Goal: Task Accomplishment & Management: Manage account settings

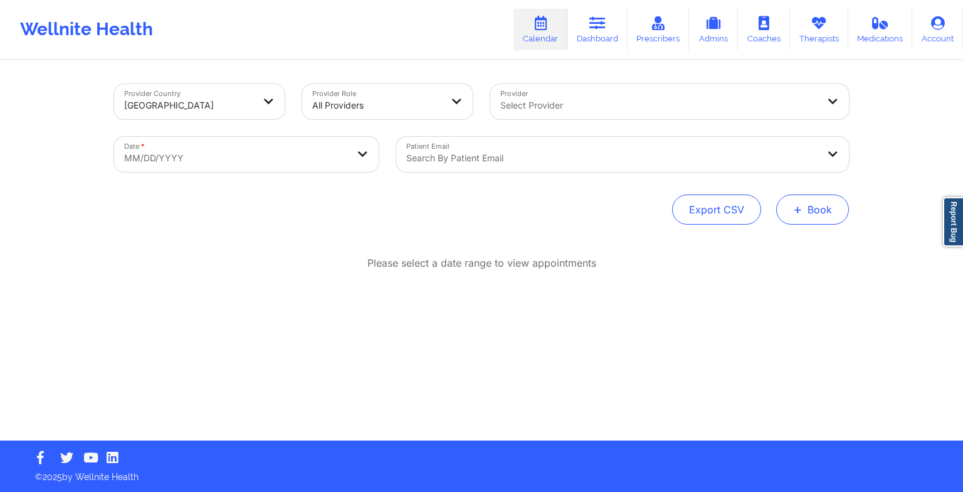
click at [843, 197] on button "+ Book" at bounding box center [812, 209] width 73 height 30
click at [804, 236] on div "Therapy Session Doctor Consultation" at bounding box center [791, 259] width 115 height 57
click at [774, 251] on button "Therapy Session" at bounding box center [792, 249] width 96 height 21
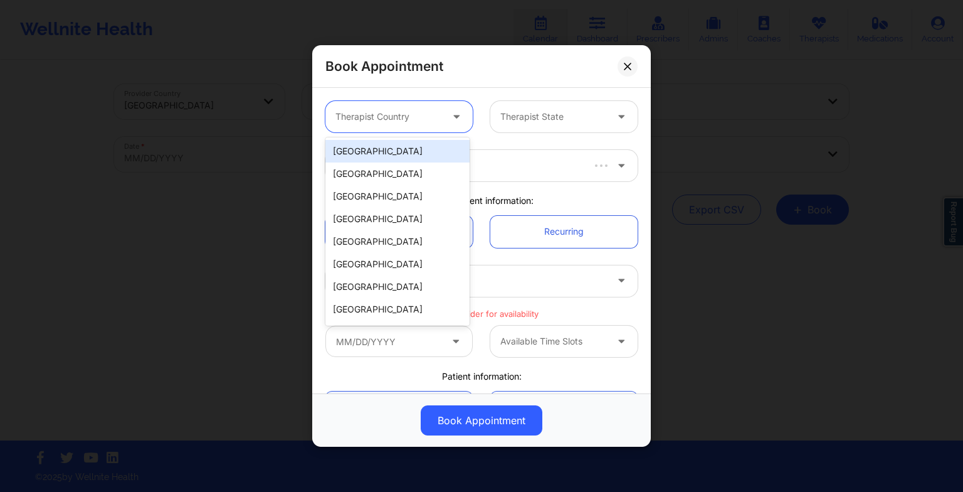
click at [444, 113] on div at bounding box center [458, 116] width 30 height 31
click at [404, 145] on div "[GEOGRAPHIC_DATA]" at bounding box center [397, 151] width 144 height 23
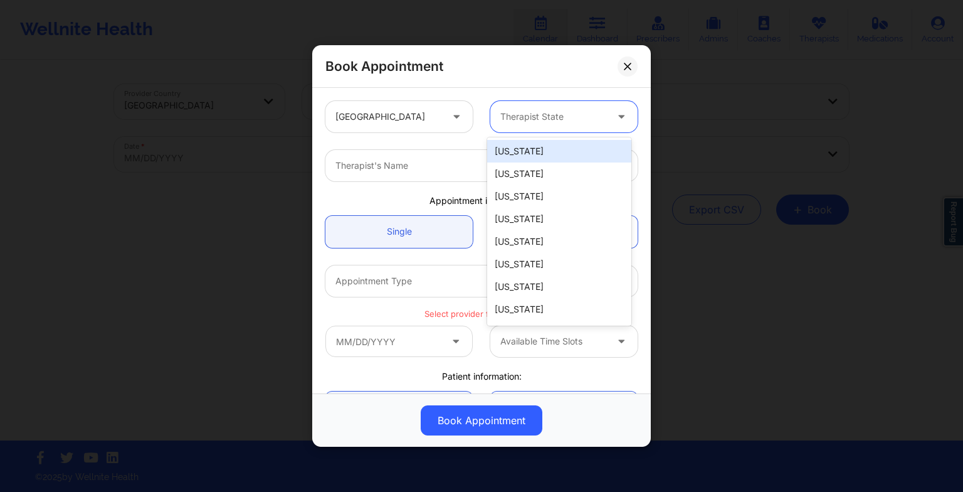
click at [525, 108] on div "Therapist State" at bounding box center [548, 116] width 117 height 31
type input "new"
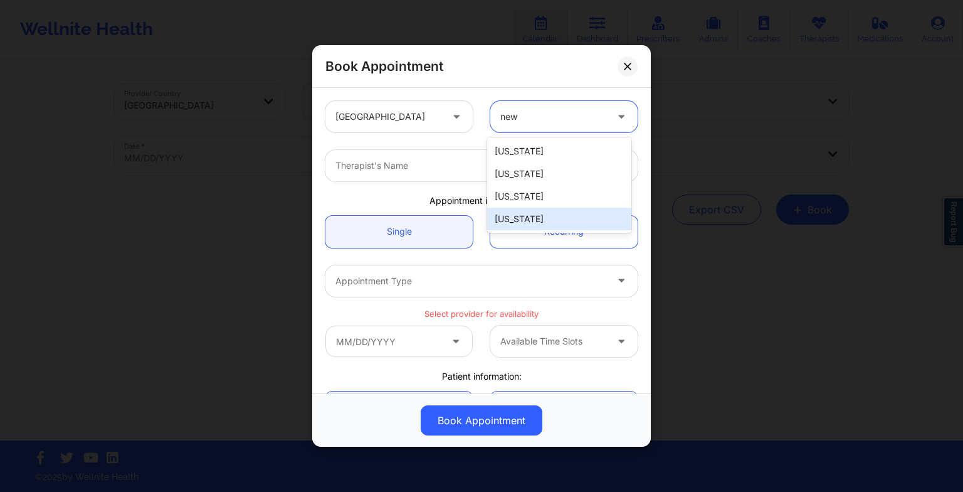
click at [522, 228] on div "[US_STATE]" at bounding box center [559, 219] width 144 height 23
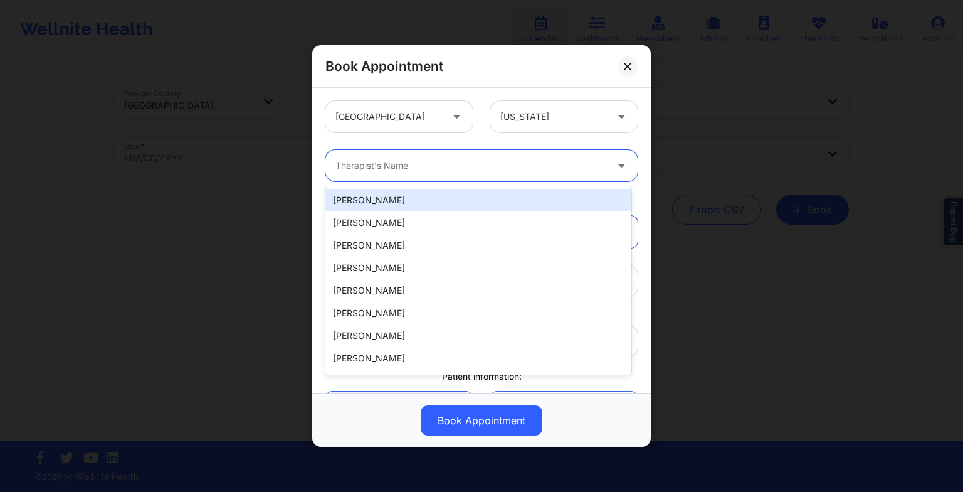
click at [411, 171] on div at bounding box center [470, 165] width 271 height 15
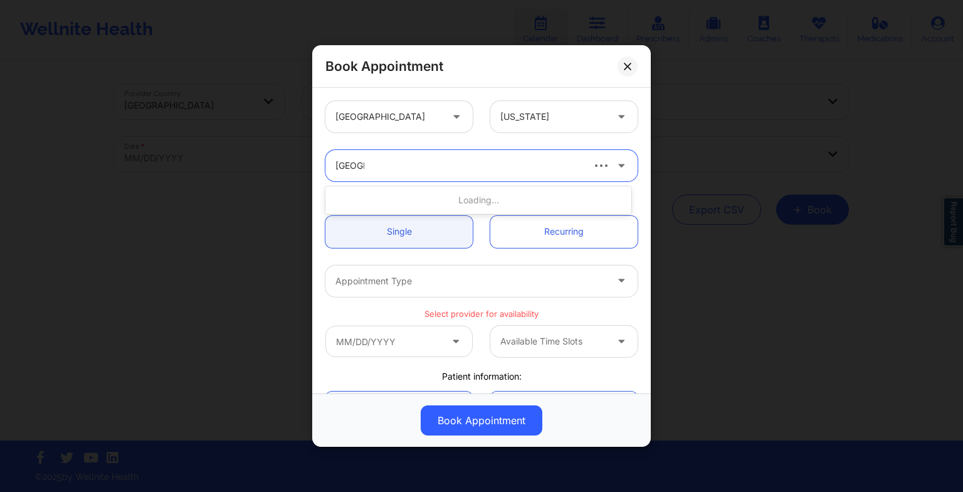
type input "[PERSON_NAME]"
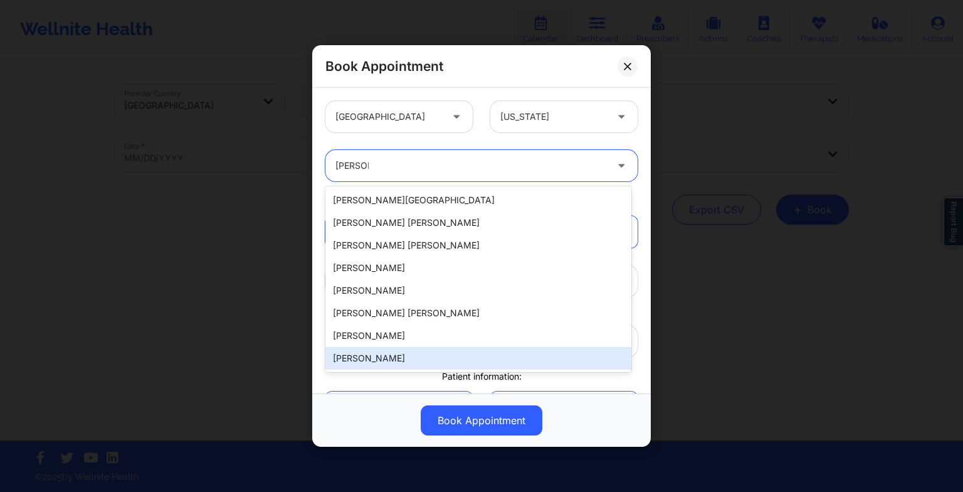
click at [440, 354] on div "[PERSON_NAME]" at bounding box center [478, 358] width 306 height 23
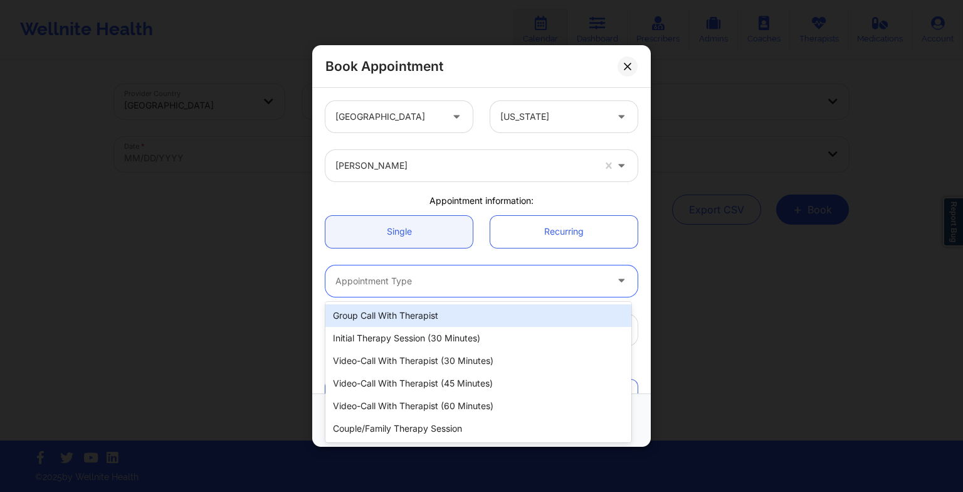
click at [381, 286] on div at bounding box center [470, 280] width 271 height 15
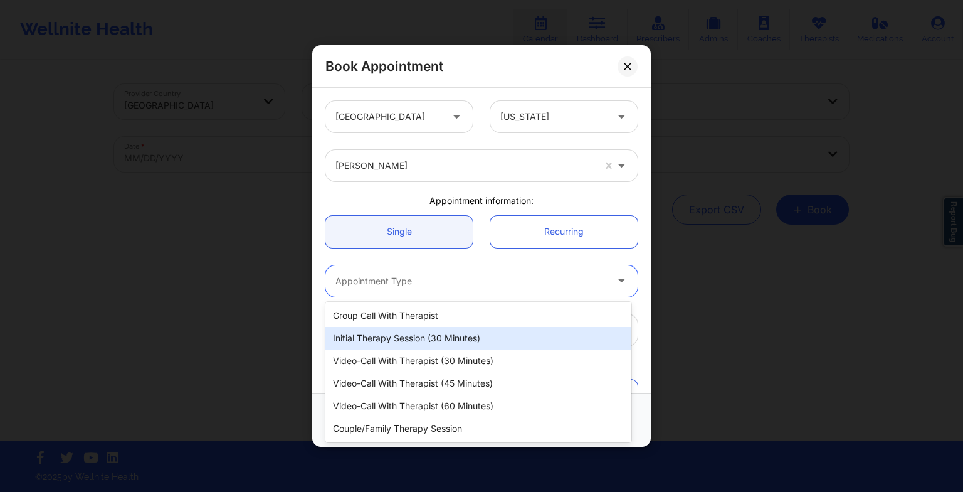
click at [433, 335] on div "Initial Therapy Session (30 minutes)" at bounding box center [478, 338] width 306 height 23
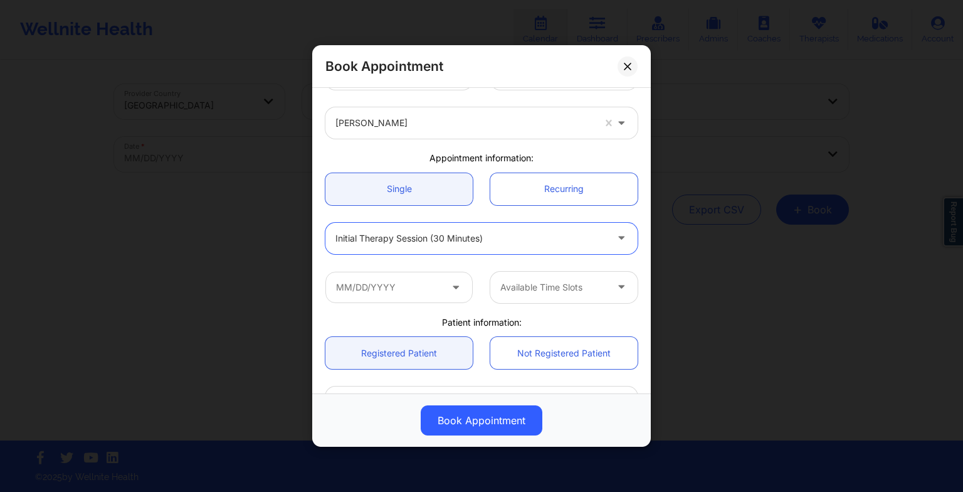
scroll to position [44, 0]
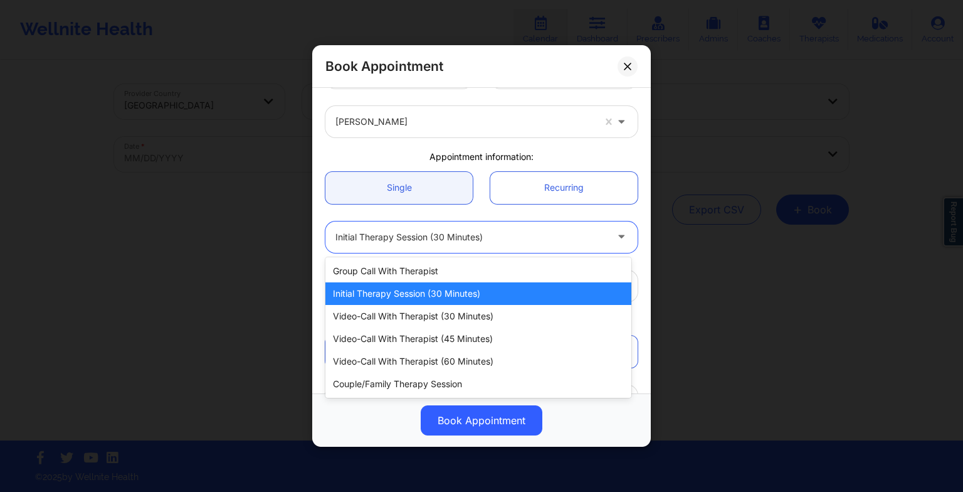
click at [432, 244] on div "Initial Therapy Session (30 minutes)" at bounding box center [470, 236] width 271 height 31
click at [446, 288] on div "Initial Therapy Session (30 minutes)" at bounding box center [478, 293] width 306 height 23
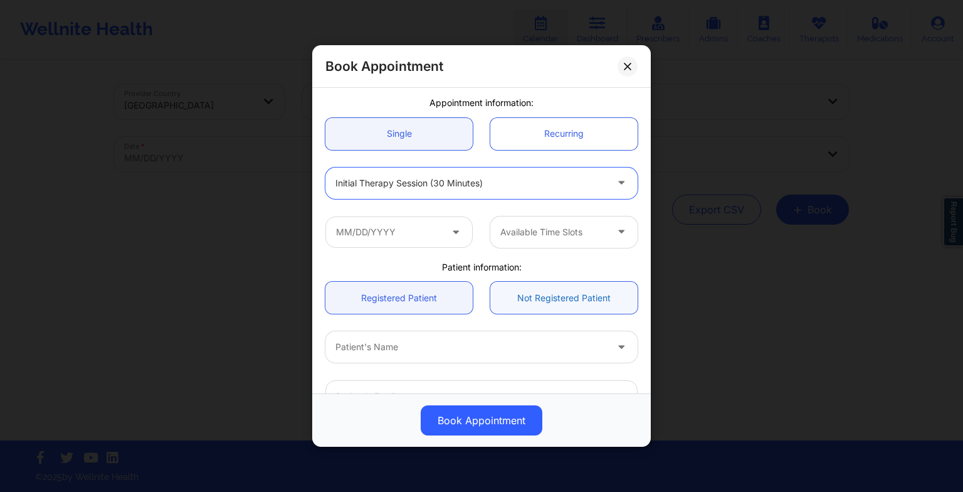
scroll to position [98, 0]
click at [408, 223] on input "text" at bounding box center [398, 231] width 147 height 31
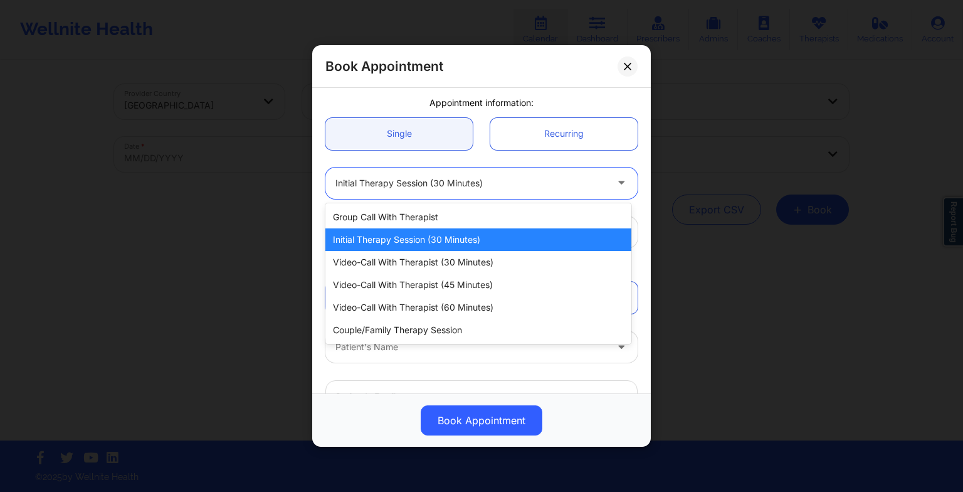
click at [488, 184] on div at bounding box center [470, 183] width 271 height 15
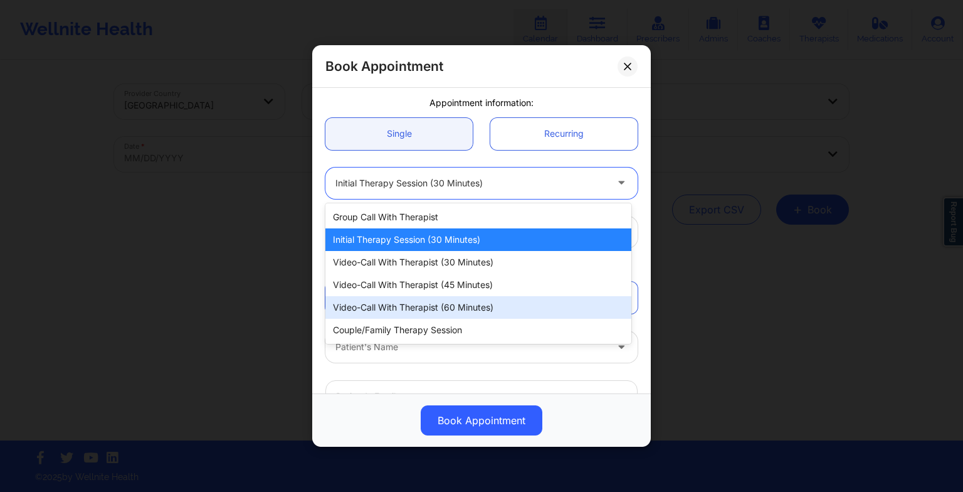
click at [461, 296] on div "Video-Call with Therapist (60 minutes)" at bounding box center [478, 307] width 306 height 23
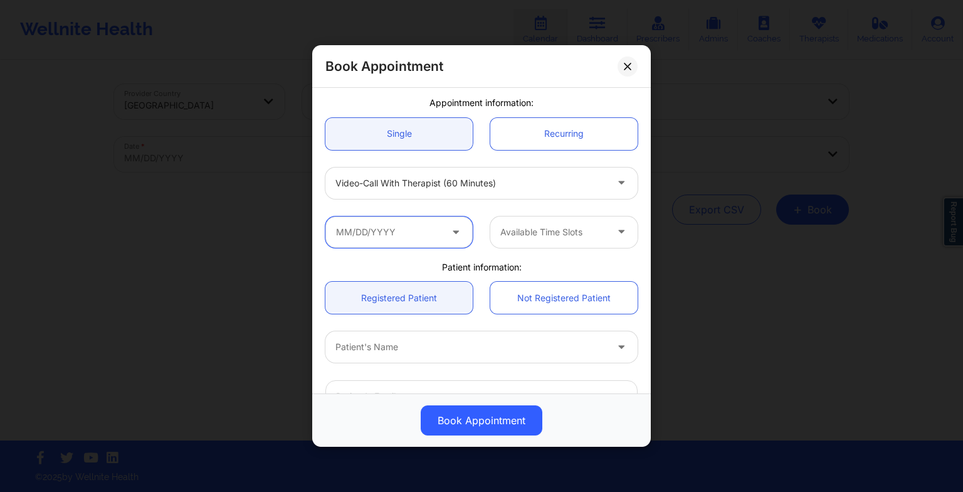
click at [396, 226] on input "text" at bounding box center [398, 231] width 147 height 31
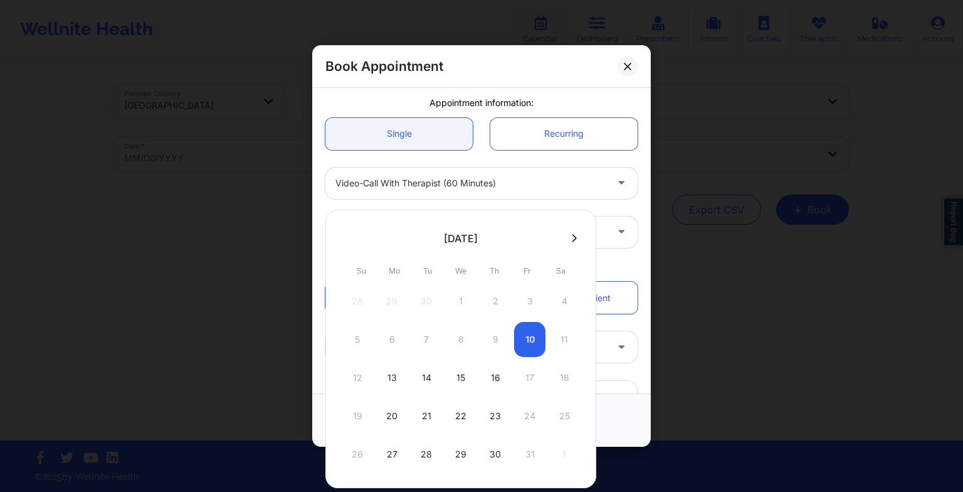
click at [533, 334] on div "5 6 7 8 9 10 11" at bounding box center [461, 339] width 238 height 35
click at [527, 321] on div "28 29 30 1 2 3 4 5 6 7 8 9 10 11 12 13 14 15 16 17 18 19 20 21 22 23 24 25 26 2…" at bounding box center [461, 377] width 238 height 188
click at [535, 347] on div "5 6 7 8 9 10 11" at bounding box center [461, 339] width 238 height 35
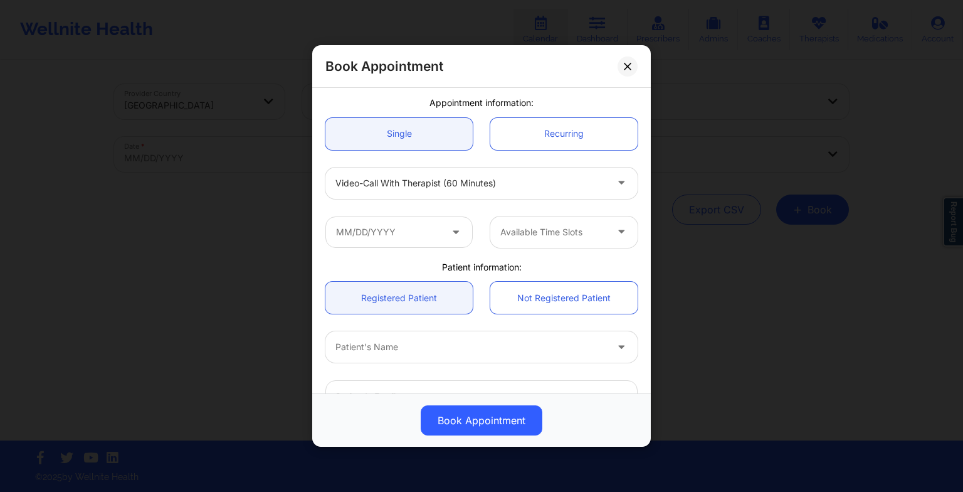
click at [609, 323] on div "Patient's Name" at bounding box center [482, 346] width 330 height 49
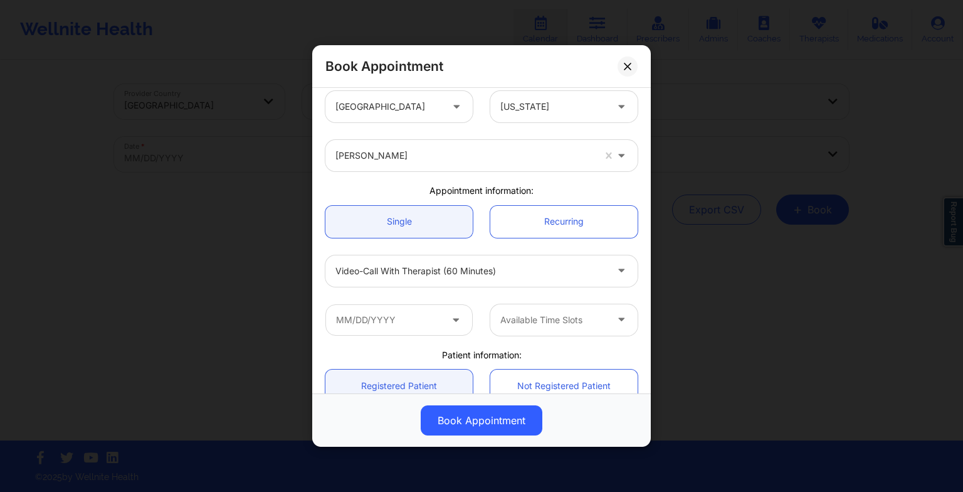
scroll to position [0, 0]
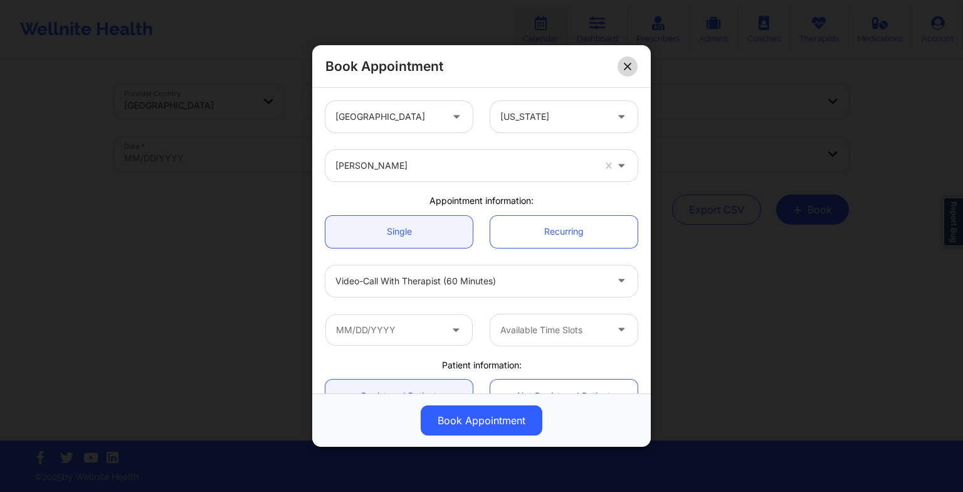
click at [628, 67] on icon at bounding box center [628, 66] width 8 height 8
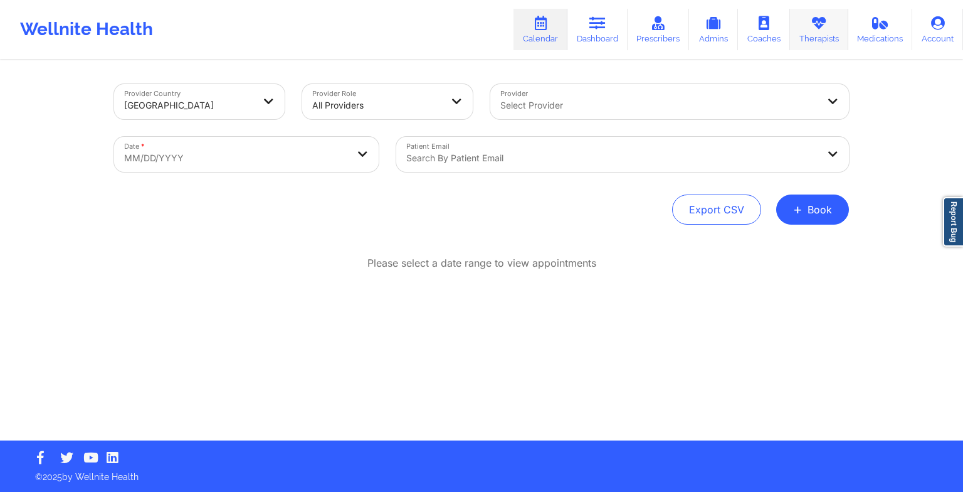
click at [815, 32] on link "Therapists" at bounding box center [819, 29] width 58 height 41
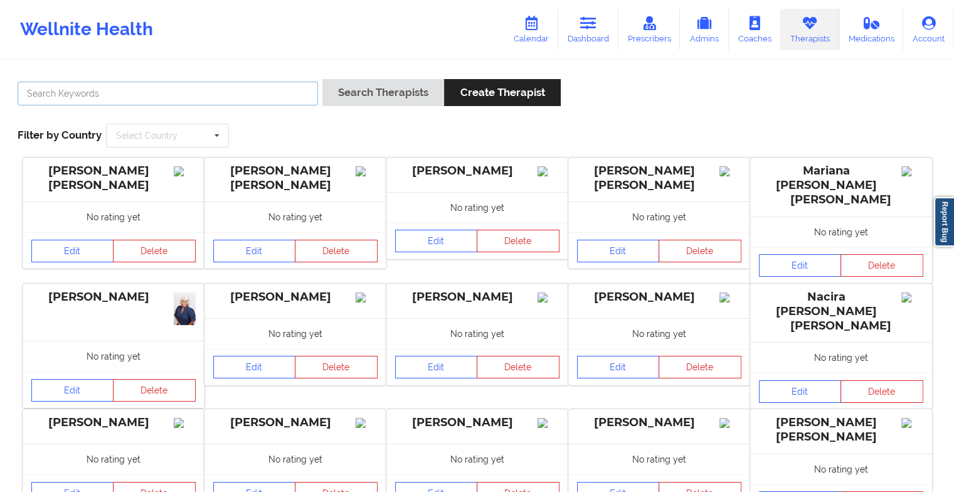
click at [267, 93] on input "text" at bounding box center [168, 94] width 300 height 24
paste input "[PERSON_NAME]"
type input "[PERSON_NAME]"
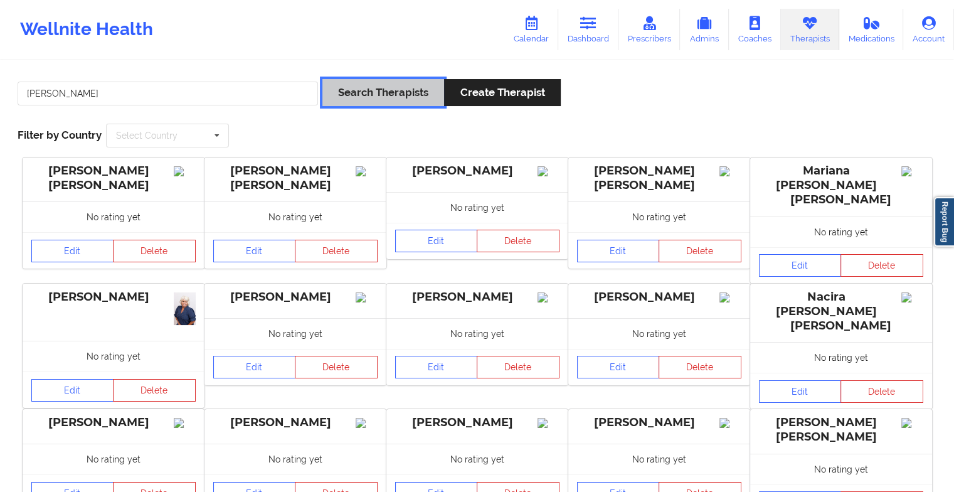
click at [382, 100] on button "Search Therapists" at bounding box center [383, 92] width 122 height 27
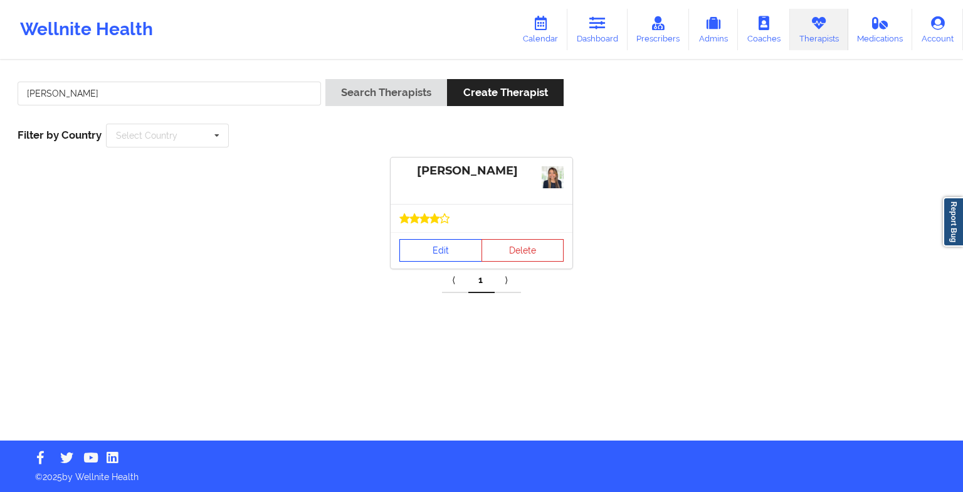
click at [436, 246] on link "Edit" at bounding box center [440, 250] width 83 height 23
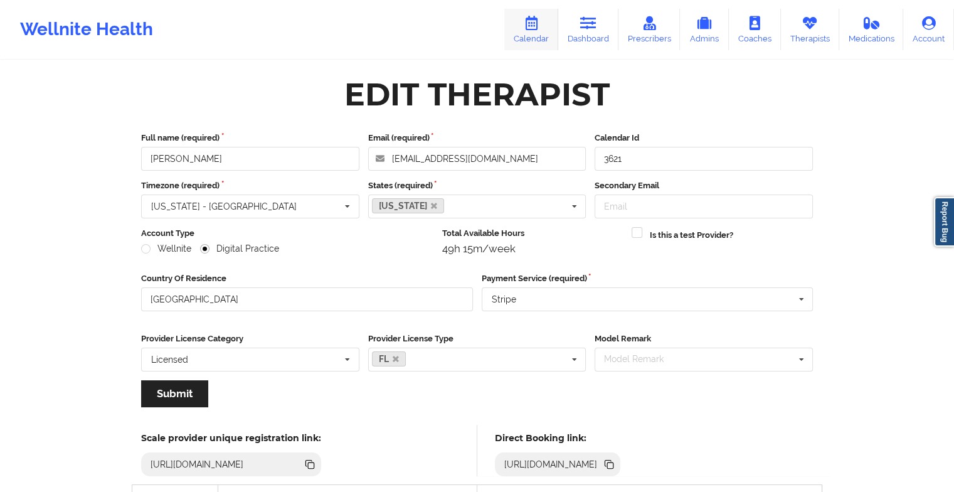
click at [531, 21] on icon at bounding box center [531, 23] width 16 height 14
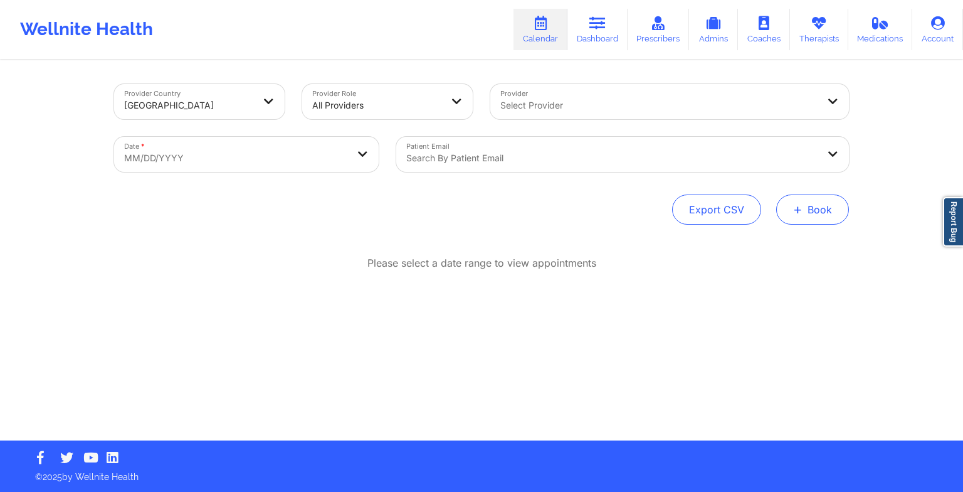
click at [813, 211] on button "+ Book" at bounding box center [812, 209] width 73 height 30
click at [772, 251] on button "Therapy Session" at bounding box center [792, 249] width 96 height 21
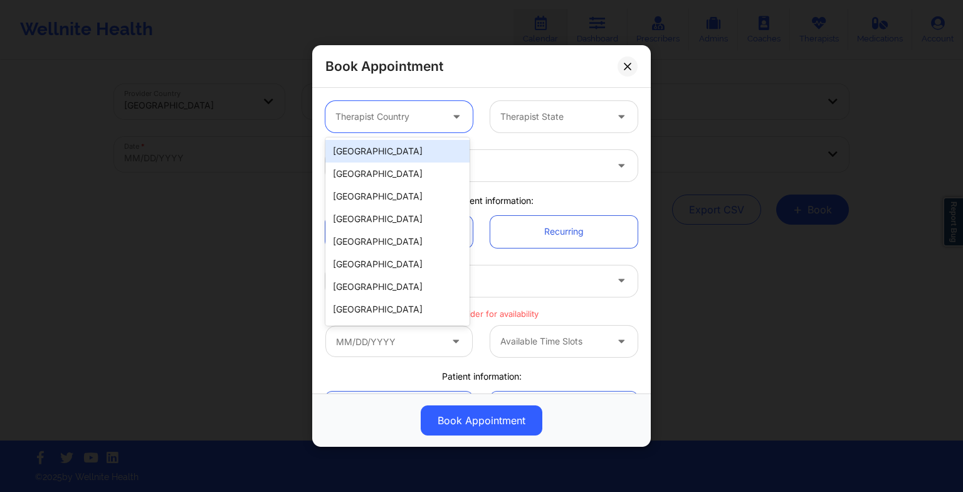
click at [384, 118] on div at bounding box center [388, 116] width 106 height 15
click at [381, 149] on div "[GEOGRAPHIC_DATA]" at bounding box center [397, 151] width 144 height 23
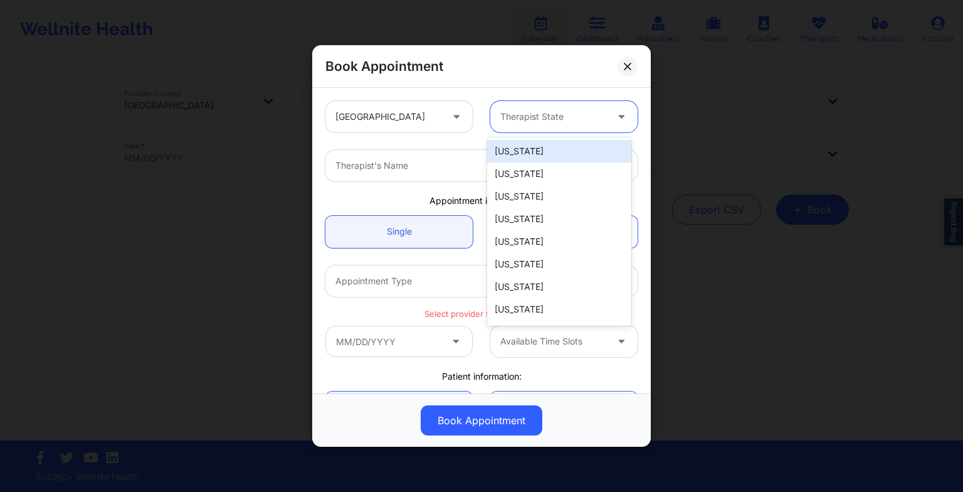
click at [565, 107] on div "Therapist State" at bounding box center [548, 116] width 117 height 31
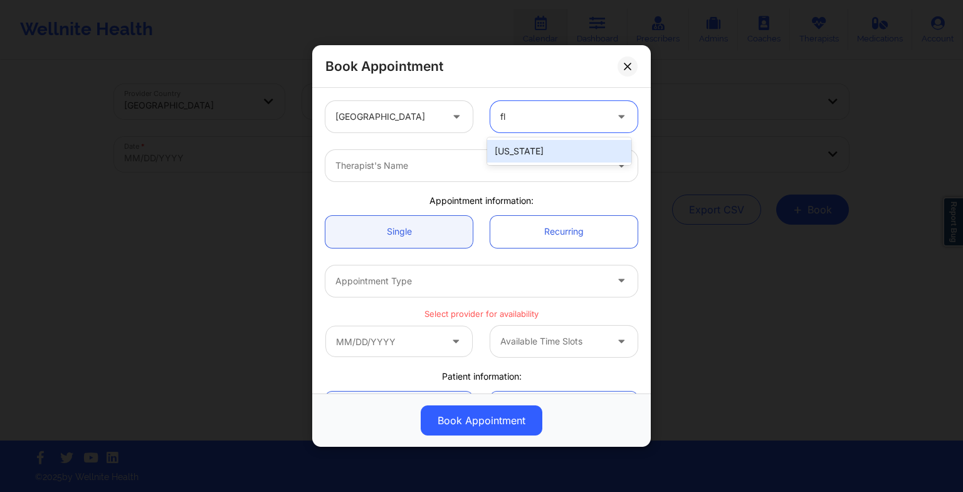
type input "flo"
click at [562, 155] on div "[US_STATE]" at bounding box center [559, 151] width 144 height 23
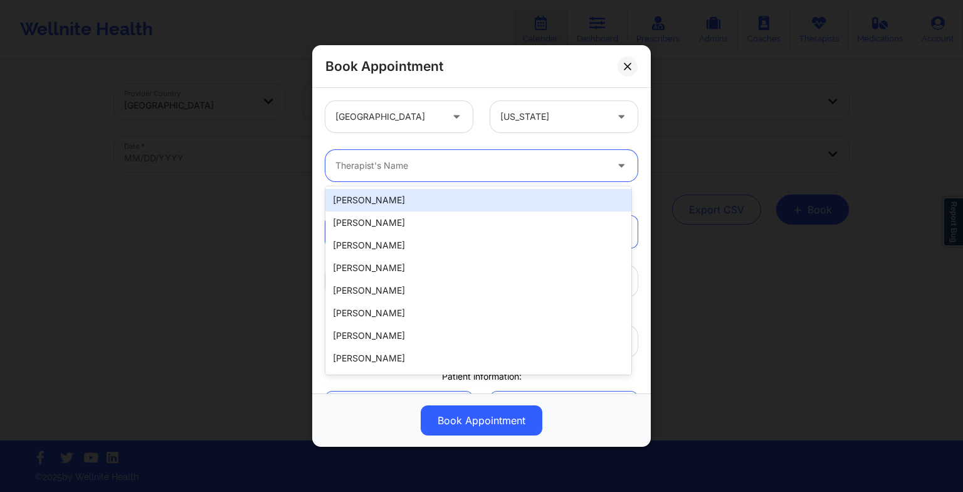
click at [515, 163] on div at bounding box center [470, 165] width 271 height 15
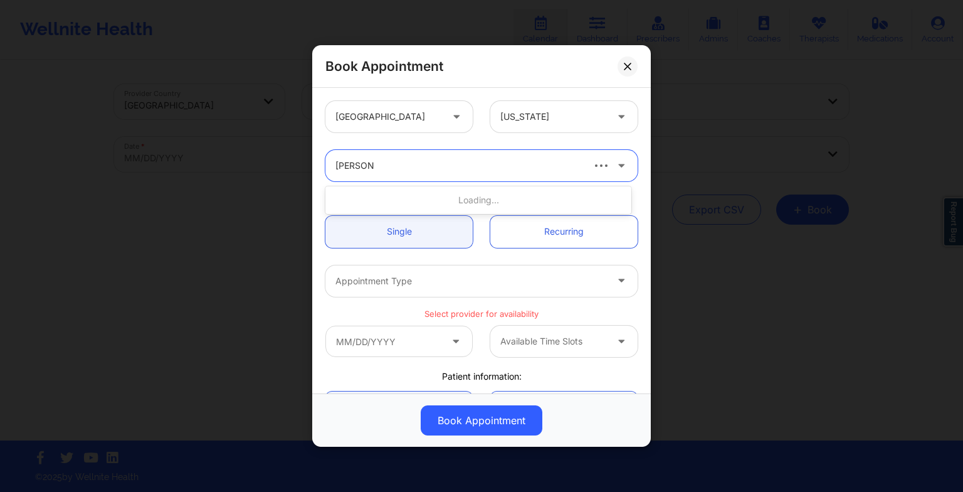
type input "[PERSON_NAME] sa"
click at [487, 192] on div "[PERSON_NAME]" at bounding box center [478, 200] width 306 height 23
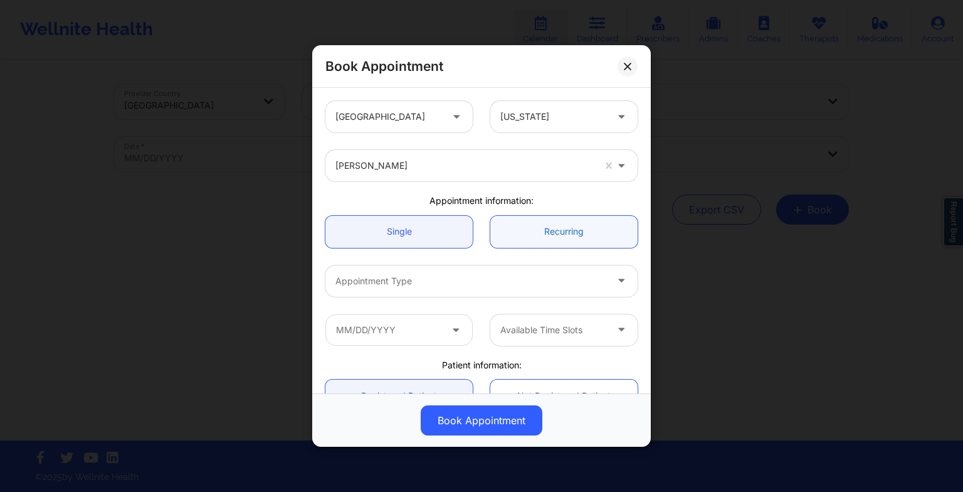
click at [531, 228] on link "Recurring" at bounding box center [563, 232] width 147 height 32
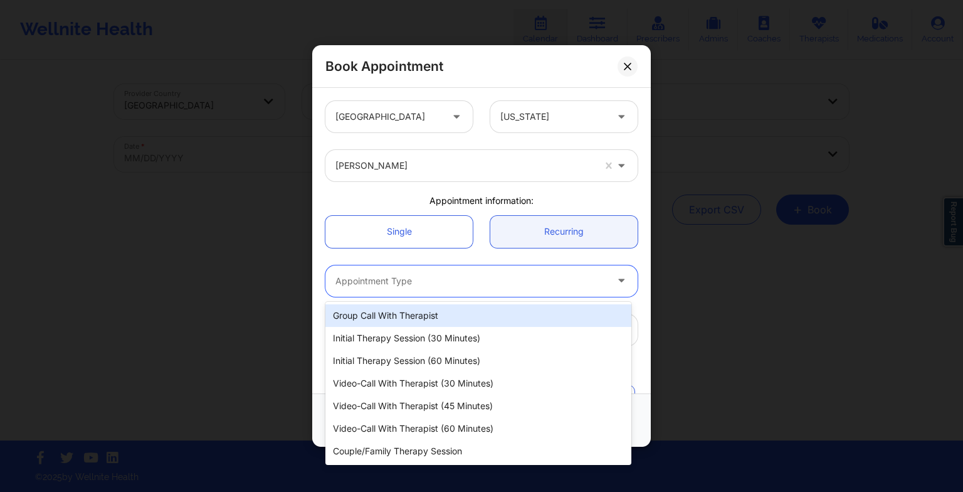
click at [436, 272] on div "Appointment Type" at bounding box center [466, 280] width 282 height 31
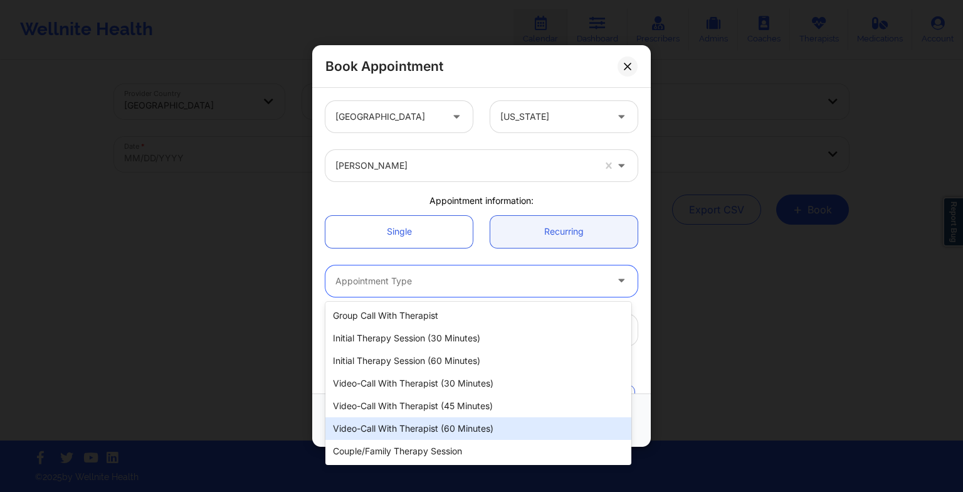
click at [445, 426] on div "Video-Call with Therapist (60 minutes)" at bounding box center [478, 428] width 306 height 23
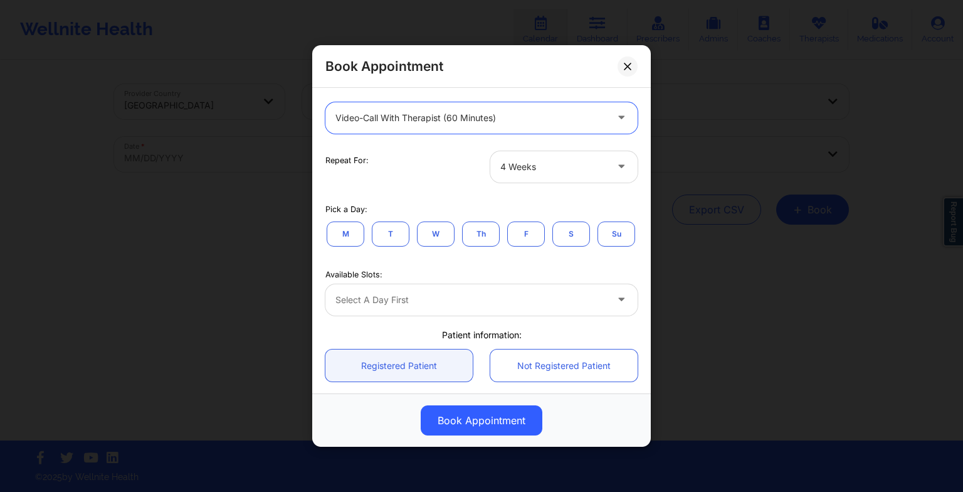
scroll to position [168, 0]
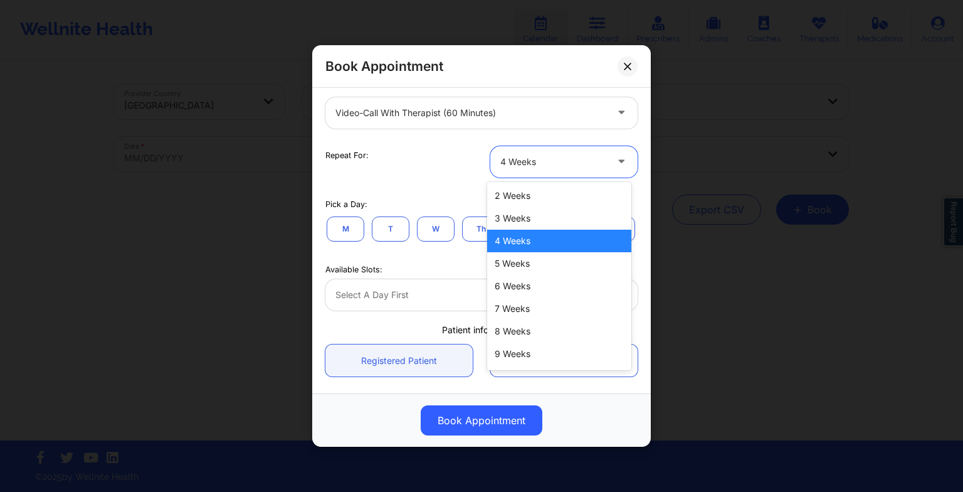
click at [559, 167] on div at bounding box center [553, 161] width 106 height 15
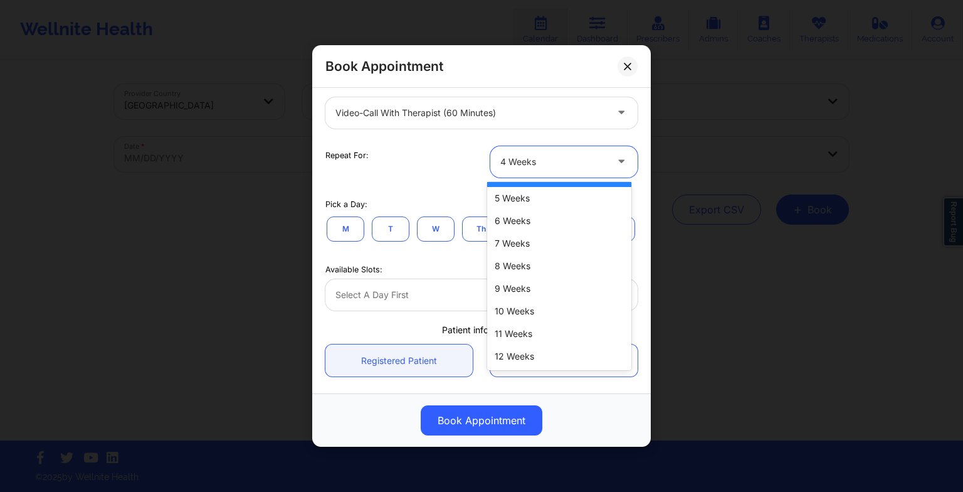
scroll to position [0, 0]
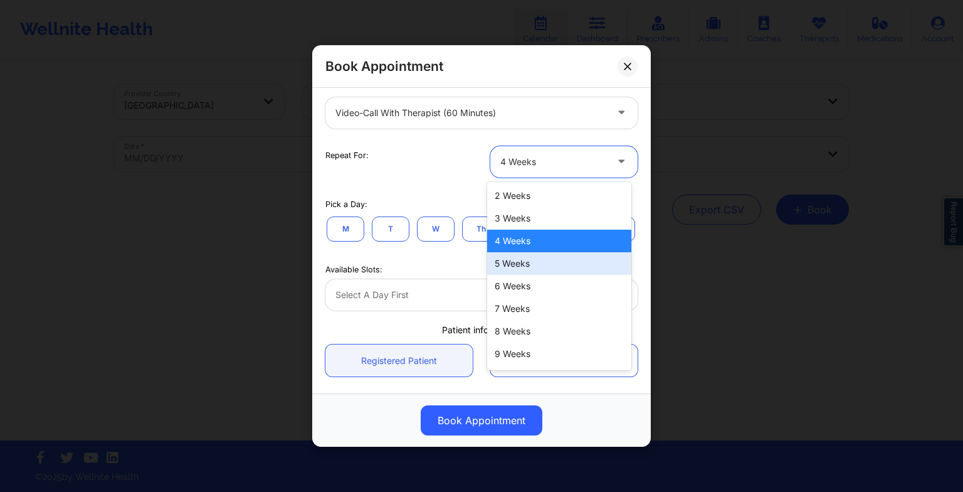
click at [549, 263] on div "5 Weeks" at bounding box center [559, 263] width 144 height 23
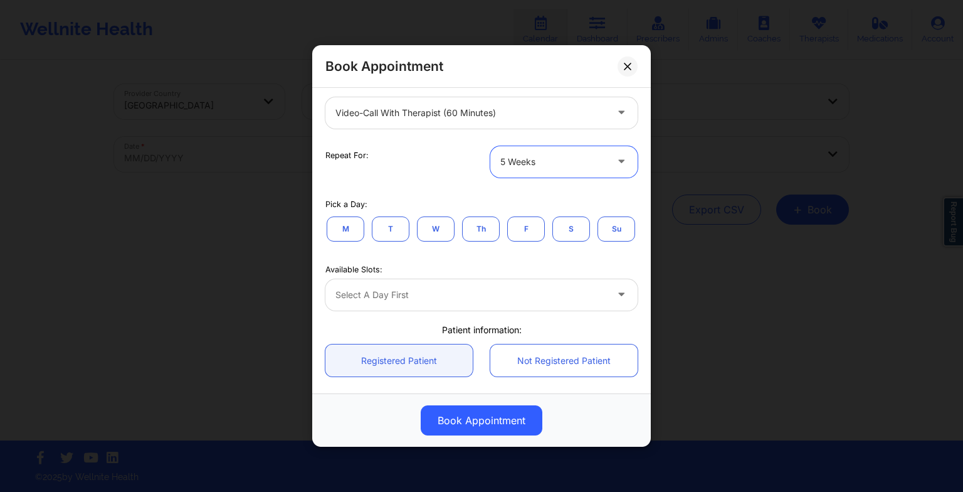
scroll to position [211, 0]
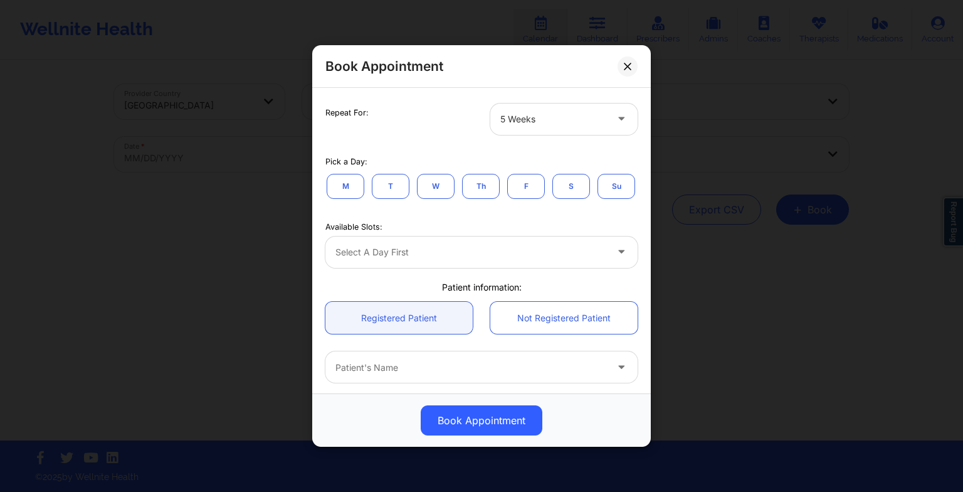
click at [439, 191] on button "W" at bounding box center [436, 185] width 38 height 25
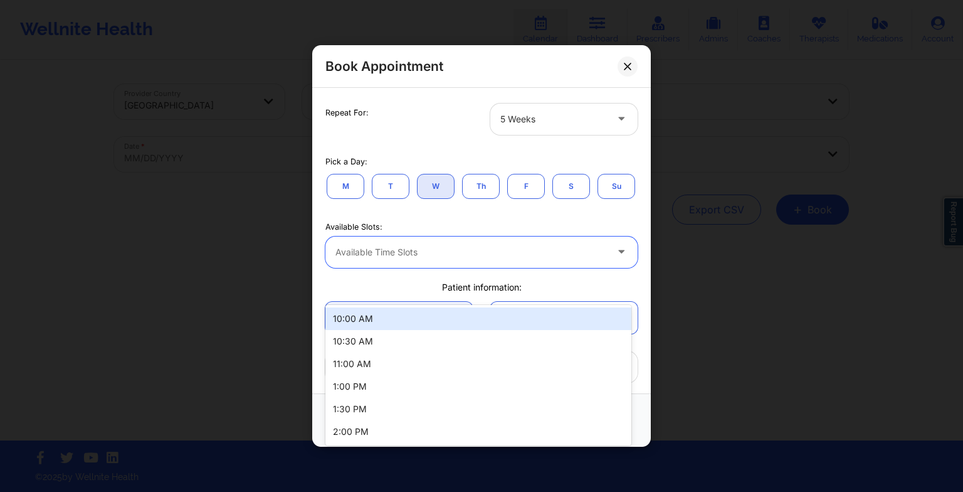
click at [441, 260] on div at bounding box center [470, 252] width 271 height 15
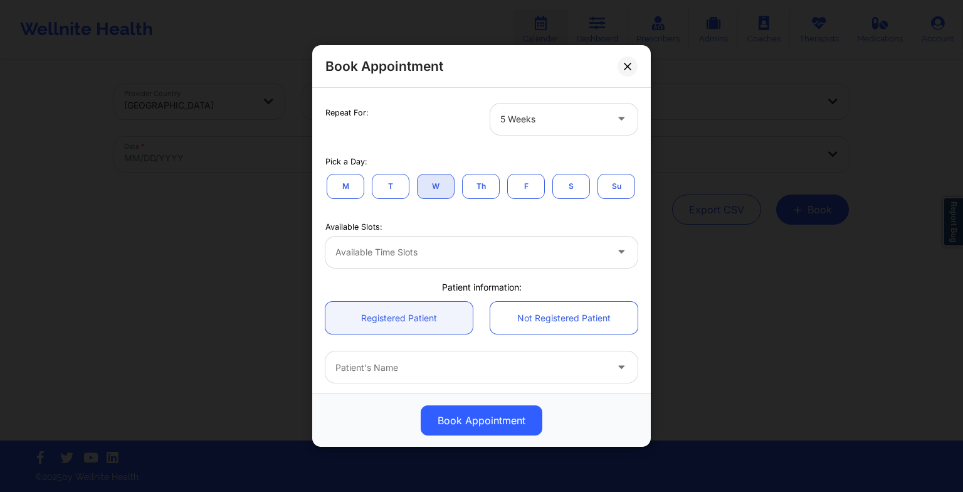
click at [429, 243] on div "Available Slots: Available Time Slots" at bounding box center [482, 242] width 330 height 68
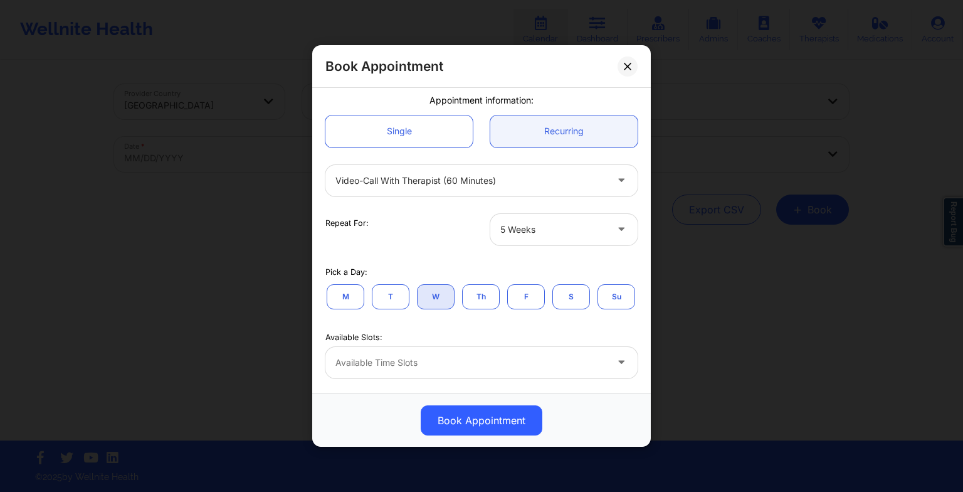
scroll to position [129, 0]
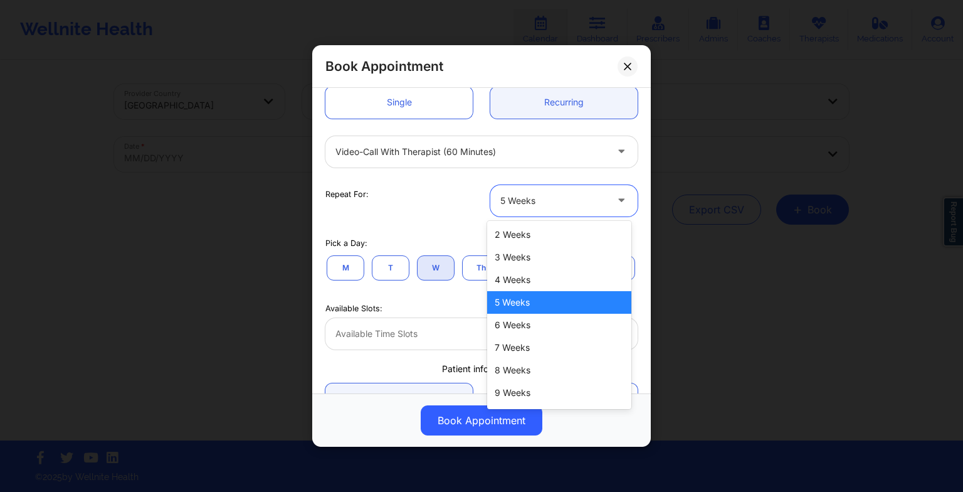
click at [521, 211] on div "5 Weeks" at bounding box center [553, 200] width 106 height 31
click at [528, 283] on div "4 Weeks" at bounding box center [559, 279] width 144 height 23
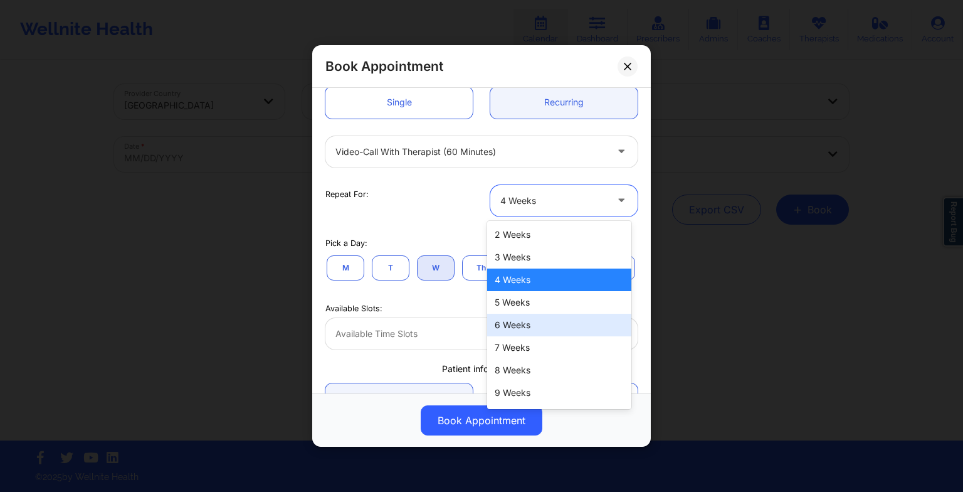
drag, startPoint x: 534, startPoint y: 204, endPoint x: 534, endPoint y: 327, distance: 122.3
click at [534, 327] on body "Wellnite Health Calendar Dashboard Prescribers Admins Coaches Therapists Medica…" at bounding box center [481, 246] width 963 height 492
click at [534, 327] on div "6 Weeks" at bounding box center [559, 324] width 144 height 23
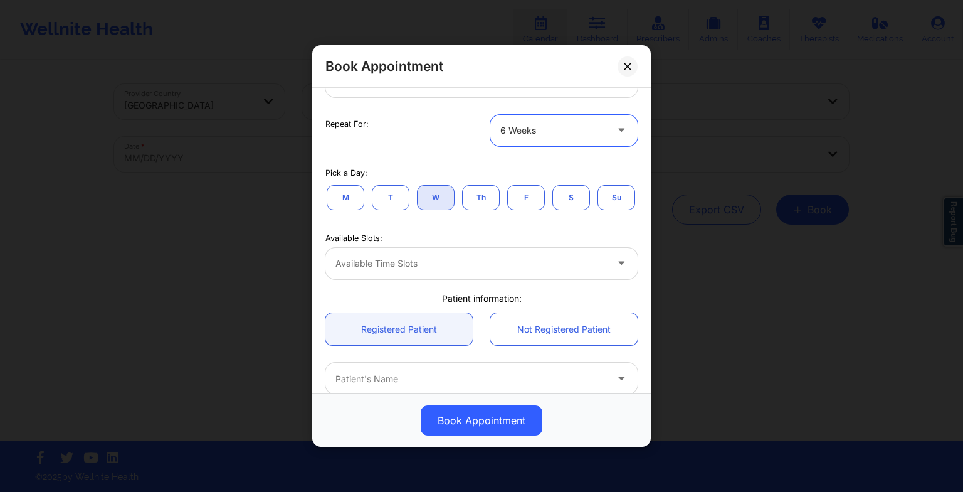
scroll to position [197, 0]
click at [385, 207] on button "T" at bounding box center [391, 198] width 38 height 25
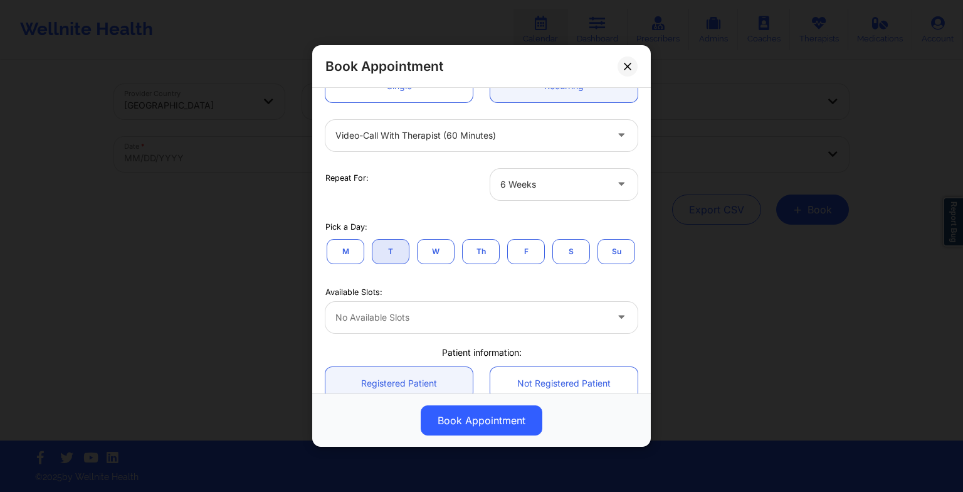
scroll to position [139, 0]
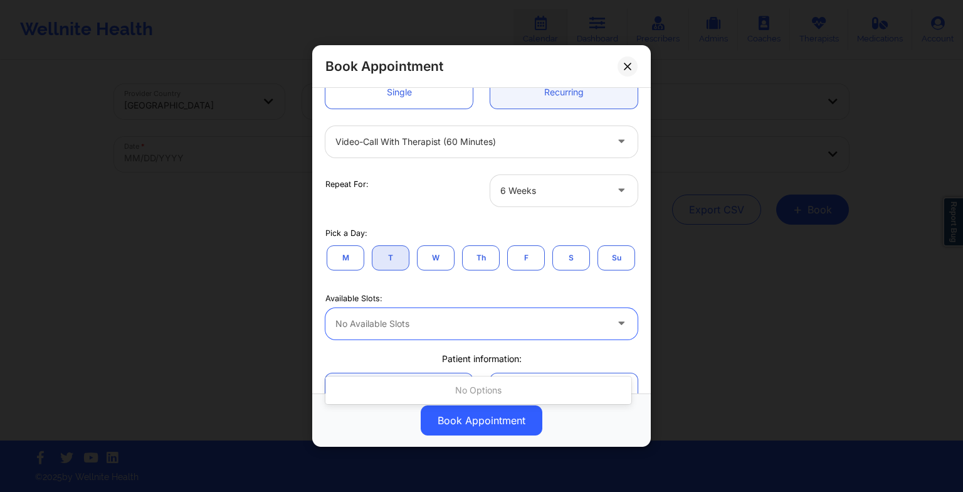
click at [379, 331] on div at bounding box center [470, 323] width 271 height 15
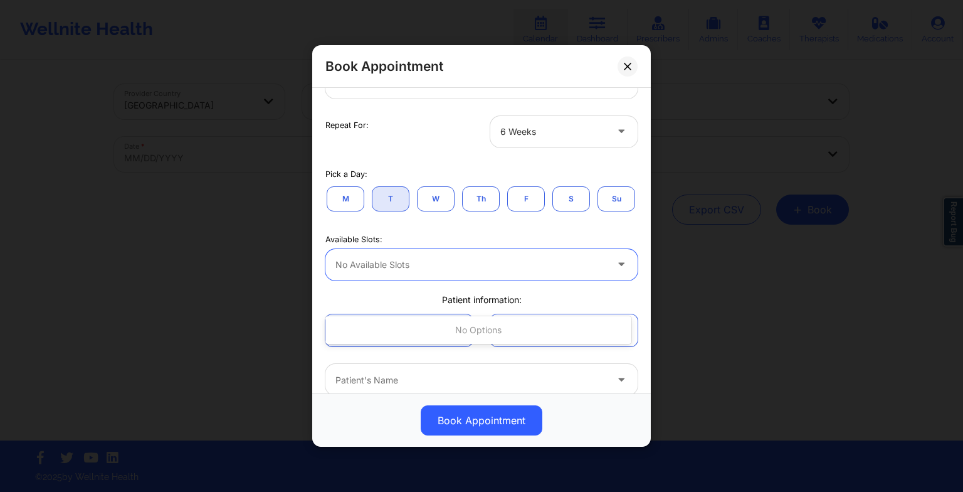
scroll to position [251, 0]
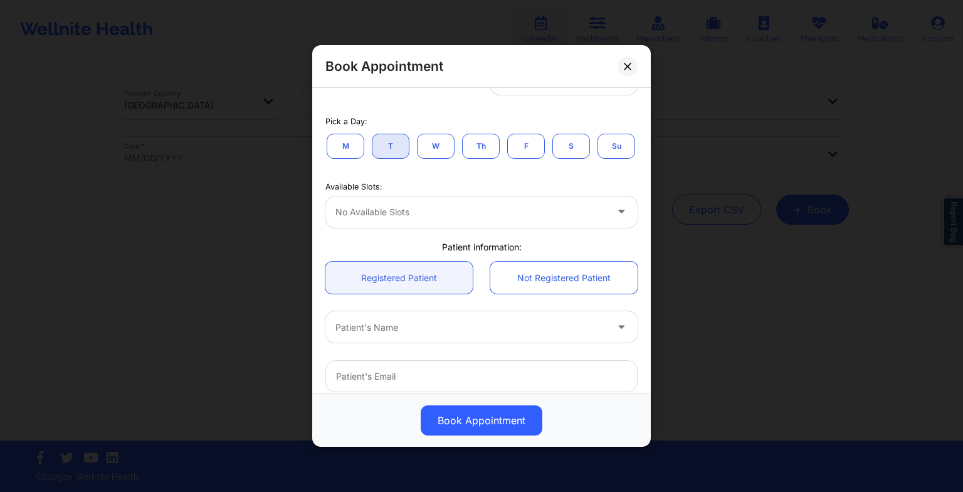
click at [431, 143] on button "W" at bounding box center [436, 145] width 38 height 25
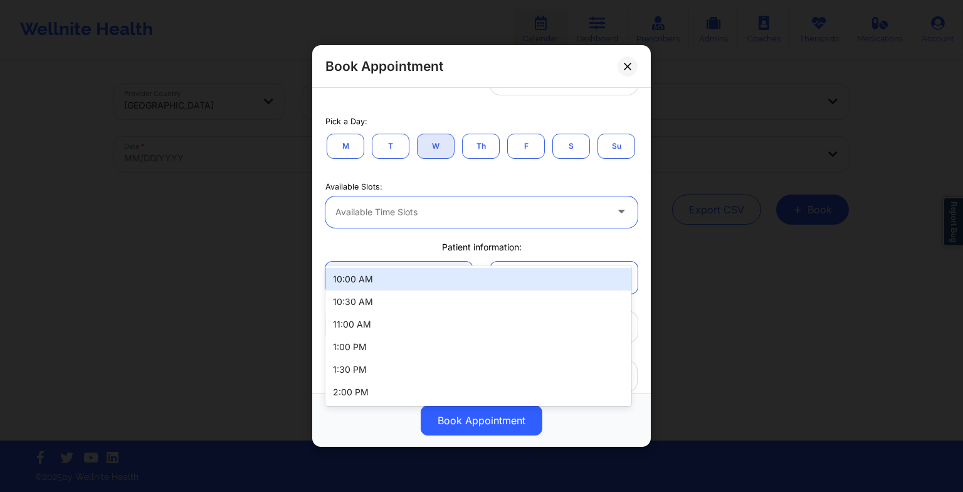
click at [434, 219] on div at bounding box center [470, 211] width 271 height 15
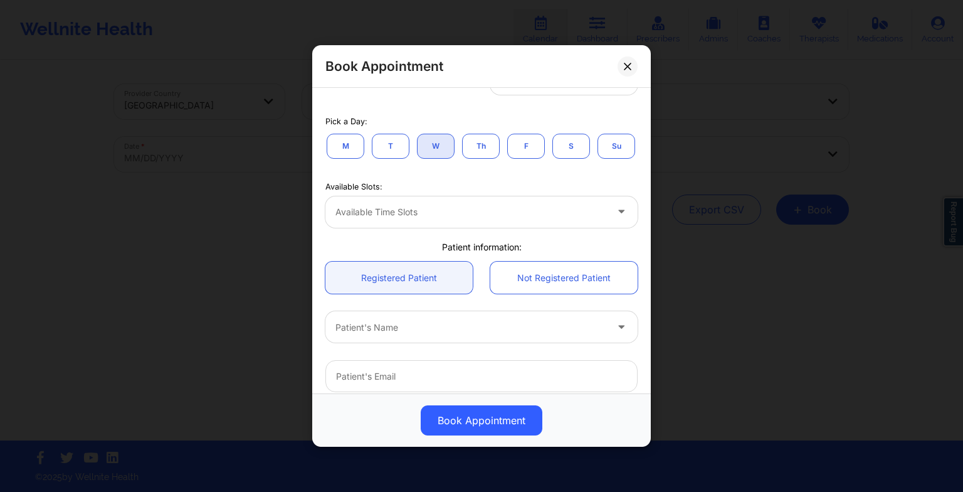
click at [464, 153] on button "Th" at bounding box center [481, 145] width 38 height 25
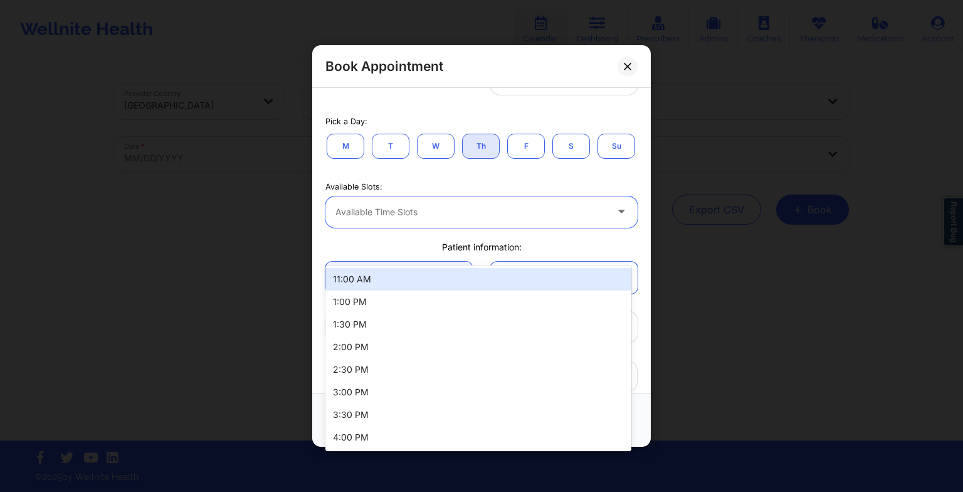
click at [427, 219] on div at bounding box center [470, 211] width 271 height 15
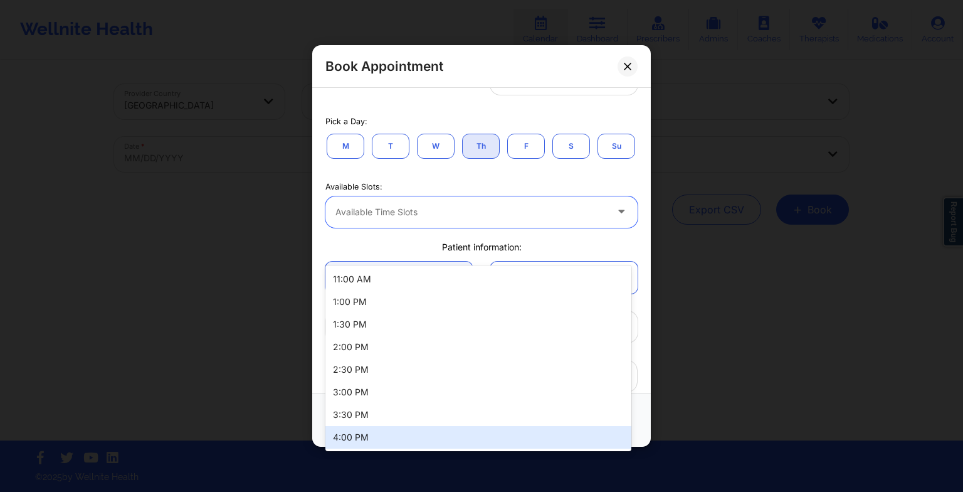
click at [399, 433] on div "4:00 PM" at bounding box center [478, 437] width 306 height 23
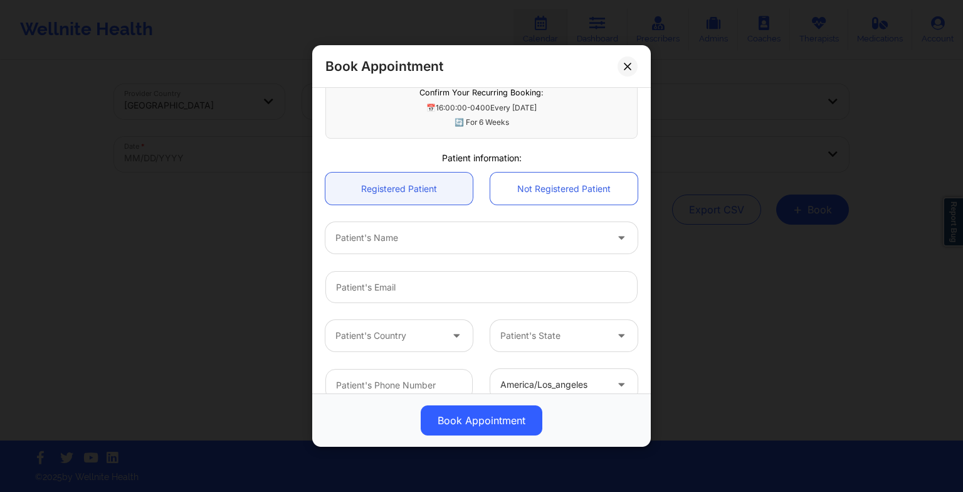
scroll to position [439, 0]
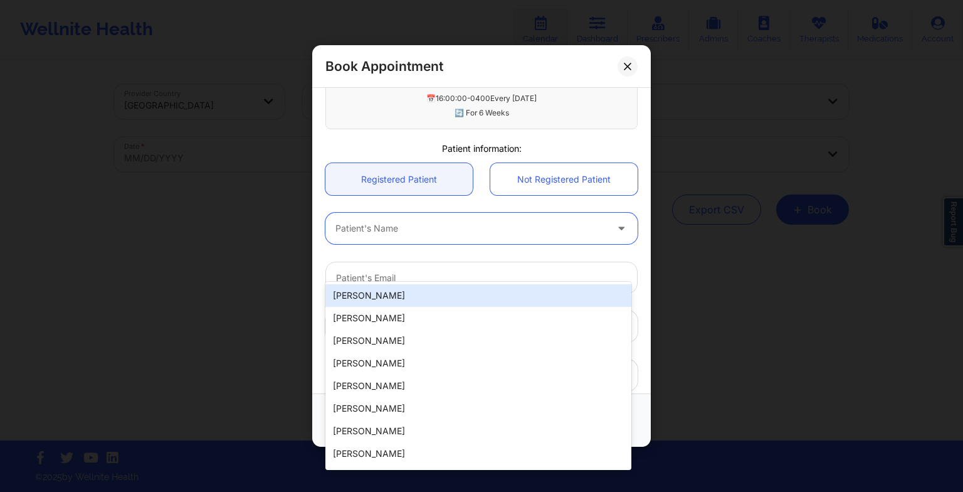
click at [439, 244] on div "Patient's Name" at bounding box center [466, 228] width 282 height 31
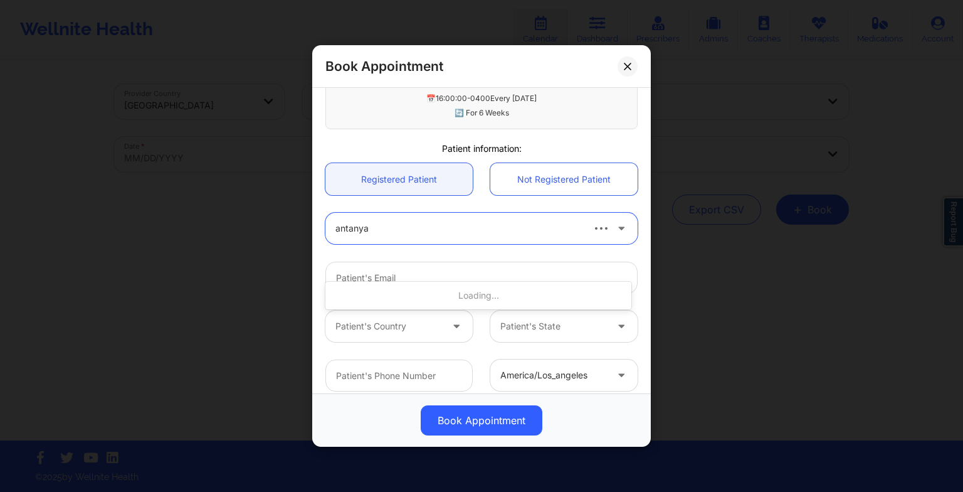
type input "antanya"
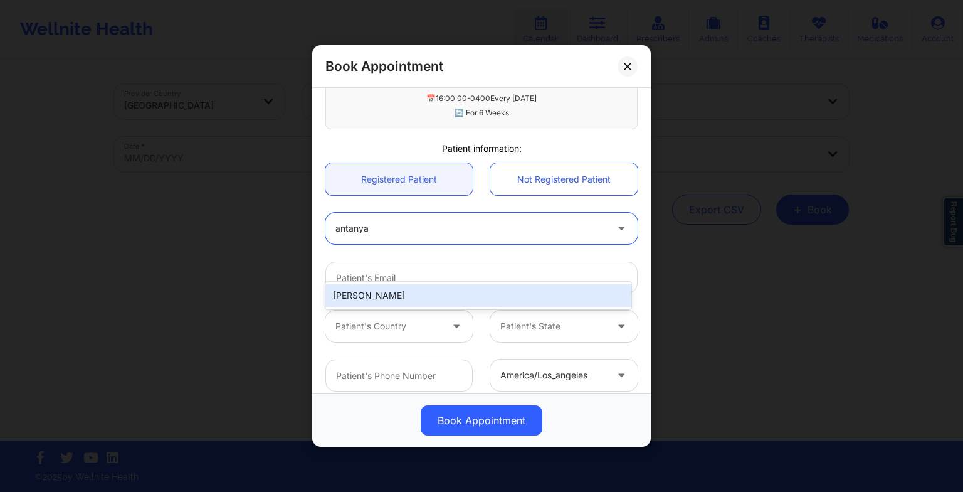
click at [487, 298] on div "[PERSON_NAME]" at bounding box center [478, 295] width 306 height 23
type input "[EMAIL_ADDRESS][DOMAIN_NAME]"
type input "[PHONE_NUMBER]"
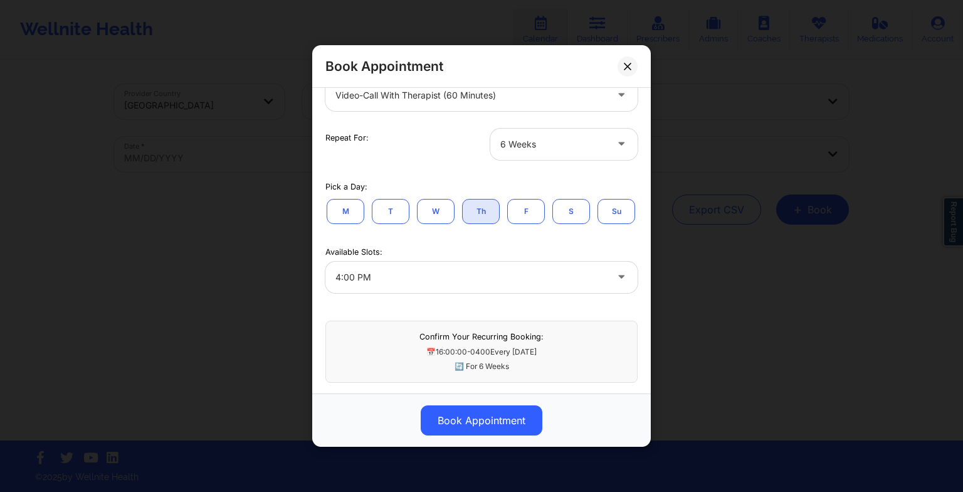
scroll to position [203, 0]
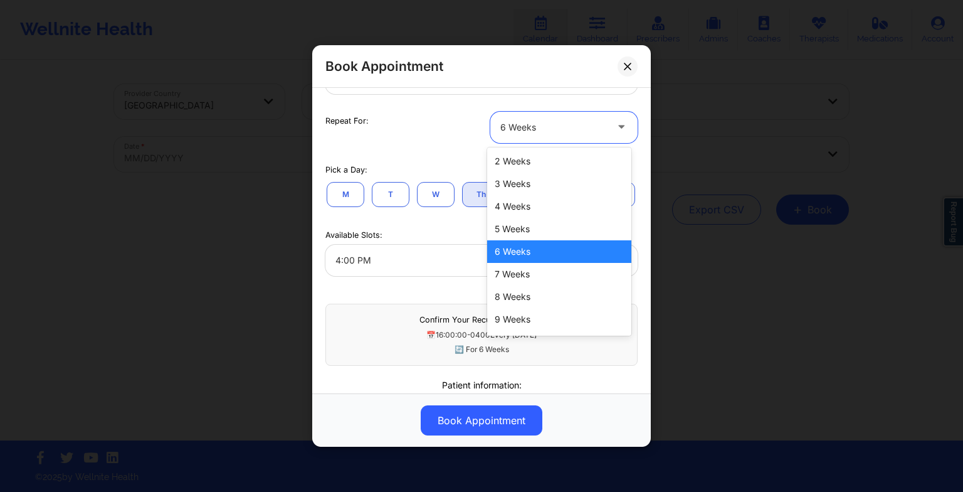
click at [537, 127] on div at bounding box center [553, 127] width 106 height 15
click at [506, 245] on div "6 Weeks" at bounding box center [559, 251] width 144 height 23
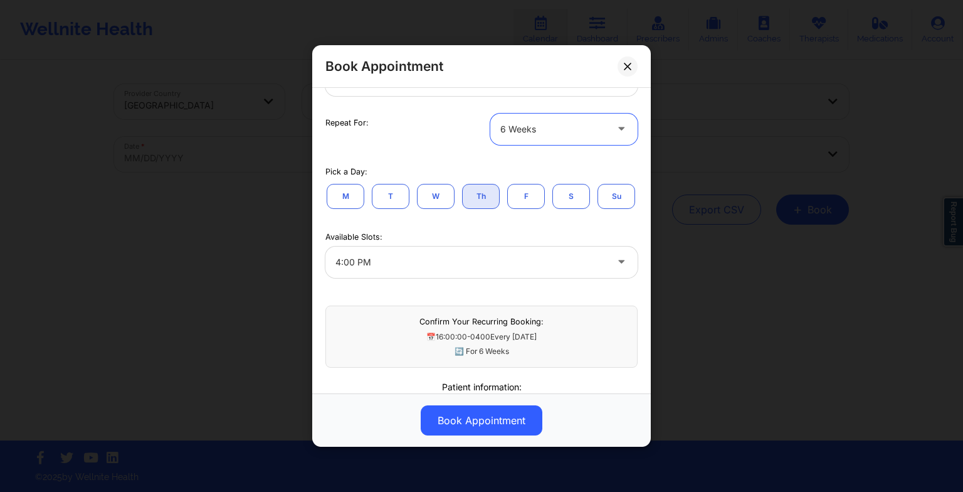
scroll to position [213, 0]
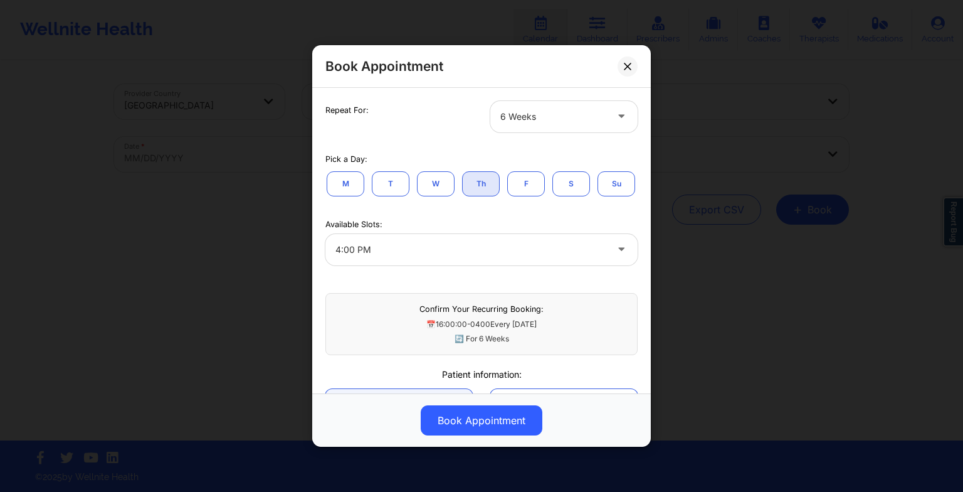
click at [439, 183] on button "W" at bounding box center [436, 183] width 38 height 25
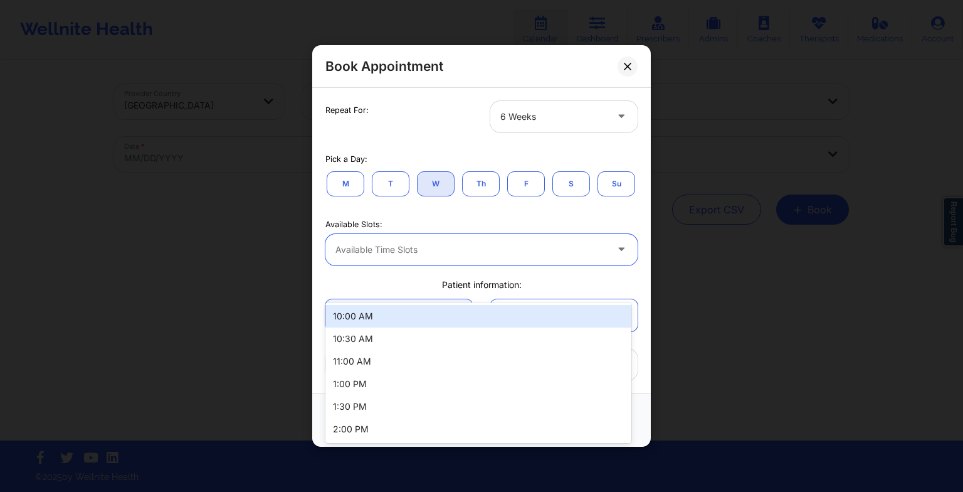
click at [421, 257] on div at bounding box center [470, 249] width 271 height 15
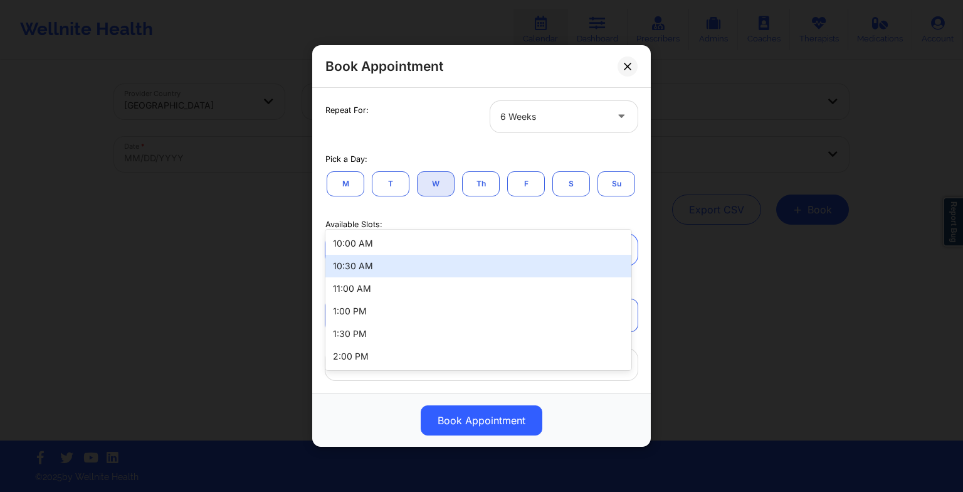
scroll to position [291, 0]
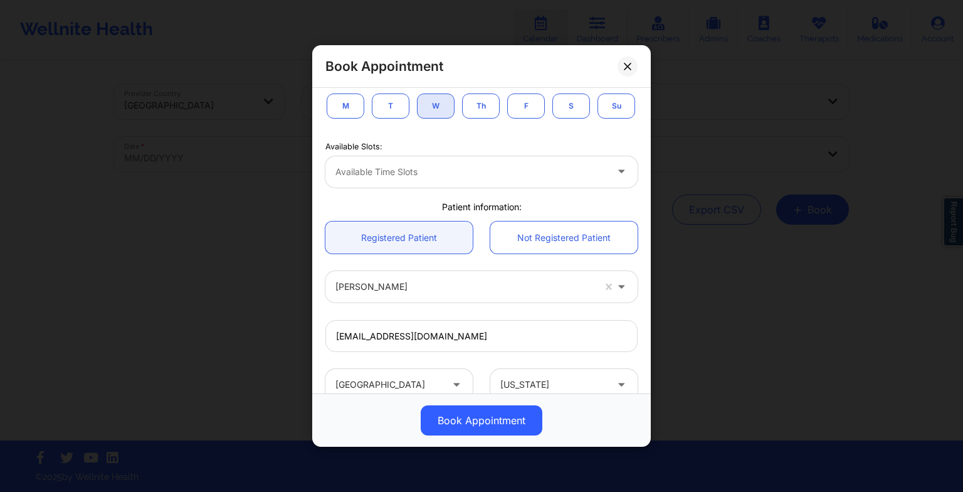
click at [471, 113] on button "Th" at bounding box center [481, 105] width 38 height 25
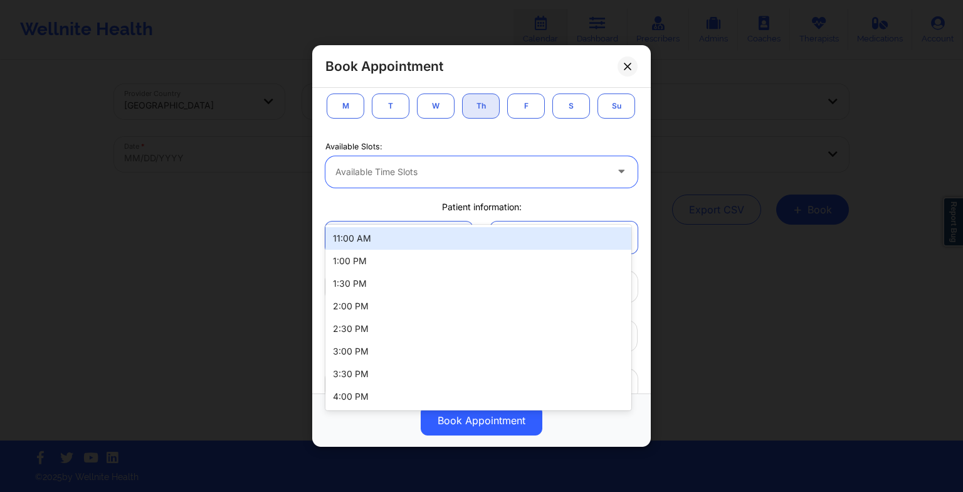
click at [412, 179] on div at bounding box center [470, 171] width 271 height 15
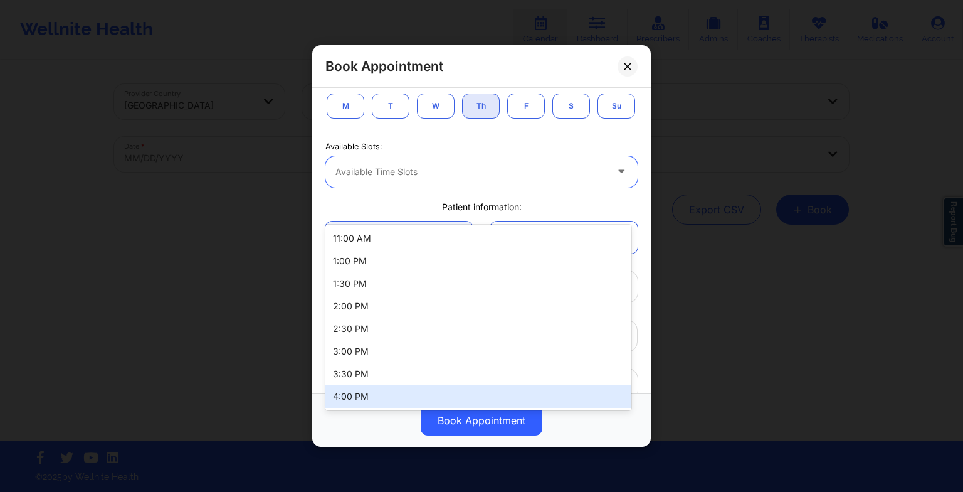
click at [387, 394] on div "4:00 PM" at bounding box center [478, 396] width 306 height 23
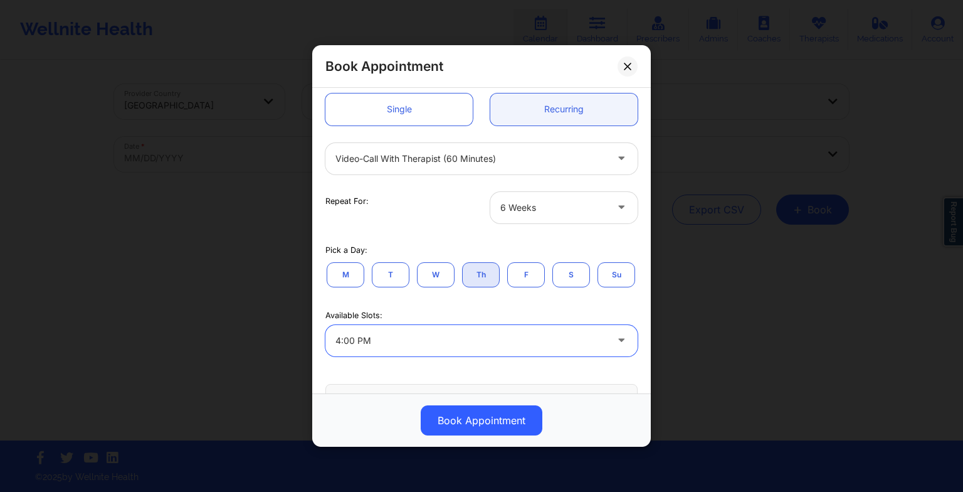
scroll to position [0, 0]
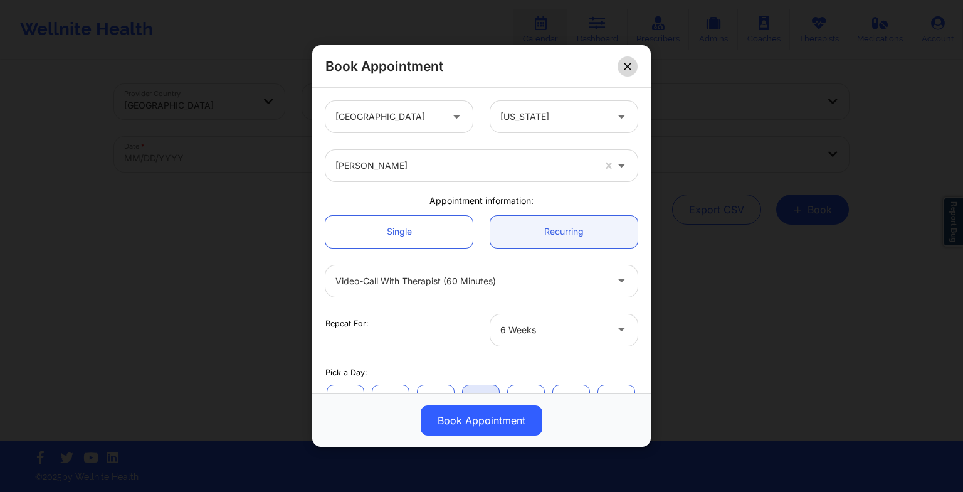
click at [620, 63] on button at bounding box center [628, 66] width 20 height 20
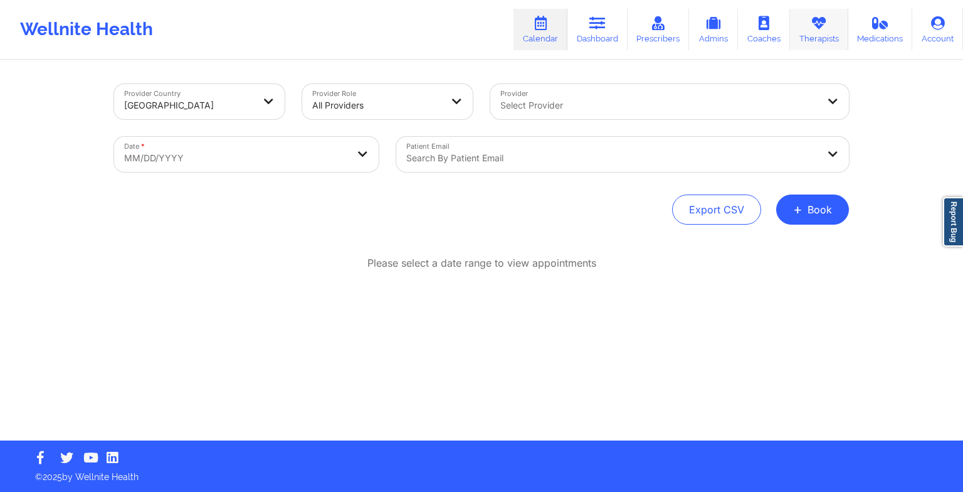
click at [820, 33] on link "Therapists" at bounding box center [819, 29] width 58 height 41
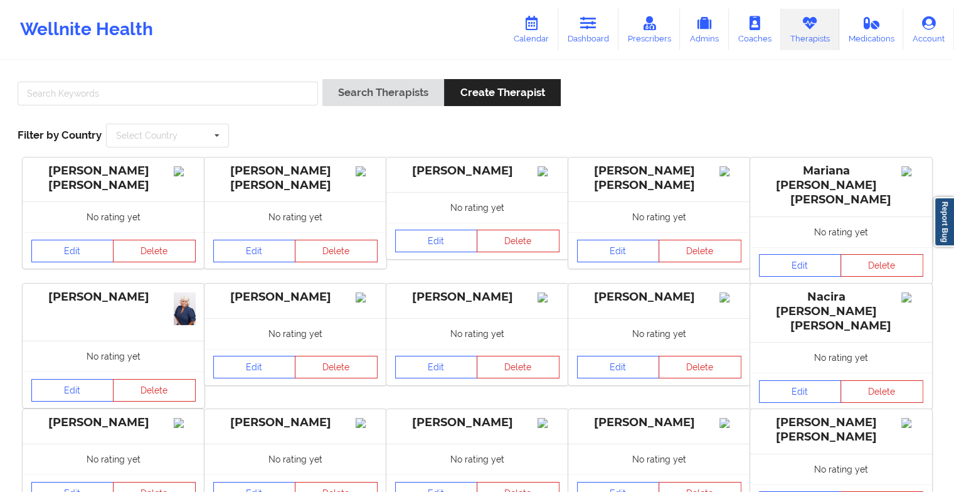
click at [284, 105] on div at bounding box center [167, 97] width 309 height 36
click at [275, 101] on input "text" at bounding box center [168, 94] width 300 height 24
type input "[PERSON_NAME]"
click at [322, 79] on button "Search Therapists" at bounding box center [383, 92] width 122 height 27
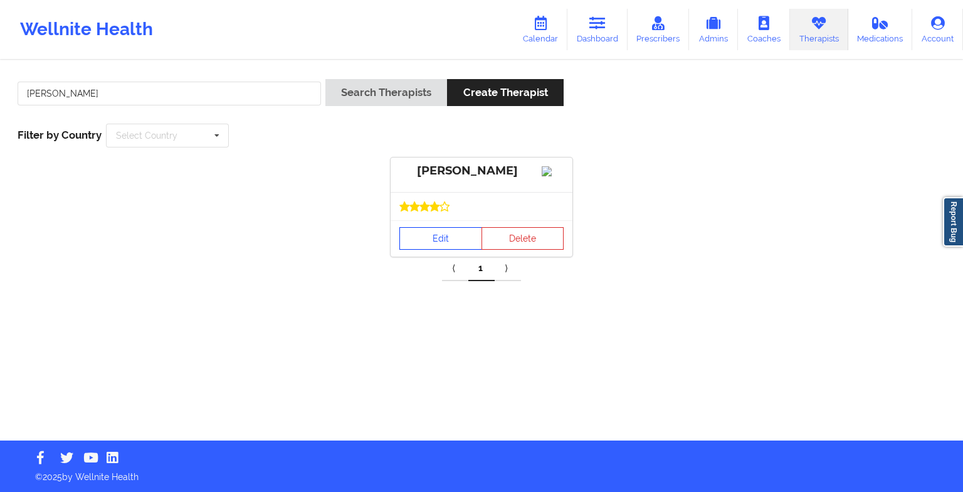
click at [463, 246] on link "Edit" at bounding box center [440, 238] width 83 height 23
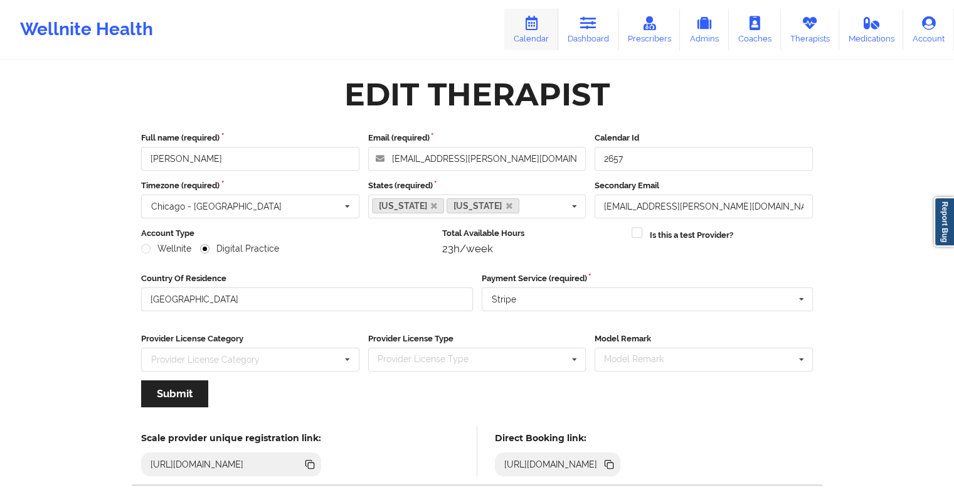
click at [544, 26] on link "Calendar" at bounding box center [531, 29] width 54 height 41
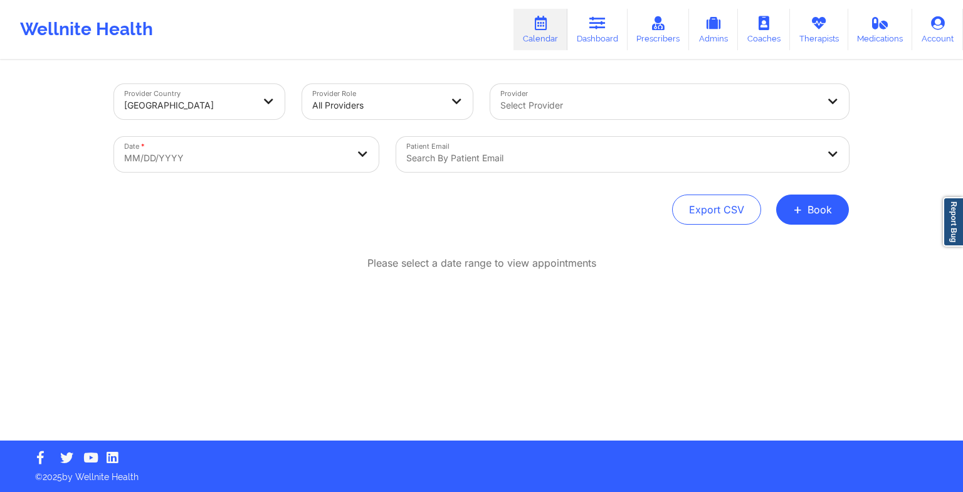
click at [780, 221] on div "Export CSV + Book" at bounding box center [481, 209] width 735 height 30
click at [819, 213] on button "+ Book" at bounding box center [812, 209] width 73 height 30
click at [790, 241] on button "Therapy Session" at bounding box center [792, 249] width 96 height 21
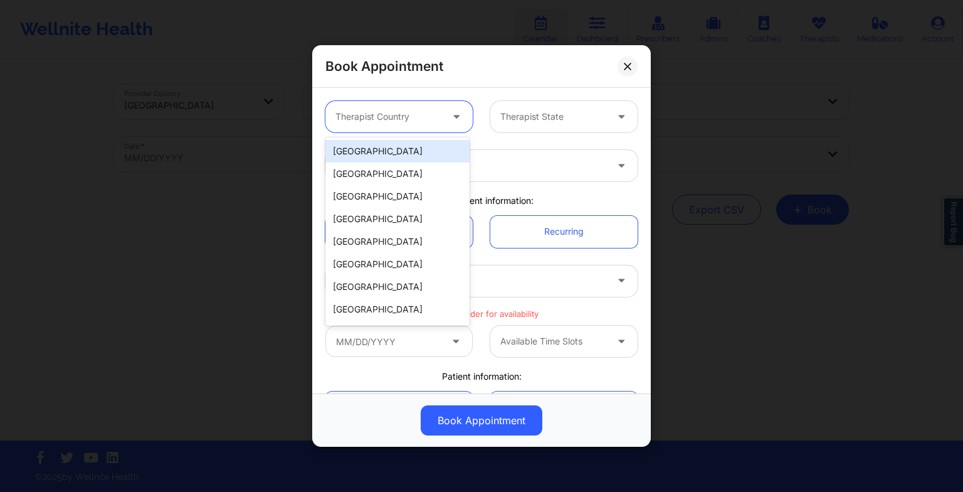
click at [401, 104] on div "Therapist Country" at bounding box center [383, 116] width 117 height 31
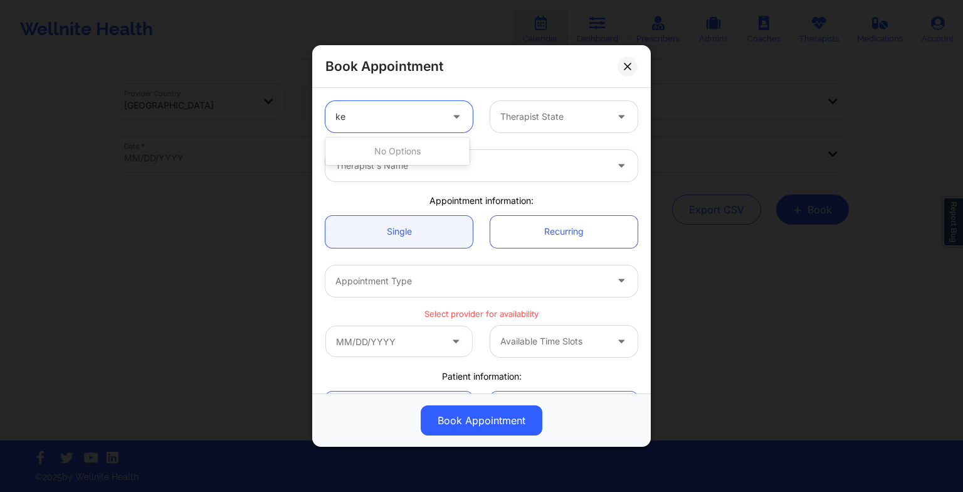
type input "k"
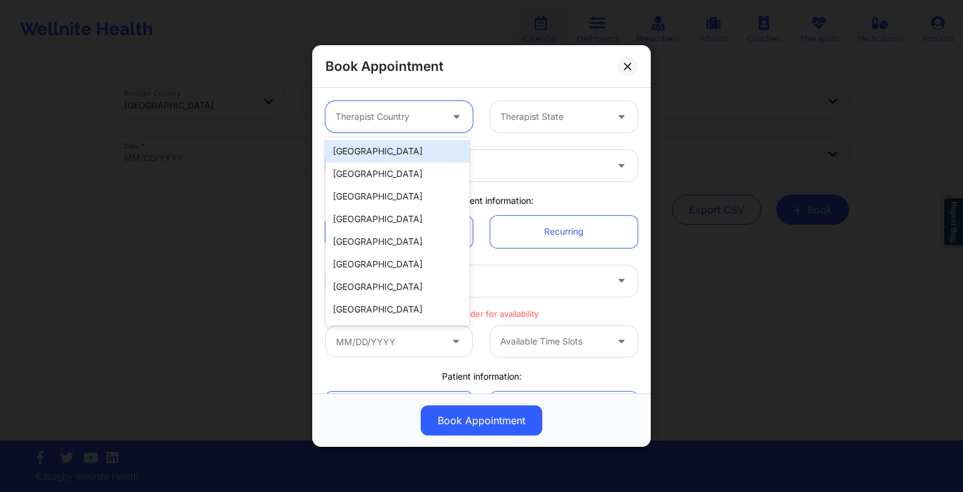
click at [380, 155] on div "[GEOGRAPHIC_DATA]" at bounding box center [397, 151] width 144 height 23
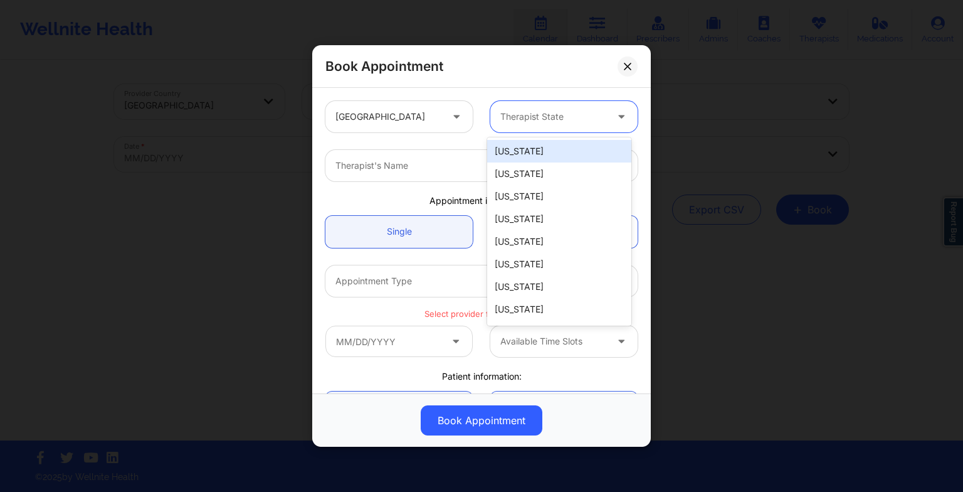
click at [506, 125] on div "Therapist State" at bounding box center [548, 116] width 117 height 31
type input "te"
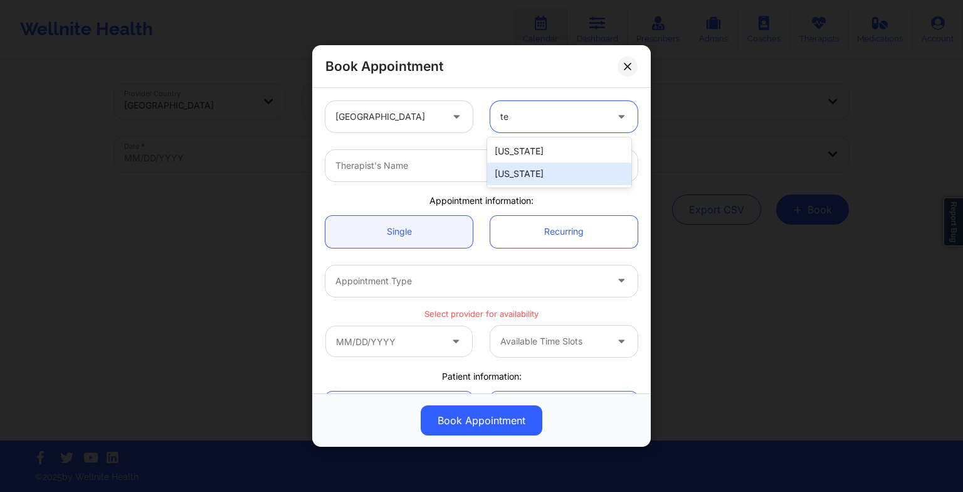
click at [515, 181] on div "[US_STATE]" at bounding box center [559, 173] width 144 height 23
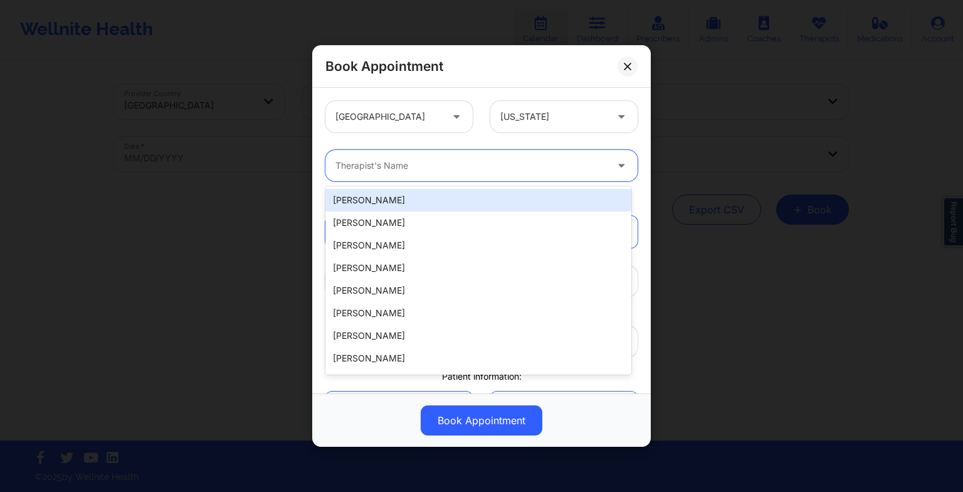
click at [498, 177] on div "Therapist's Name" at bounding box center [466, 165] width 282 height 31
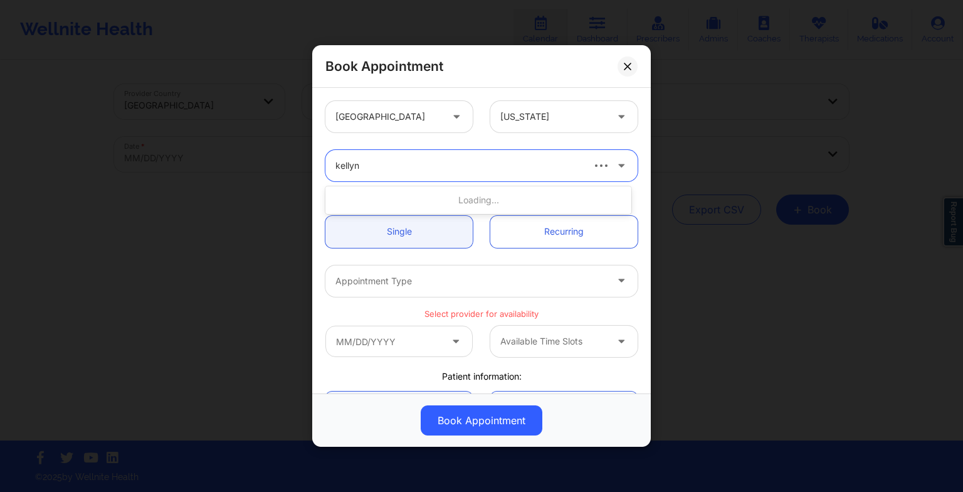
type input "kellyn"
click at [487, 200] on div "[PERSON_NAME]" at bounding box center [478, 200] width 306 height 23
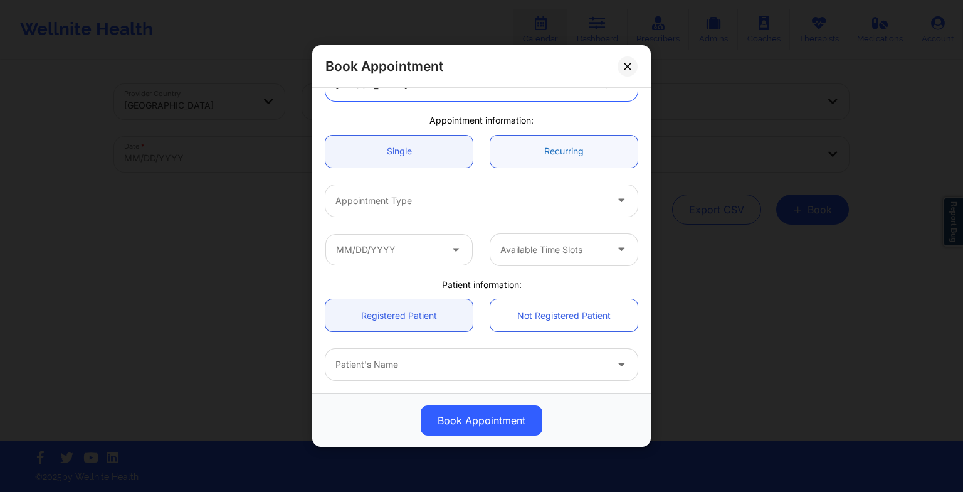
scroll to position [82, 0]
click at [555, 148] on link "Recurring" at bounding box center [563, 150] width 147 height 32
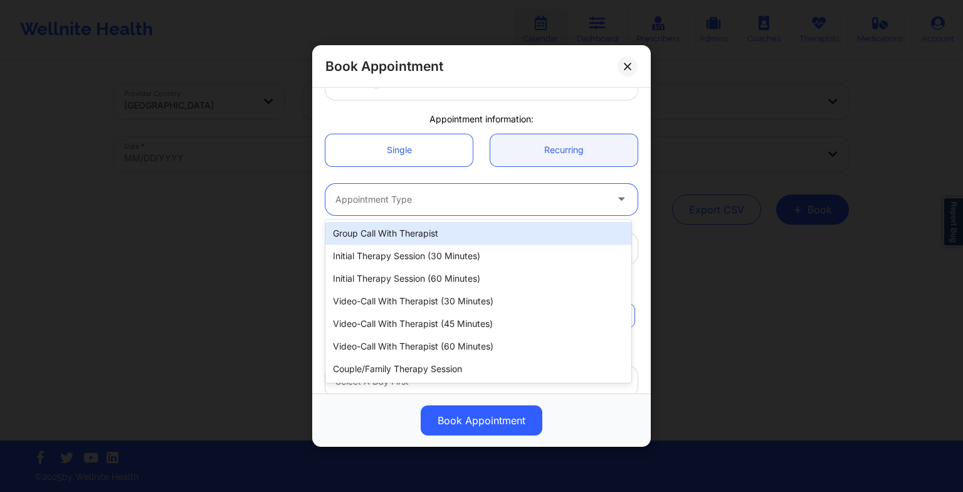
click at [381, 195] on div at bounding box center [470, 199] width 271 height 15
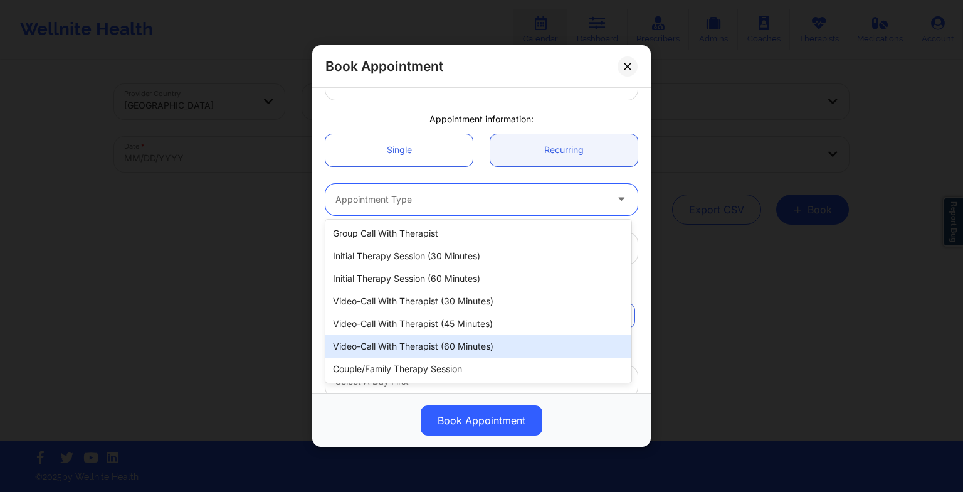
click at [413, 336] on div "Video-Call with Therapist (60 minutes)" at bounding box center [478, 346] width 306 height 23
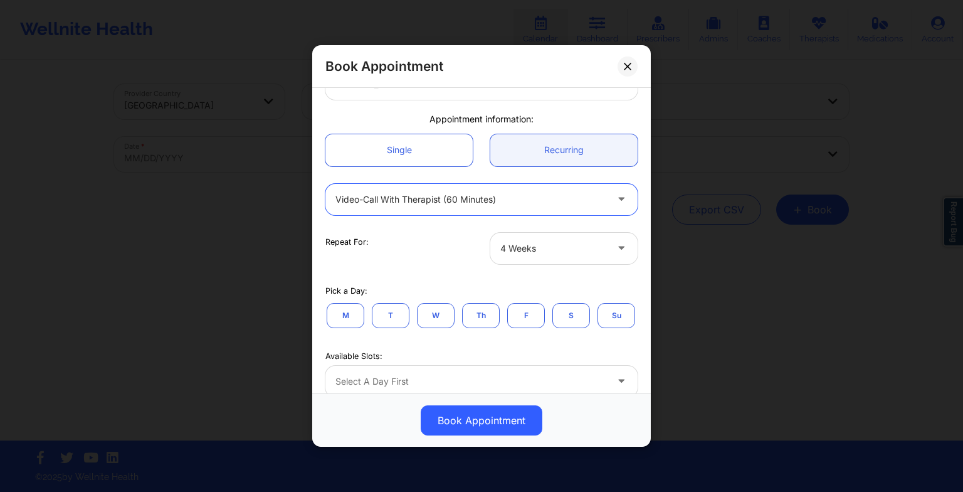
click at [549, 191] on div "Video-Call with Therapist (60 minutes)" at bounding box center [470, 199] width 271 height 31
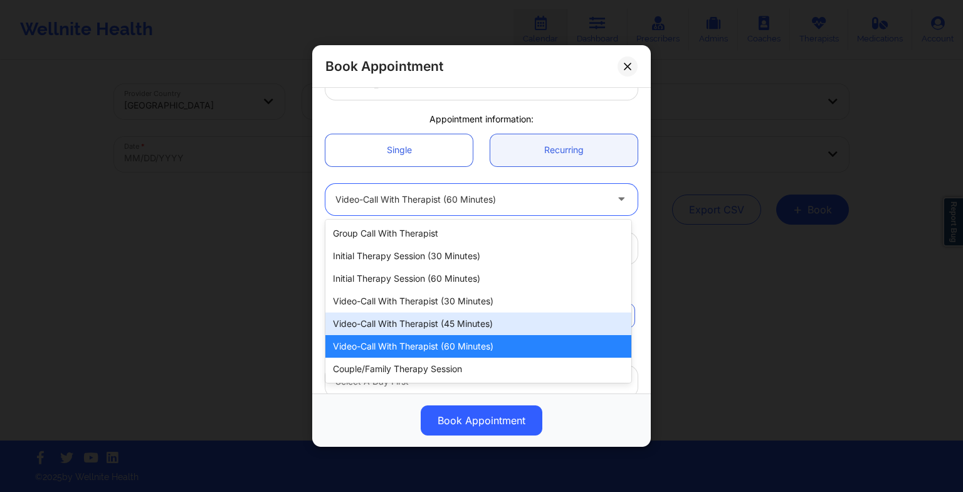
click at [460, 327] on div "Video-Call with Therapist (45 minutes)" at bounding box center [478, 323] width 306 height 23
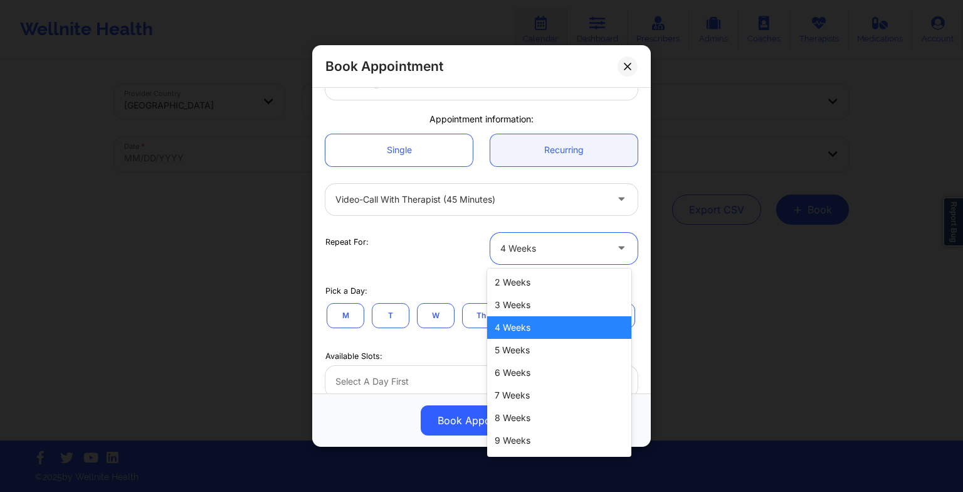
click at [544, 246] on div at bounding box center [553, 248] width 106 height 15
click at [535, 340] on div "5 Weeks" at bounding box center [559, 350] width 144 height 23
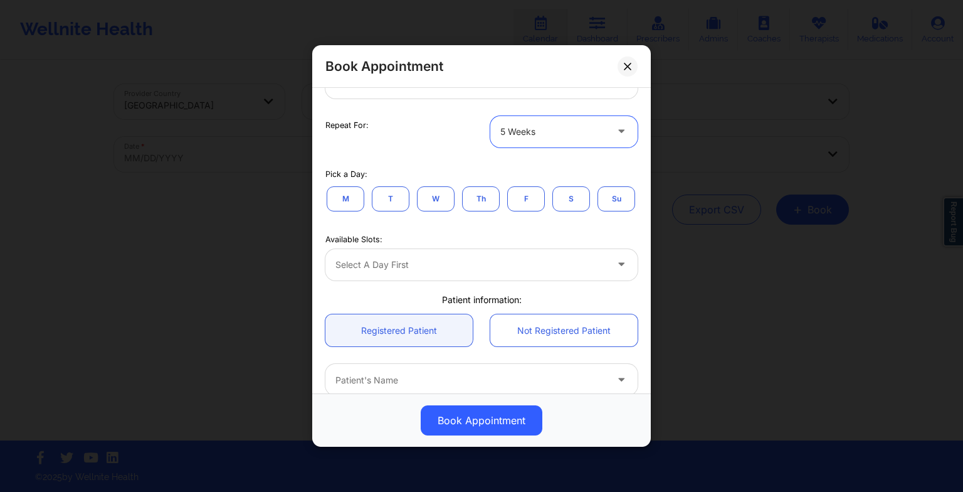
scroll to position [199, 0]
click at [442, 279] on div "Select a day first" at bounding box center [481, 263] width 312 height 31
click at [475, 199] on button "Th" at bounding box center [481, 196] width 38 height 25
click at [445, 271] on div at bounding box center [470, 263] width 271 height 15
click at [436, 203] on button "W" at bounding box center [436, 196] width 38 height 25
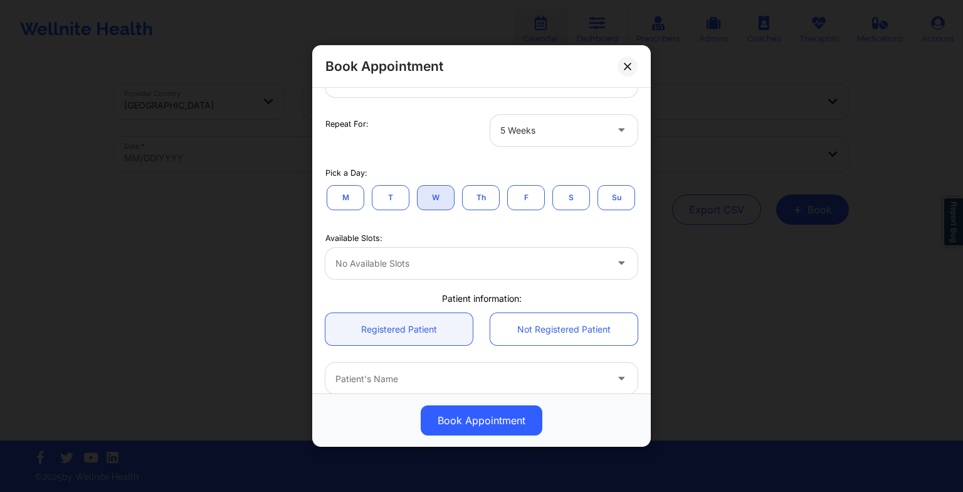
click at [522, 184] on button "F" at bounding box center [526, 196] width 38 height 25
click at [562, 200] on button "S" at bounding box center [571, 196] width 38 height 25
click at [349, 203] on button "M" at bounding box center [346, 196] width 38 height 25
click at [597, 209] on button "Su" at bounding box center [616, 196] width 38 height 25
click at [382, 196] on button "T" at bounding box center [391, 196] width 38 height 25
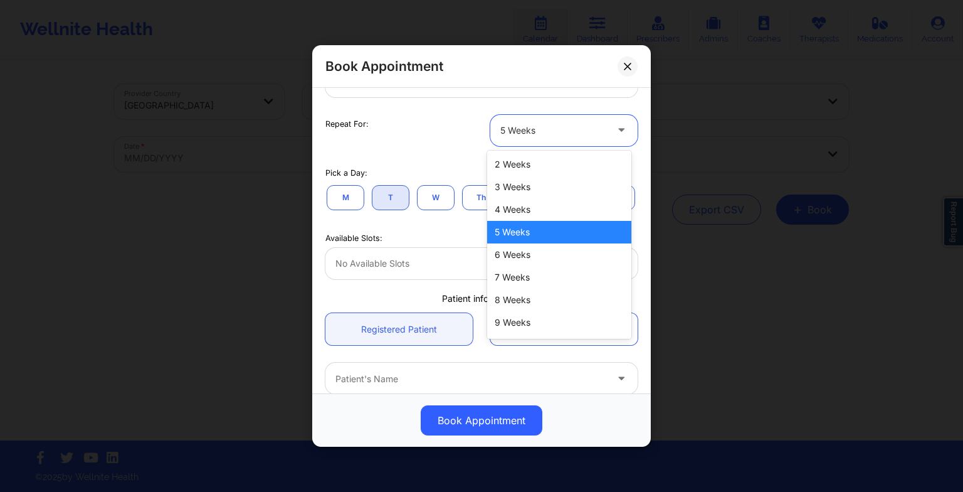
click at [540, 138] on div "5 Weeks" at bounding box center [553, 130] width 106 height 31
click at [535, 207] on div "4 Weeks" at bounding box center [559, 209] width 144 height 23
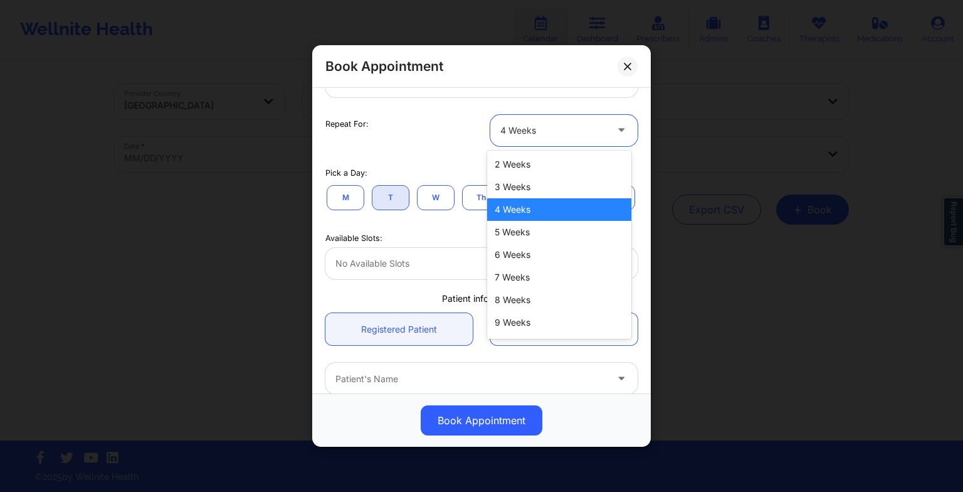
click at [508, 137] on div "4 Weeks" at bounding box center [553, 130] width 106 height 31
click at [512, 168] on div "2 Weeks" at bounding box center [559, 164] width 144 height 23
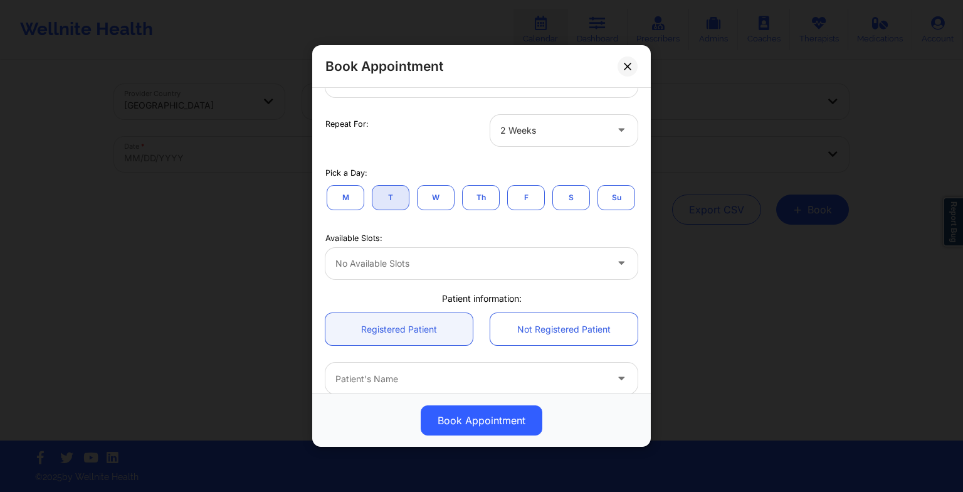
click at [436, 194] on button "W" at bounding box center [436, 196] width 38 height 25
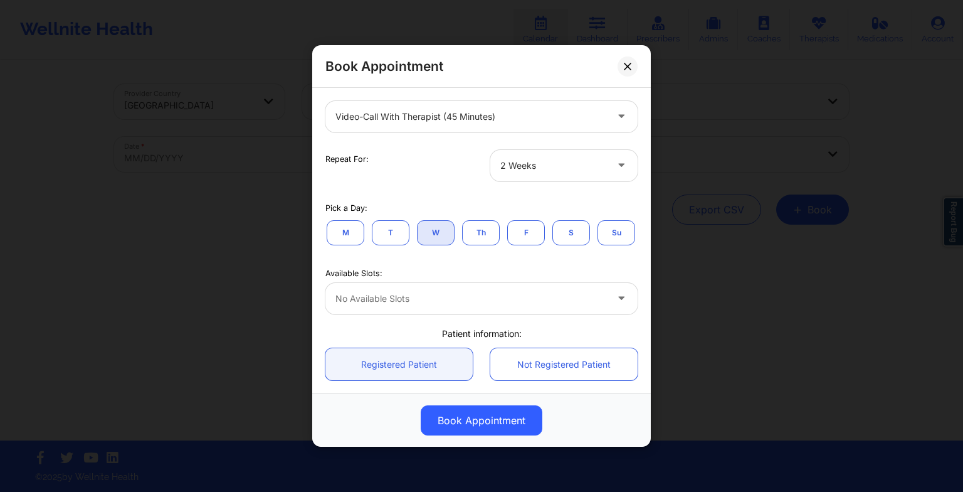
scroll to position [181, 0]
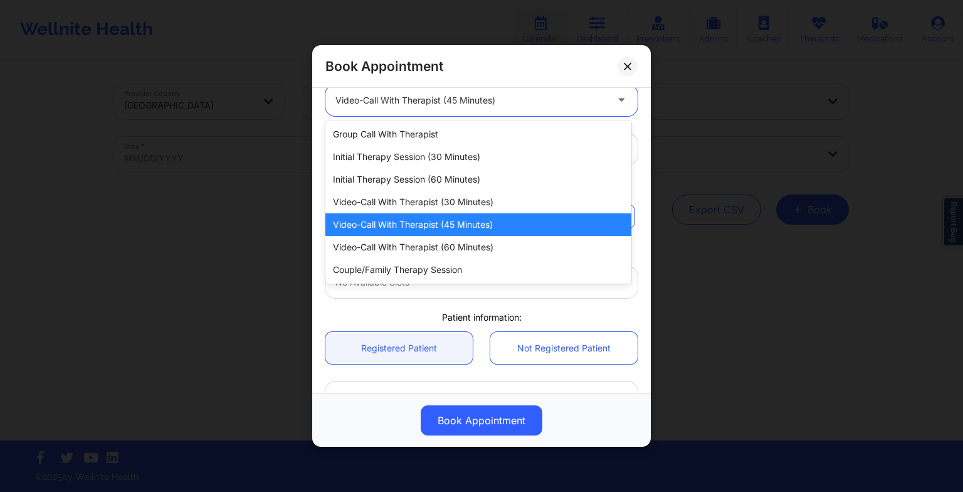
click at [414, 98] on div at bounding box center [470, 100] width 271 height 15
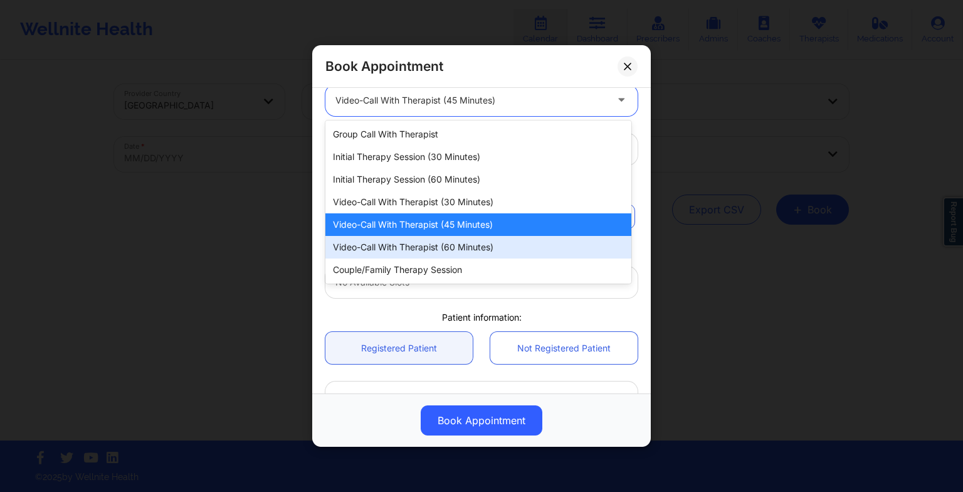
click at [427, 243] on div "Video-Call with Therapist (60 minutes)" at bounding box center [478, 247] width 306 height 23
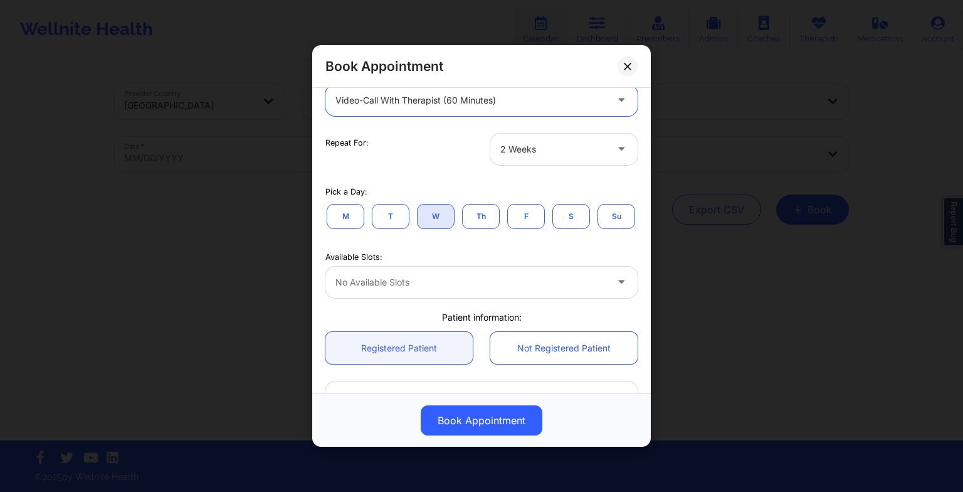
click at [534, 151] on div at bounding box center [553, 149] width 106 height 15
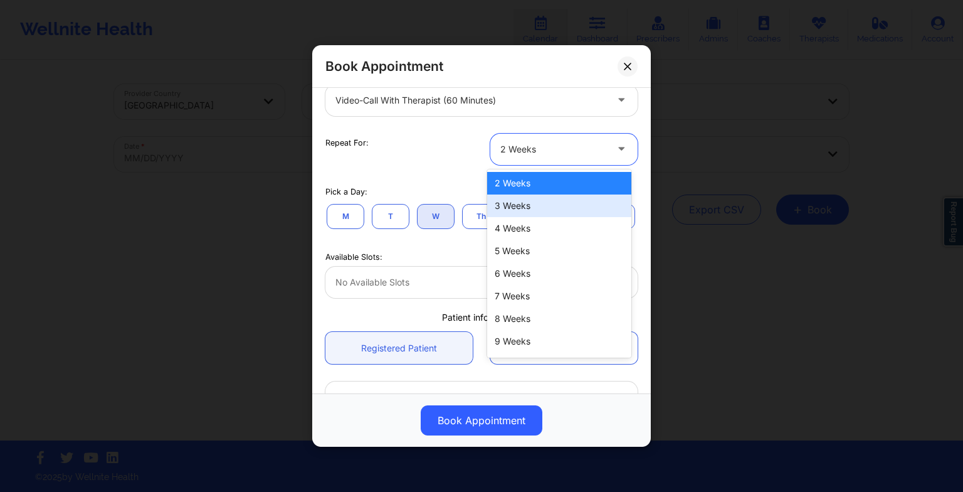
click at [539, 194] on div "3 Weeks" at bounding box center [559, 205] width 144 height 23
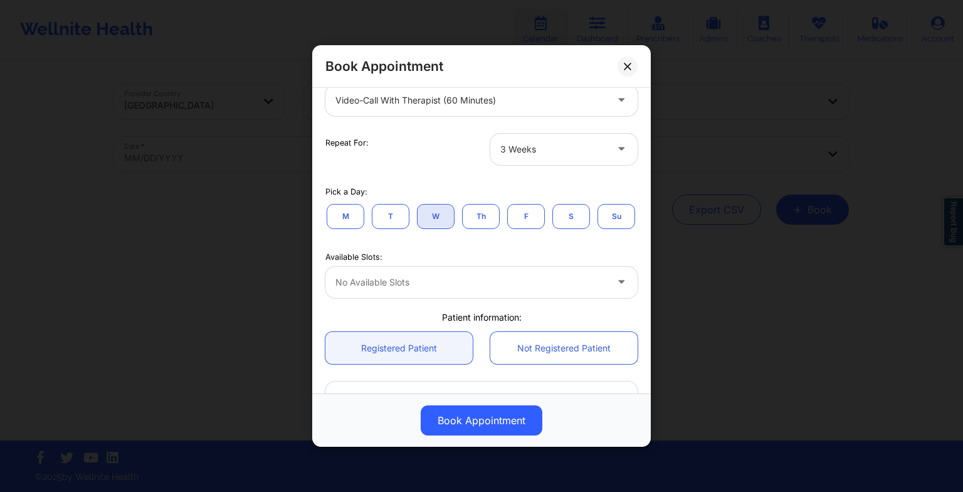
click at [484, 216] on button "Th" at bounding box center [481, 215] width 38 height 25
click at [524, 214] on button "F" at bounding box center [526, 215] width 38 height 25
click at [574, 220] on button "S" at bounding box center [571, 215] width 38 height 25
click at [597, 228] on button "Su" at bounding box center [616, 215] width 38 height 25
click at [337, 218] on button "M" at bounding box center [346, 215] width 38 height 25
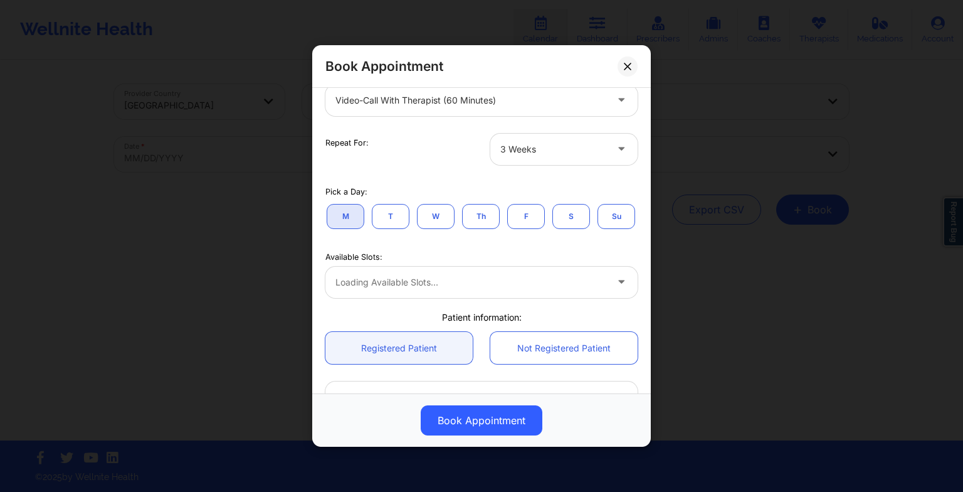
click at [399, 213] on button "T" at bounding box center [391, 215] width 38 height 25
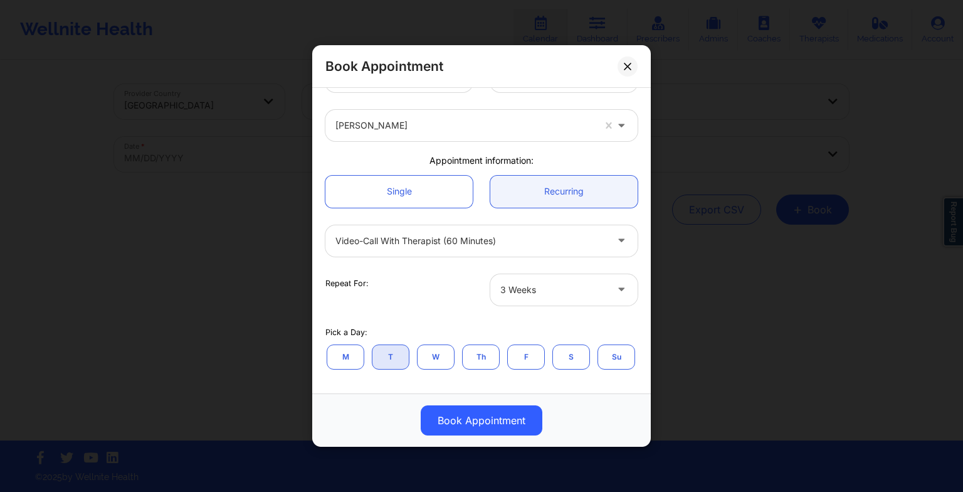
scroll to position [35, 0]
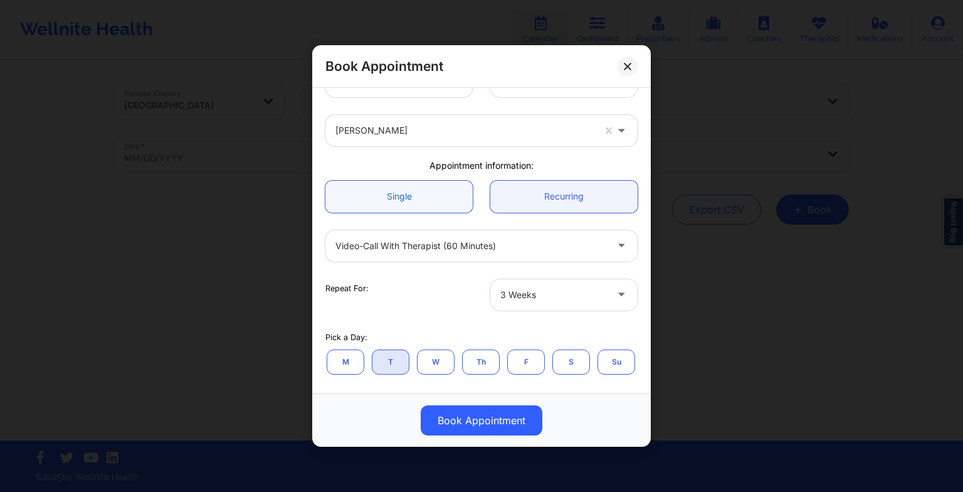
click at [430, 192] on link "Single" at bounding box center [398, 197] width 147 height 32
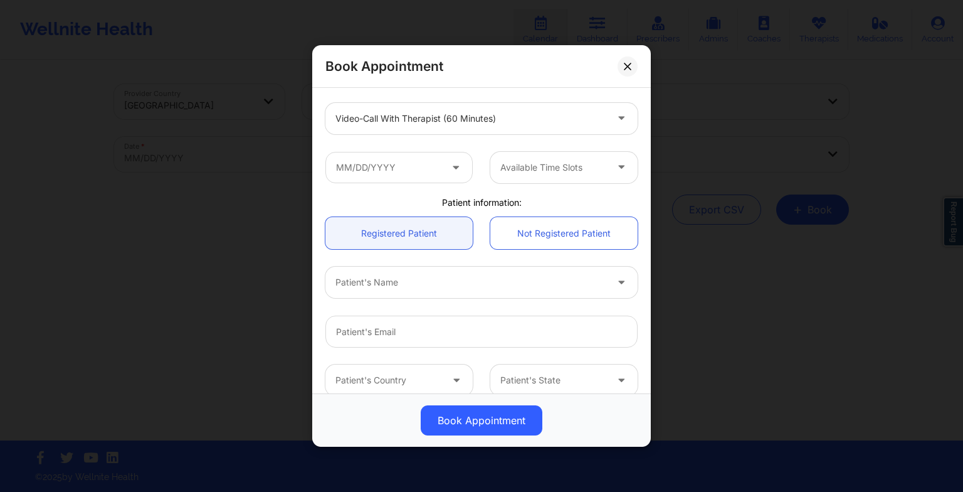
scroll to position [165, 0]
click at [415, 169] on input "text" at bounding box center [398, 164] width 147 height 31
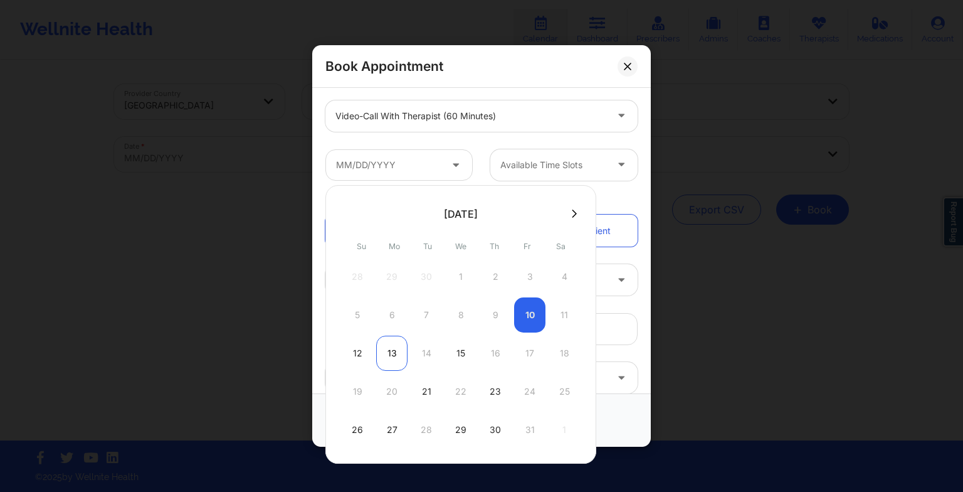
click at [387, 351] on div "13" at bounding box center [391, 352] width 31 height 35
type input "[DATE]"
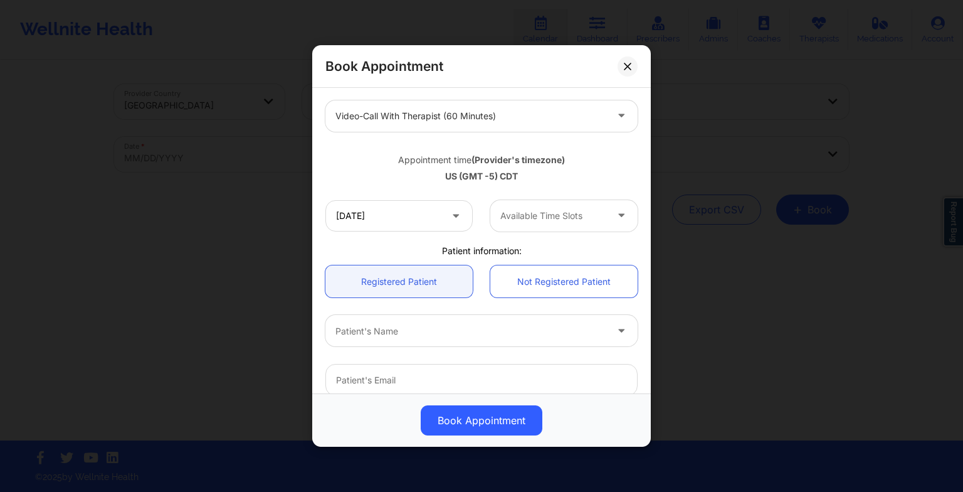
scroll to position [186, 0]
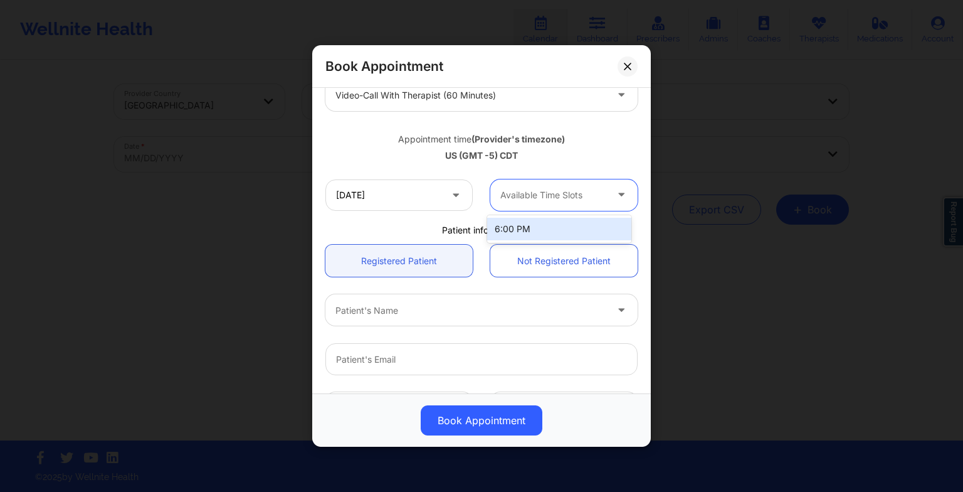
click at [517, 203] on div "Available Time Slots" at bounding box center [548, 194] width 117 height 31
click at [529, 227] on div "6:00 PM" at bounding box center [559, 229] width 144 height 23
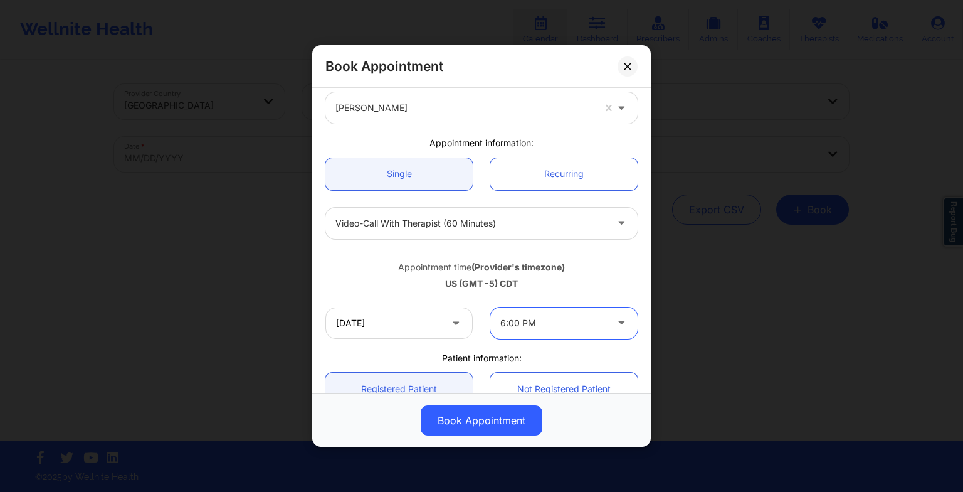
click at [510, 229] on div at bounding box center [470, 223] width 271 height 15
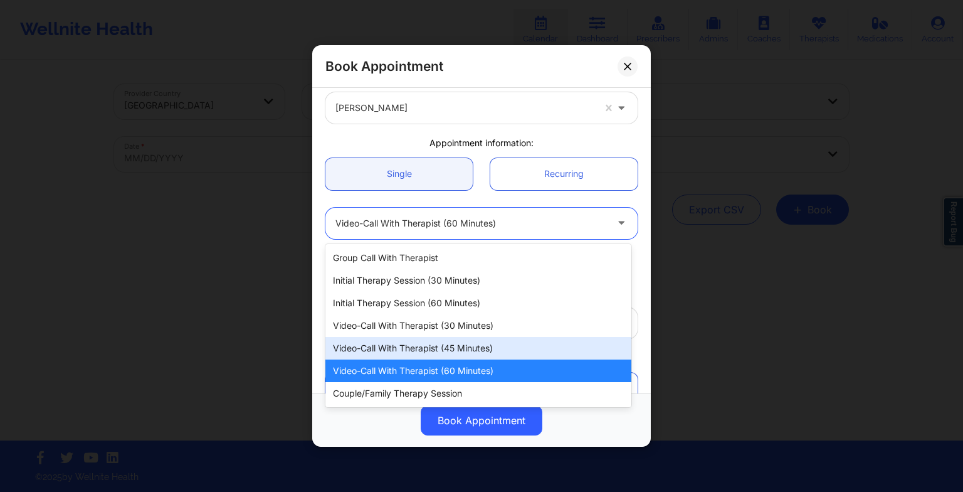
click at [476, 339] on div "Video-Call with Therapist (45 minutes)" at bounding box center [478, 348] width 306 height 23
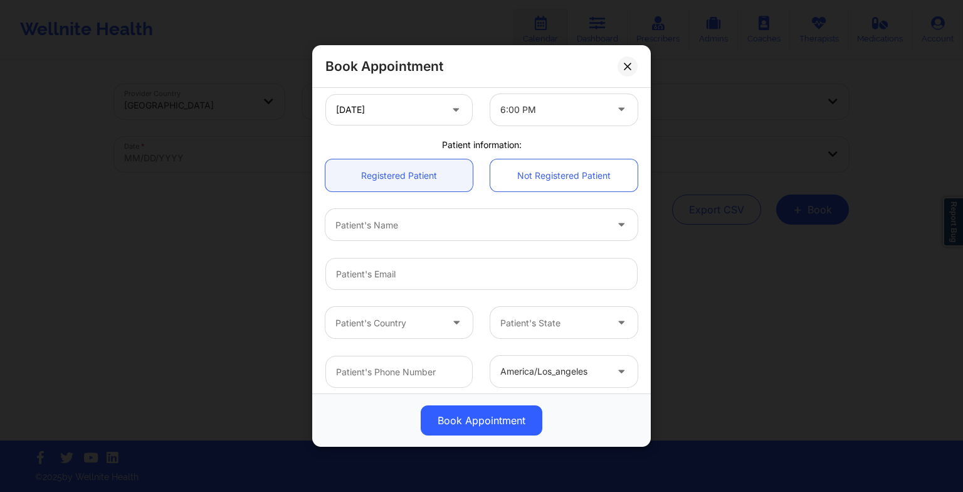
scroll to position [275, 0]
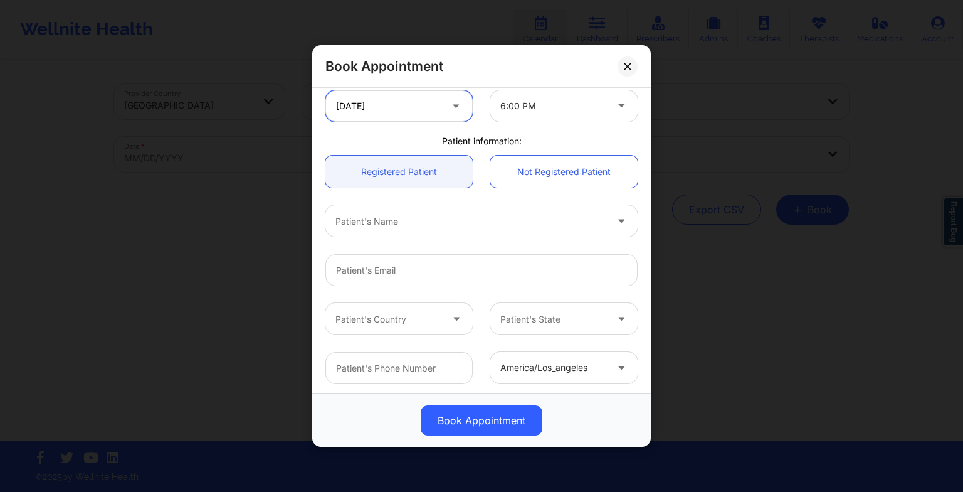
click at [409, 101] on input "[DATE]" at bounding box center [398, 105] width 147 height 31
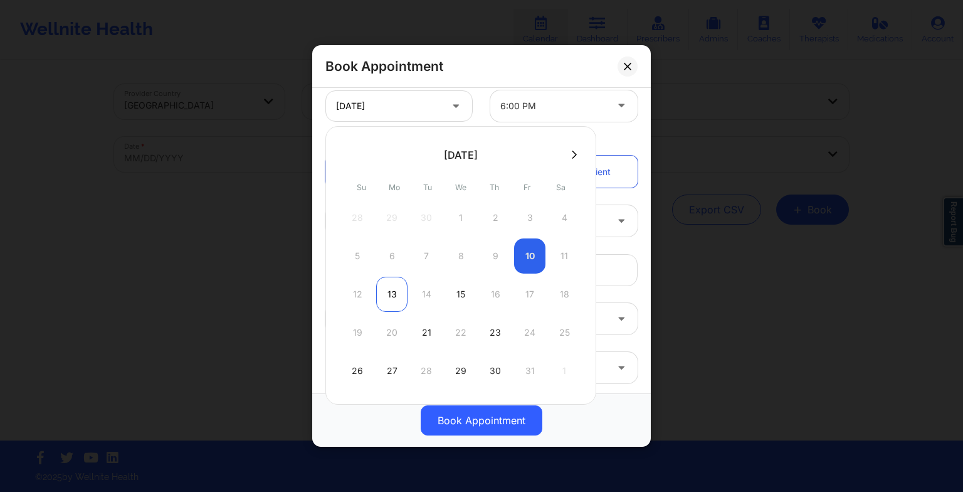
click at [386, 282] on div "13" at bounding box center [391, 293] width 31 height 35
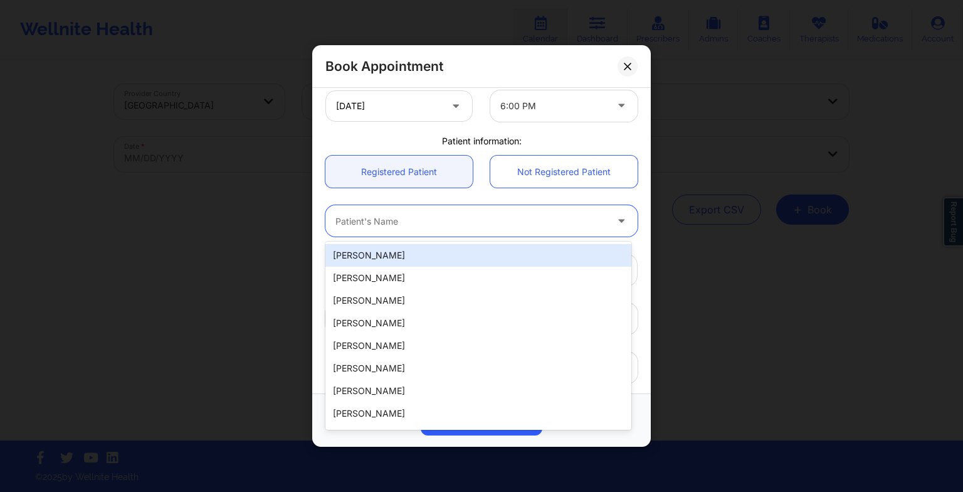
click at [409, 217] on div at bounding box center [470, 220] width 271 height 15
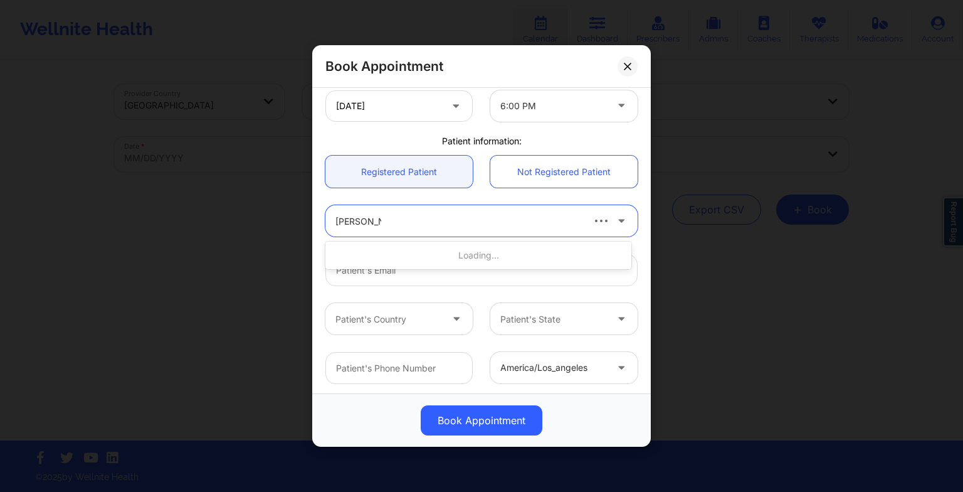
type input "[PERSON_NAME]"
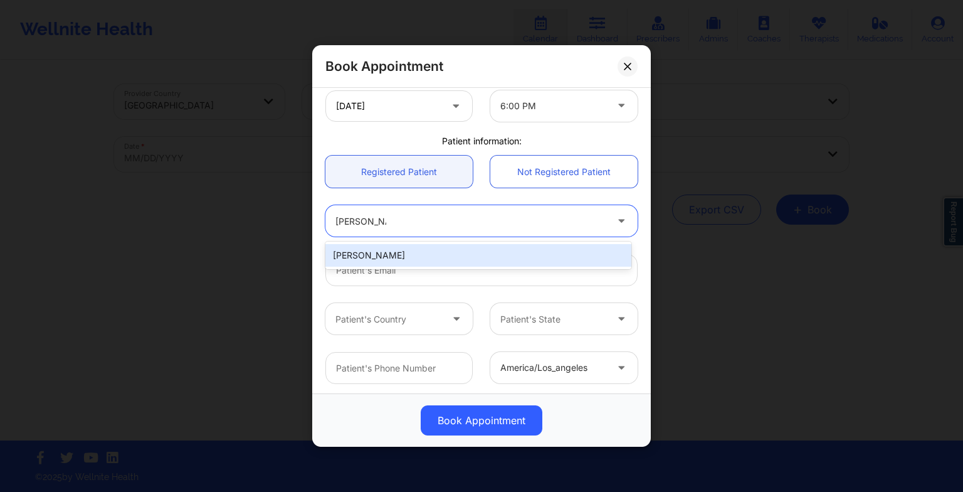
click at [392, 256] on div "[PERSON_NAME]" at bounding box center [478, 255] width 306 height 23
type input "[EMAIL_ADDRESS][DOMAIN_NAME]"
type input "[PHONE_NUMBER]"
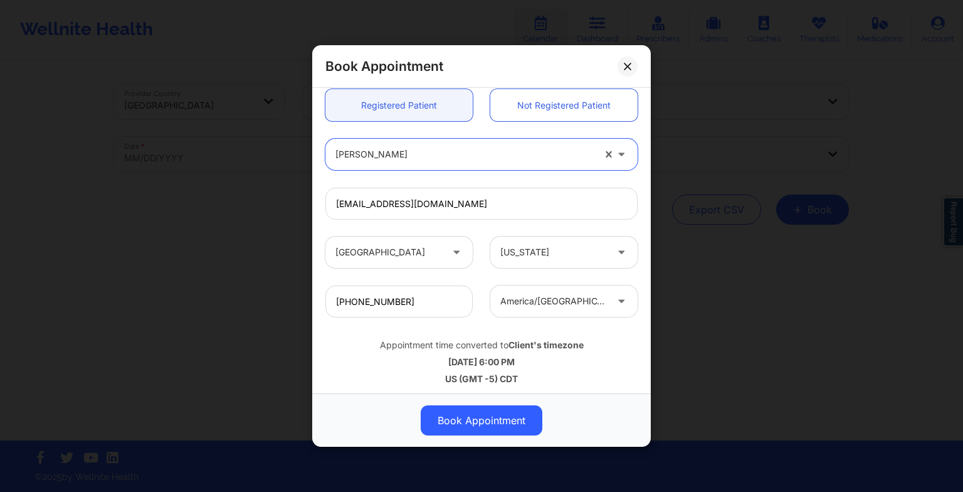
scroll to position [345, 0]
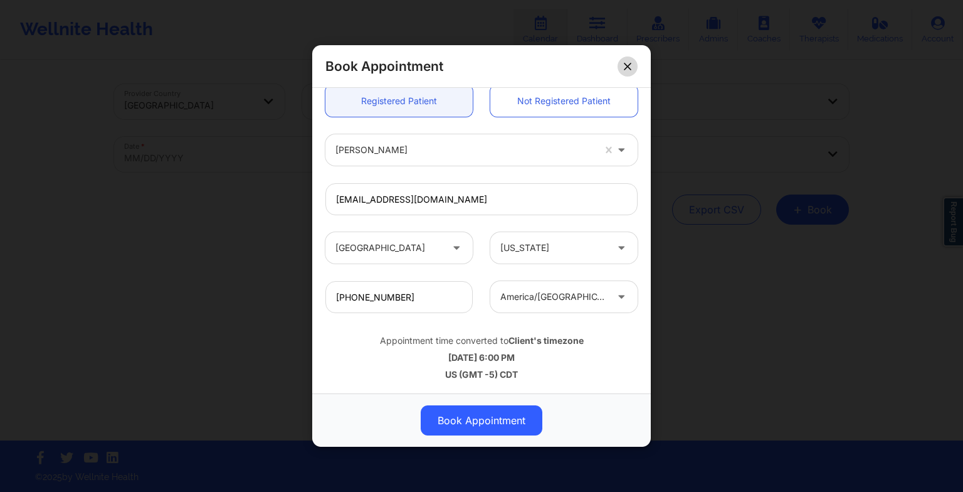
click at [628, 75] on button at bounding box center [628, 66] width 20 height 20
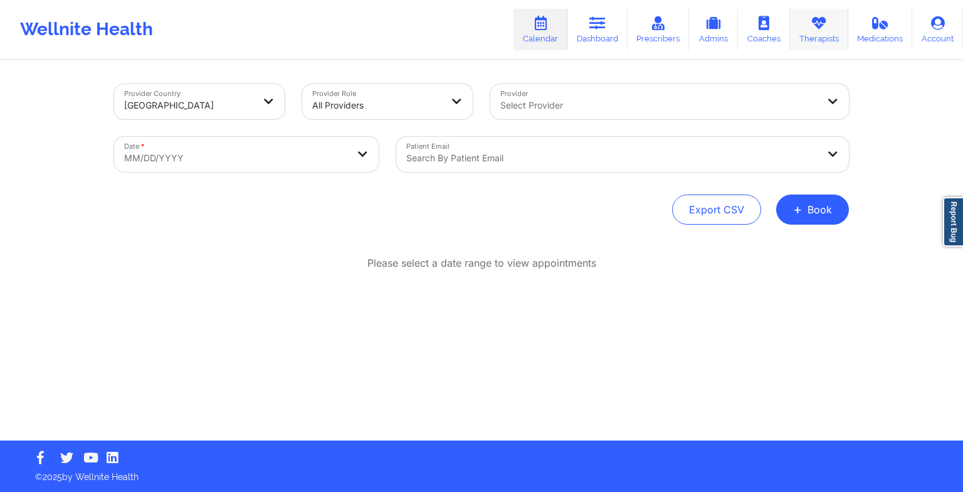
click at [813, 20] on icon at bounding box center [819, 23] width 16 height 14
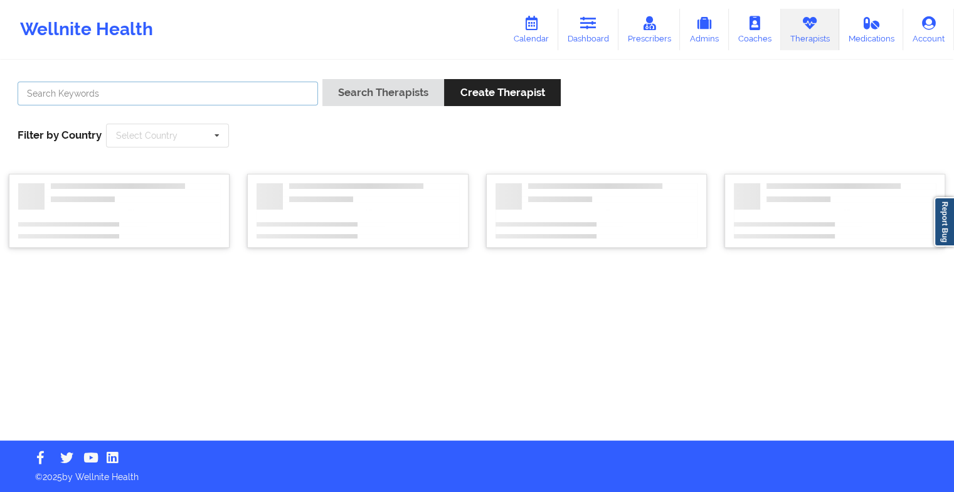
click at [256, 98] on input "text" at bounding box center [168, 94] width 300 height 24
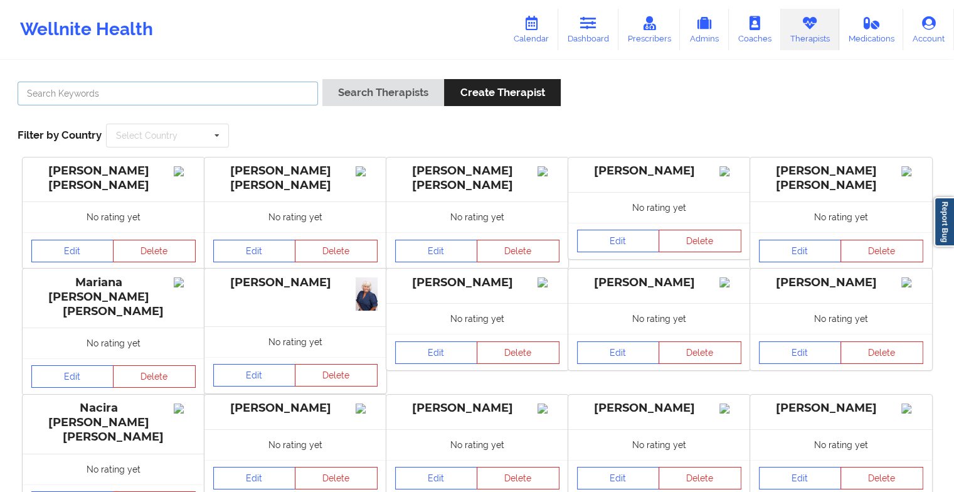
paste input "[PERSON_NAME]"
type input "[PERSON_NAME]"
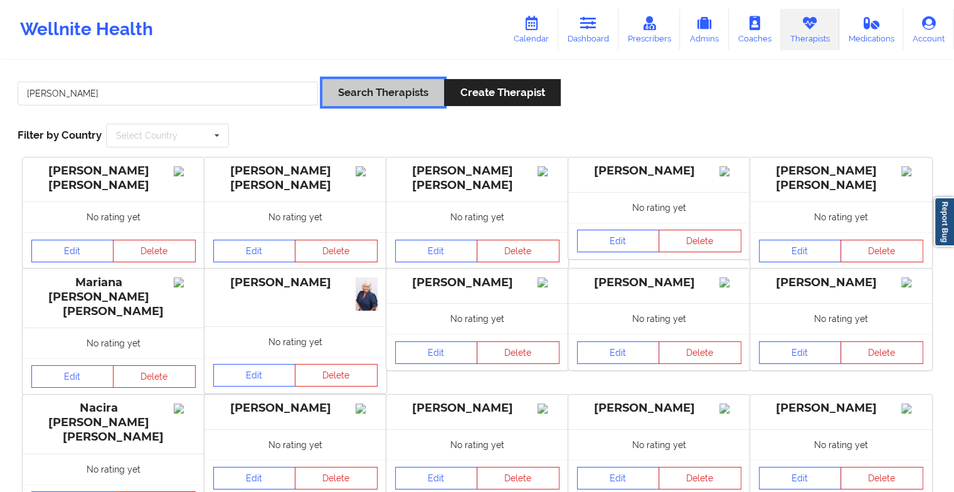
click at [381, 85] on button "Search Therapists" at bounding box center [383, 92] width 122 height 27
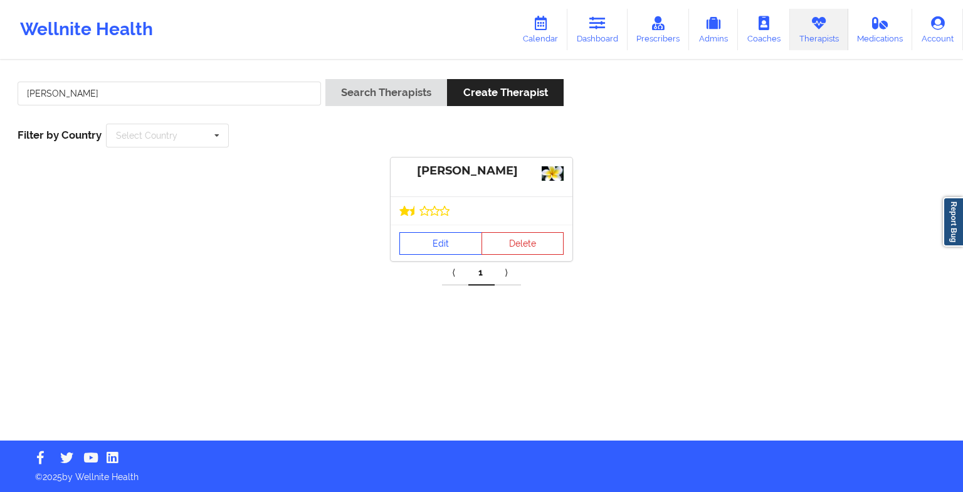
click at [429, 228] on div "Edit Delete" at bounding box center [482, 242] width 182 height 36
click at [434, 243] on link "Edit" at bounding box center [440, 243] width 83 height 23
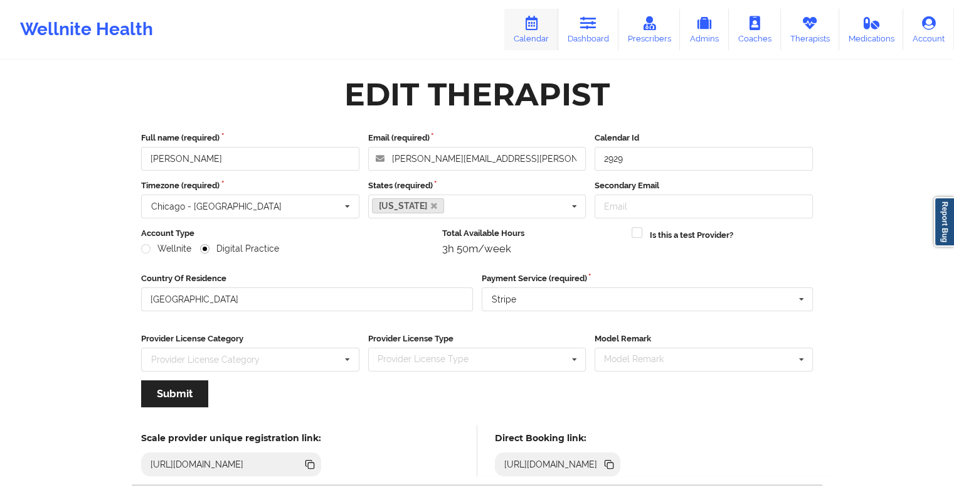
click at [534, 26] on icon at bounding box center [531, 23] width 16 height 14
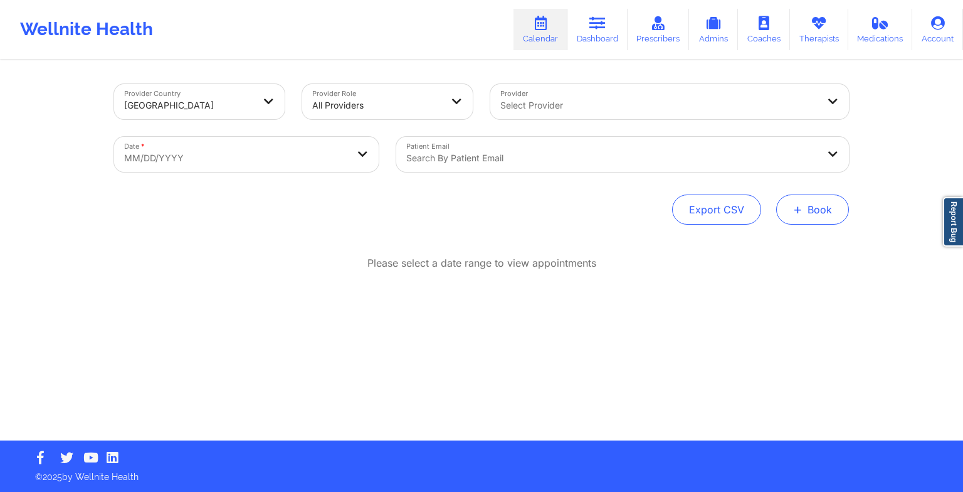
click at [786, 198] on button "+ Book" at bounding box center [812, 209] width 73 height 30
click at [748, 241] on button "Therapy Session" at bounding box center [792, 249] width 96 height 21
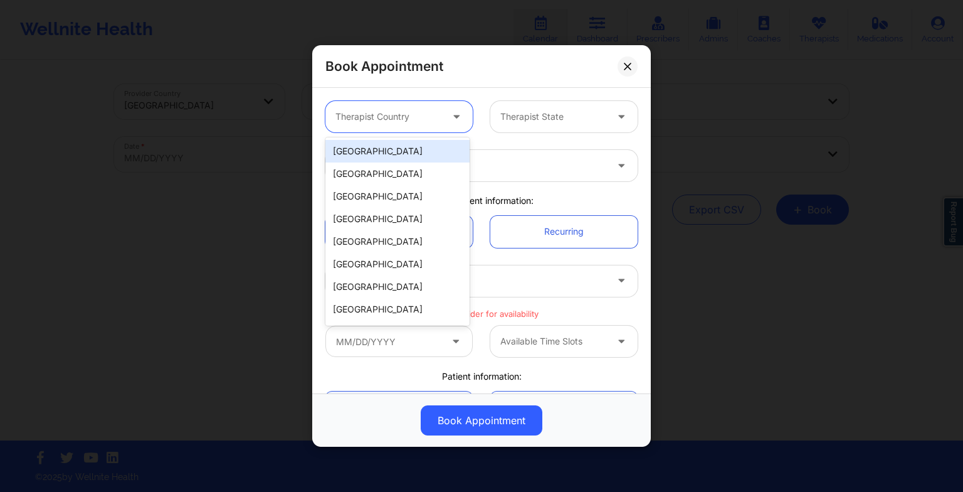
drag, startPoint x: 354, startPoint y: 120, endPoint x: 366, endPoint y: 149, distance: 31.6
click at [366, 149] on body "Wellnite Health Calendar Dashboard Prescribers Admins Coaches Therapists Medica…" at bounding box center [481, 246] width 963 height 492
click at [366, 149] on div "[GEOGRAPHIC_DATA]" at bounding box center [397, 151] width 144 height 23
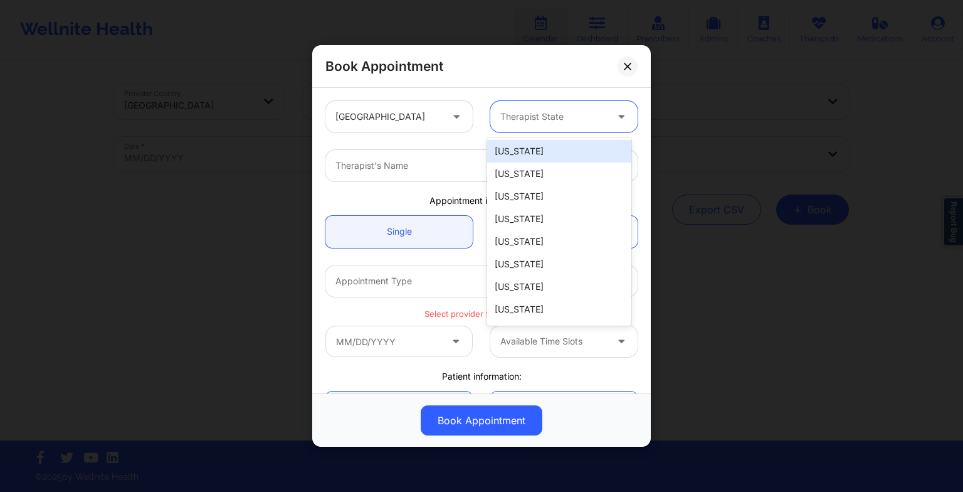
click at [507, 124] on div "Therapist State" at bounding box center [548, 116] width 117 height 31
type input "te"
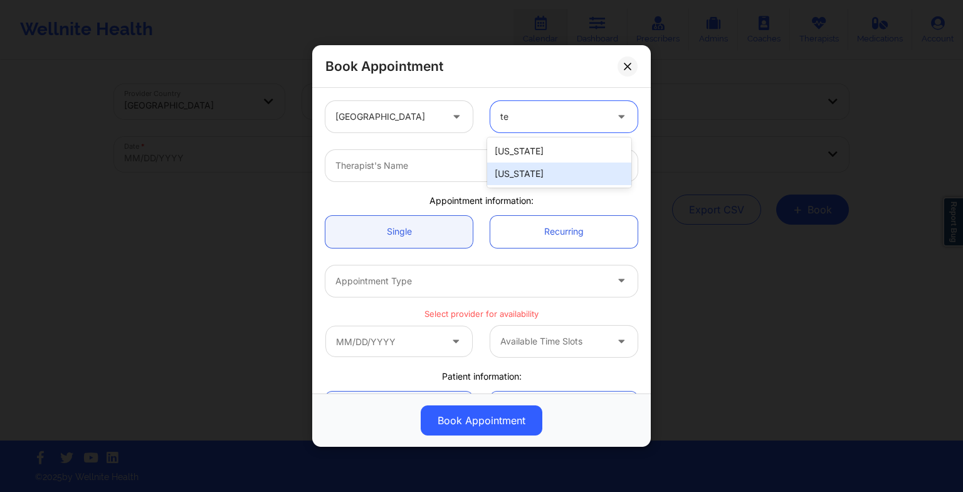
click at [507, 167] on div "[US_STATE]" at bounding box center [559, 173] width 144 height 23
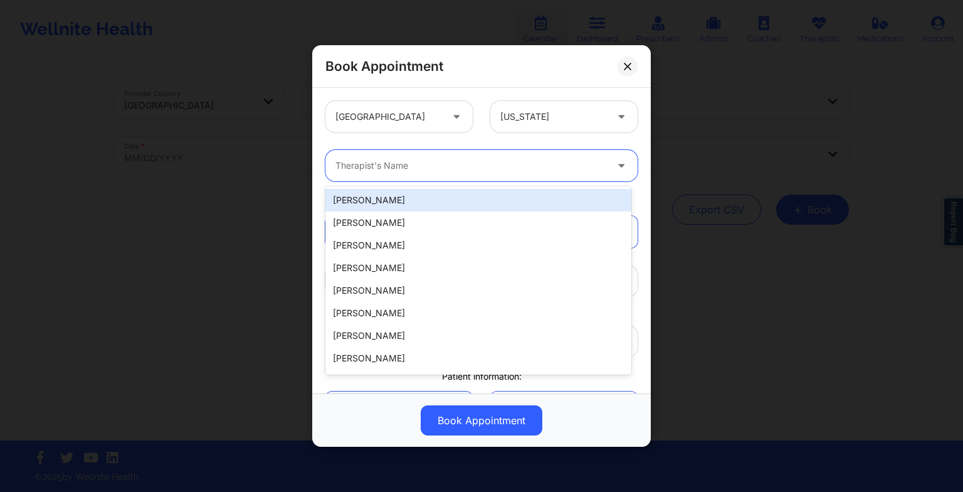
click at [468, 162] on div at bounding box center [470, 165] width 271 height 15
paste input "[PERSON_NAME]"
type input "[PERSON_NAME]"
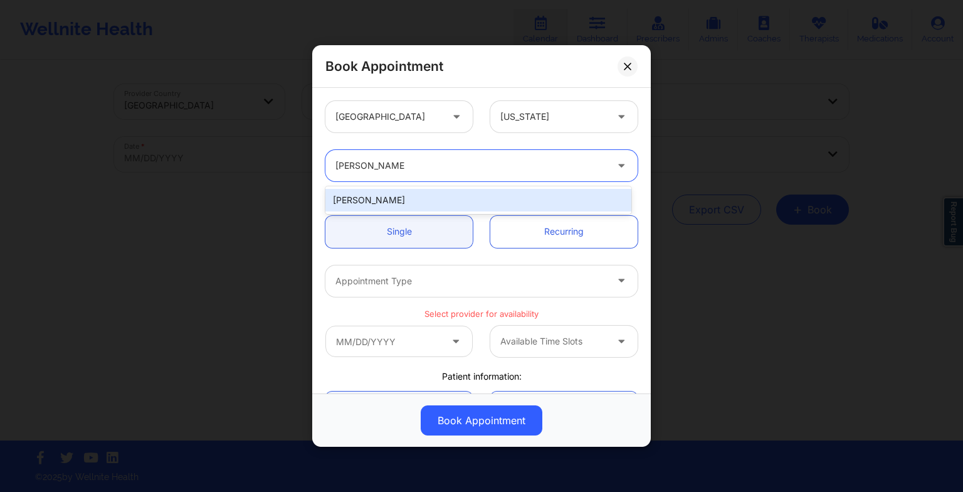
click at [400, 199] on div "[PERSON_NAME]" at bounding box center [478, 200] width 306 height 23
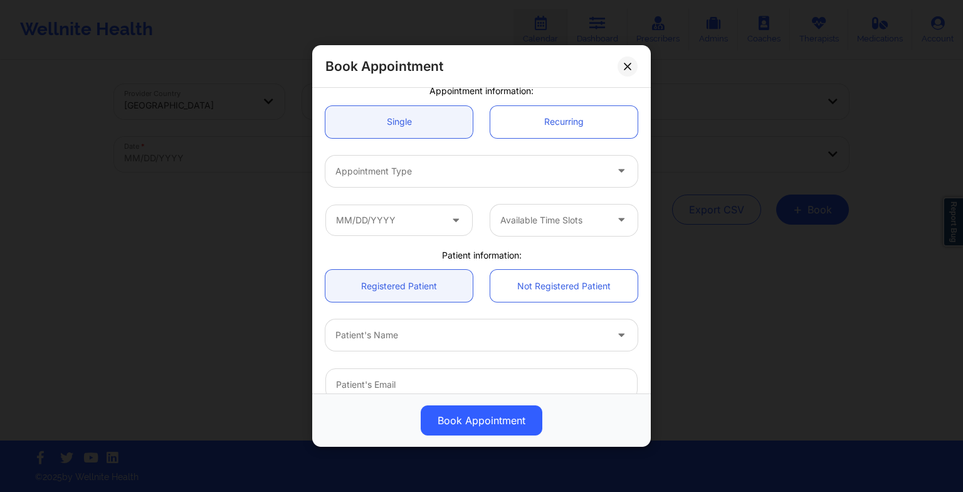
scroll to position [112, 0]
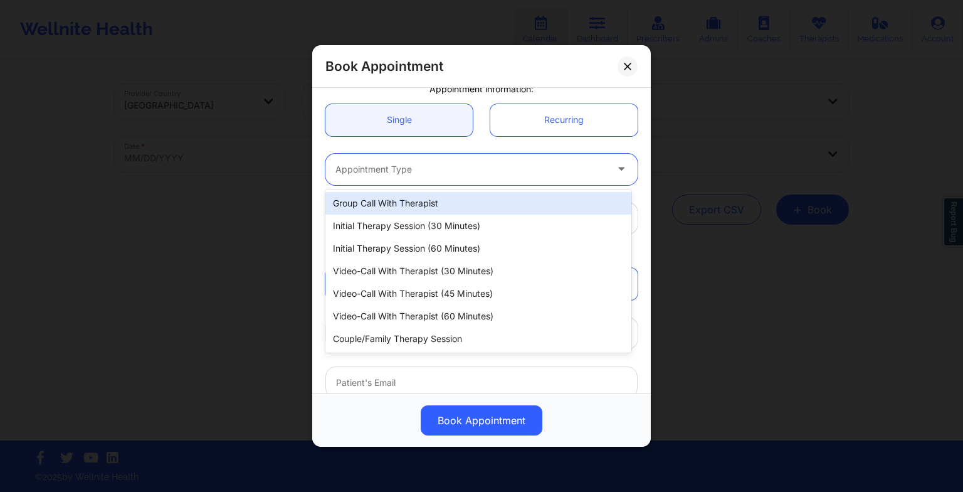
click at [369, 166] on div at bounding box center [470, 169] width 271 height 15
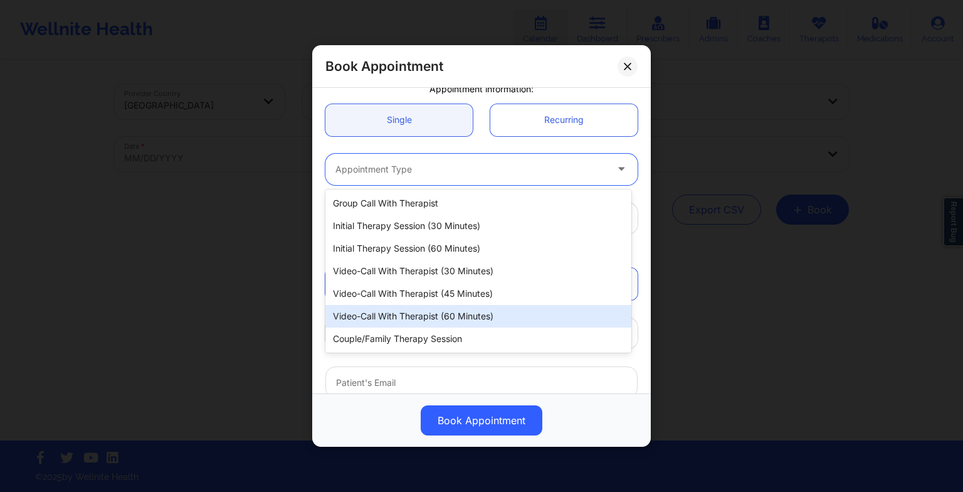
click at [433, 308] on div "Video-Call with Therapist (60 minutes)" at bounding box center [478, 316] width 306 height 23
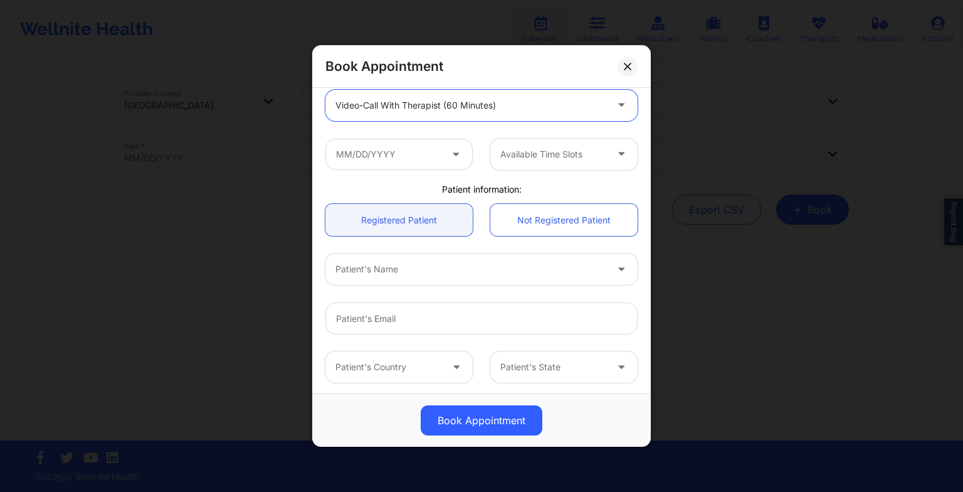
scroll to position [179, 0]
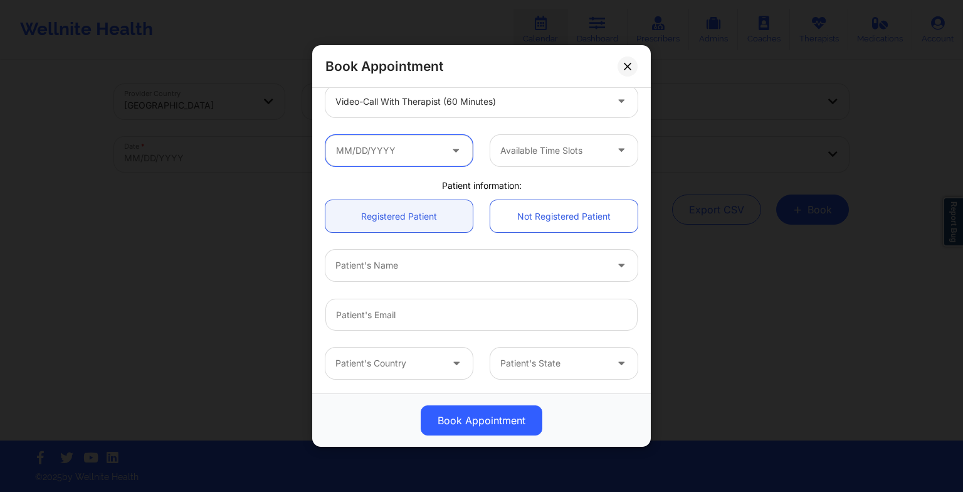
click at [378, 153] on input "text" at bounding box center [398, 150] width 147 height 31
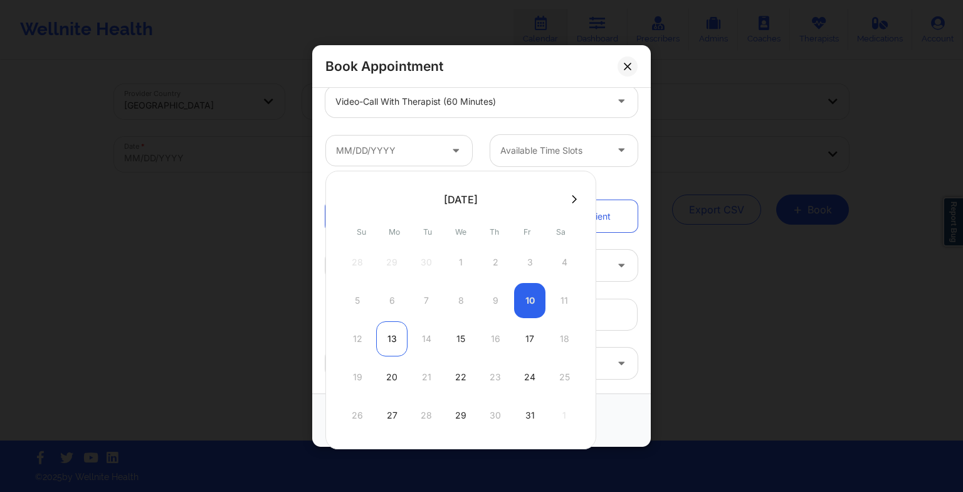
click at [381, 337] on div "13" at bounding box center [391, 338] width 31 height 35
type input "[DATE]"
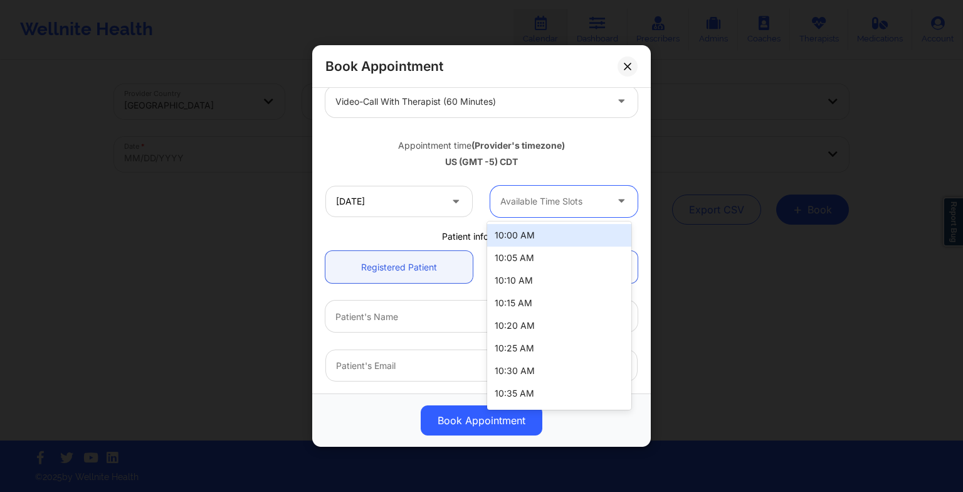
click at [522, 209] on div "Available Time Slots" at bounding box center [548, 201] width 117 height 31
drag, startPoint x: 559, startPoint y: 188, endPoint x: 542, endPoint y: 253, distance: 66.9
click at [542, 253] on body "Wellnite Health Calendar Dashboard Prescribers Admins Coaches Therapists Medica…" at bounding box center [481, 246] width 963 height 492
click at [536, 241] on div "10:00 AM" at bounding box center [559, 235] width 144 height 23
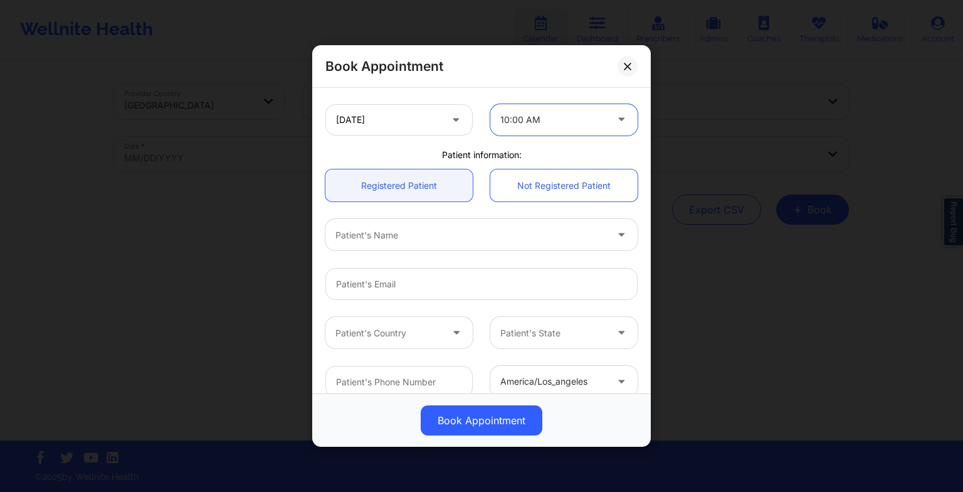
scroll to position [262, 0]
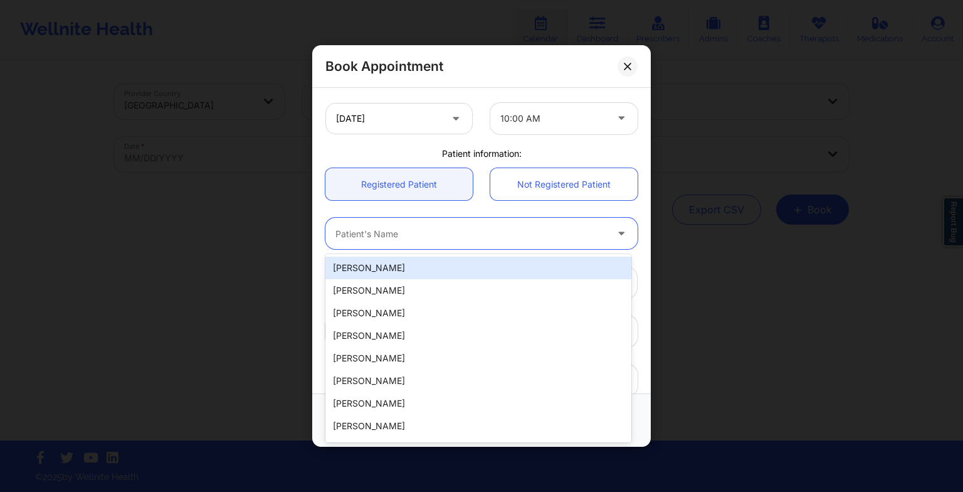
click at [448, 230] on div at bounding box center [470, 233] width 271 height 15
paste input "[PERSON_NAME]"
type input "[PERSON_NAME]"
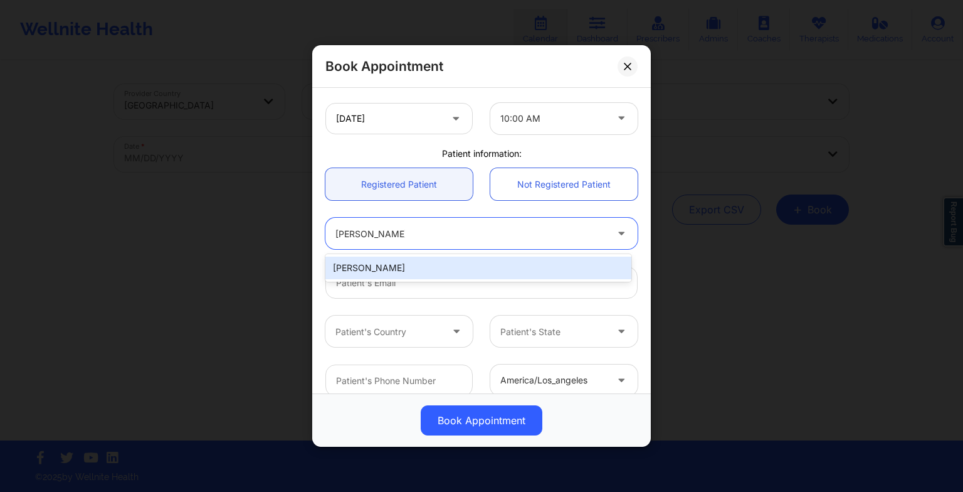
click at [393, 265] on div "[PERSON_NAME]" at bounding box center [478, 267] width 306 height 23
type input "[EMAIL_ADDRESS][DOMAIN_NAME]"
type input "[PHONE_NUMBER]"
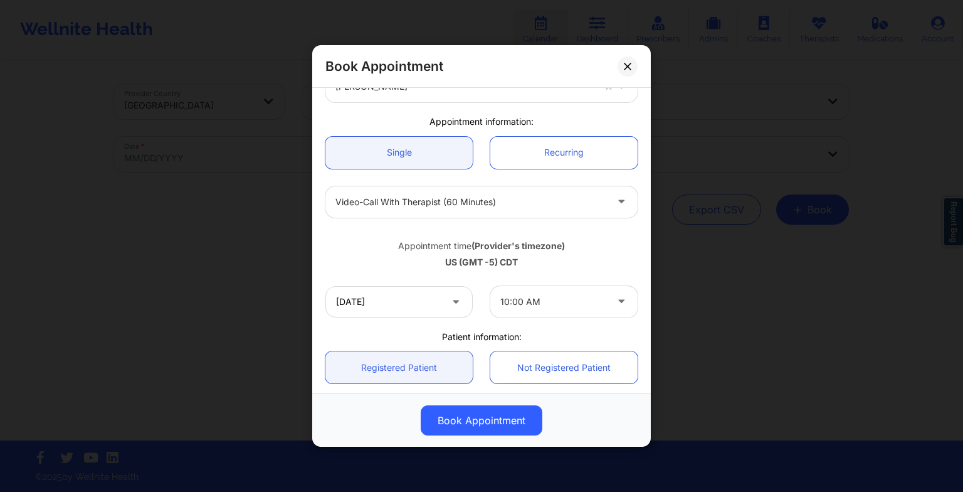
scroll to position [0, 0]
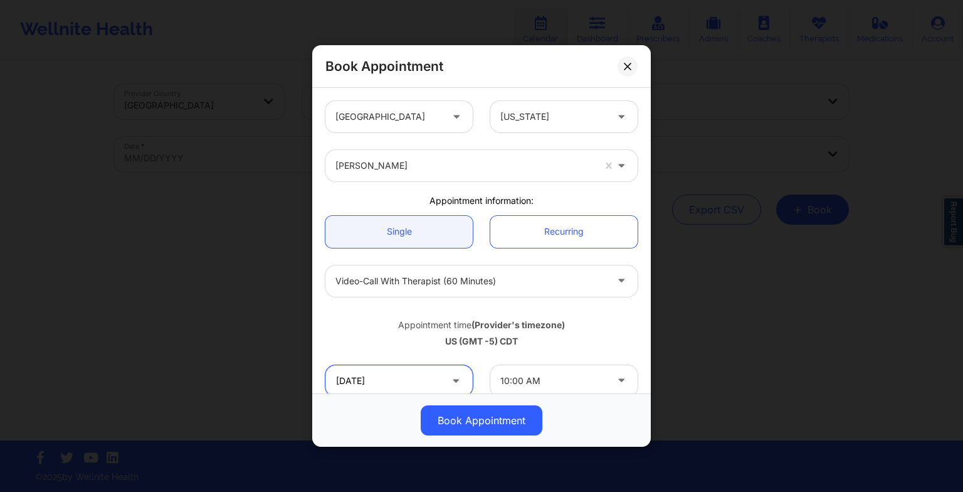
click at [359, 371] on input "[DATE]" at bounding box center [398, 380] width 147 height 31
click at [599, 334] on div "Appointment time (Provider's timezone) [GEOGRAPHIC_DATA] (GMT -5) CDT" at bounding box center [482, 330] width 330 height 33
click at [634, 64] on button at bounding box center [628, 66] width 20 height 20
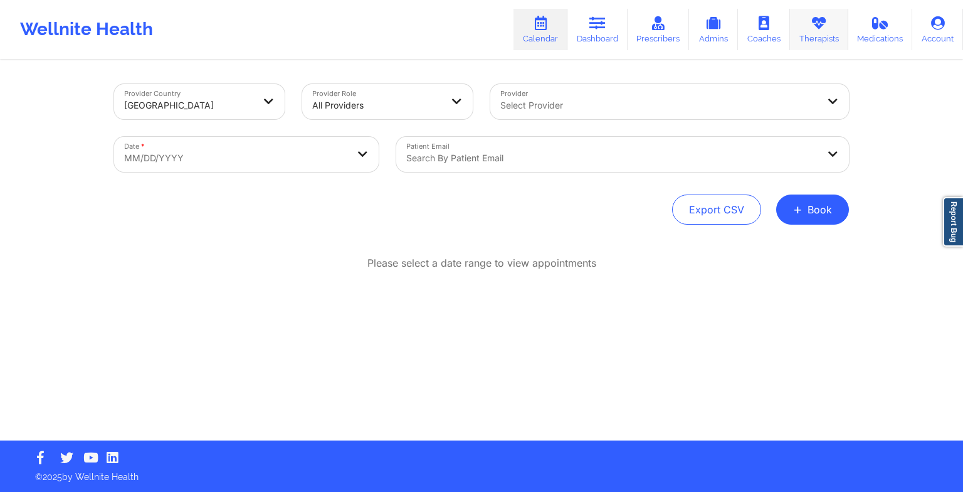
click at [815, 32] on link "Therapists" at bounding box center [819, 29] width 58 height 41
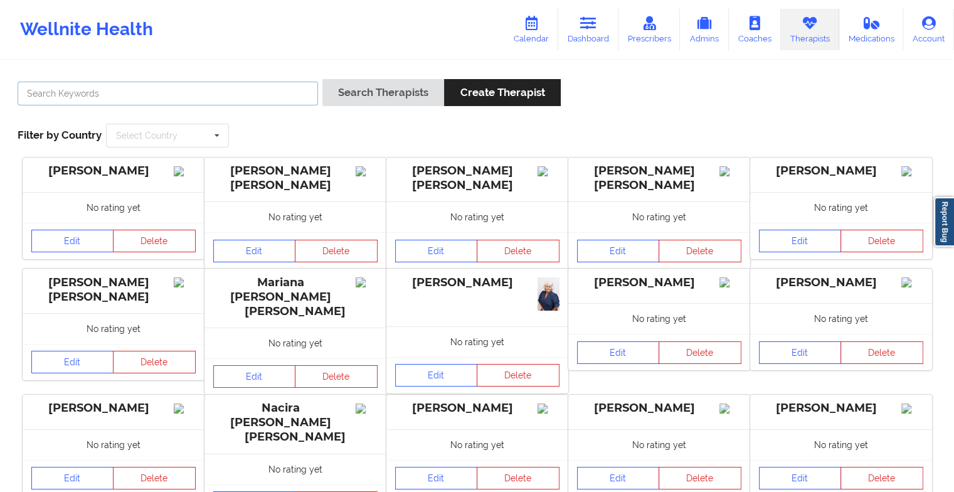
click at [239, 93] on input "text" at bounding box center [168, 94] width 300 height 24
type input "[PERSON_NAME]"
click at [322, 79] on button "Search Therapists" at bounding box center [383, 92] width 122 height 27
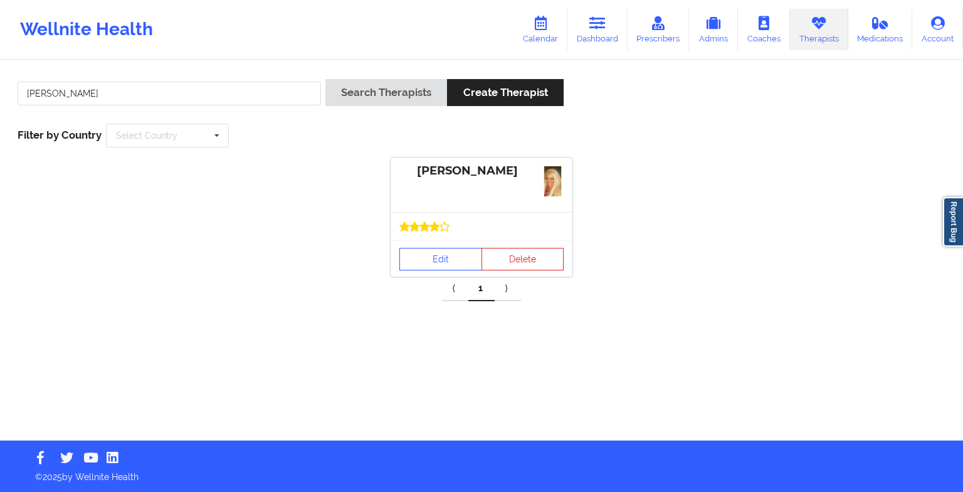
click at [443, 243] on div "Edit Delete" at bounding box center [482, 258] width 182 height 36
click at [447, 253] on link "Edit" at bounding box center [440, 259] width 83 height 23
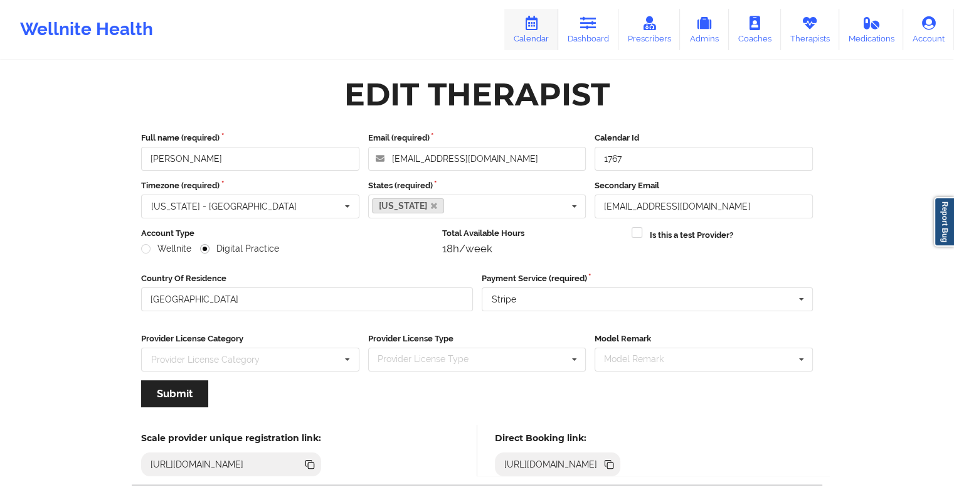
click at [547, 32] on link "Calendar" at bounding box center [531, 29] width 54 height 41
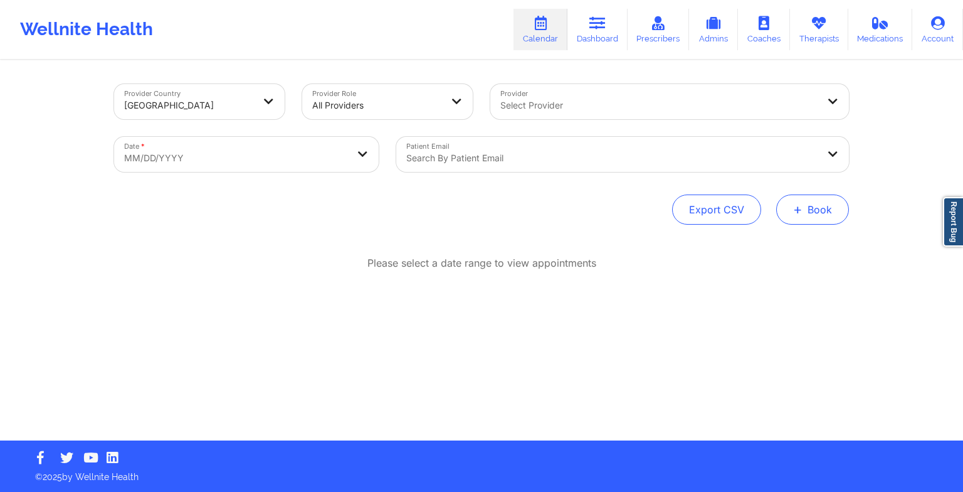
click at [823, 215] on button "+ Book" at bounding box center [812, 209] width 73 height 30
click at [762, 250] on button "Therapy Session" at bounding box center [792, 249] width 96 height 21
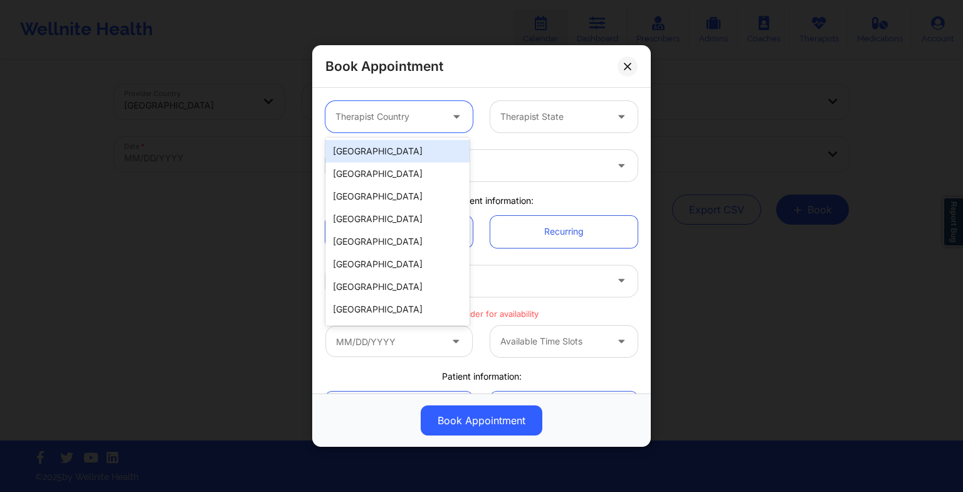
drag, startPoint x: 422, startPoint y: 120, endPoint x: 424, endPoint y: 138, distance: 18.4
click at [424, 138] on body "Wellnite Health Calendar Dashboard Prescribers Admins Coaches Therapists Medica…" at bounding box center [481, 246] width 963 height 492
click at [427, 143] on div "[GEOGRAPHIC_DATA] [GEOGRAPHIC_DATA] [GEOGRAPHIC_DATA] [GEOGRAPHIC_DATA] [GEOGRA…" at bounding box center [397, 231] width 144 height 188
click at [427, 143] on div "[GEOGRAPHIC_DATA]" at bounding box center [397, 151] width 144 height 23
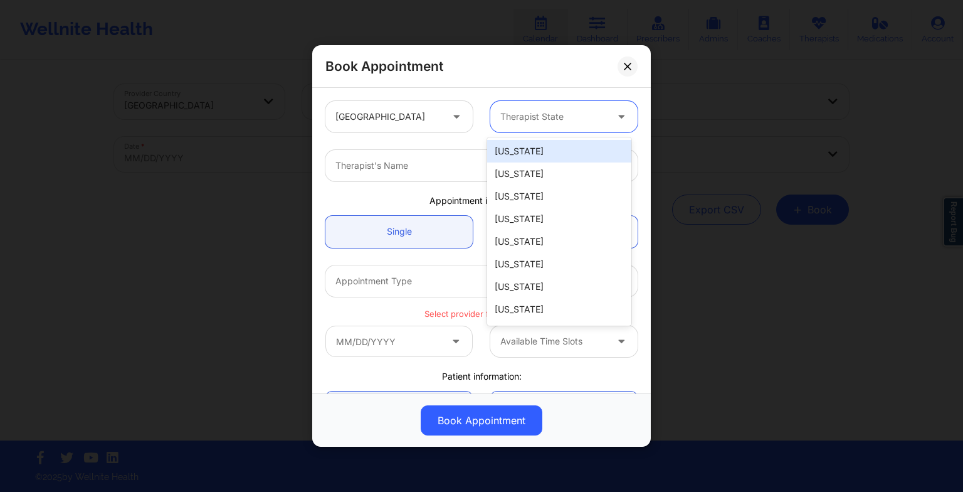
click at [521, 125] on div "Therapist State" at bounding box center [548, 116] width 117 height 31
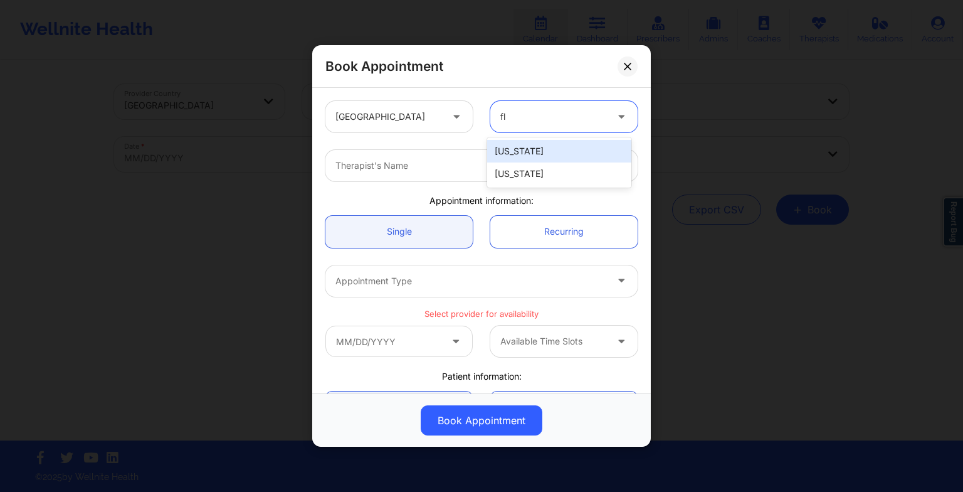
type input "flo"
click at [522, 139] on div "[US_STATE]" at bounding box center [559, 151] width 144 height 28
click at [522, 142] on div "[US_STATE]" at bounding box center [559, 151] width 144 height 23
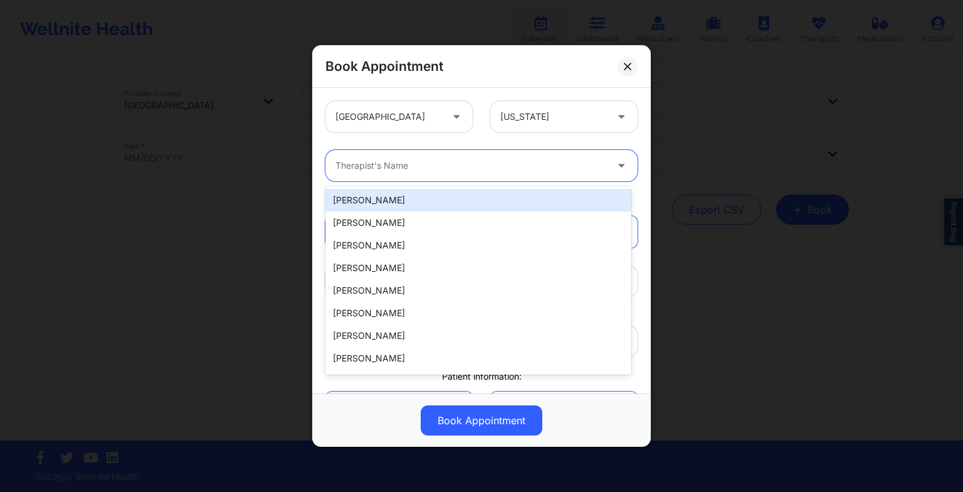
click at [456, 168] on div at bounding box center [470, 165] width 271 height 15
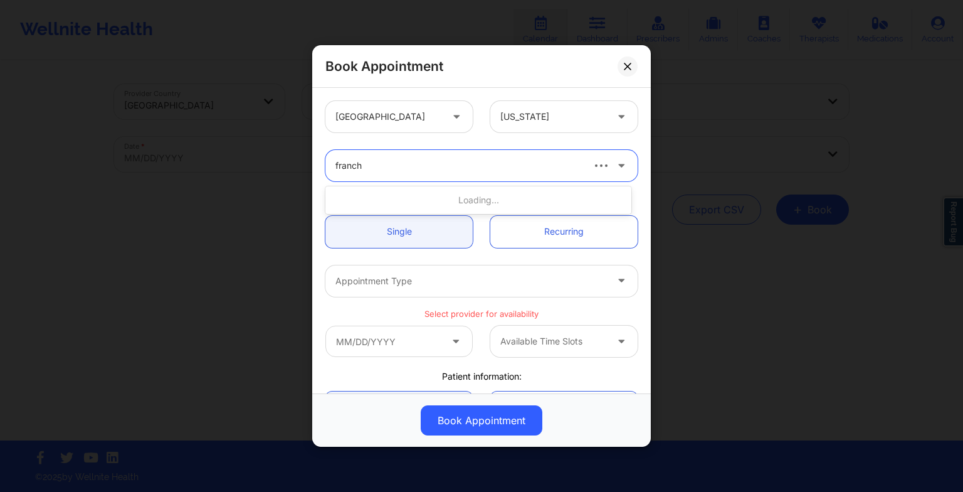
type input "franche"
click at [441, 187] on div "[PERSON_NAME]" at bounding box center [478, 200] width 306 height 28
click at [442, 196] on div "[PERSON_NAME]" at bounding box center [478, 200] width 306 height 23
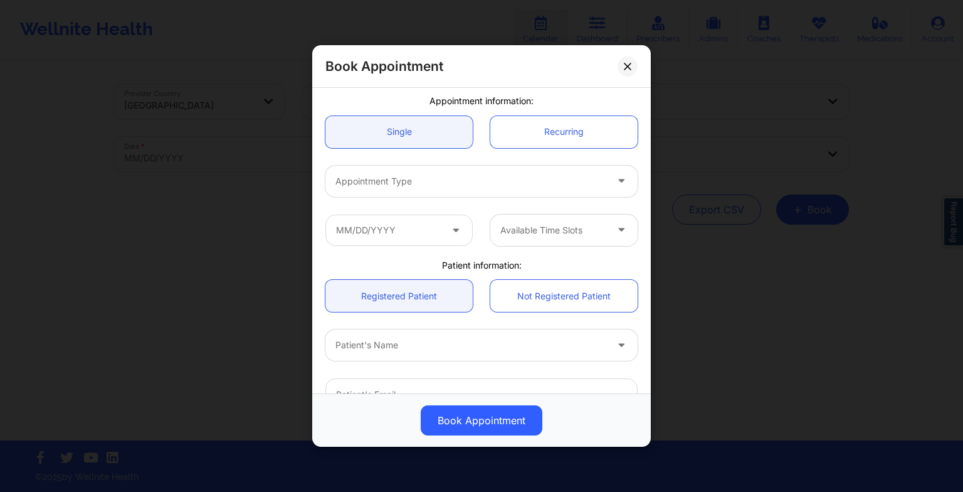
scroll to position [100, 0]
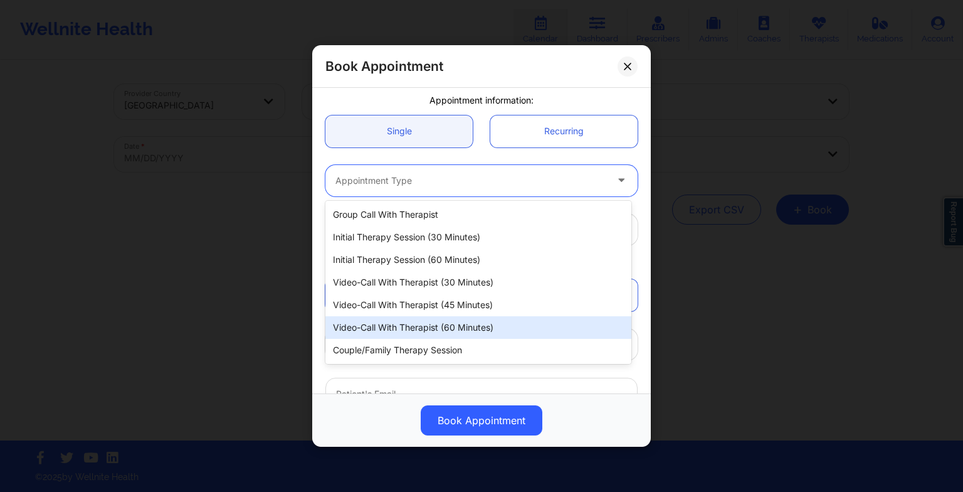
drag, startPoint x: 414, startPoint y: 173, endPoint x: 429, endPoint y: 319, distance: 146.9
click at [429, 319] on body "Wellnite Health Calendar Dashboard Prescribers Admins Coaches Therapists Medica…" at bounding box center [481, 246] width 963 height 492
click at [429, 319] on div "Video-Call with Therapist (60 minutes)" at bounding box center [478, 327] width 306 height 23
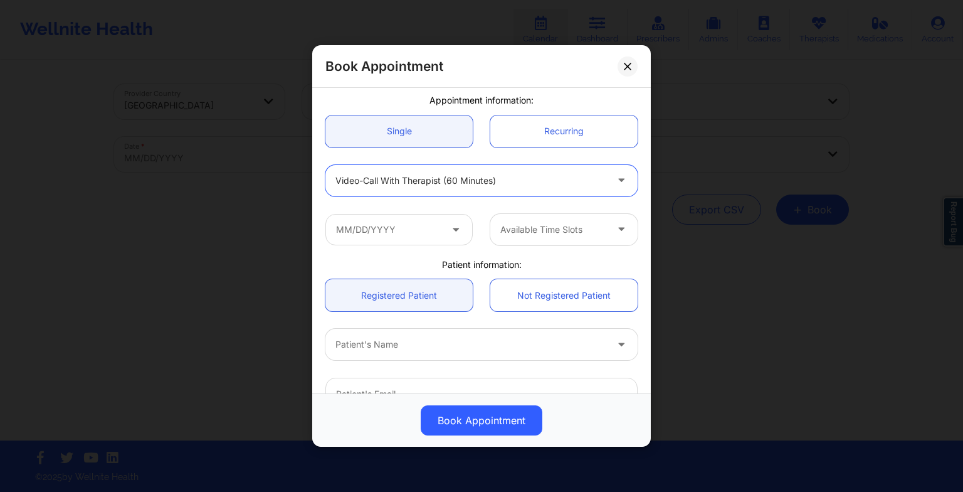
scroll to position [226, 0]
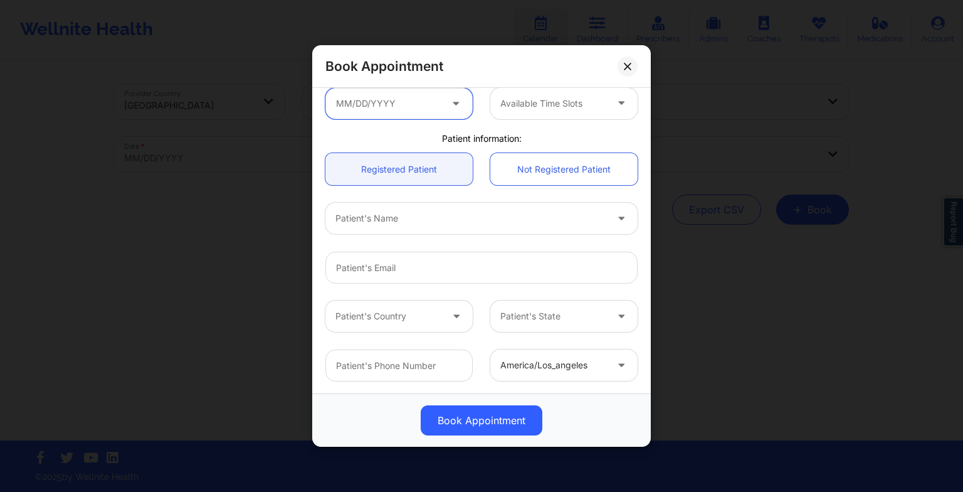
click at [394, 100] on input "text" at bounding box center [398, 103] width 147 height 31
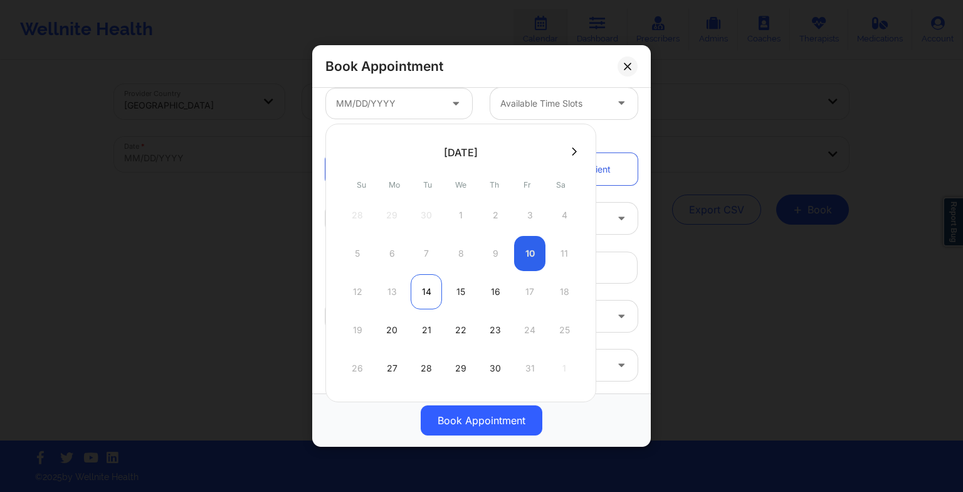
click at [426, 289] on div "14" at bounding box center [426, 291] width 31 height 35
type input "[DATE]"
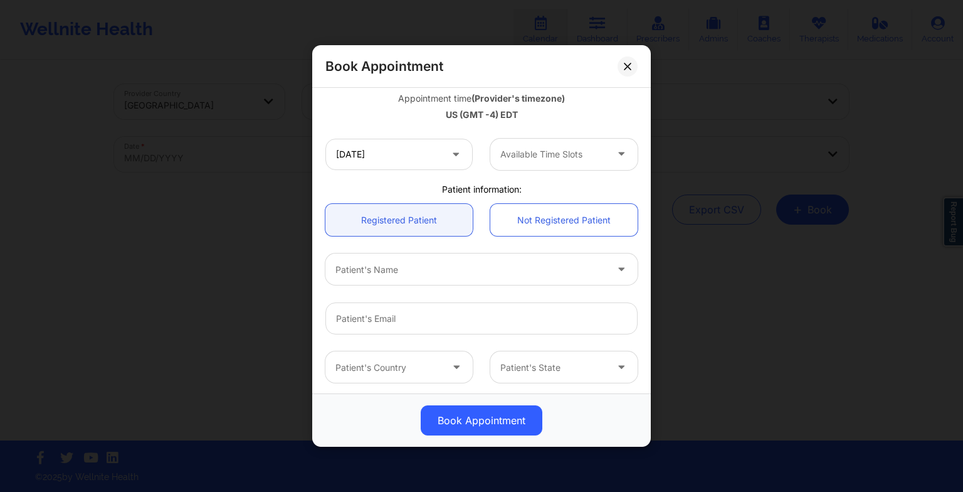
scroll to position [277, 0]
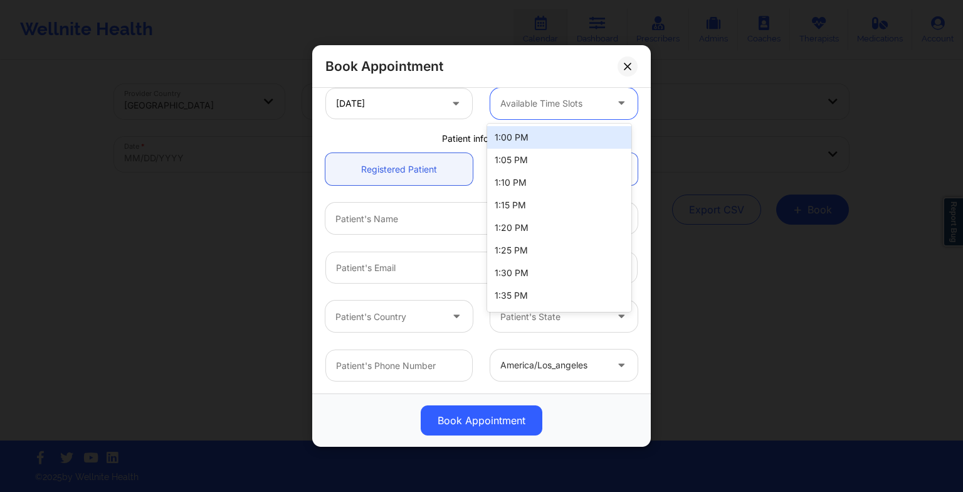
click at [532, 102] on div at bounding box center [553, 103] width 106 height 15
click at [524, 134] on div "1:00 PM" at bounding box center [559, 137] width 144 height 23
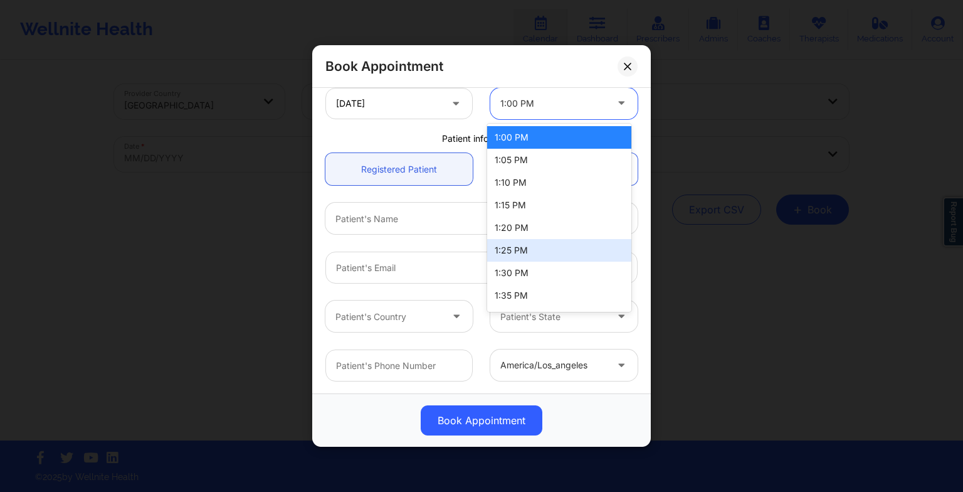
drag, startPoint x: 567, startPoint y: 105, endPoint x: 569, endPoint y: 277, distance: 171.8
click at [569, 277] on body "Wellnite Health Calendar Dashboard Prescribers Admins Coaches Therapists Medica…" at bounding box center [481, 246] width 963 height 492
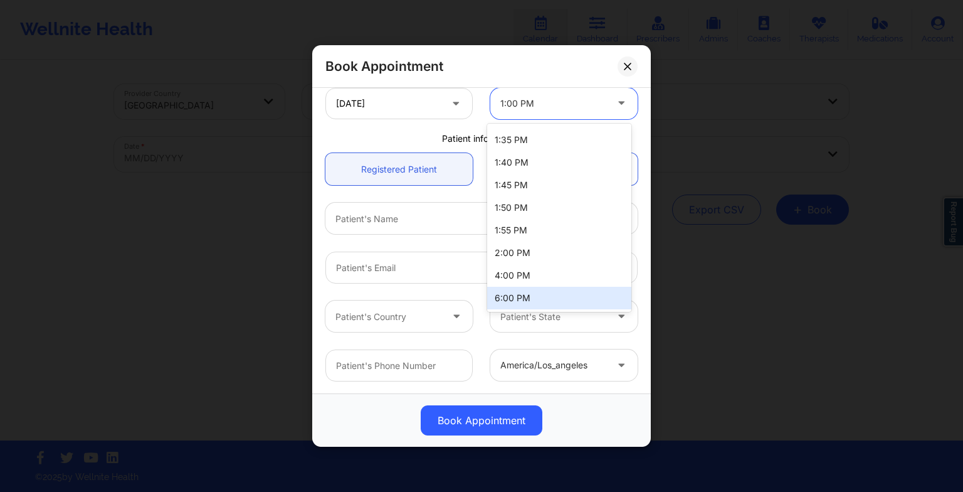
click at [567, 288] on div "6:00 PM" at bounding box center [559, 298] width 144 height 23
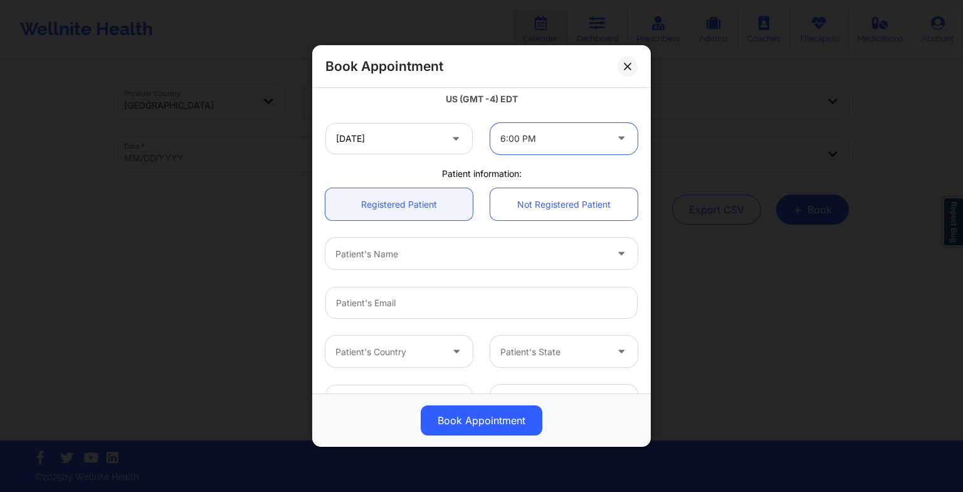
scroll to position [226, 0]
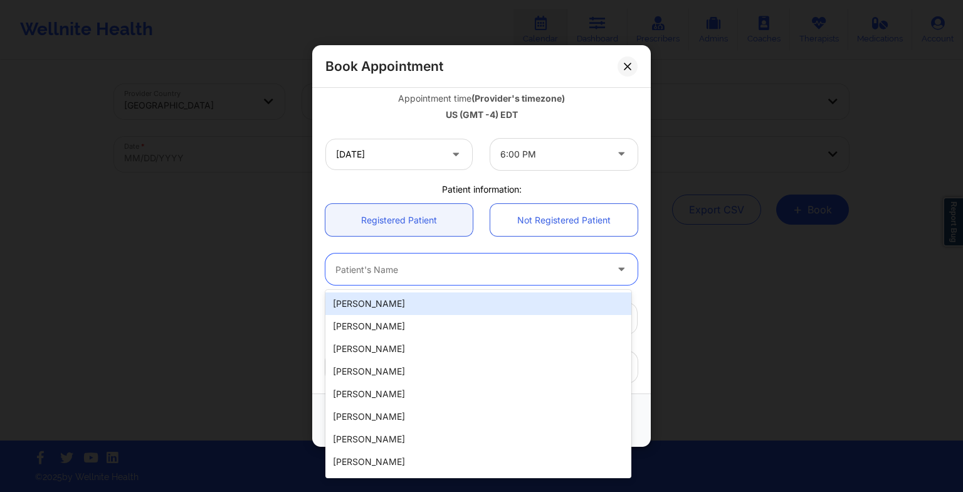
click at [452, 262] on div at bounding box center [470, 268] width 271 height 15
type input "[PERSON_NAME]"
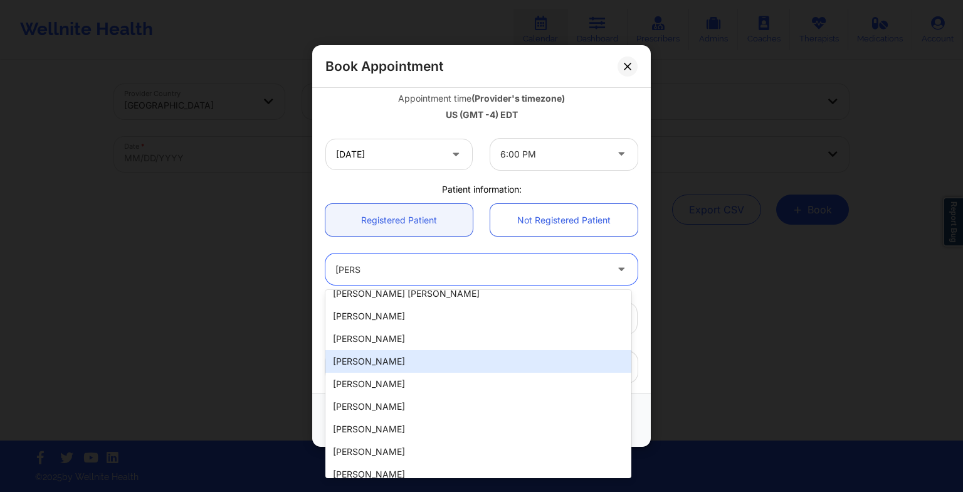
scroll to position [0, 0]
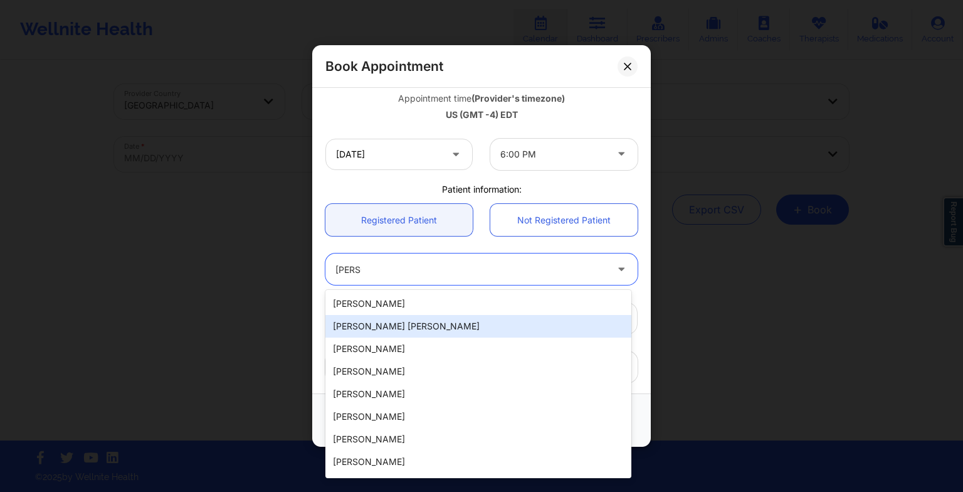
click at [427, 324] on div "[PERSON_NAME] [PERSON_NAME]" at bounding box center [478, 326] width 306 height 23
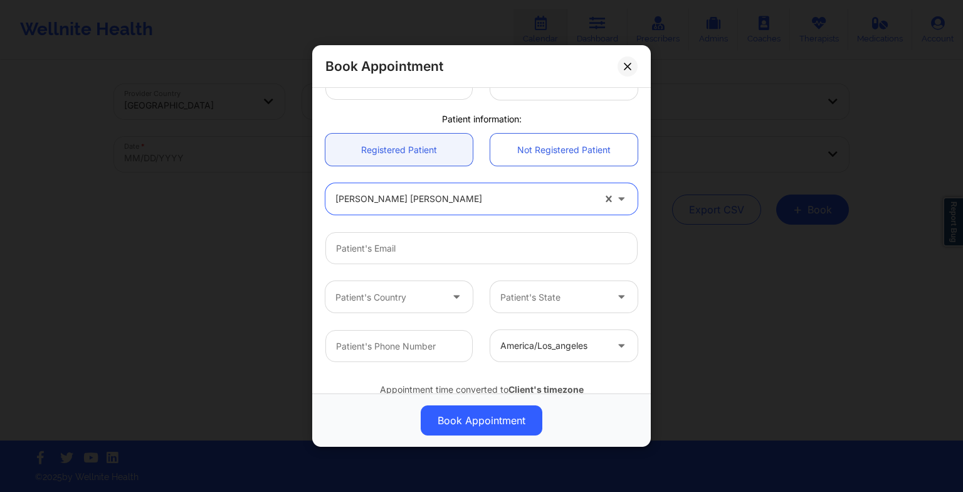
scroll to position [301, 0]
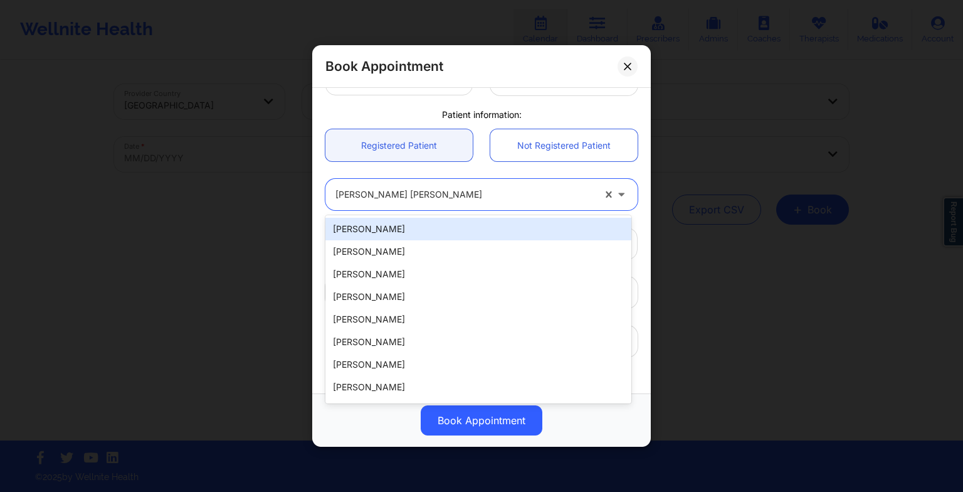
click at [595, 199] on div at bounding box center [616, 194] width 43 height 31
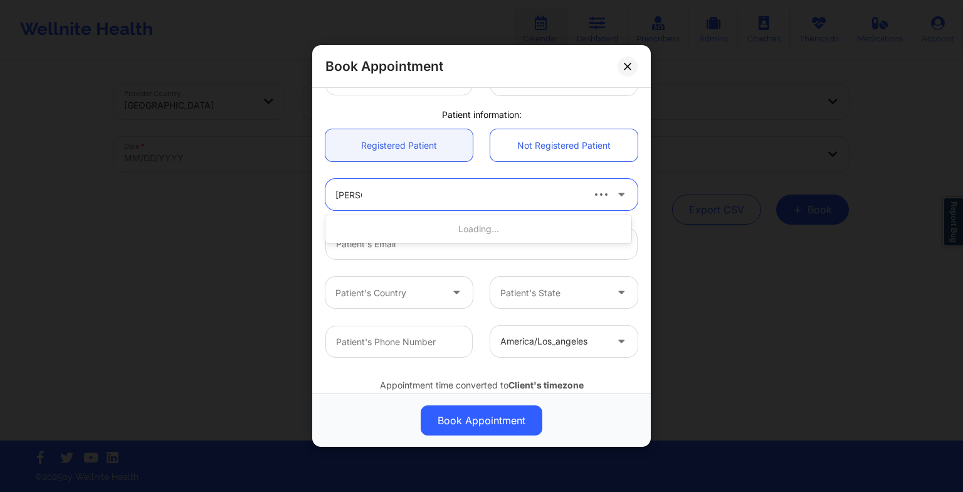
type input "[PERSON_NAME]"
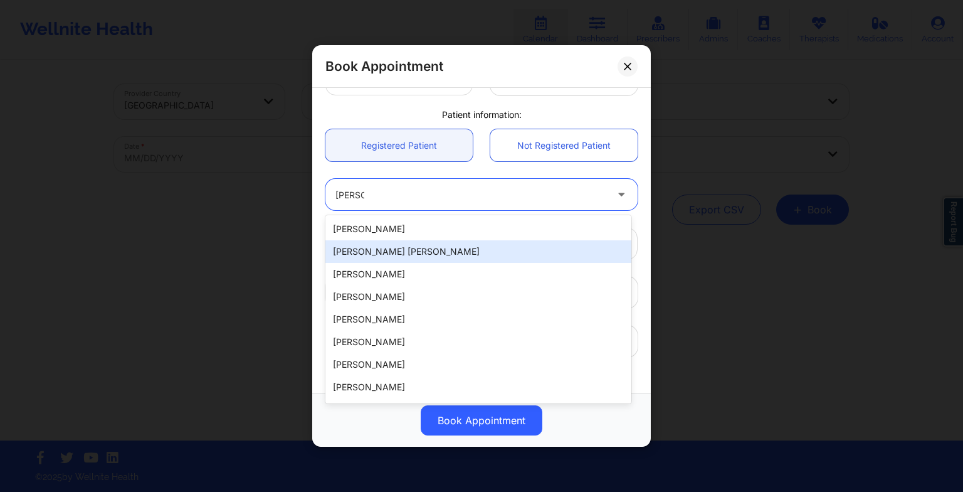
click at [509, 250] on div "[PERSON_NAME] [PERSON_NAME]" at bounding box center [478, 251] width 306 height 23
type input "[EMAIL_ADDRESS][DOMAIN_NAME]"
type input "[PHONE_NUMBER]"
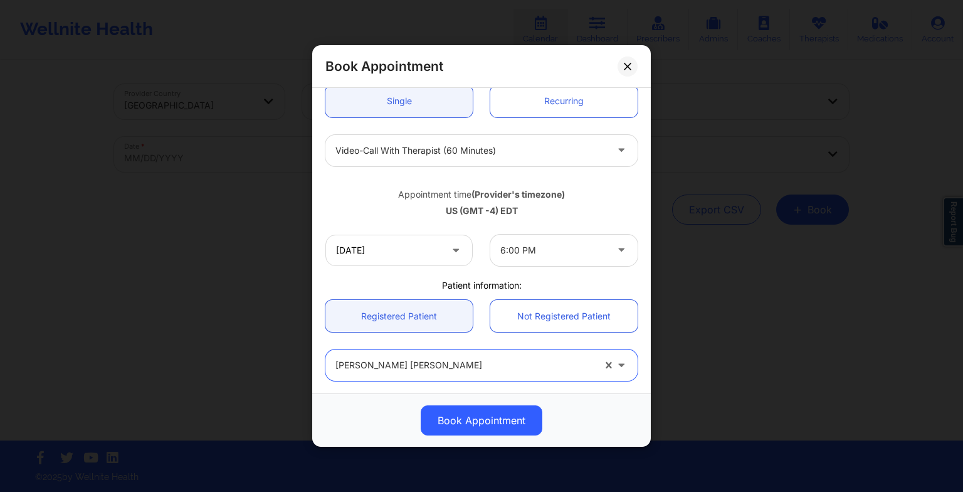
scroll to position [129, 0]
click at [349, 259] on input "[DATE]" at bounding box center [398, 251] width 147 height 31
click at [623, 419] on div "Book Appointment" at bounding box center [481, 420] width 321 height 30
click at [629, 63] on icon at bounding box center [628, 66] width 8 height 8
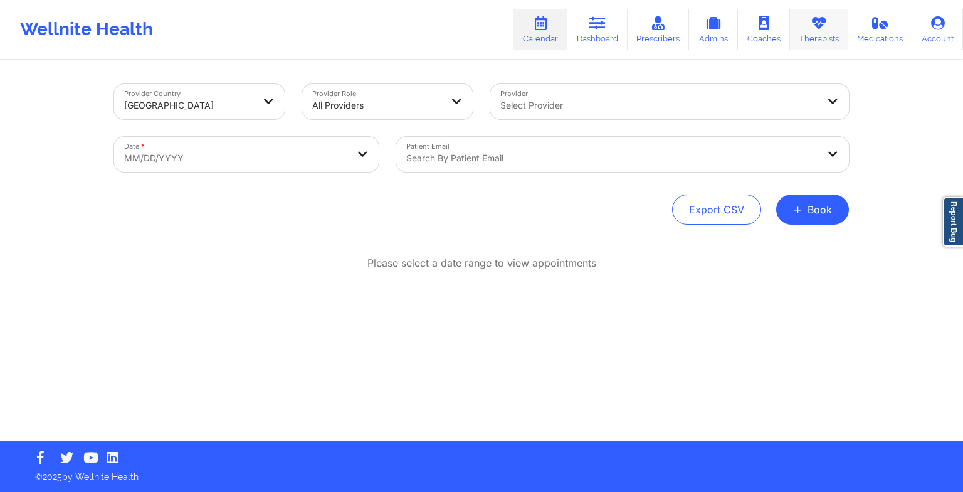
click at [834, 22] on link "Therapists" at bounding box center [819, 29] width 58 height 41
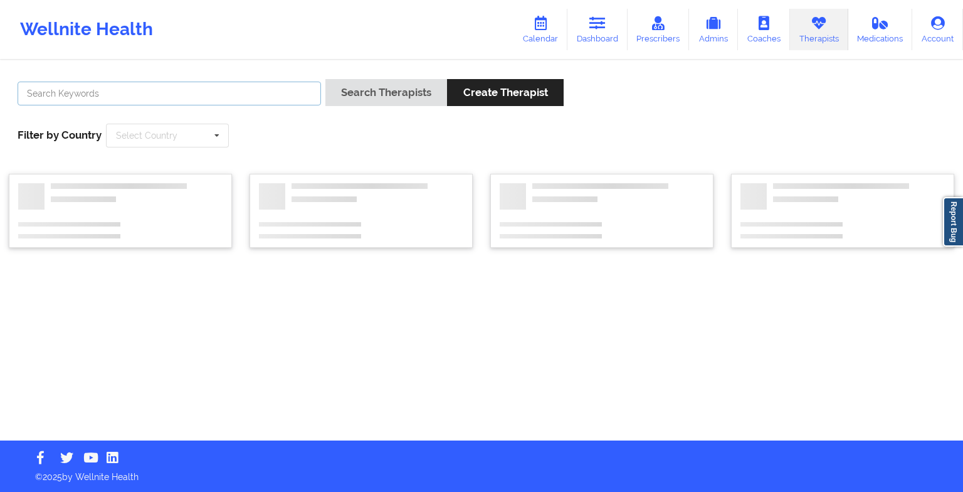
click at [162, 100] on input "text" at bounding box center [169, 94] width 303 height 24
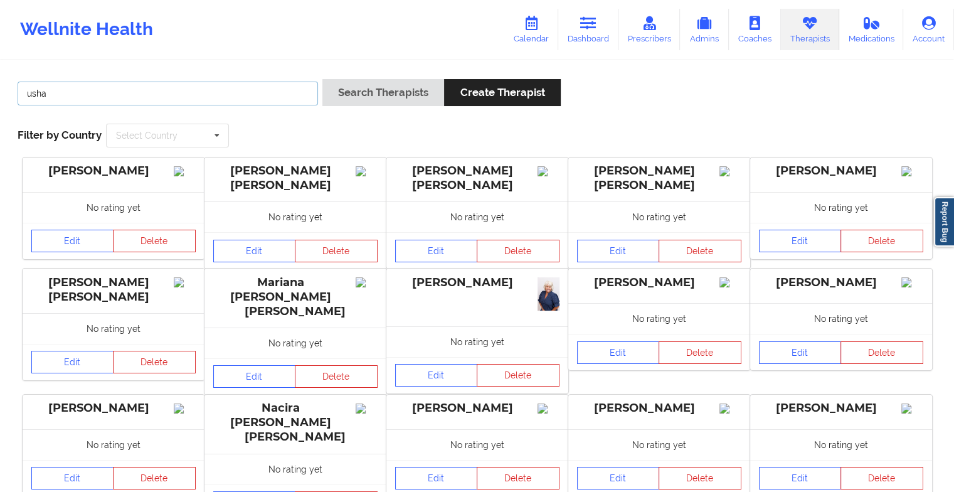
type input "usha"
click at [322, 79] on button "Search Therapists" at bounding box center [383, 92] width 122 height 27
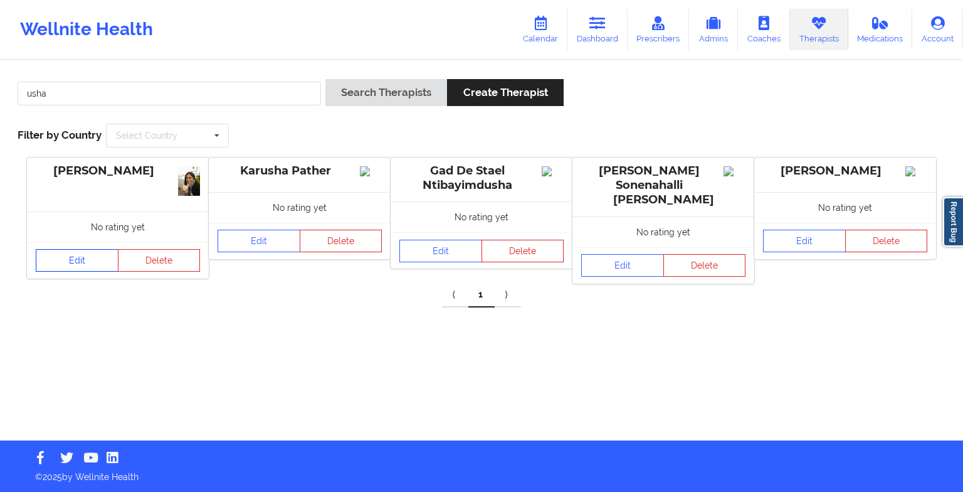
click at [73, 268] on link "Edit" at bounding box center [77, 260] width 83 height 23
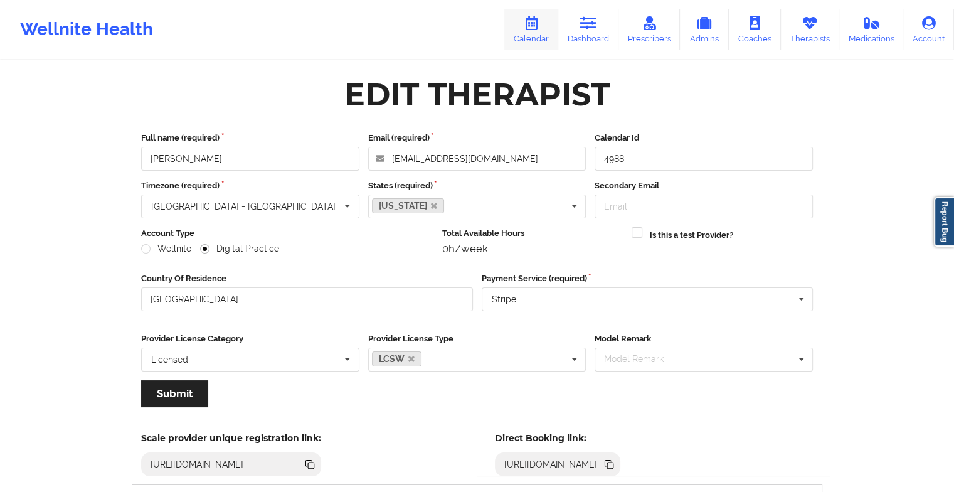
click at [539, 31] on link "Calendar" at bounding box center [531, 29] width 54 height 41
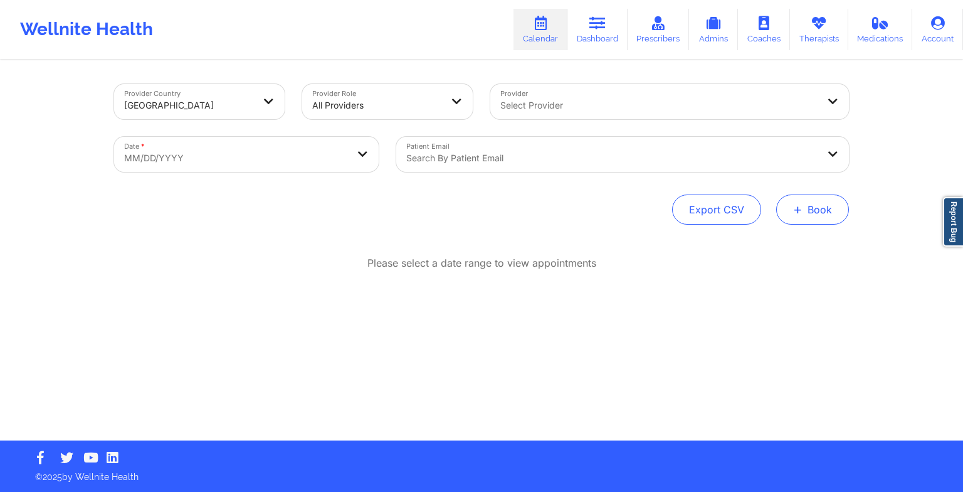
click at [818, 204] on button "+ Book" at bounding box center [812, 209] width 73 height 30
click at [774, 246] on button "Therapy Session" at bounding box center [792, 249] width 96 height 21
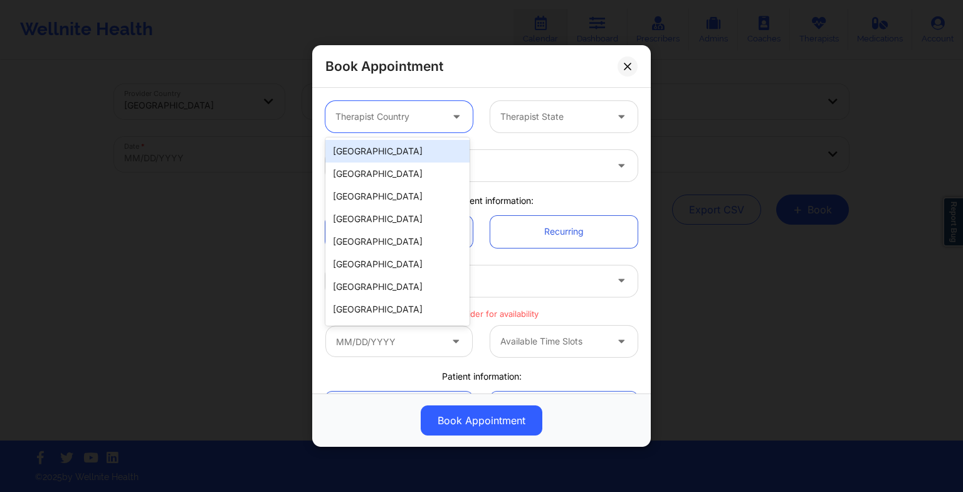
drag, startPoint x: 454, startPoint y: 108, endPoint x: 434, endPoint y: 161, distance: 56.7
click at [434, 161] on body "Wellnite Health Calendar Dashboard Prescribers Admins Coaches Therapists Medica…" at bounding box center [481, 246] width 963 height 492
click at [434, 161] on div "[GEOGRAPHIC_DATA]" at bounding box center [397, 151] width 144 height 23
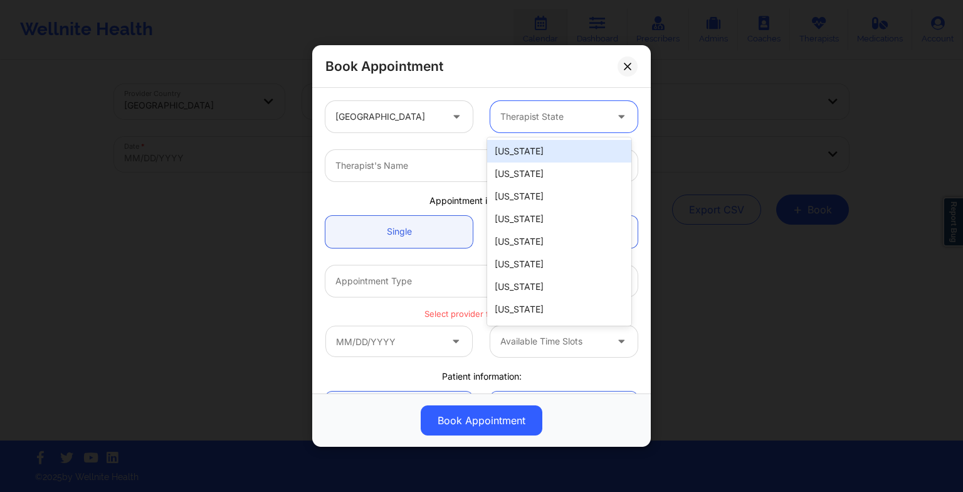
click at [512, 129] on div "Therapist State" at bounding box center [548, 116] width 117 height 31
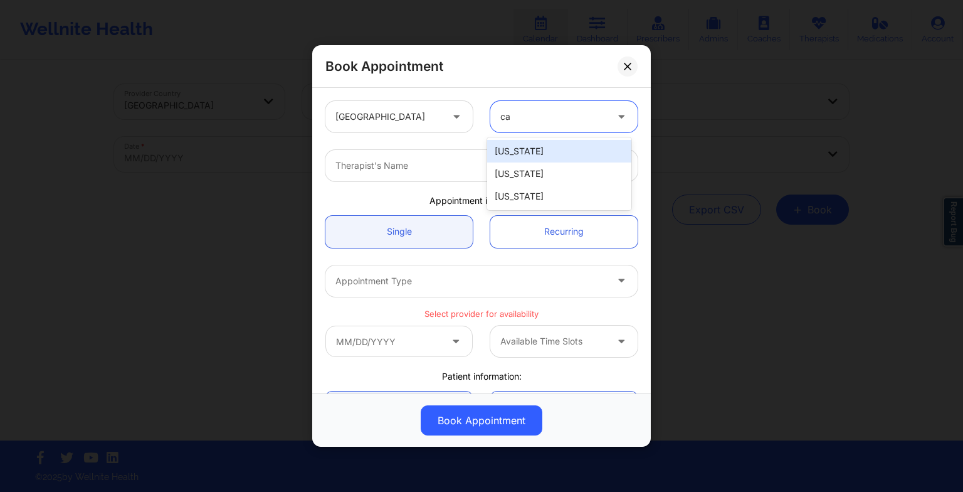
type input "cal"
click at [513, 147] on div "[US_STATE]" at bounding box center [559, 151] width 144 height 23
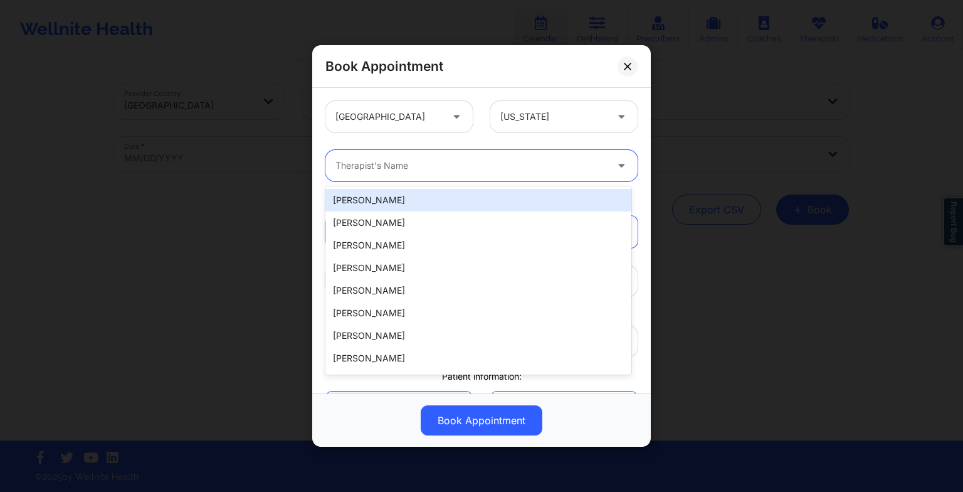
click at [459, 174] on div "Therapist's Name" at bounding box center [466, 165] width 282 height 31
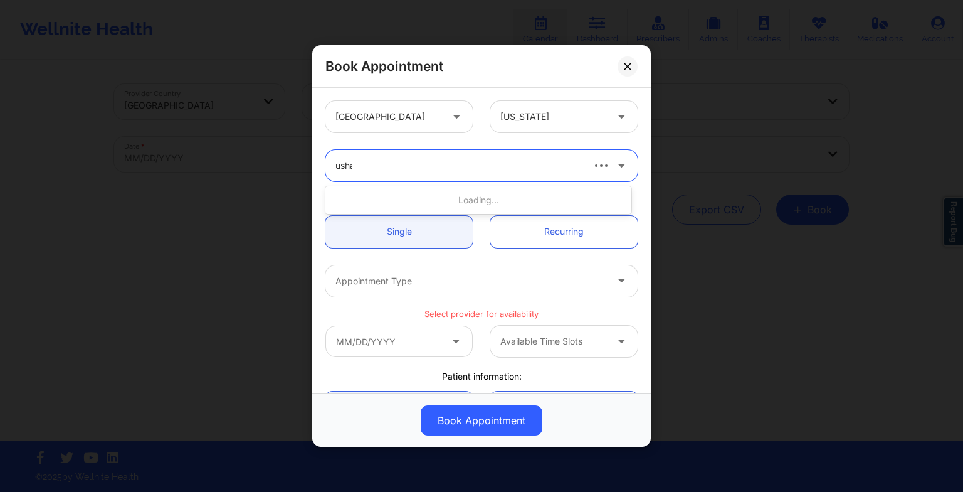
type input "usha"
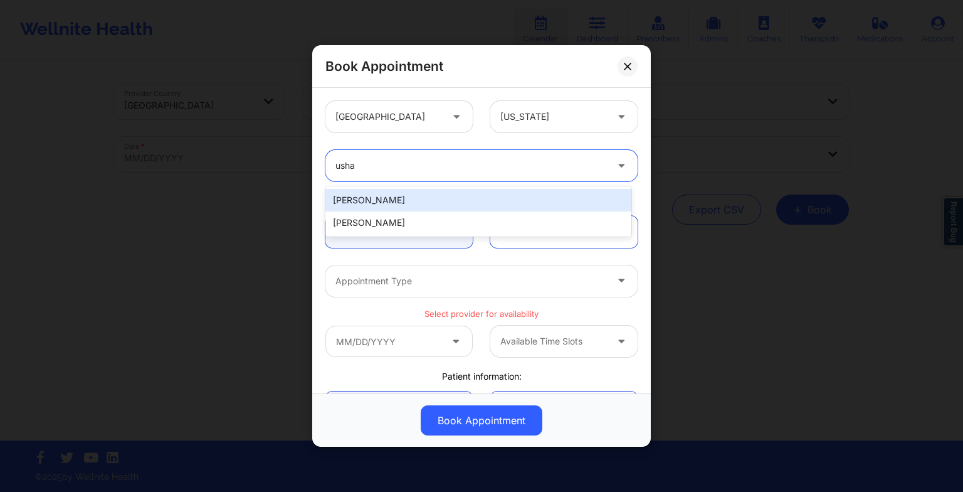
click at [434, 203] on div "[PERSON_NAME]" at bounding box center [478, 200] width 306 height 23
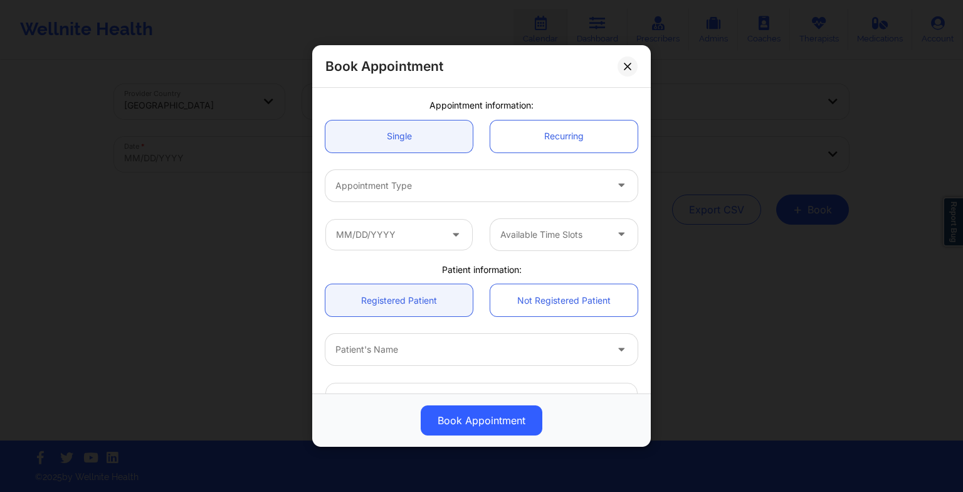
scroll to position [97, 0]
click at [409, 185] on div at bounding box center [470, 184] width 271 height 15
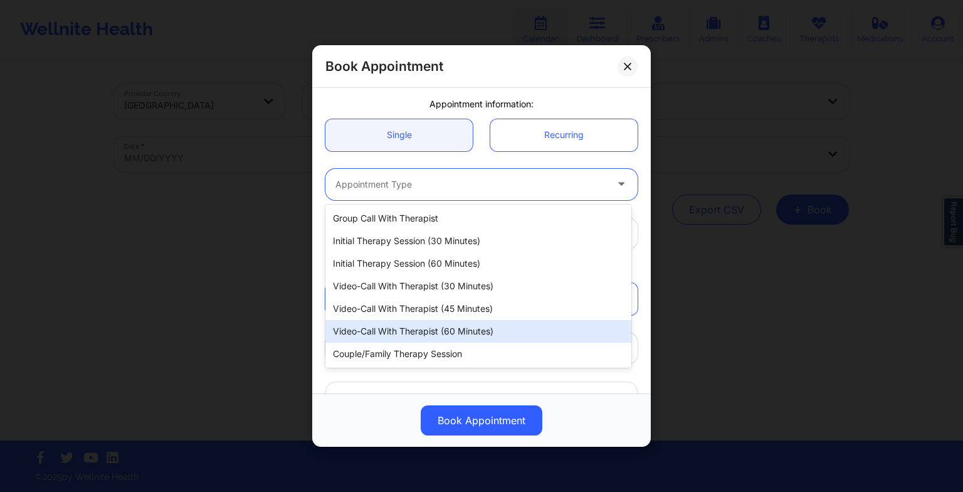
click at [416, 329] on div "Video-Call with Therapist (60 minutes)" at bounding box center [478, 331] width 306 height 23
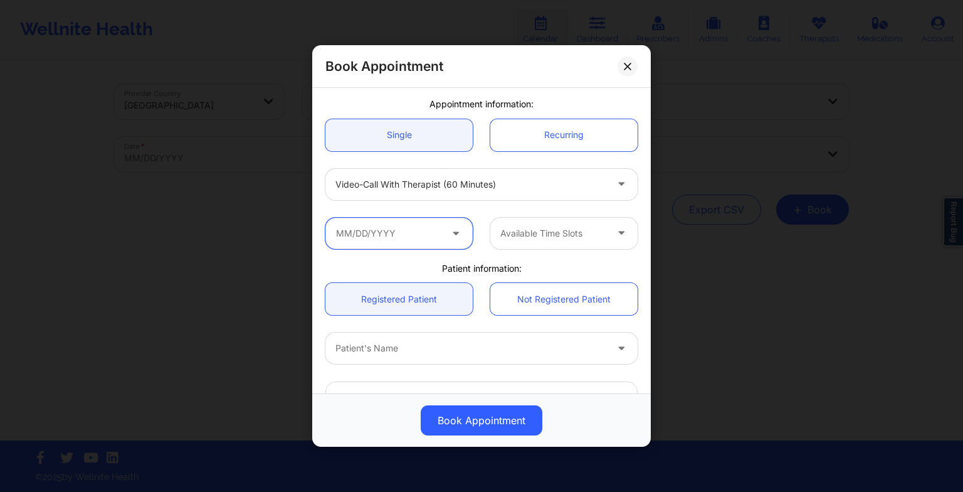
click at [418, 233] on input "text" at bounding box center [398, 233] width 147 height 31
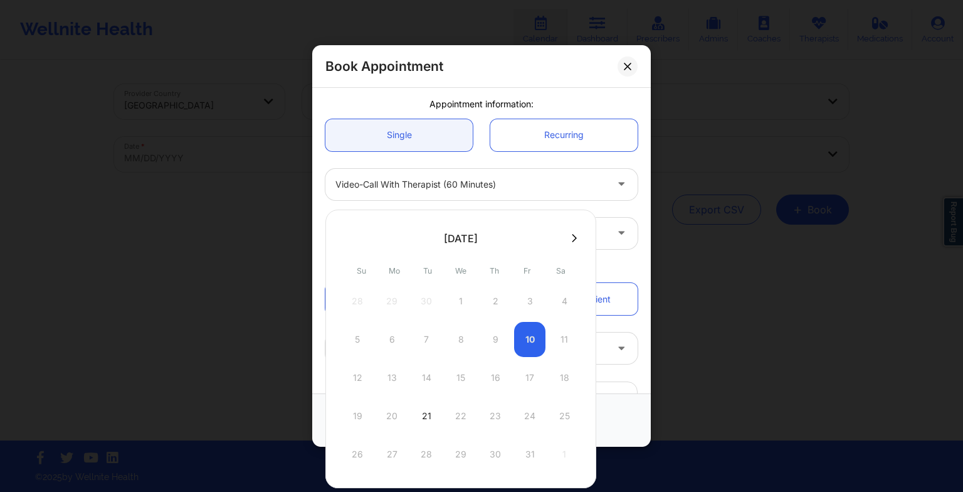
click at [572, 239] on icon at bounding box center [574, 238] width 5 height 8
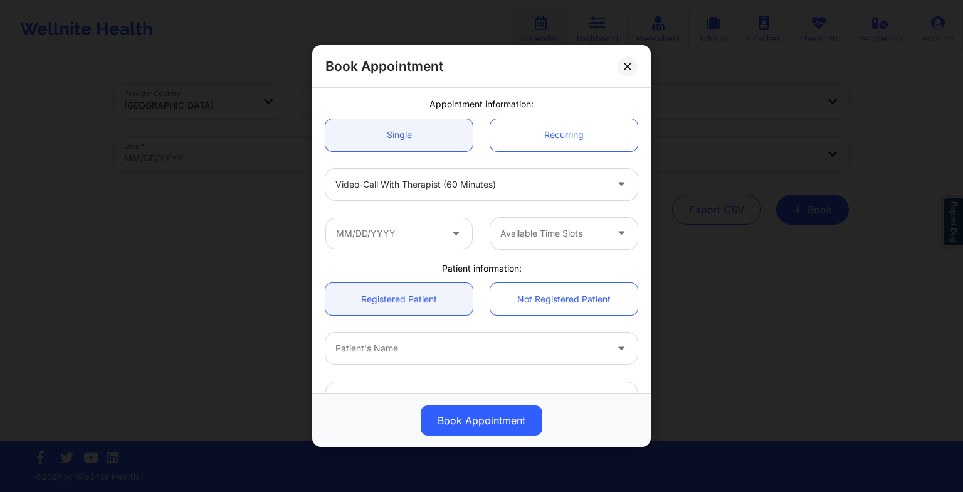
click at [602, 108] on div "Appointment information:" at bounding box center [482, 104] width 330 height 13
click at [599, 125] on link "Recurring" at bounding box center [563, 135] width 147 height 32
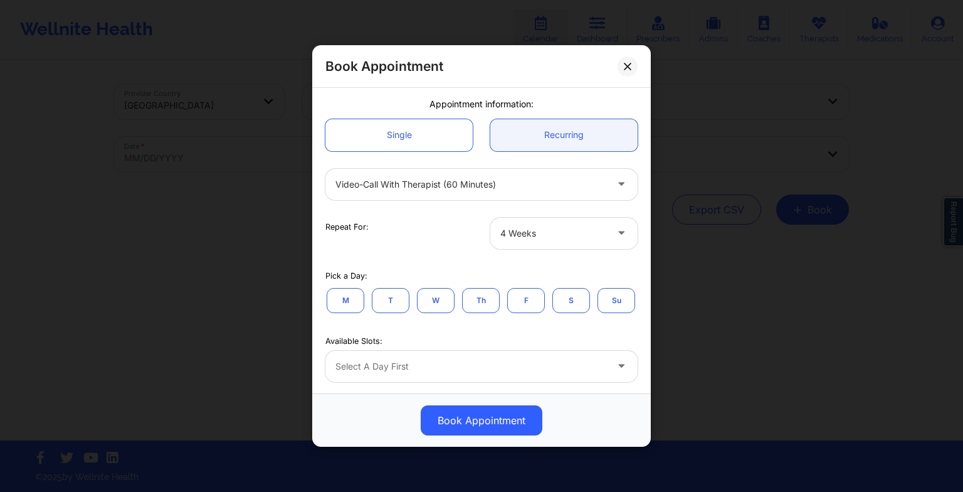
click at [449, 297] on button "W" at bounding box center [436, 299] width 38 height 25
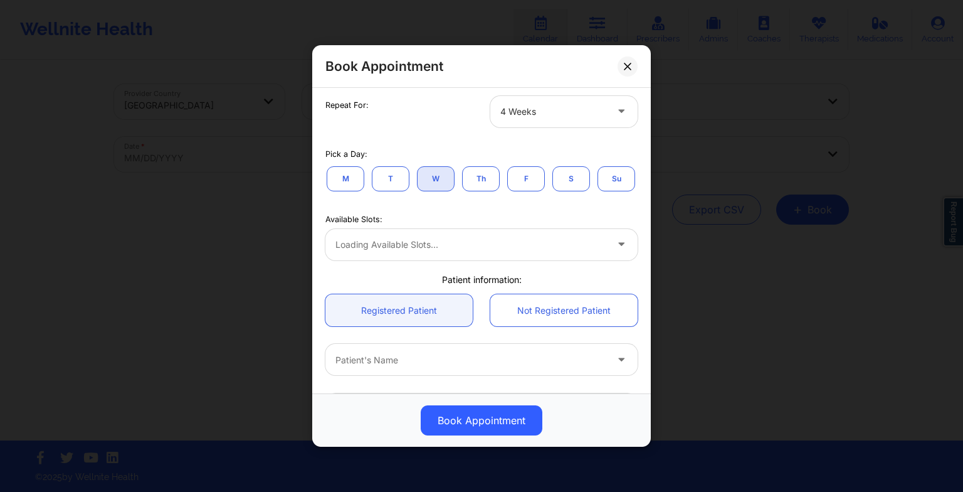
scroll to position [223, 0]
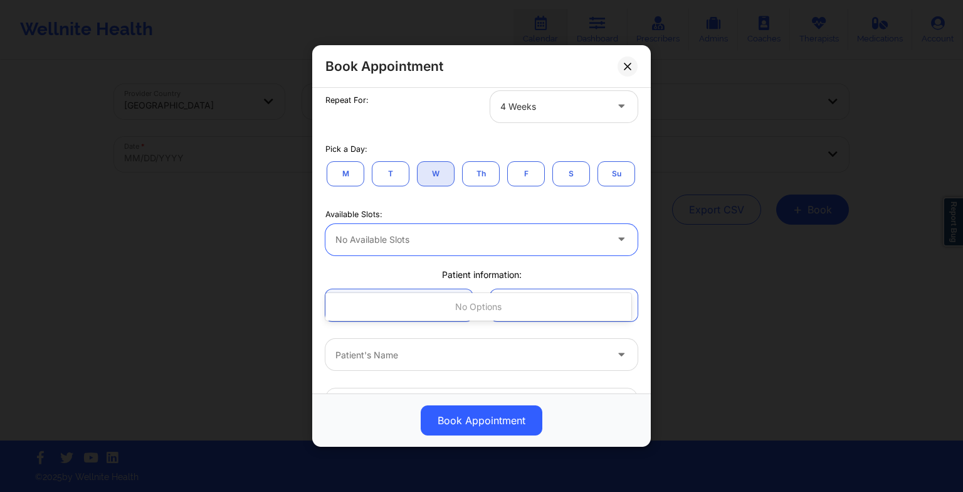
click at [426, 247] on div at bounding box center [470, 239] width 271 height 15
click at [528, 178] on button "F" at bounding box center [526, 172] width 38 height 25
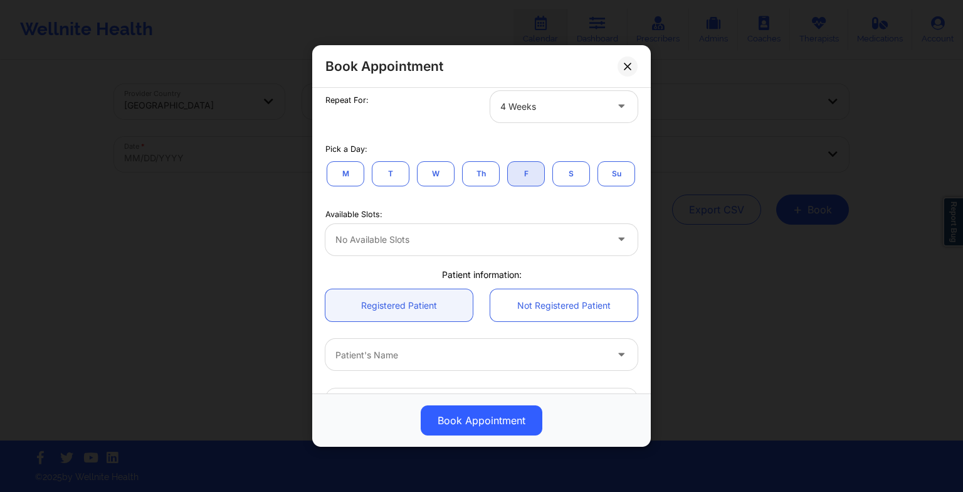
click at [487, 174] on button "Th" at bounding box center [481, 172] width 38 height 25
click at [345, 181] on button "M" at bounding box center [346, 172] width 38 height 25
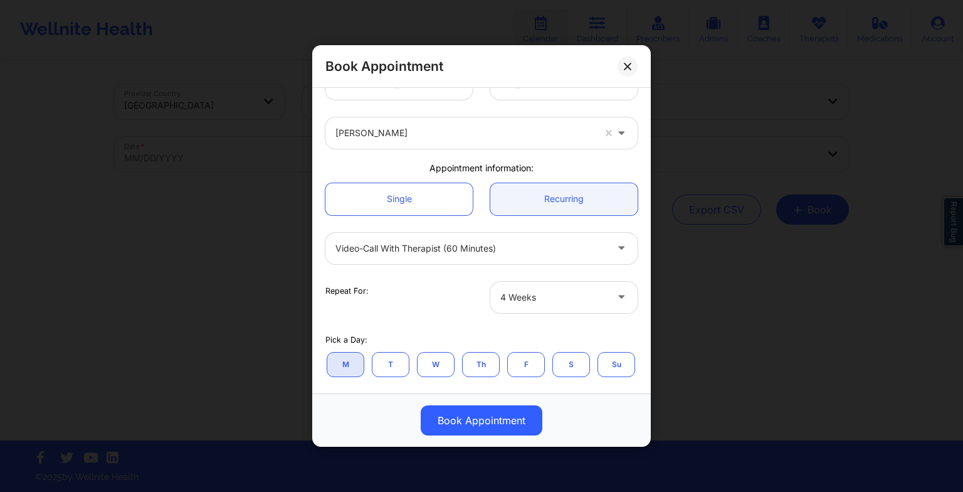
scroll to position [0, 0]
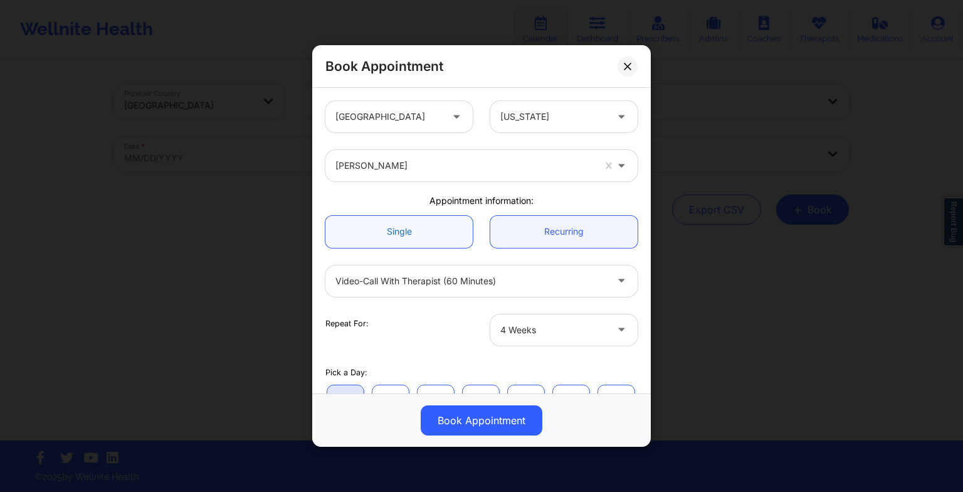
click at [379, 240] on link "Single" at bounding box center [398, 232] width 147 height 32
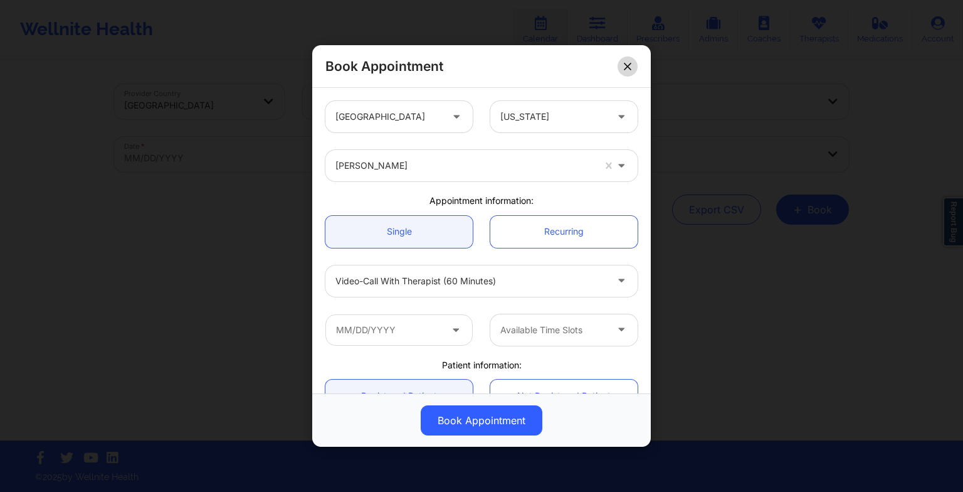
click at [627, 75] on button at bounding box center [628, 66] width 20 height 20
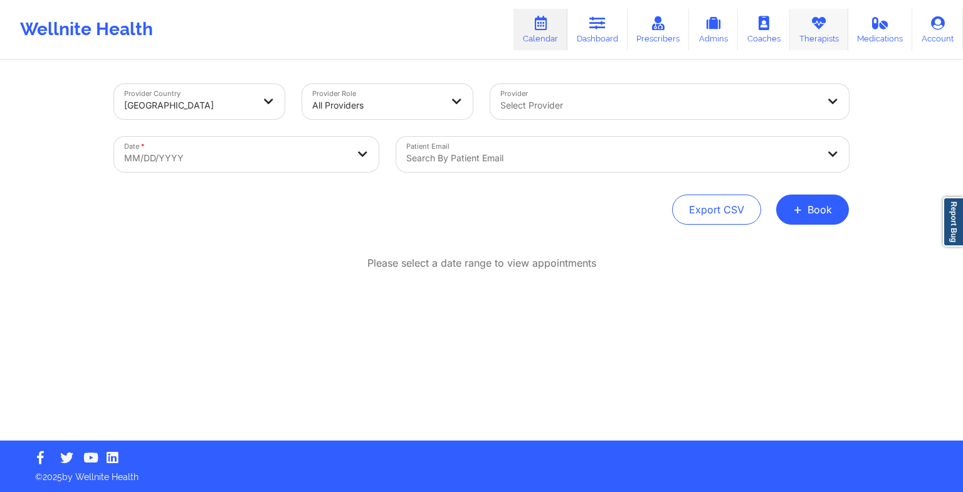
click at [806, 38] on link "Therapists" at bounding box center [819, 29] width 58 height 41
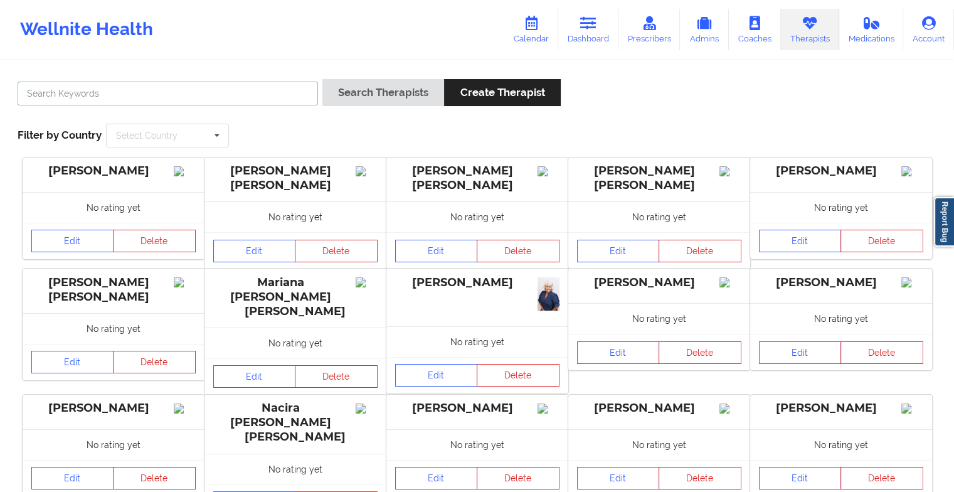
click at [242, 90] on input "text" at bounding box center [168, 94] width 300 height 24
paste input "[PERSON_NAME] [PERSON_NAME]"
type input "[PERSON_NAME] [PERSON_NAME]"
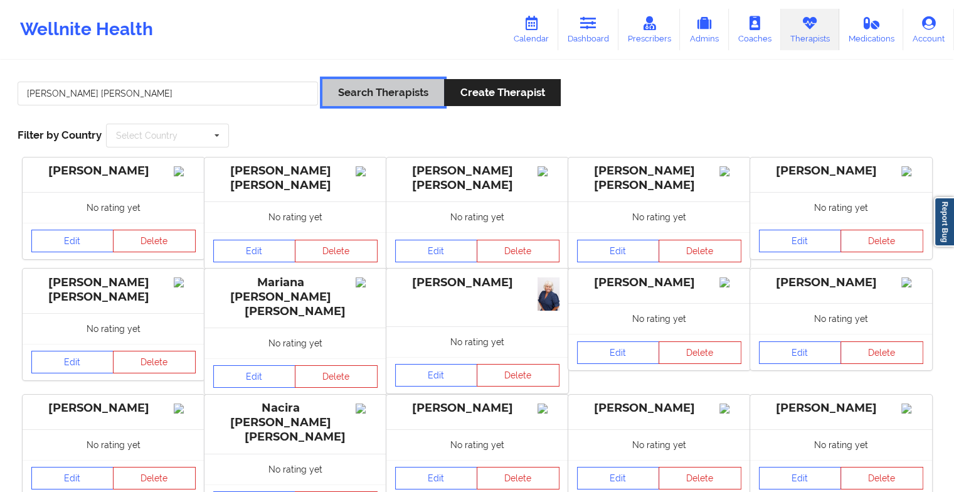
click at [376, 101] on button "Search Therapists" at bounding box center [383, 92] width 122 height 27
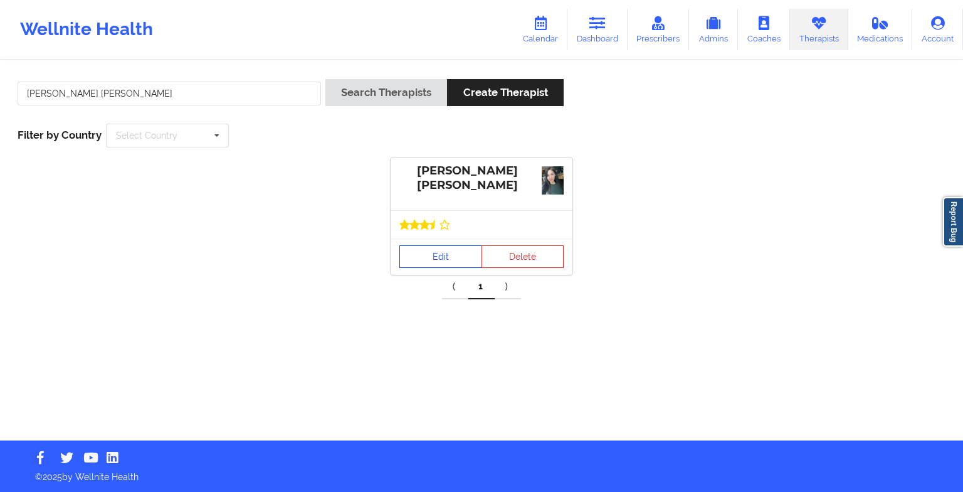
click at [466, 253] on link "Edit" at bounding box center [440, 256] width 83 height 23
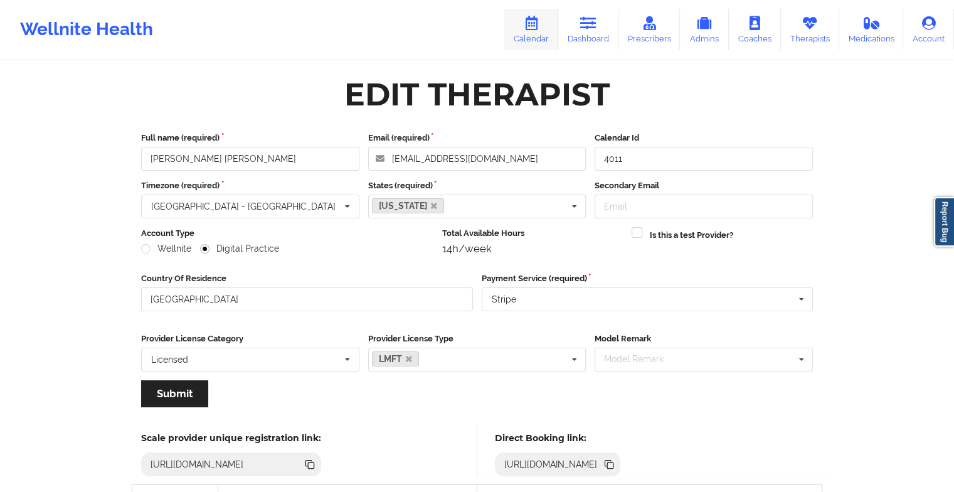
click at [529, 31] on link "Calendar" at bounding box center [531, 29] width 54 height 41
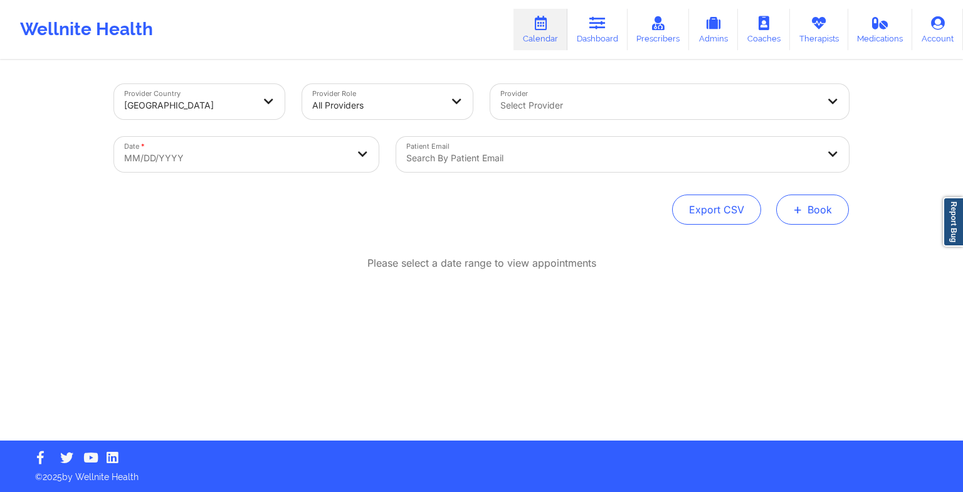
drag, startPoint x: 801, startPoint y: 201, endPoint x: 788, endPoint y: 221, distance: 24.2
click at [788, 221] on button "+ Book" at bounding box center [812, 209] width 73 height 30
click at [782, 243] on button "Therapy Session" at bounding box center [792, 249] width 96 height 21
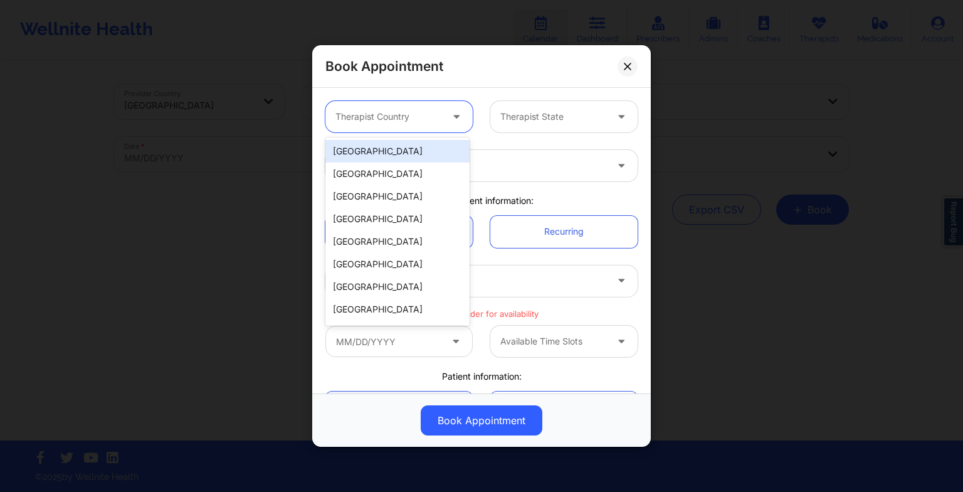
drag, startPoint x: 430, startPoint y: 122, endPoint x: 424, endPoint y: 153, distance: 31.2
click at [424, 153] on body "Wellnite Health Calendar Dashboard Prescribers Admins Coaches Therapists Medica…" at bounding box center [481, 246] width 963 height 492
click at [424, 153] on div "[GEOGRAPHIC_DATA]" at bounding box center [397, 151] width 144 height 23
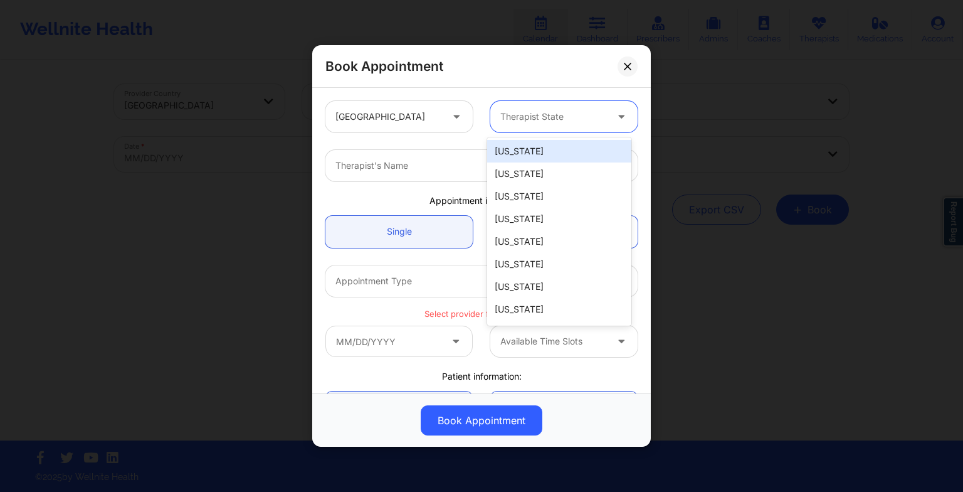
click at [511, 120] on div at bounding box center [553, 116] width 106 height 15
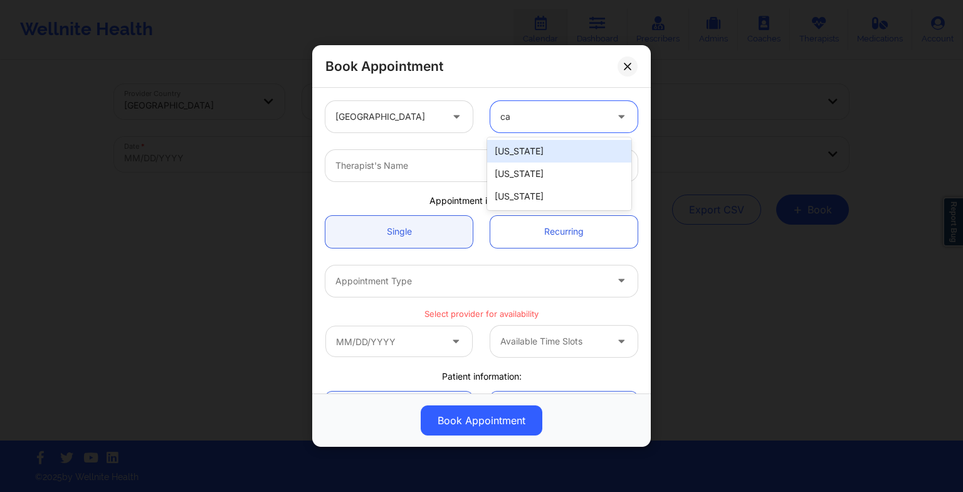
type input "cal"
click at [516, 153] on div "[US_STATE]" at bounding box center [559, 151] width 144 height 23
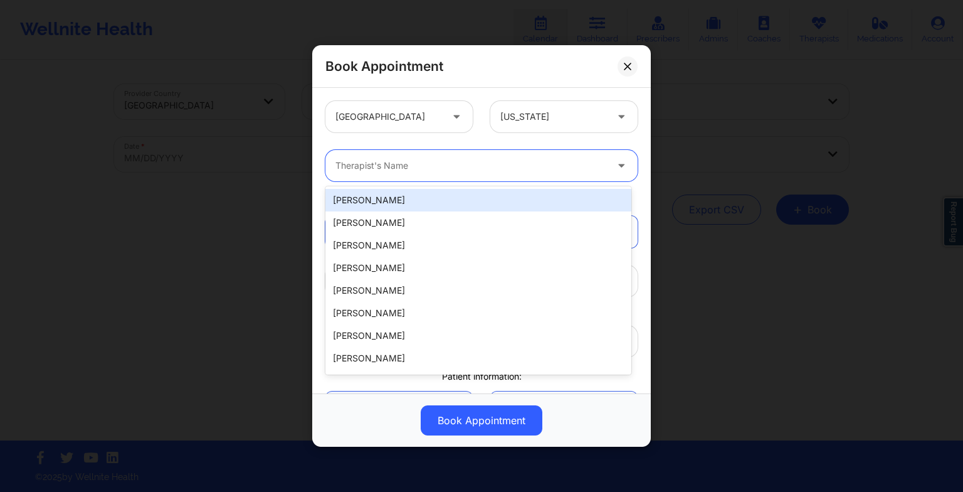
drag, startPoint x: 345, startPoint y: 160, endPoint x: 337, endPoint y: 165, distance: 9.8
click at [337, 165] on div at bounding box center [470, 165] width 271 height 15
paste input "[PERSON_NAME] [PERSON_NAME]"
type input "[PERSON_NAME] [PERSON_NAME]"
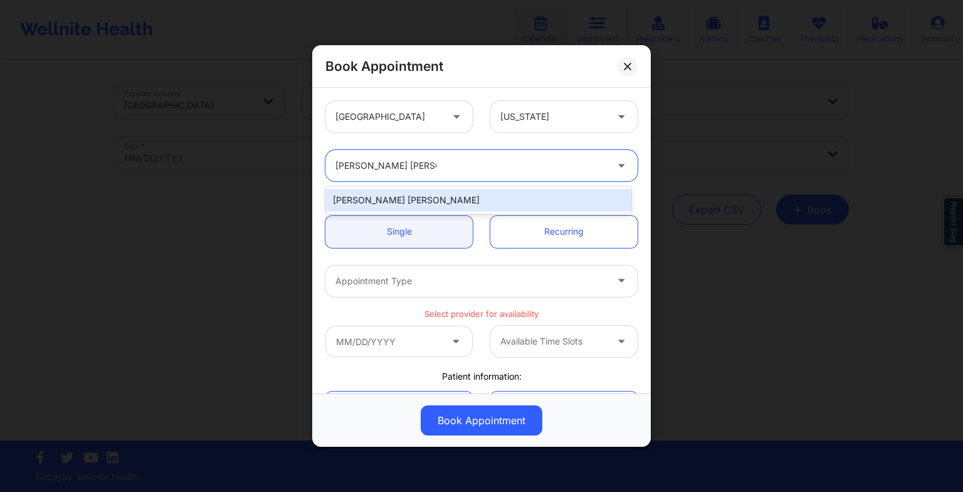
click at [371, 199] on div "[PERSON_NAME] [PERSON_NAME]" at bounding box center [478, 200] width 306 height 23
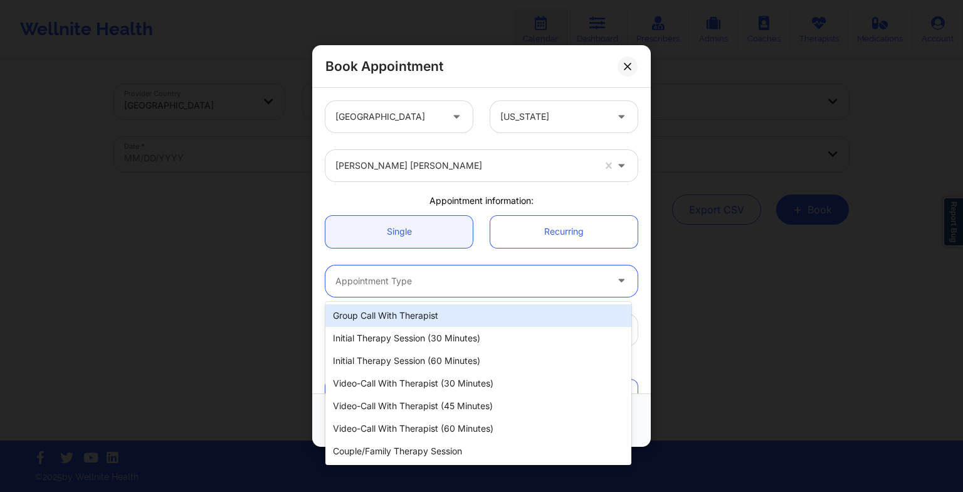
click at [371, 285] on div at bounding box center [470, 280] width 271 height 15
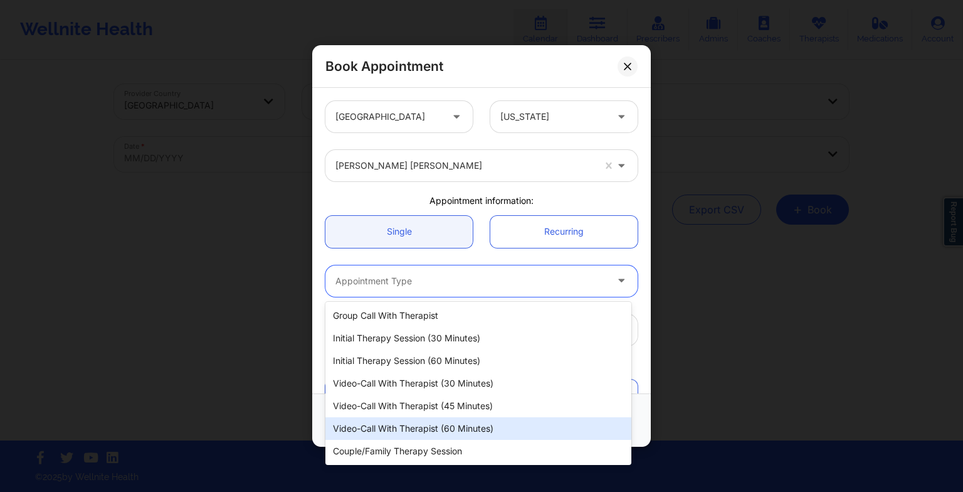
click at [416, 436] on div "Video-Call with Therapist (60 minutes)" at bounding box center [478, 428] width 306 height 23
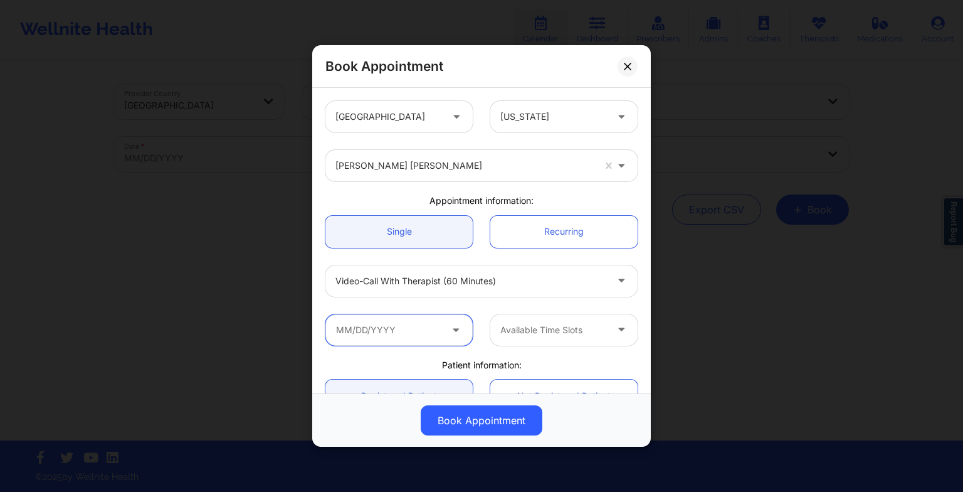
click at [371, 327] on input "text" at bounding box center [398, 329] width 147 height 31
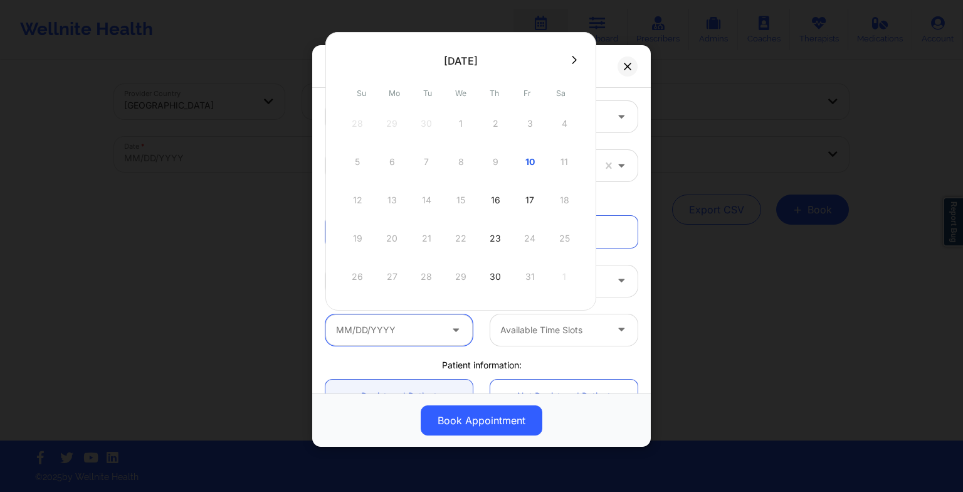
scroll to position [20, 0]
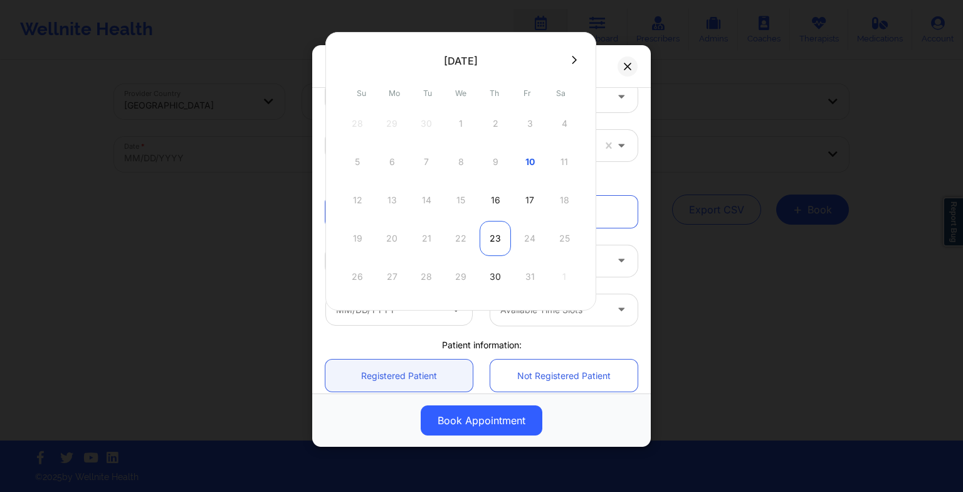
click at [500, 234] on div "23" at bounding box center [495, 238] width 31 height 35
type input "[DATE]"
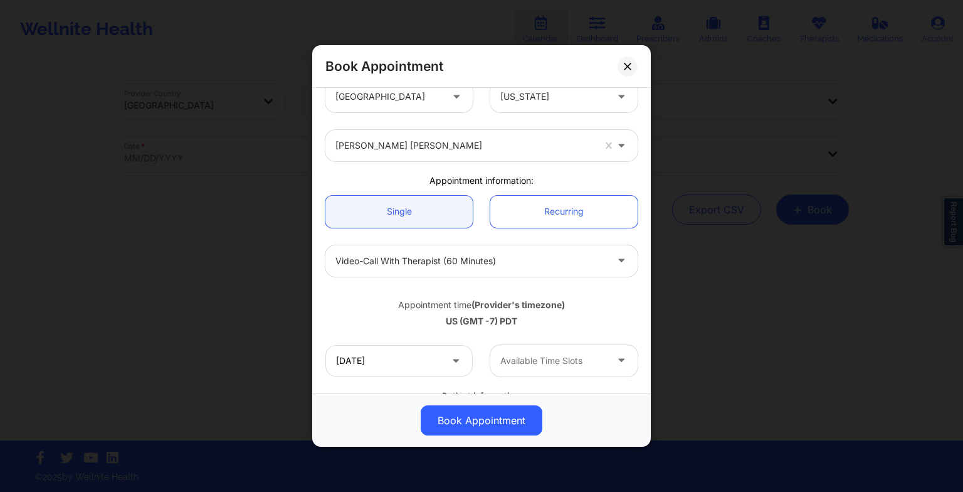
scroll to position [130, 0]
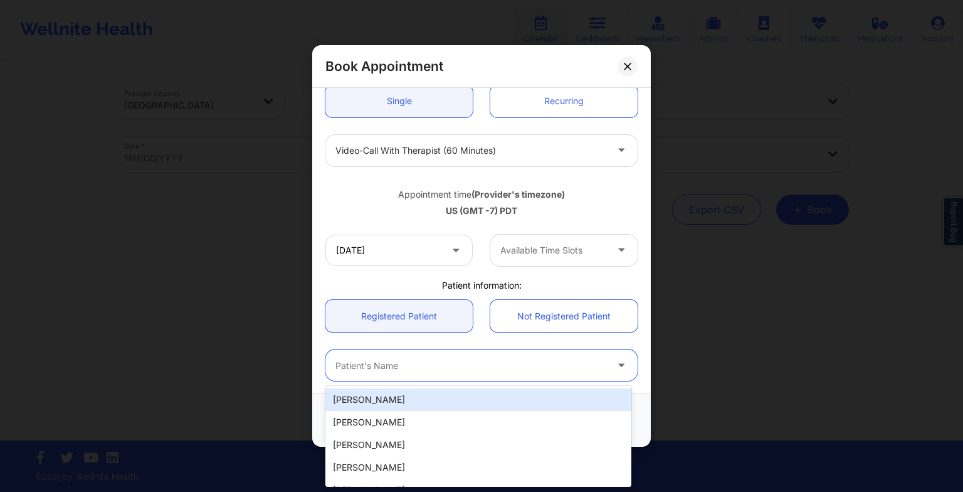
click at [421, 353] on div "Patient's Name" at bounding box center [466, 364] width 282 height 31
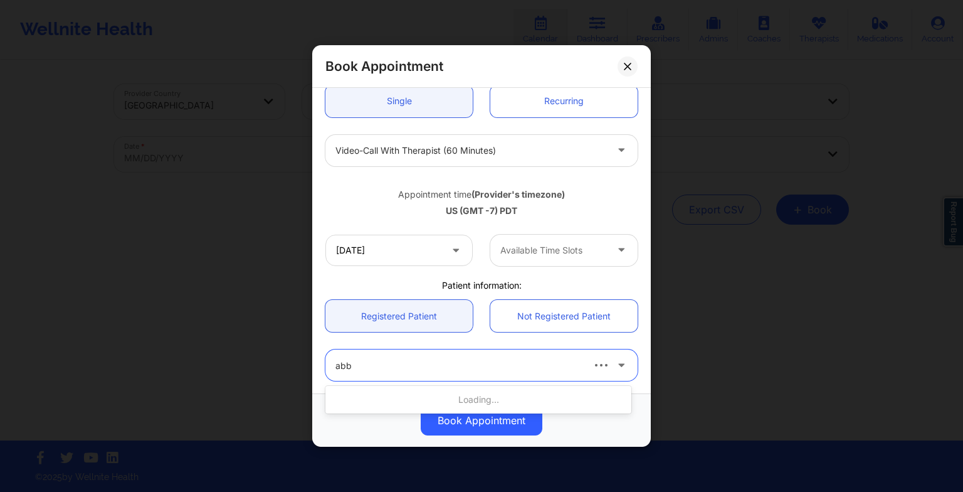
type input "abba"
drag, startPoint x: 421, startPoint y: 353, endPoint x: 406, endPoint y: 361, distance: 16.6
click at [406, 361] on div "Patient's Name" at bounding box center [466, 364] width 282 height 31
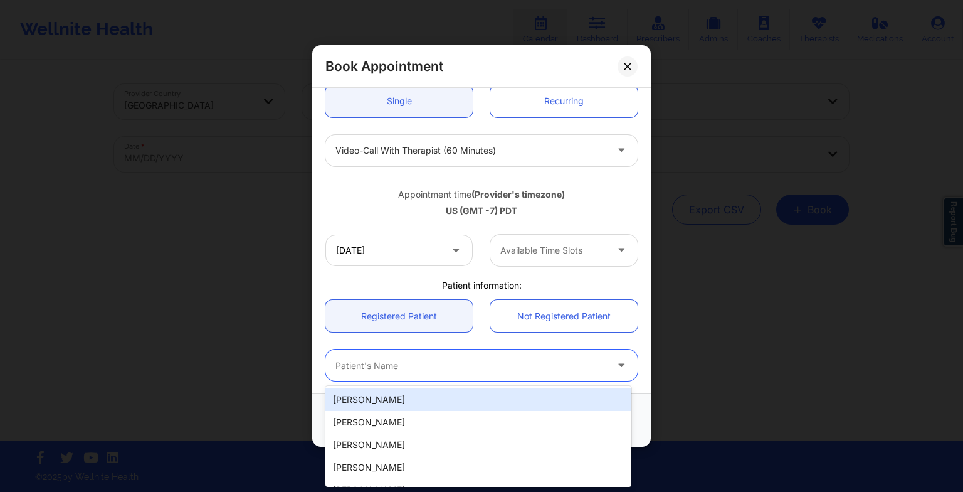
click at [406, 361] on div at bounding box center [470, 364] width 271 height 15
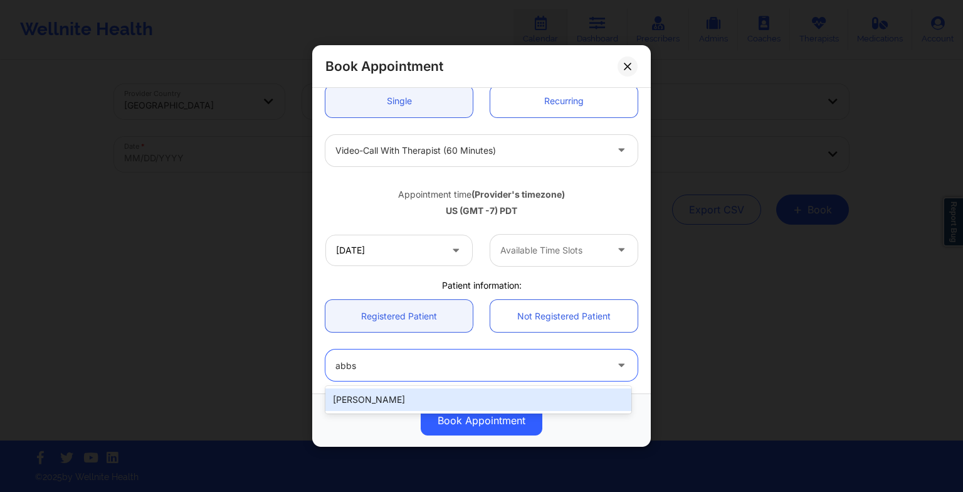
type input "abb"
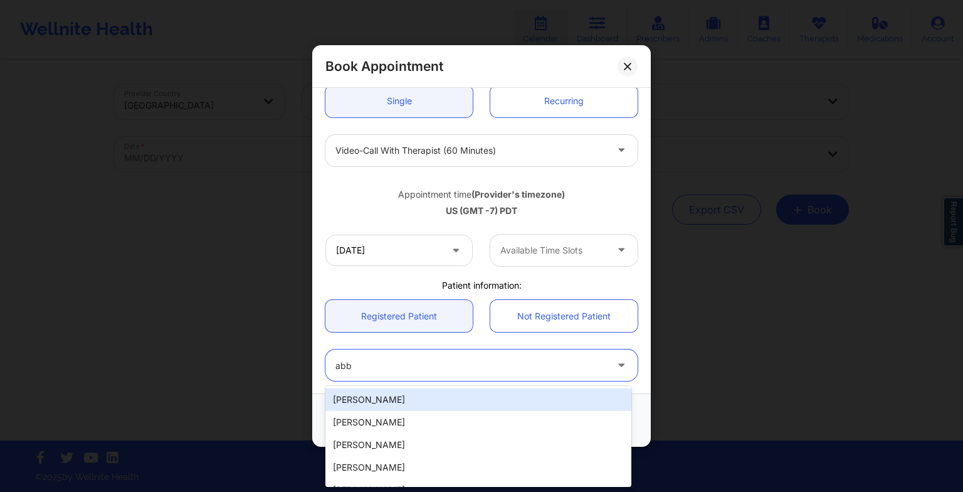
click at [386, 394] on div "[PERSON_NAME]" at bounding box center [478, 399] width 306 height 23
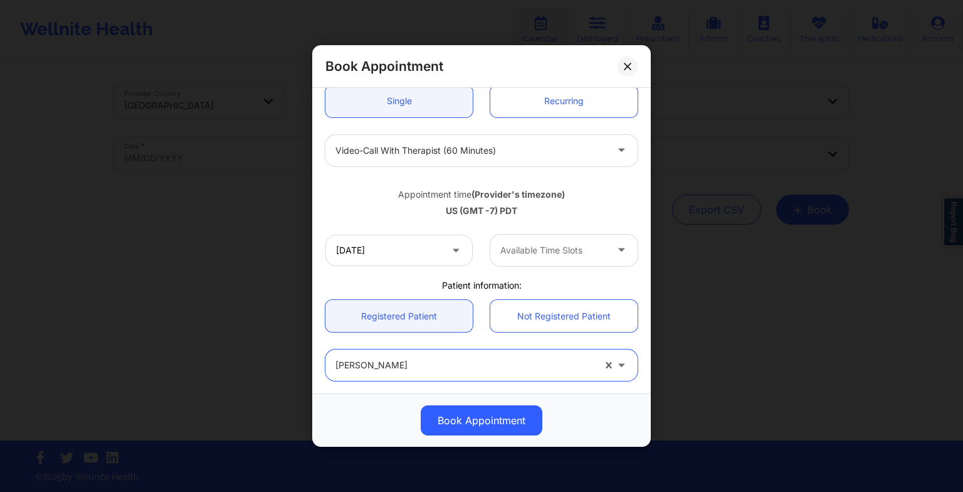
scroll to position [278, 0]
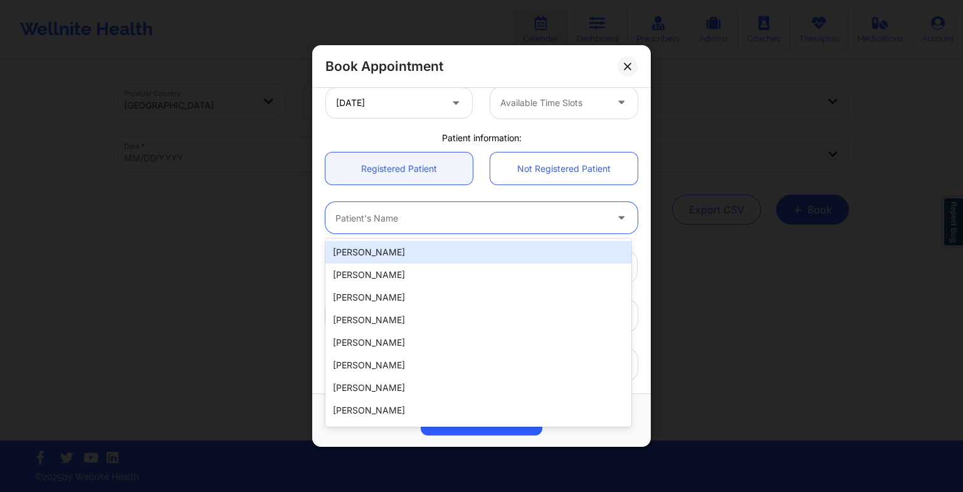
click at [421, 211] on div at bounding box center [470, 217] width 271 height 15
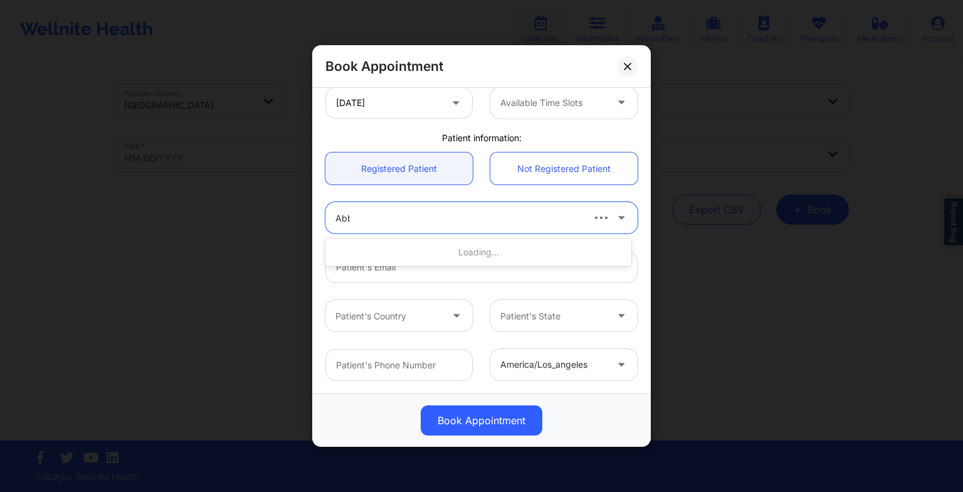
type input "Abba"
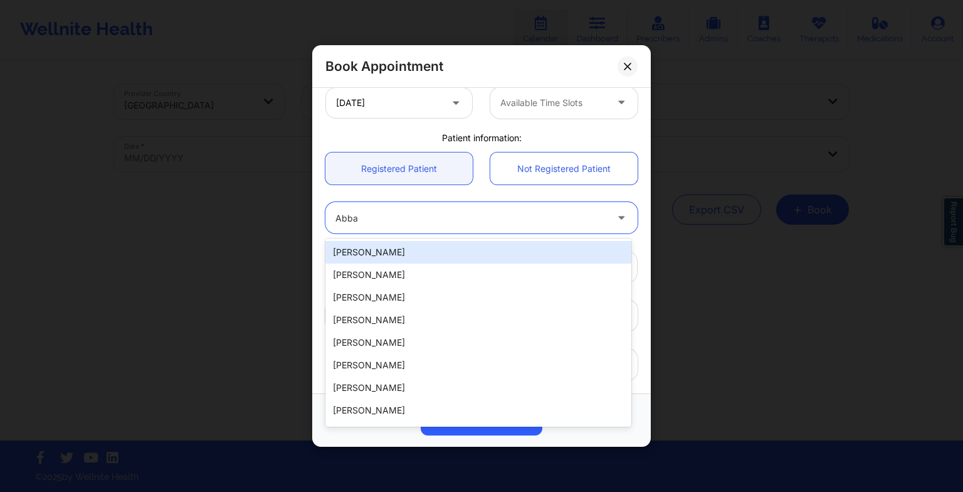
click at [408, 250] on div "[PERSON_NAME]" at bounding box center [478, 252] width 306 height 23
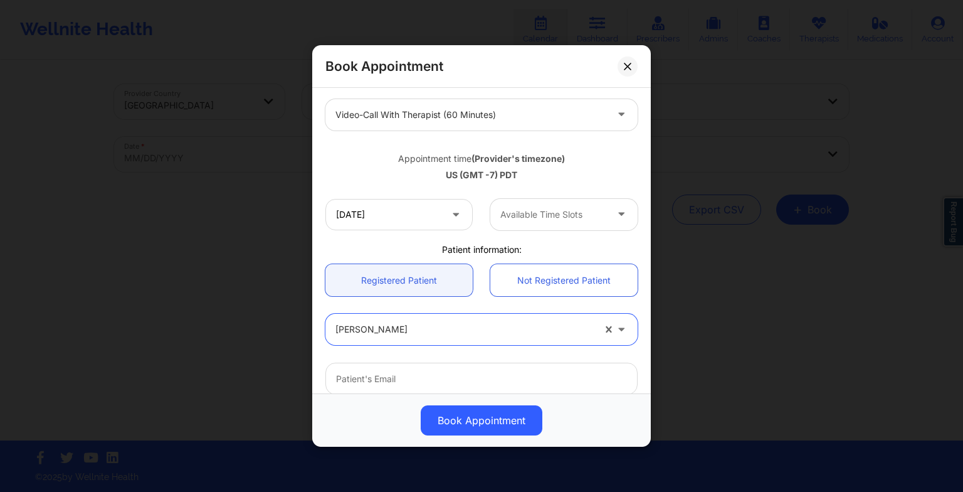
scroll to position [166, 0]
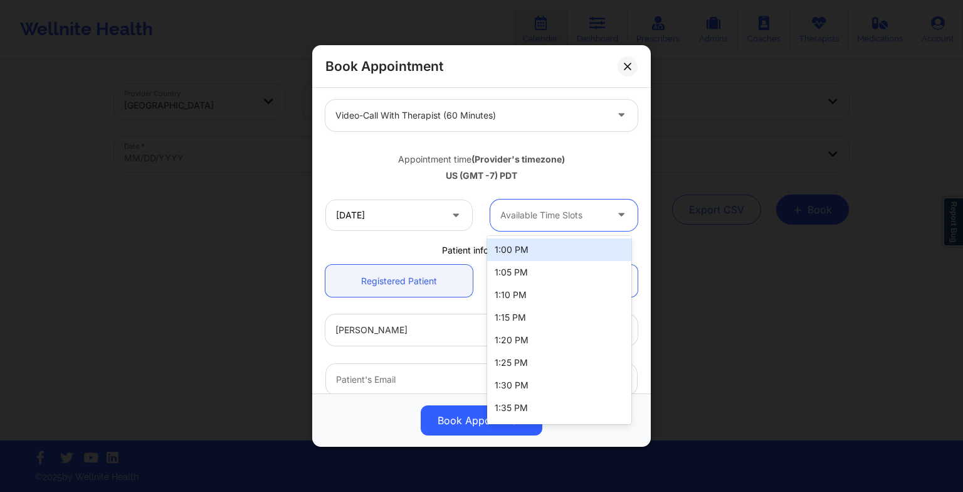
click at [532, 221] on div at bounding box center [553, 215] width 106 height 15
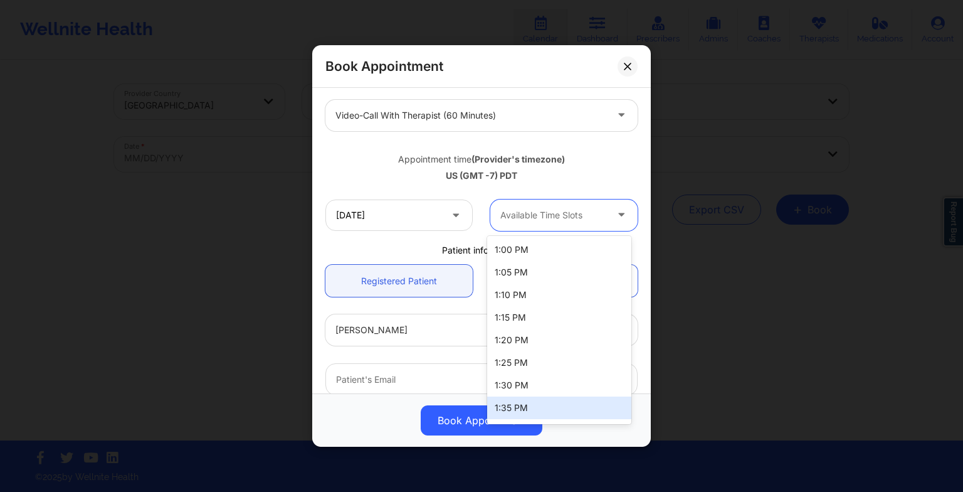
click at [528, 399] on div "1:35 PM" at bounding box center [559, 407] width 144 height 23
click at [580, 211] on div at bounding box center [553, 215] width 106 height 15
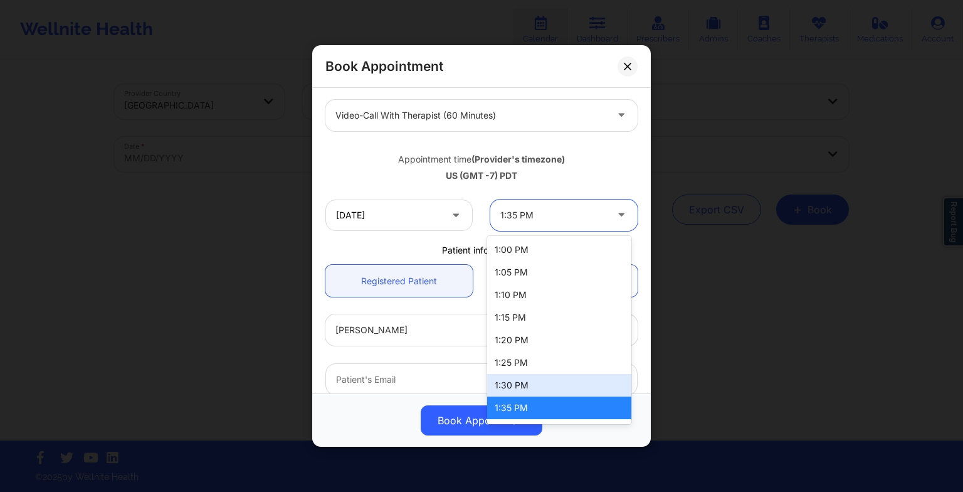
click at [522, 384] on div "1:30 PM" at bounding box center [559, 385] width 144 height 23
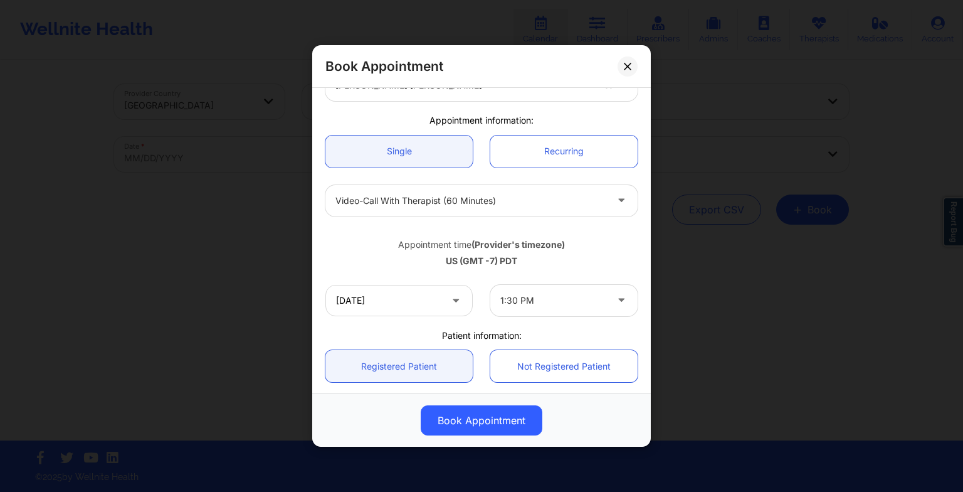
scroll to position [80, 0]
click at [535, 158] on link "Recurring" at bounding box center [563, 152] width 147 height 32
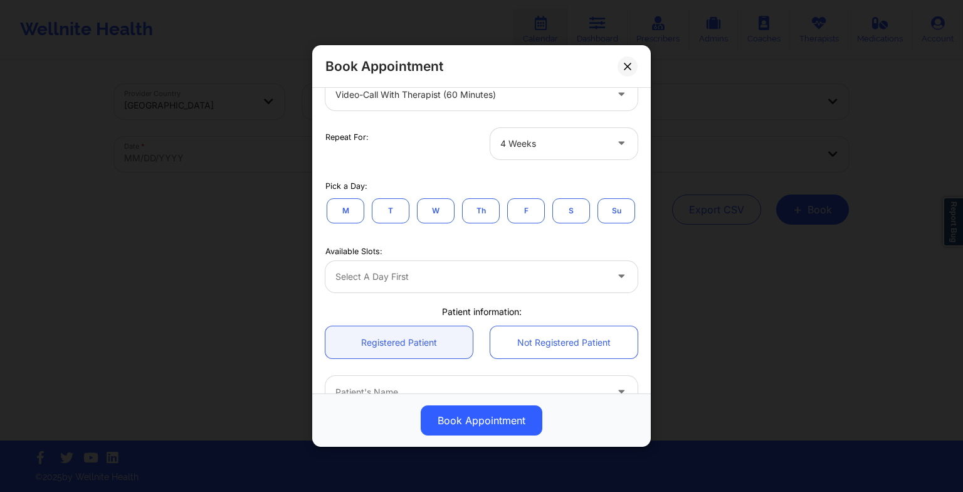
scroll to position [194, 0]
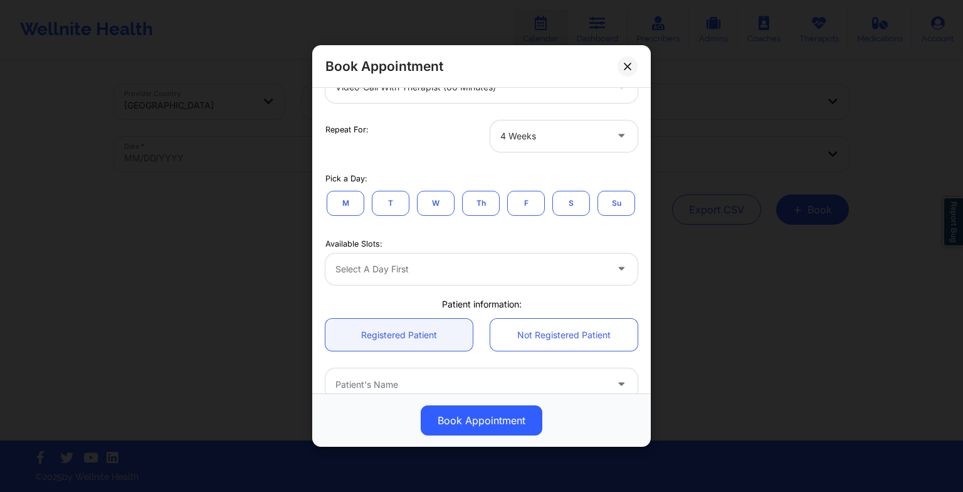
click at [425, 190] on button "W" at bounding box center [436, 202] width 38 height 25
click at [396, 204] on button "T" at bounding box center [391, 202] width 38 height 25
click at [535, 207] on button "F" at bounding box center [526, 202] width 38 height 25
click at [578, 206] on button "S" at bounding box center [571, 202] width 38 height 25
click at [345, 196] on button "M" at bounding box center [346, 202] width 38 height 25
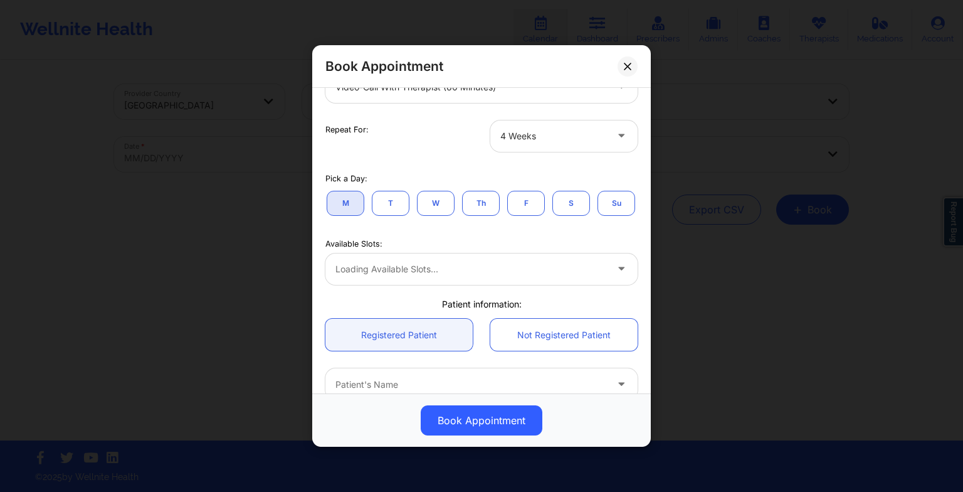
scroll to position [103, 0]
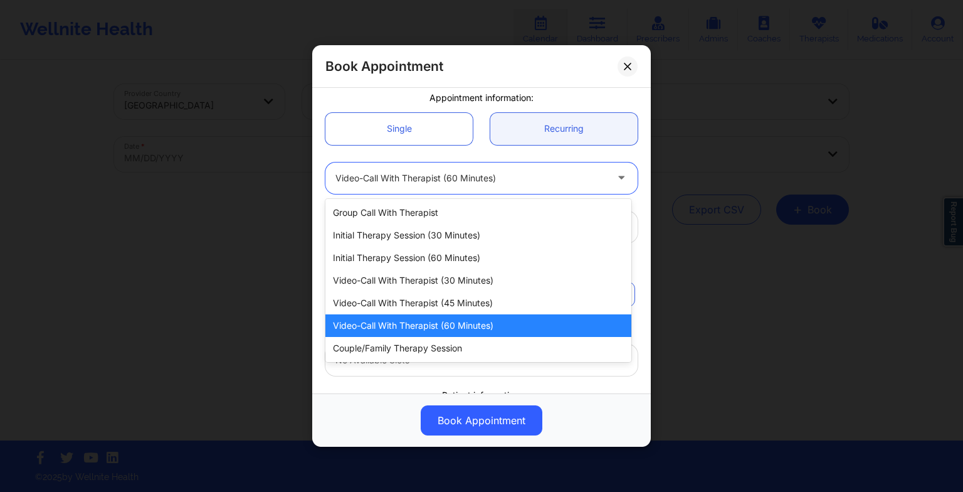
click at [379, 188] on div "Video-Call with Therapist (60 minutes)" at bounding box center [470, 177] width 271 height 31
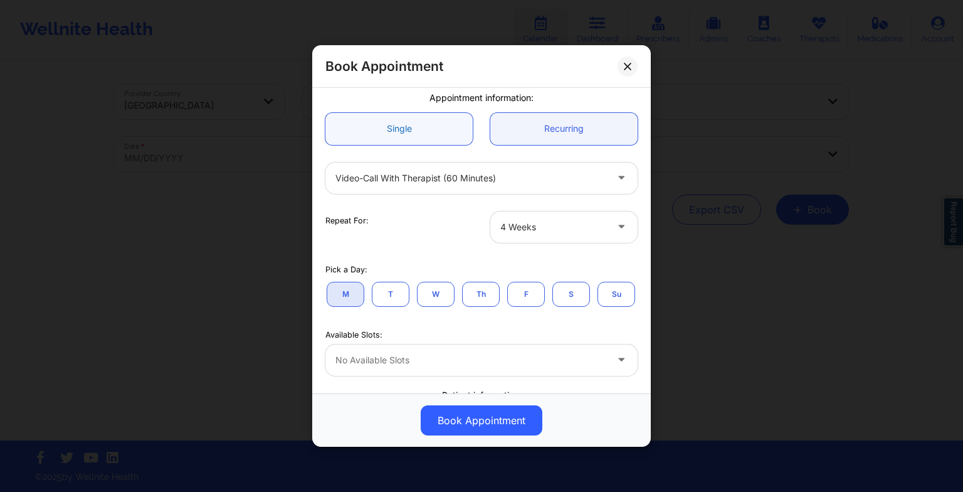
click at [379, 119] on link "Single" at bounding box center [398, 129] width 147 height 32
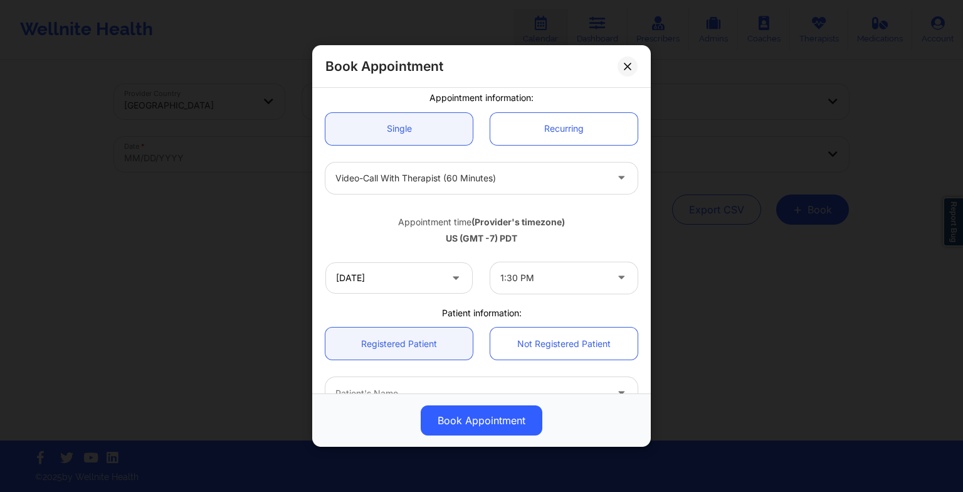
scroll to position [345, 0]
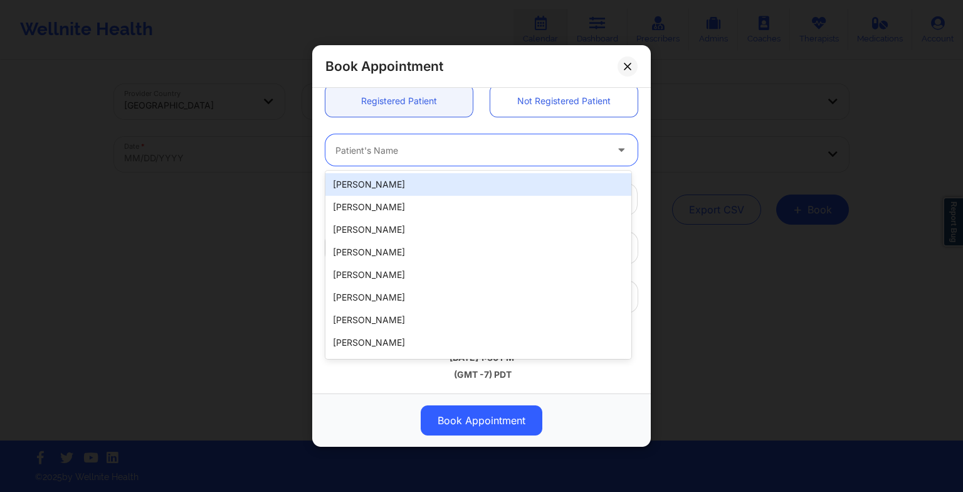
click at [386, 153] on div at bounding box center [470, 149] width 271 height 15
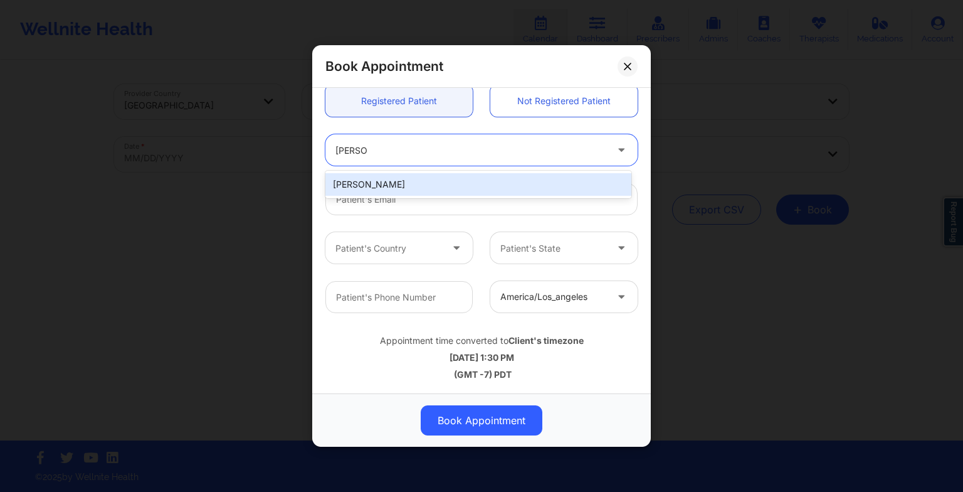
type input "[PERSON_NAME]"
click at [398, 185] on div "[PERSON_NAME]" at bounding box center [478, 184] width 306 height 23
type input "[EMAIL_ADDRESS][DOMAIN_NAME]"
type input "9549804963"
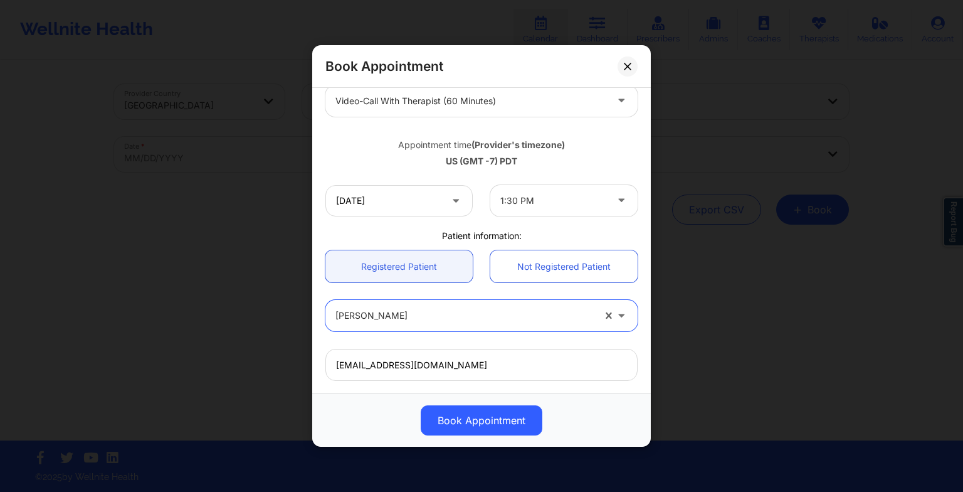
scroll to position [177, 0]
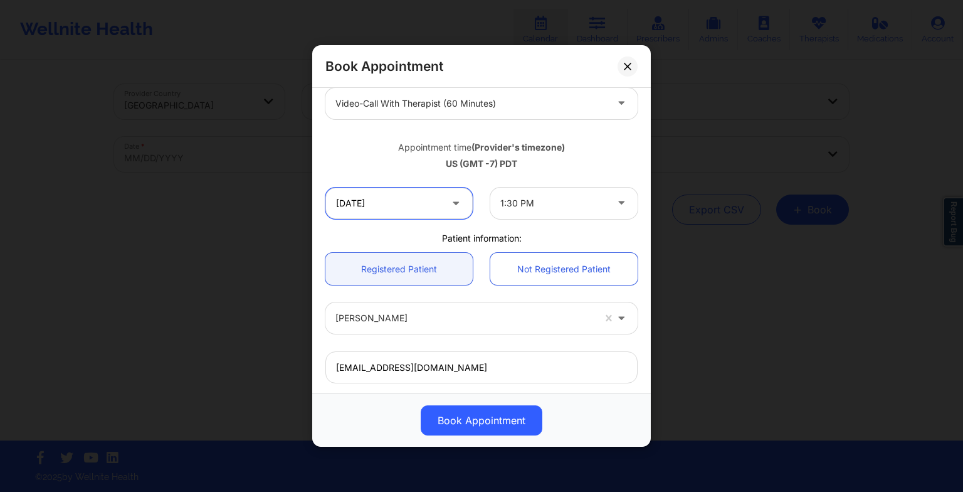
click at [380, 206] on input "[DATE]" at bounding box center [398, 202] width 147 height 31
click at [584, 156] on div "Appointment time (Provider's timezone) [GEOGRAPHIC_DATA] (GMT -7) PDT" at bounding box center [482, 153] width 330 height 33
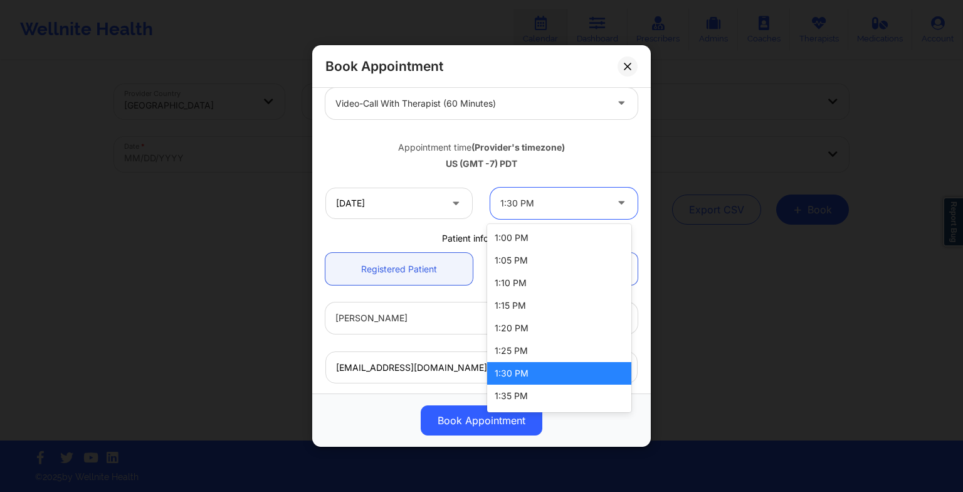
click at [522, 193] on div "1:30 PM" at bounding box center [553, 202] width 106 height 31
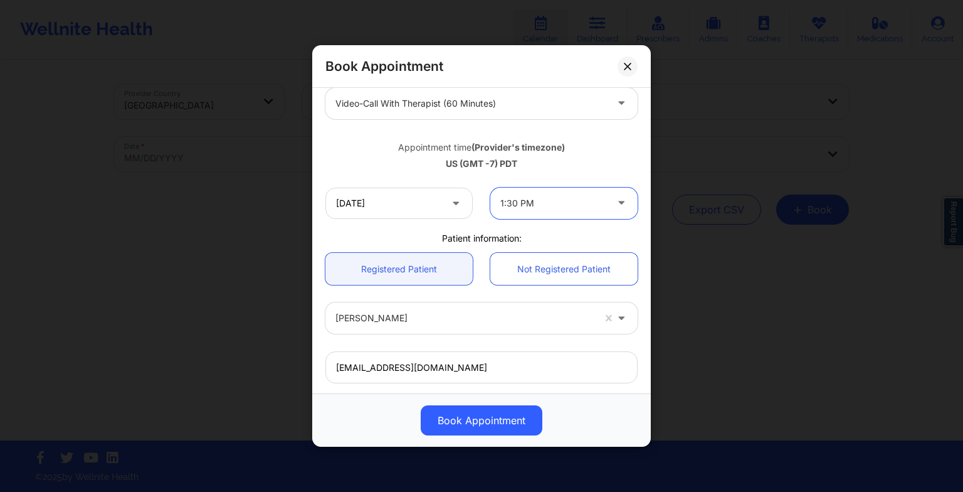
scroll to position [172, 0]
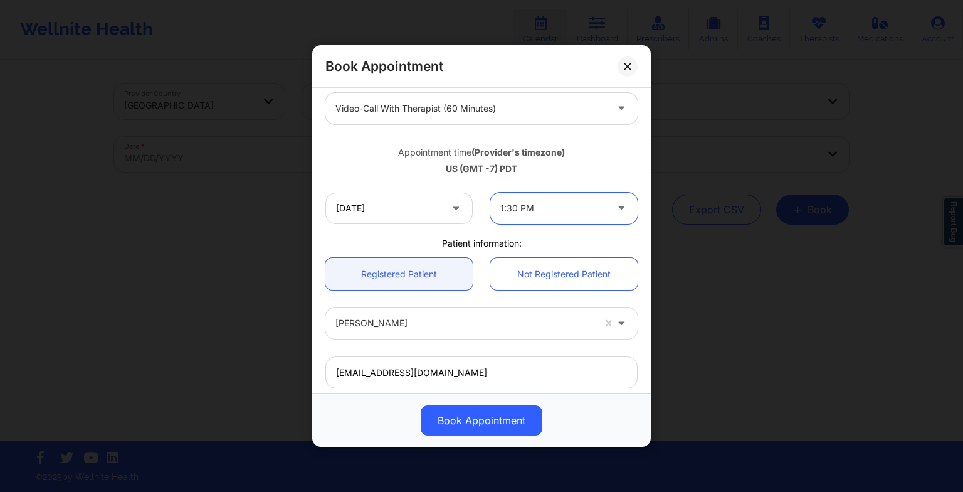
click at [532, 201] on div at bounding box center [553, 208] width 106 height 15
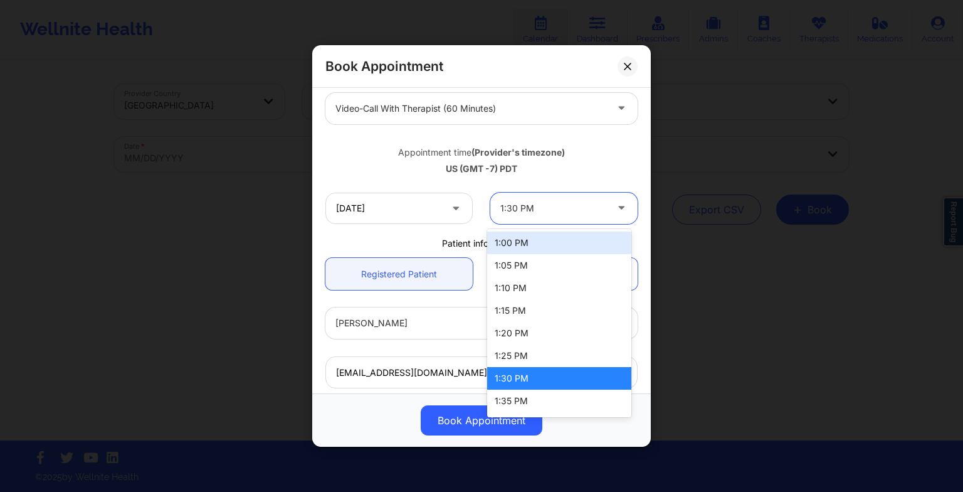
click at [518, 238] on div "1:00 PM" at bounding box center [559, 242] width 144 height 23
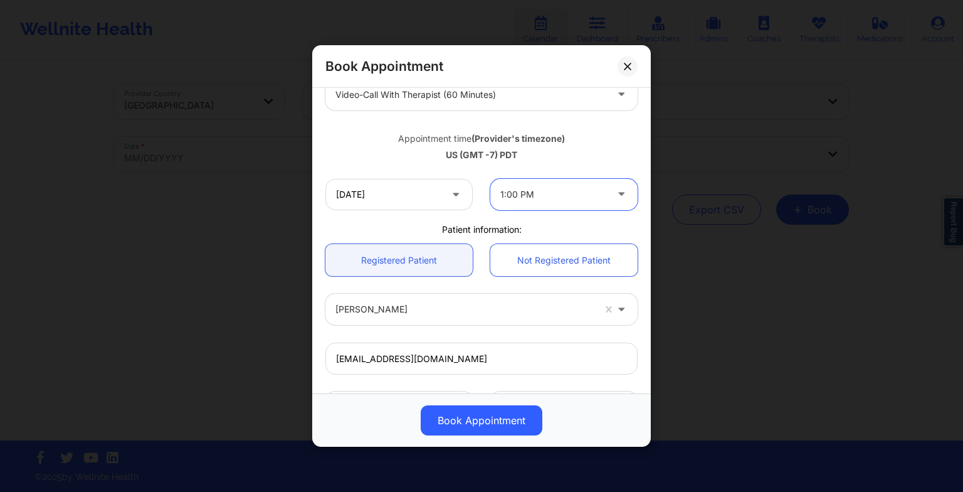
scroll to position [181, 0]
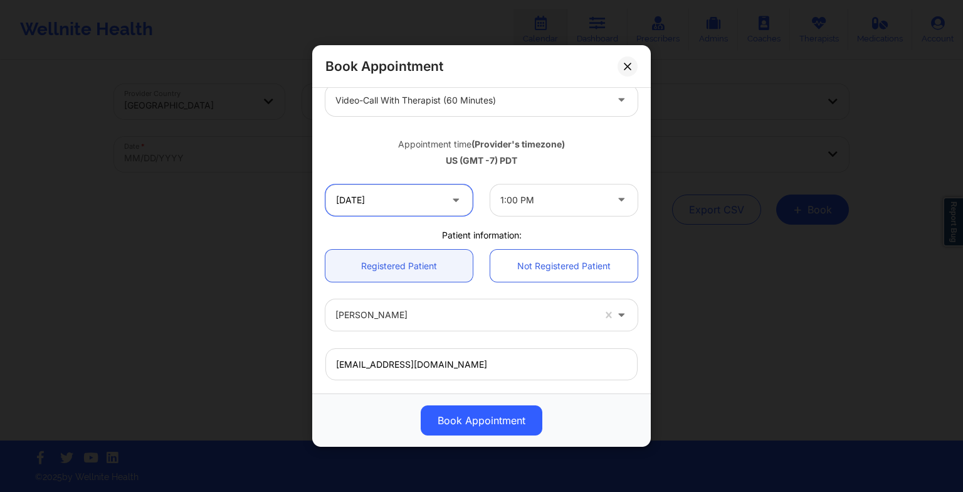
click at [408, 192] on input "[DATE]" at bounding box center [398, 199] width 147 height 31
click at [597, 429] on div "Book Appointment" at bounding box center [481, 420] width 321 height 30
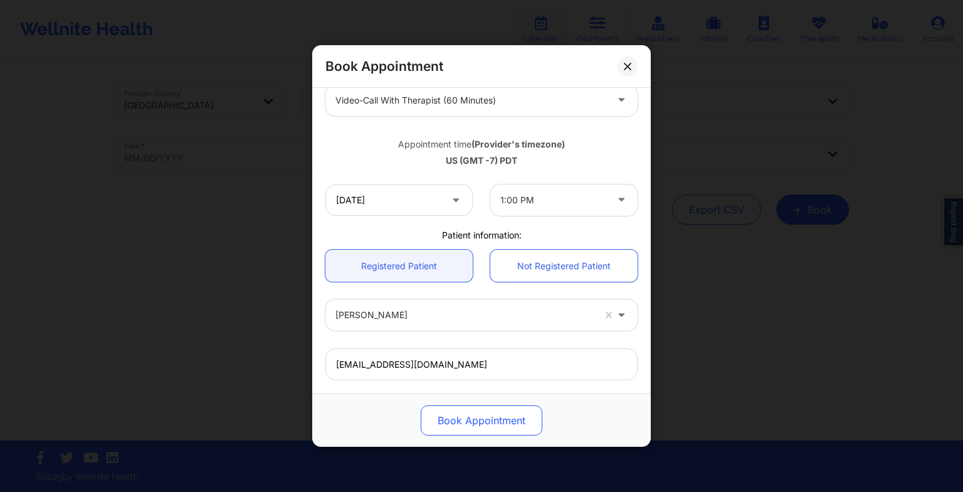
click at [498, 414] on button "Book Appointment" at bounding box center [482, 420] width 122 height 30
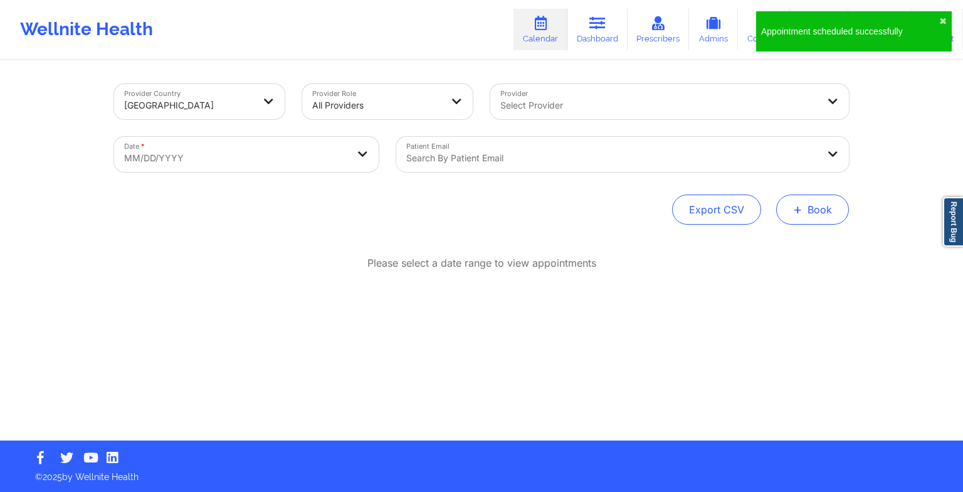
click at [782, 199] on button "+ Book" at bounding box center [812, 209] width 73 height 30
click at [750, 241] on button "Therapy Session" at bounding box center [792, 249] width 96 height 21
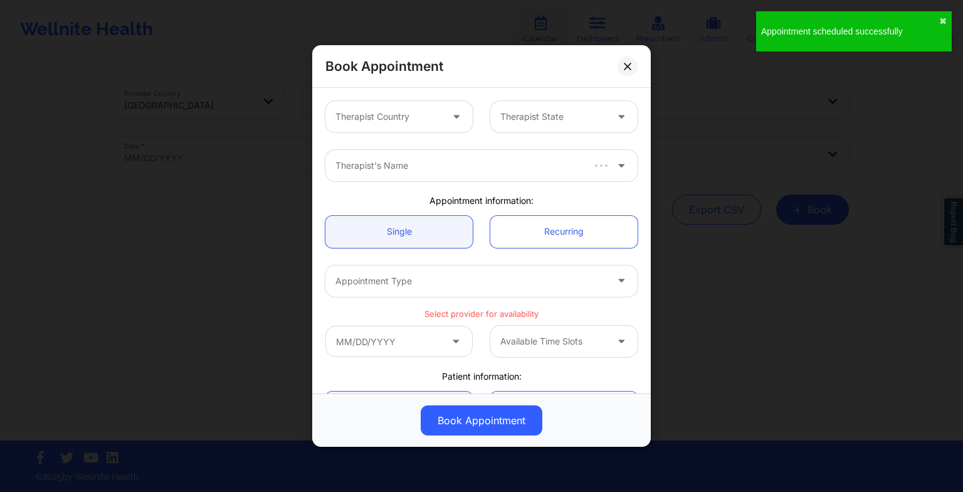
click at [750, 241] on div "Book Appointment Therapist Country Therapist State Therapist's Name Appointment…" at bounding box center [481, 246] width 963 height 492
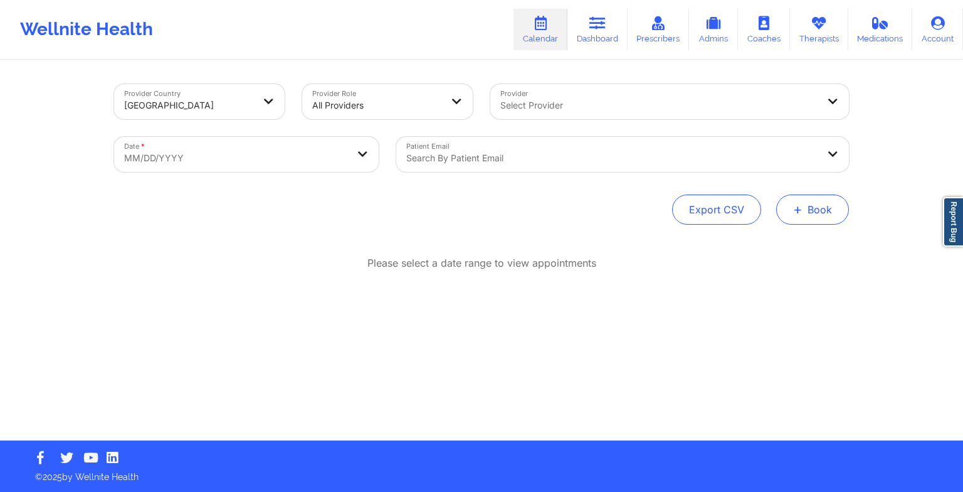
click at [816, 194] on button "+ Book" at bounding box center [812, 209] width 73 height 30
click at [774, 239] on button "Therapy Session" at bounding box center [792, 249] width 96 height 21
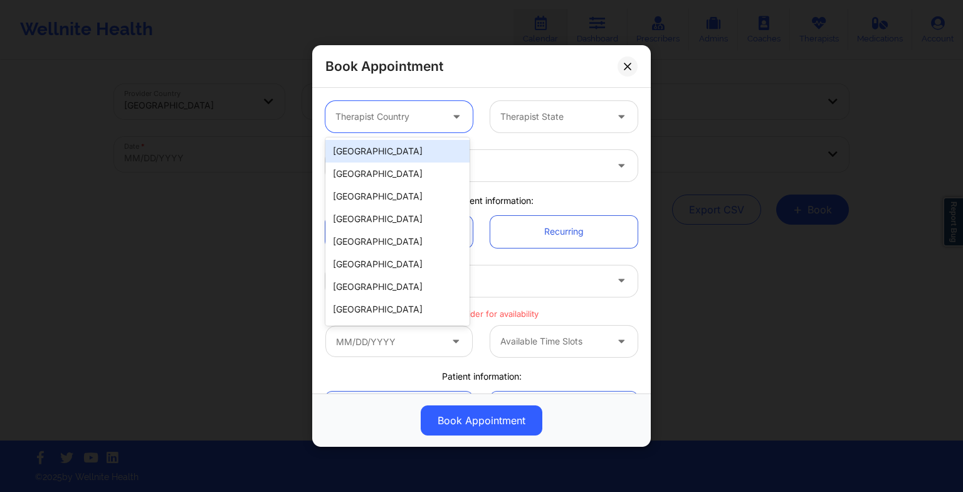
click at [360, 103] on div "Therapist Country" at bounding box center [383, 116] width 117 height 31
click at [371, 153] on div "[GEOGRAPHIC_DATA]" at bounding box center [397, 151] width 144 height 23
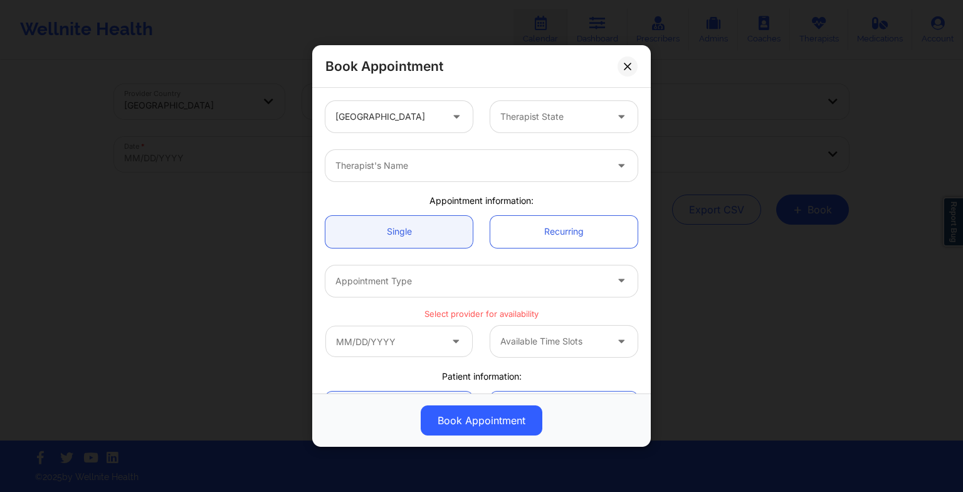
click at [481, 129] on div "Therapist State" at bounding box center [563, 116] width 165 height 31
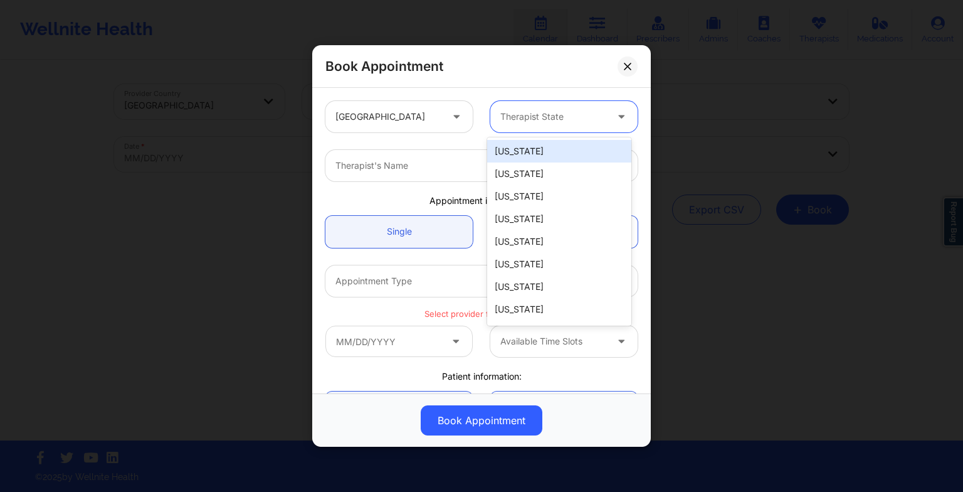
click at [529, 122] on div at bounding box center [553, 116] width 106 height 15
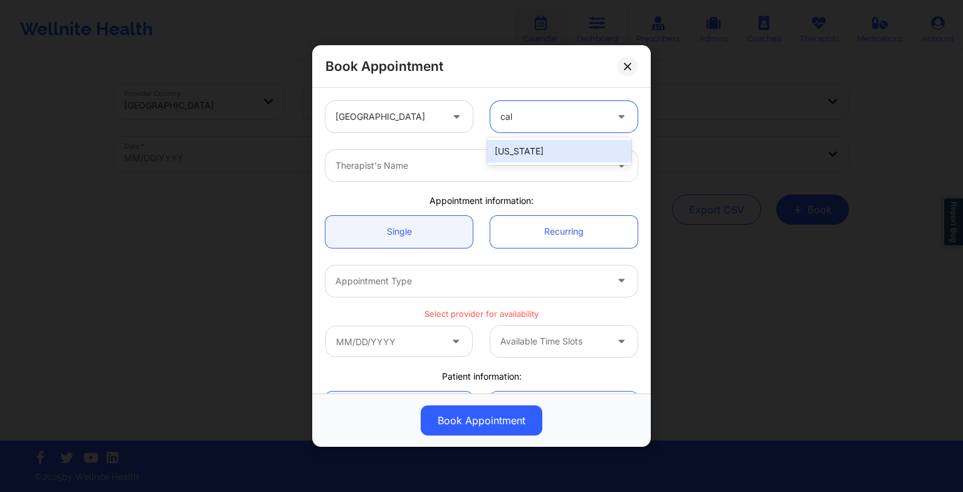
type input "cali"
click at [529, 144] on div "[US_STATE]" at bounding box center [559, 151] width 144 height 23
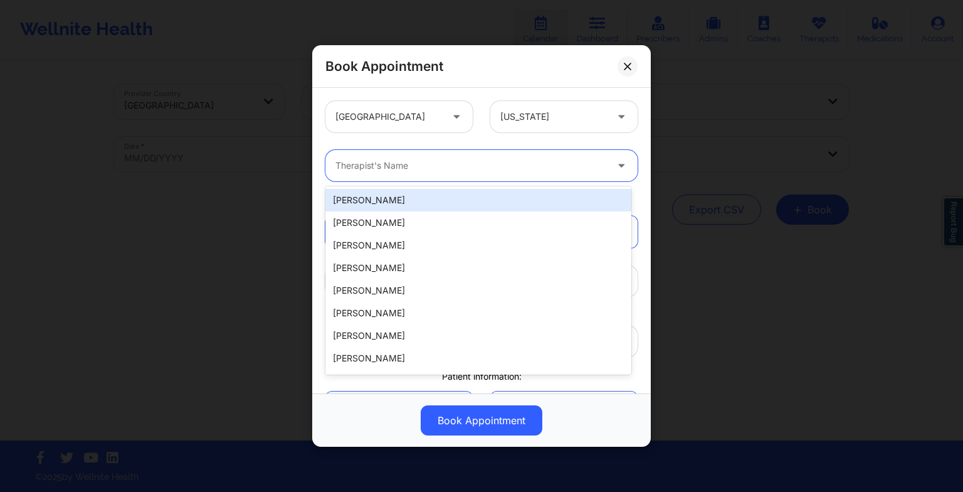
click at [336, 164] on input "Provider" at bounding box center [336, 165] width 3 height 13
paste input "[PERSON_NAME] [PERSON_NAME]"
type input "[PERSON_NAME] [PERSON_NAME]"
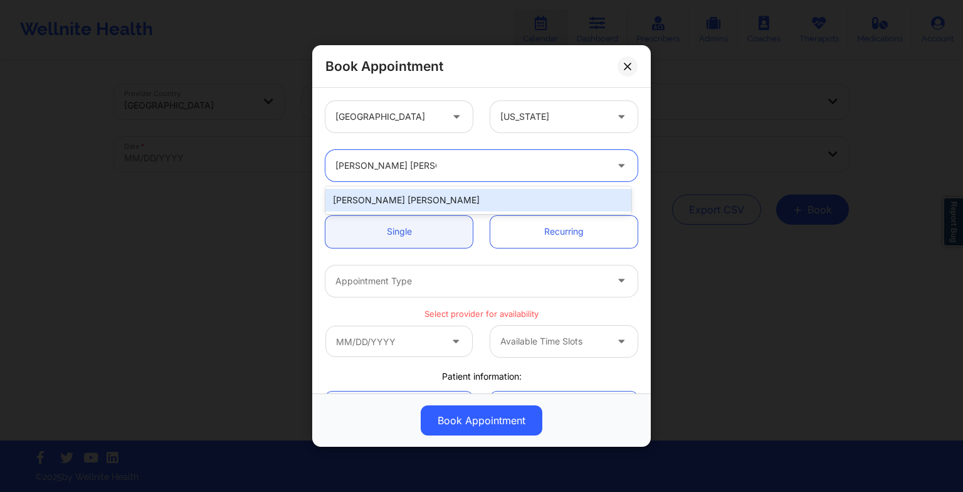
click at [381, 206] on div "[PERSON_NAME] [PERSON_NAME]" at bounding box center [478, 200] width 306 height 23
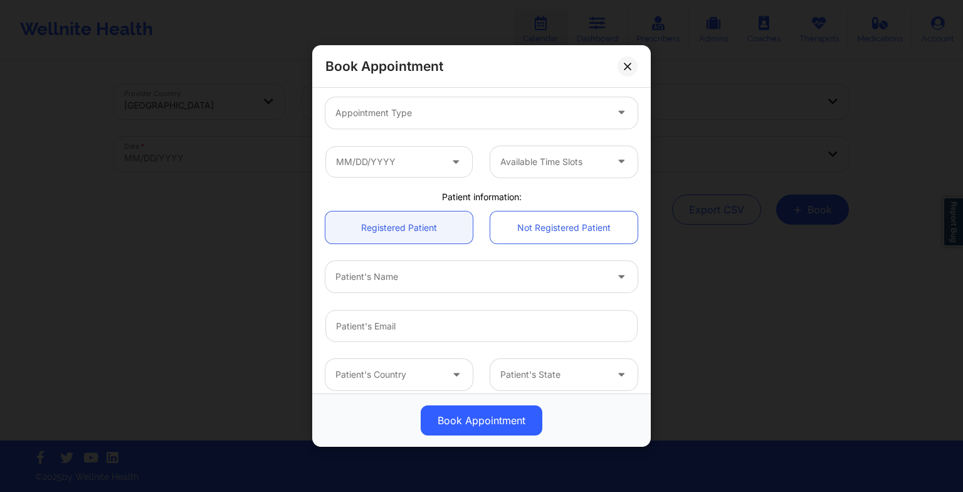
scroll to position [172, 0]
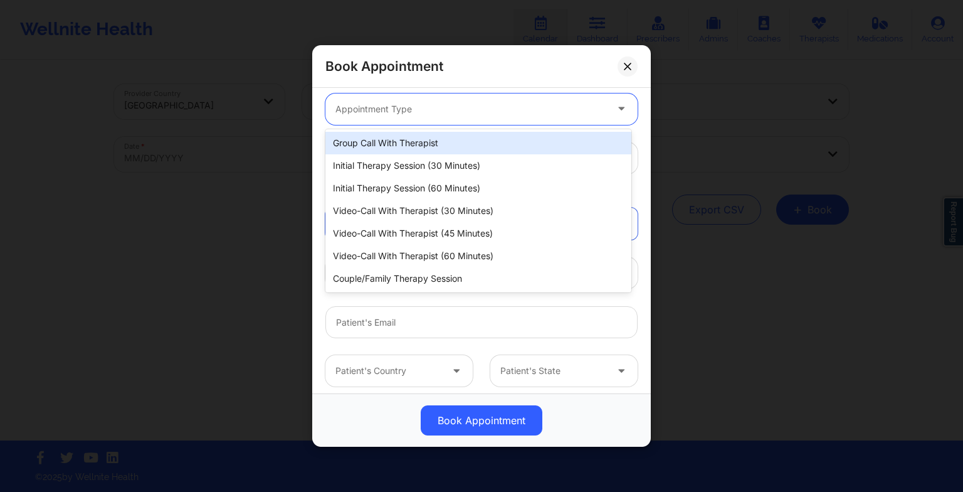
click at [369, 118] on div "Appointment Type" at bounding box center [466, 108] width 282 height 31
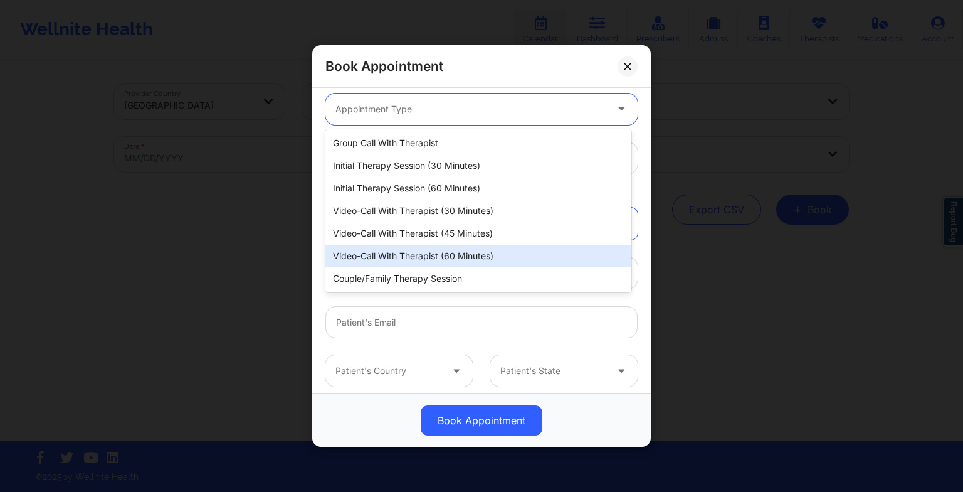
click at [396, 252] on div "Video-Call with Therapist (60 minutes)" at bounding box center [478, 256] width 306 height 23
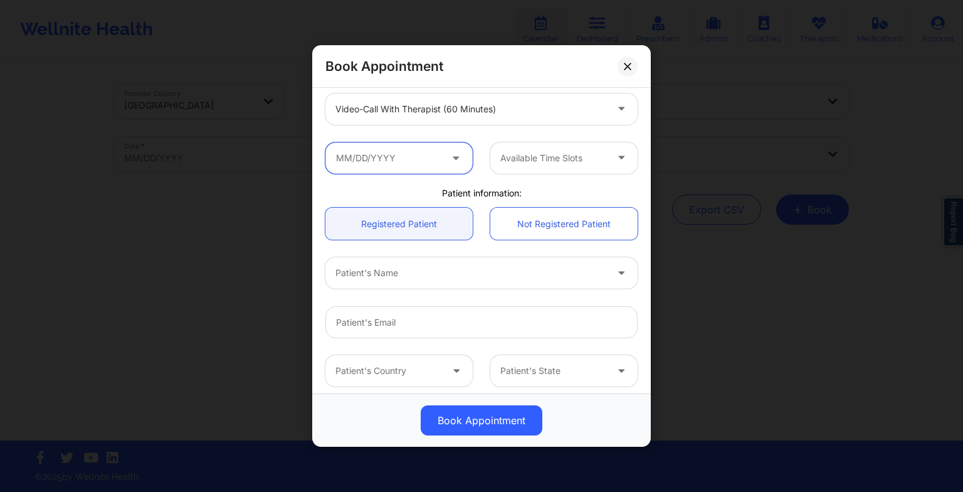
click at [388, 160] on input "text" at bounding box center [398, 157] width 147 height 31
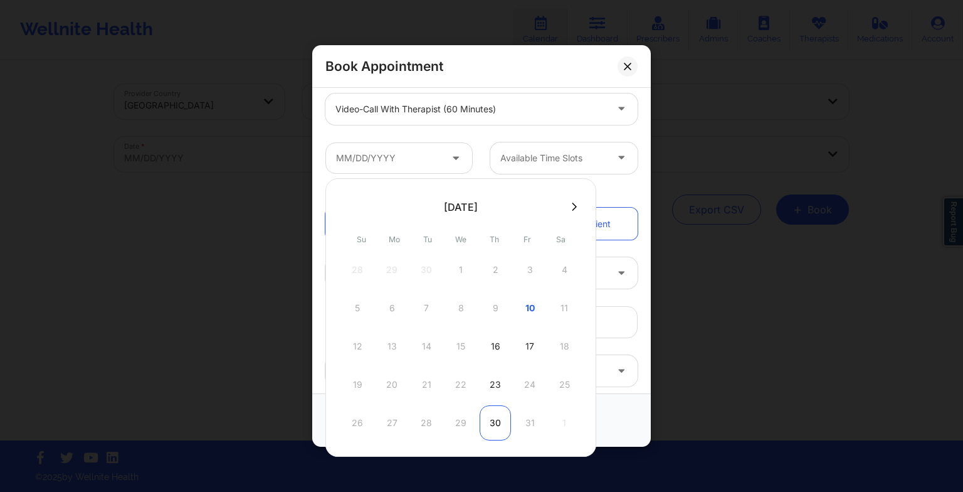
click at [497, 432] on div "30" at bounding box center [495, 422] width 31 height 35
type input "[DATE]"
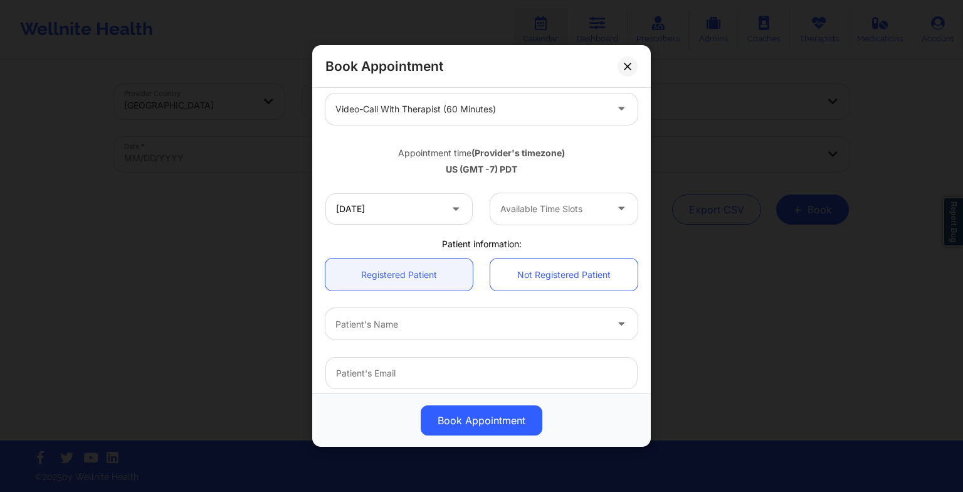
click at [534, 221] on div "Available Time Slots" at bounding box center [548, 208] width 117 height 31
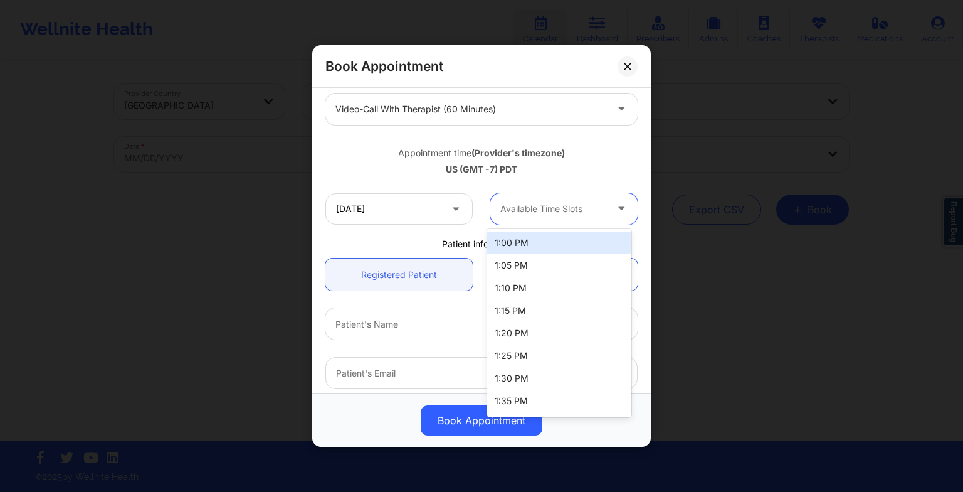
click at [534, 243] on div "1:00 PM" at bounding box center [559, 242] width 144 height 23
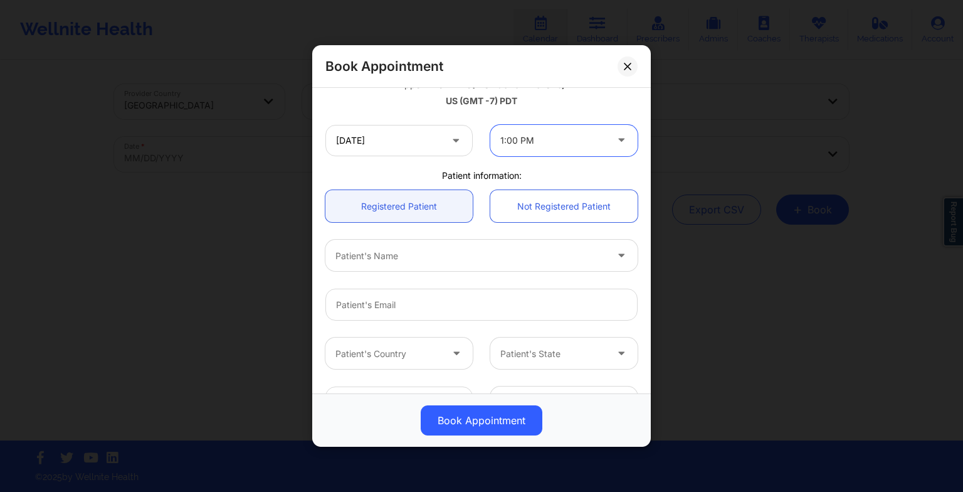
scroll to position [241, 0]
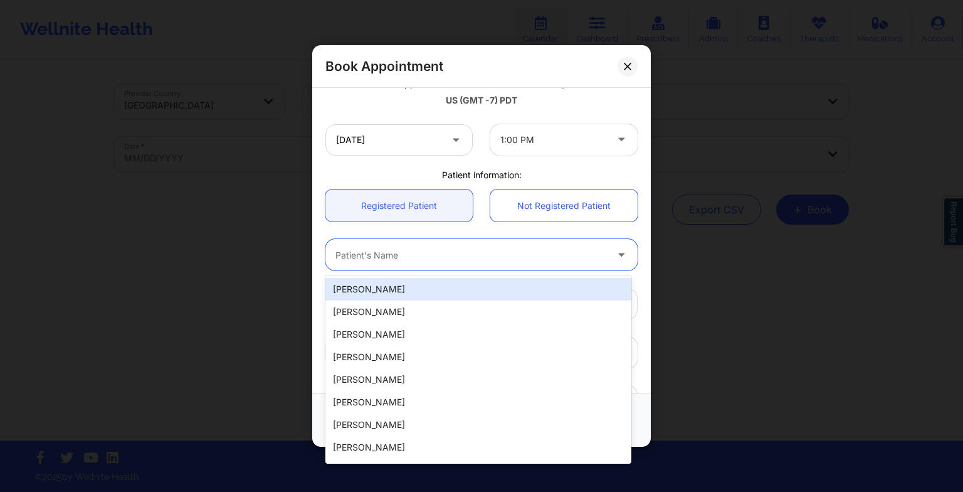
click at [398, 251] on div at bounding box center [470, 254] width 271 height 15
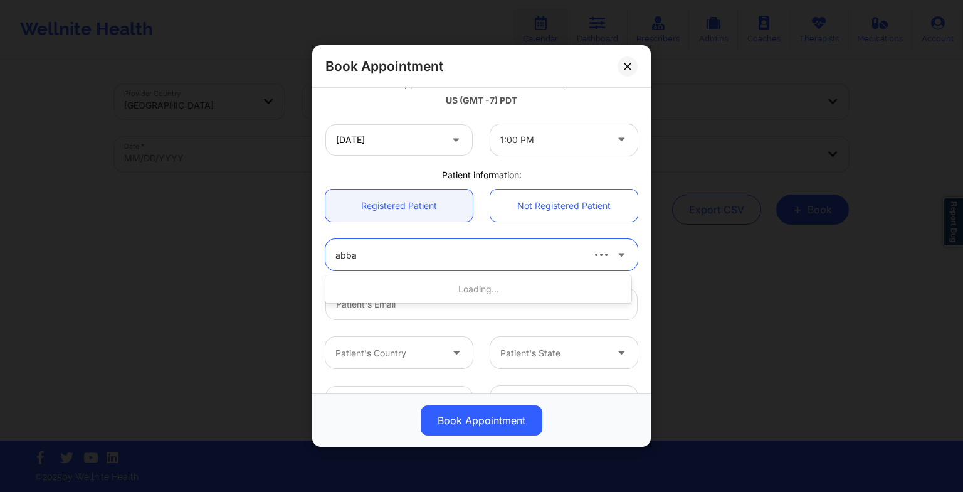
type input "[PERSON_NAME]"
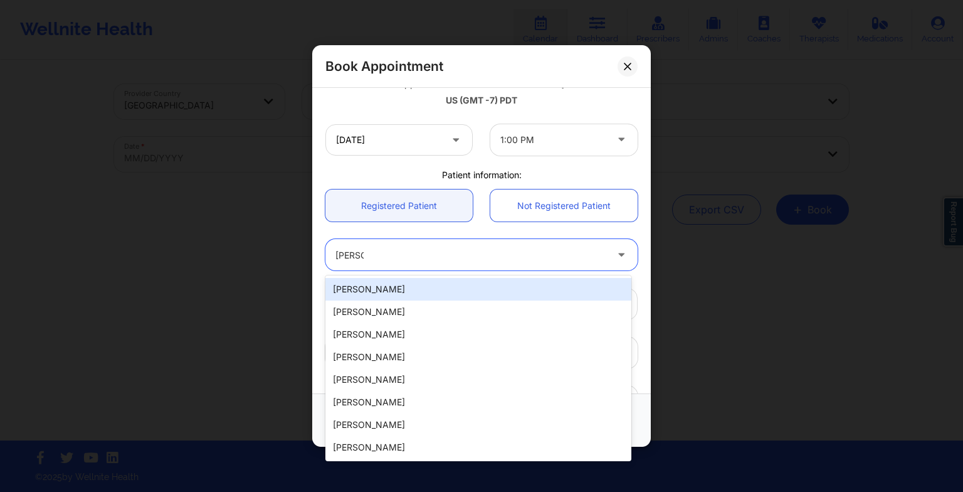
click at [382, 295] on div "[PERSON_NAME]" at bounding box center [478, 289] width 306 height 23
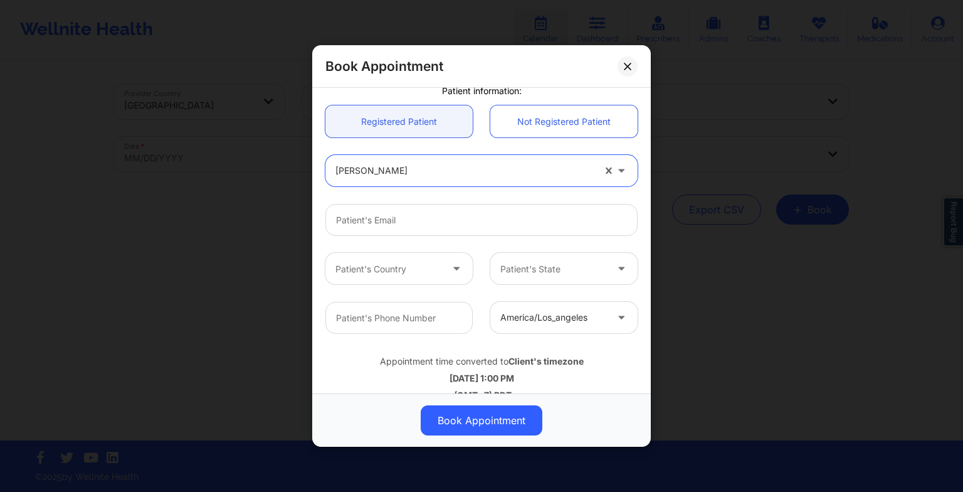
scroll to position [334, 0]
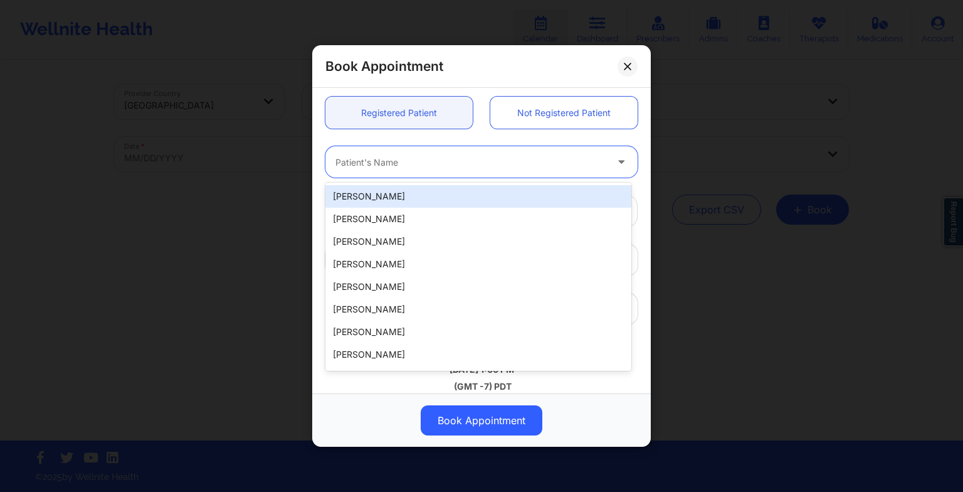
click at [376, 161] on div at bounding box center [470, 161] width 271 height 15
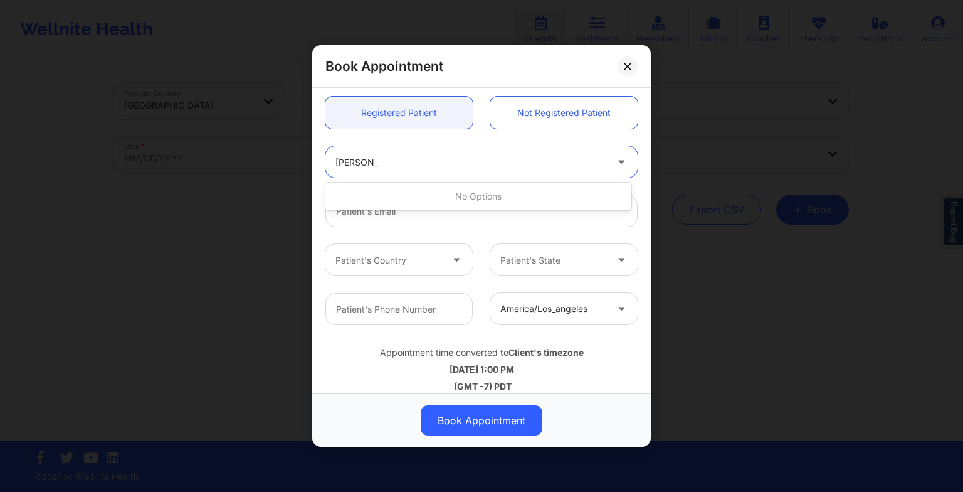
type input "[PERSON_NAME]"
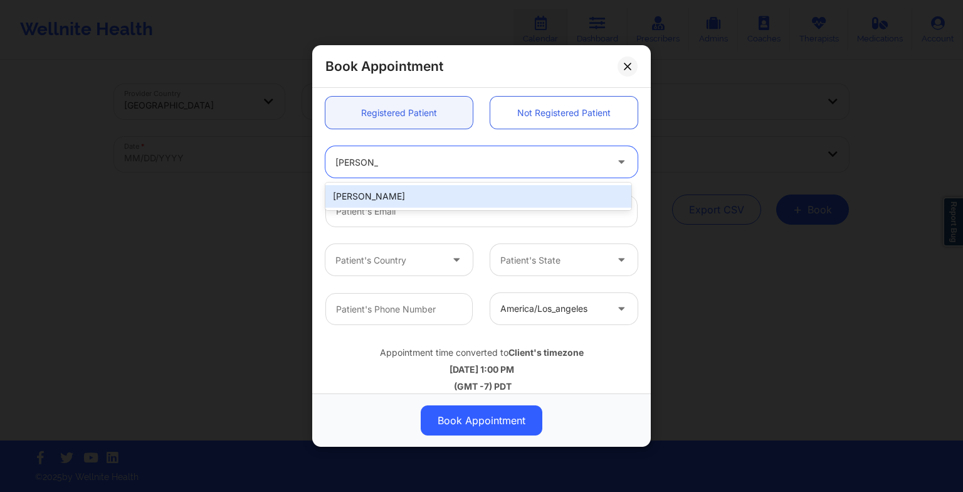
click at [376, 192] on div "[PERSON_NAME]" at bounding box center [478, 196] width 306 height 23
type input "[EMAIL_ADDRESS][DOMAIN_NAME]"
type input "9549804963"
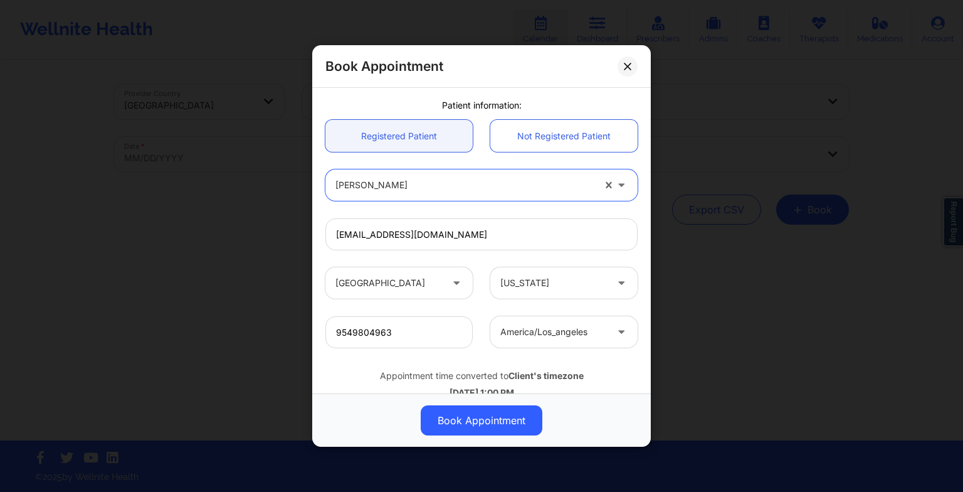
scroll to position [345, 0]
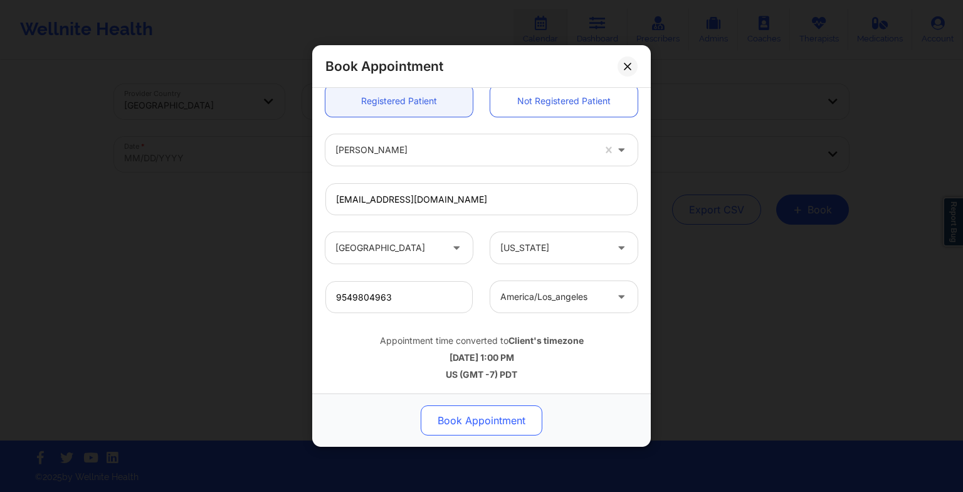
click at [470, 419] on button "Book Appointment" at bounding box center [482, 420] width 122 height 30
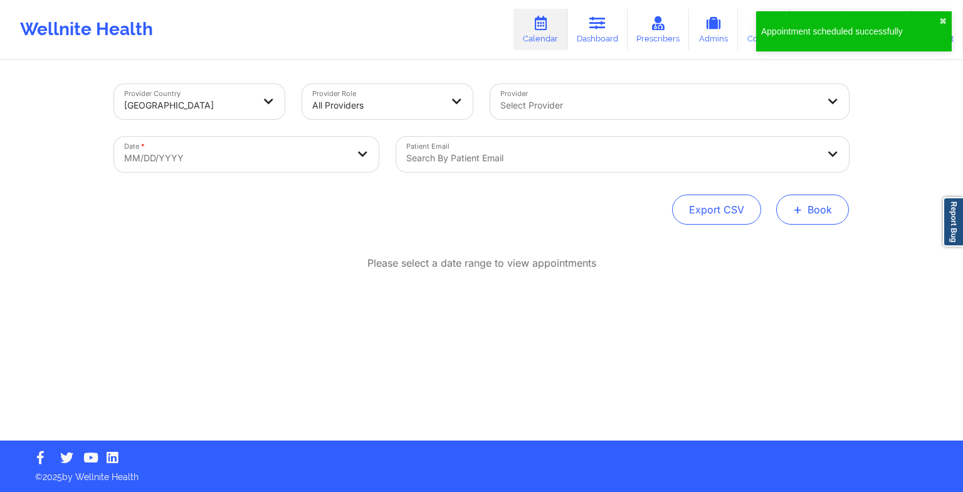
click at [824, 199] on button "+ Book" at bounding box center [812, 209] width 73 height 30
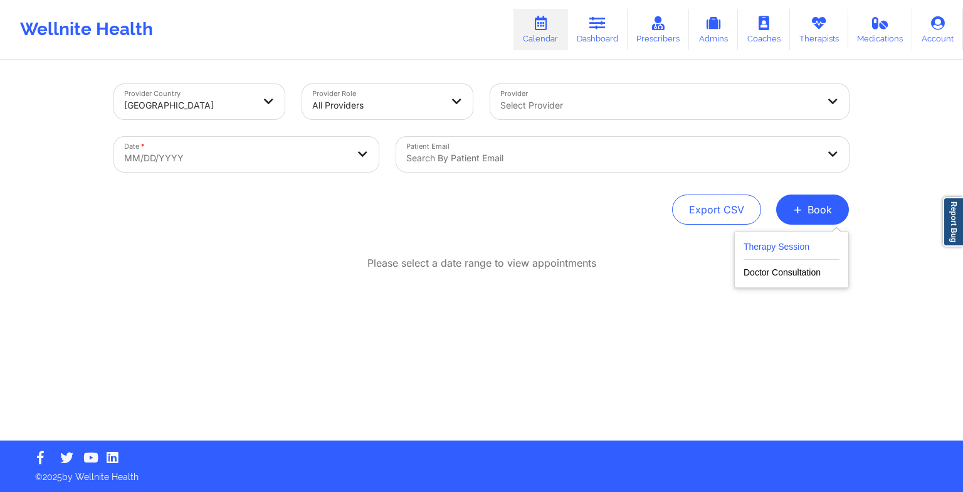
click at [787, 246] on button "Therapy Session" at bounding box center [792, 249] width 96 height 21
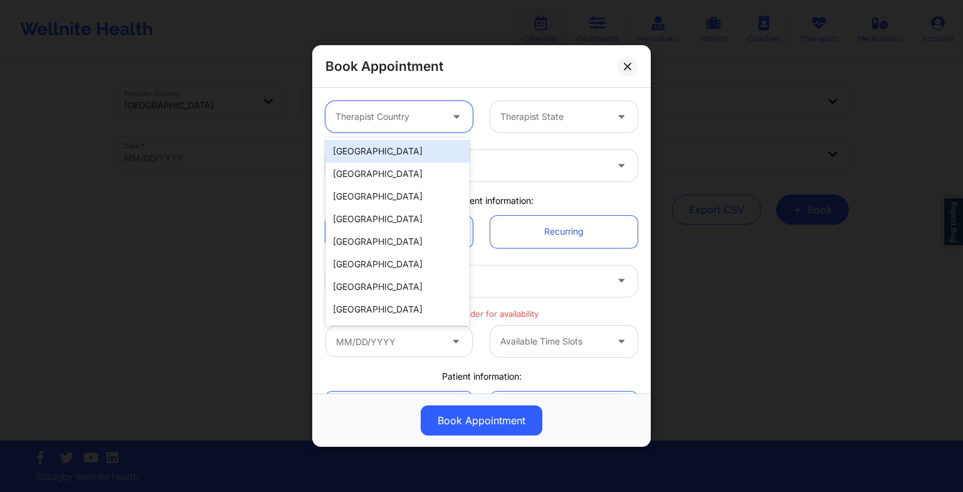
click at [345, 119] on div at bounding box center [388, 116] width 106 height 15
click at [362, 145] on div "[GEOGRAPHIC_DATA]" at bounding box center [397, 151] width 144 height 23
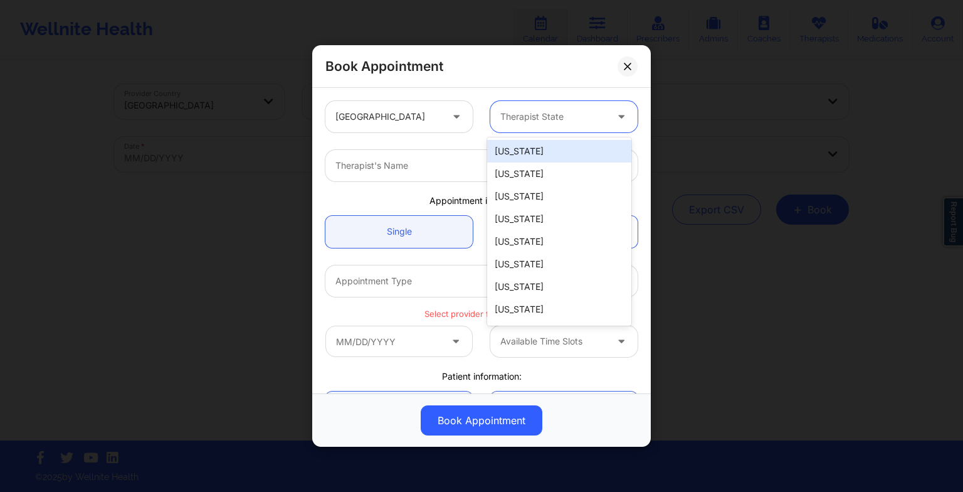
click at [516, 105] on div "Therapist State" at bounding box center [548, 116] width 117 height 31
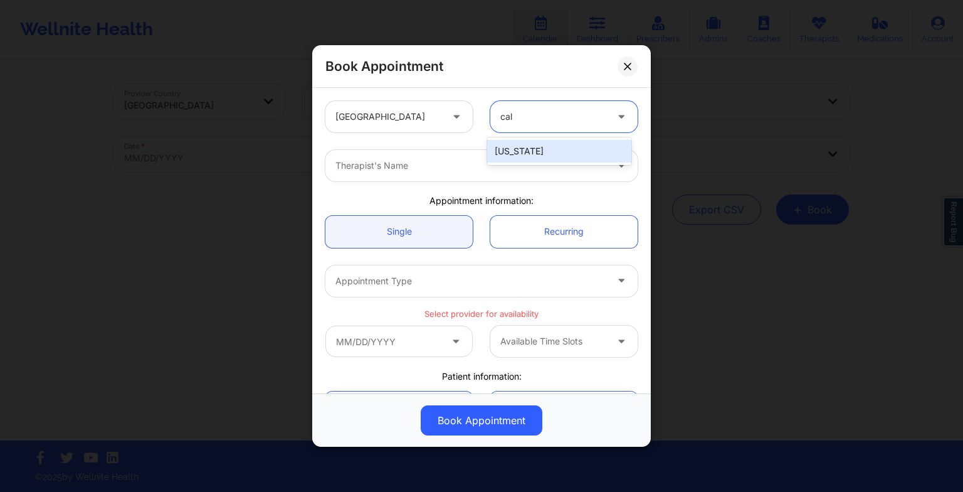
type input "cali"
click at [514, 150] on div "[US_STATE]" at bounding box center [559, 151] width 144 height 23
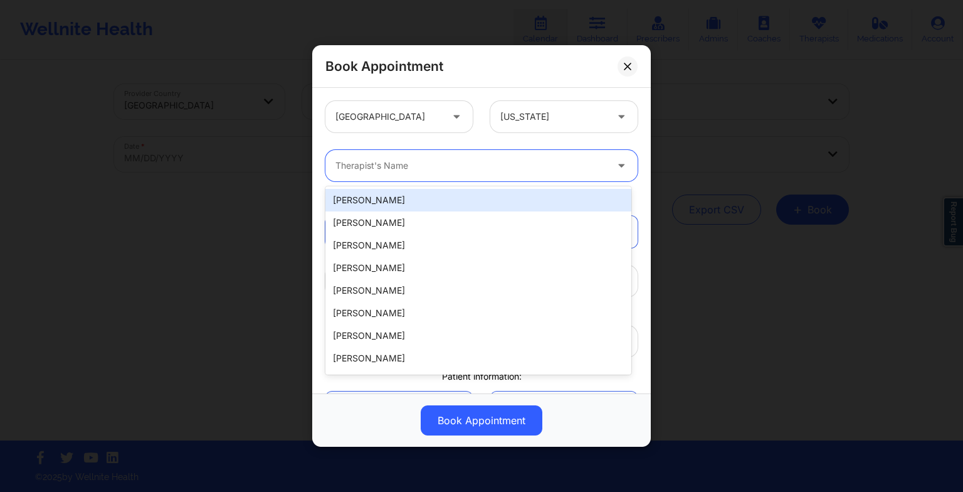
click at [461, 162] on div at bounding box center [470, 165] width 271 height 15
paste input "[PERSON_NAME] [PERSON_NAME]"
type input "[PERSON_NAME] [PERSON_NAME]"
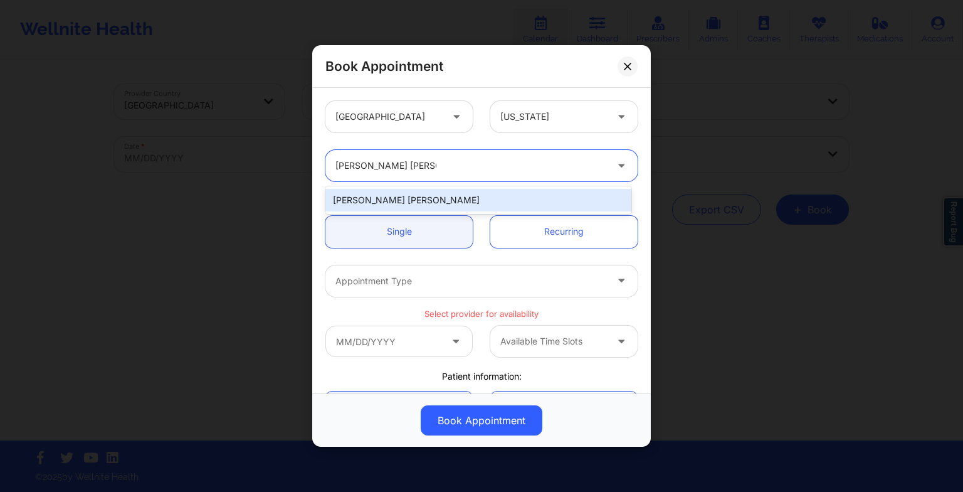
click at [381, 196] on div "[PERSON_NAME] [PERSON_NAME]" at bounding box center [478, 200] width 306 height 23
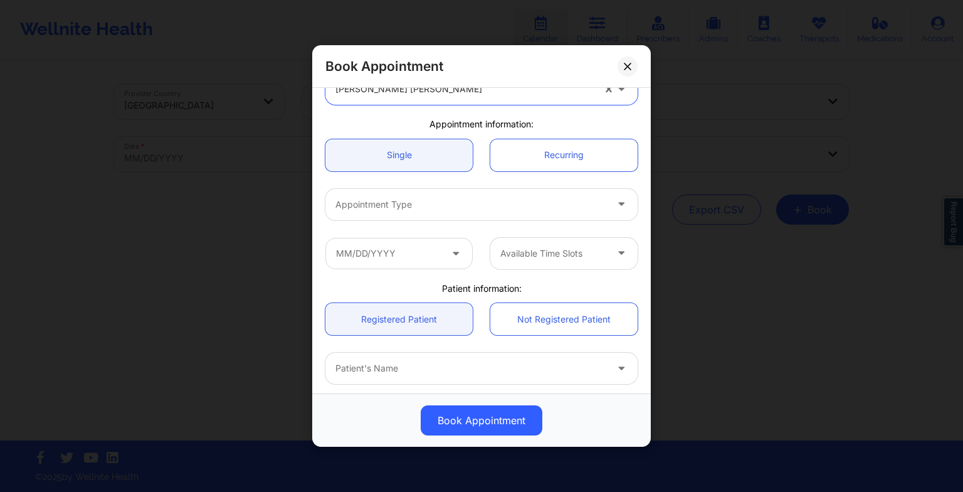
scroll to position [77, 0]
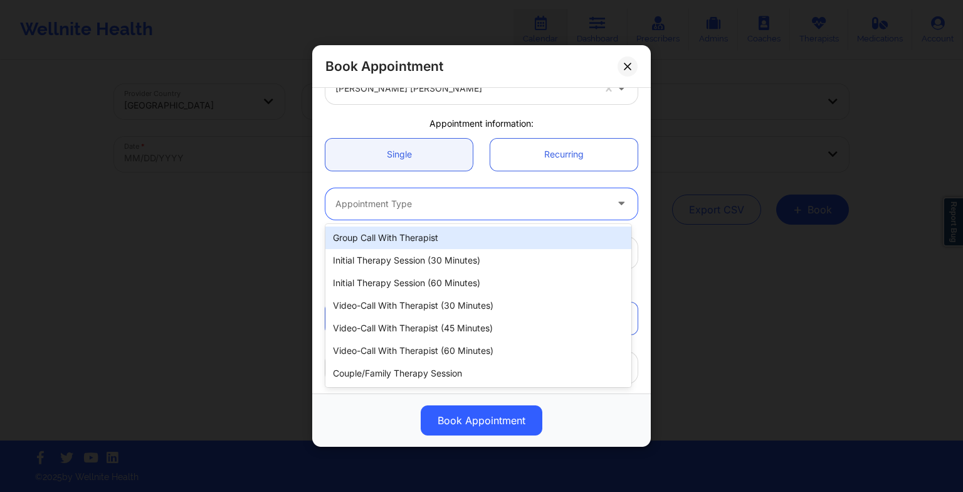
click at [381, 197] on div at bounding box center [470, 203] width 271 height 15
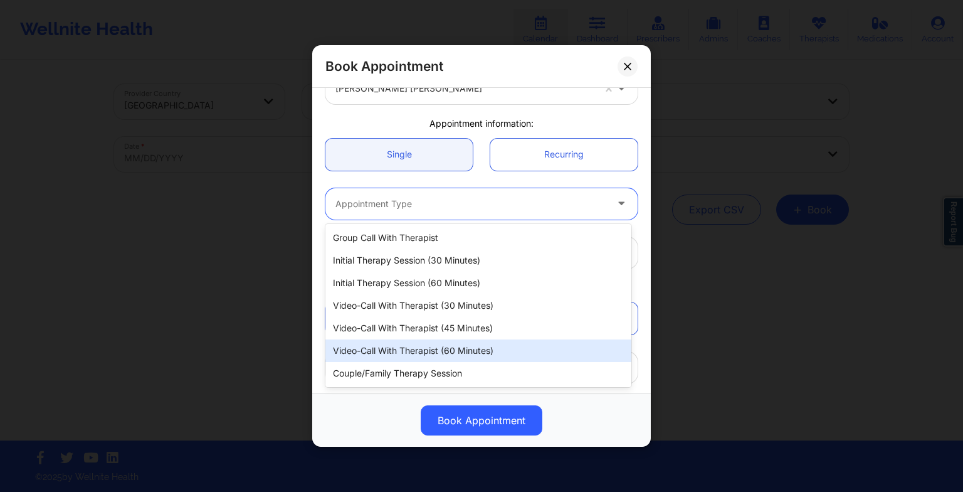
click at [380, 355] on div "Video-Call with Therapist (60 minutes)" at bounding box center [478, 350] width 306 height 23
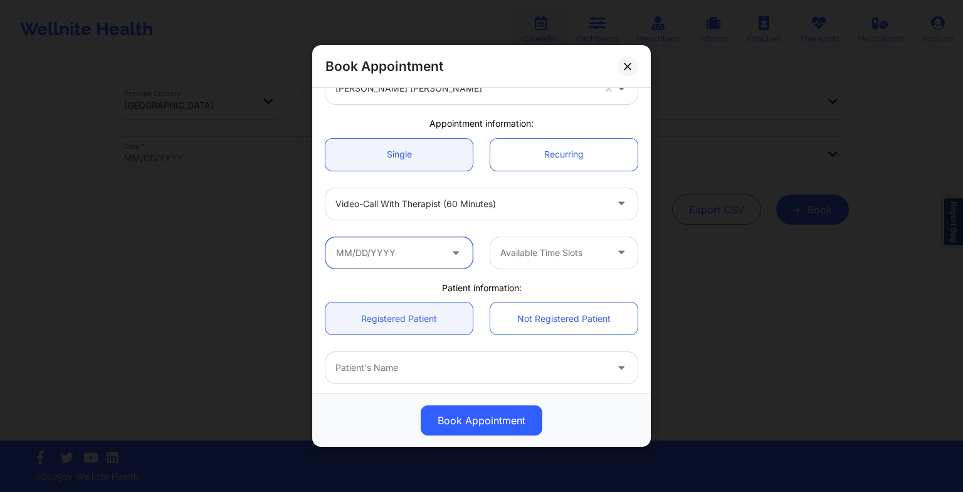
click at [397, 256] on input "text" at bounding box center [398, 252] width 147 height 31
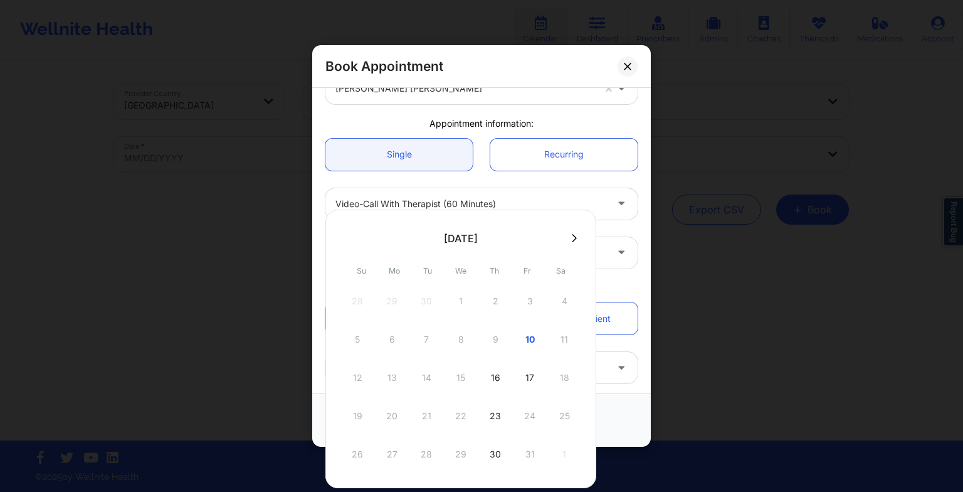
click at [572, 236] on icon at bounding box center [574, 238] width 5 height 8
click at [493, 335] on div "6" at bounding box center [495, 339] width 31 height 35
type input "[DATE]"
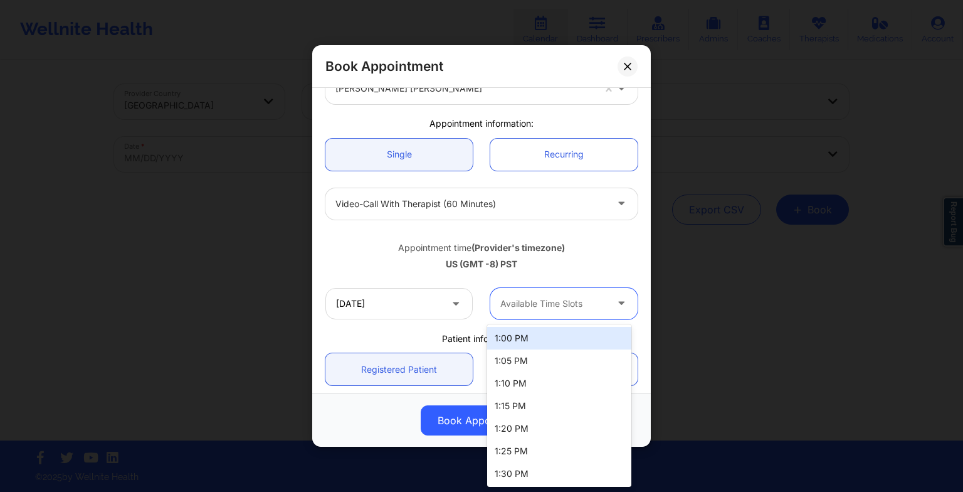
click at [510, 300] on div at bounding box center [553, 303] width 106 height 15
click at [512, 342] on div "1:00 PM" at bounding box center [559, 338] width 144 height 23
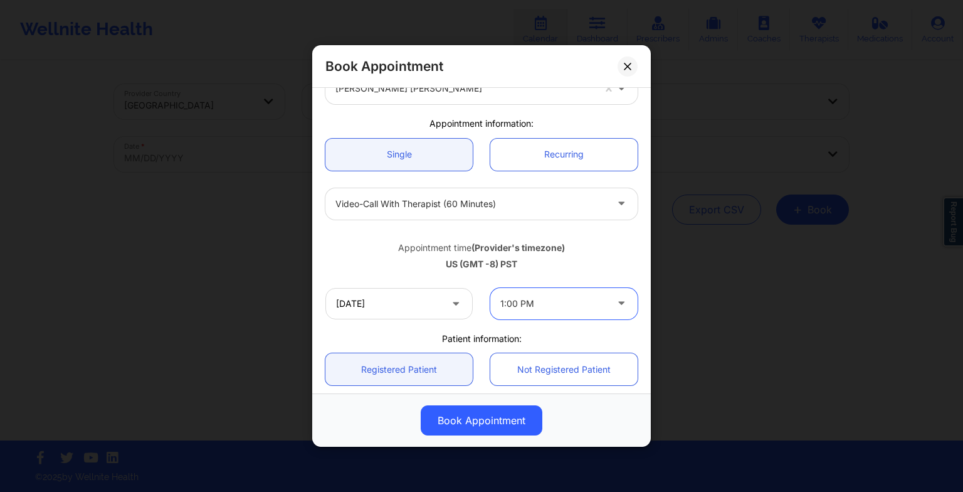
scroll to position [157, 0]
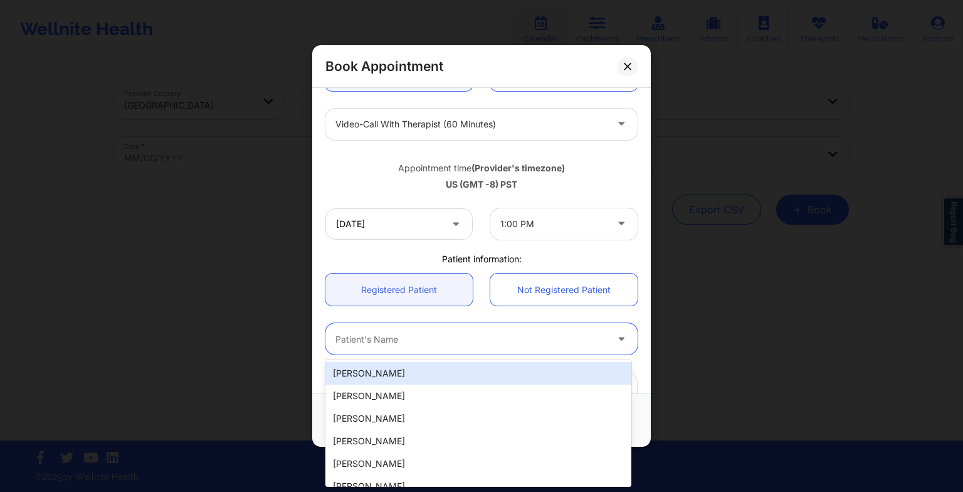
click at [476, 348] on div "Patient's Name" at bounding box center [466, 338] width 282 height 31
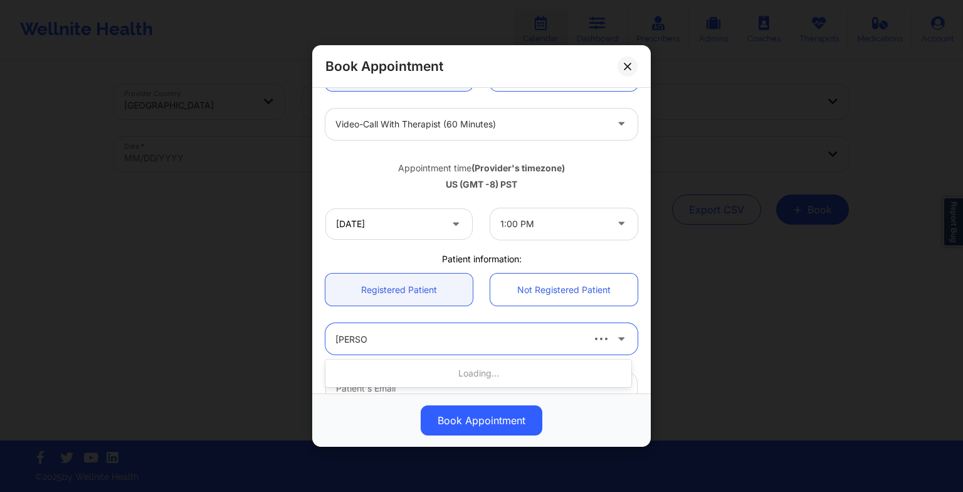
type input "[PERSON_NAME]"
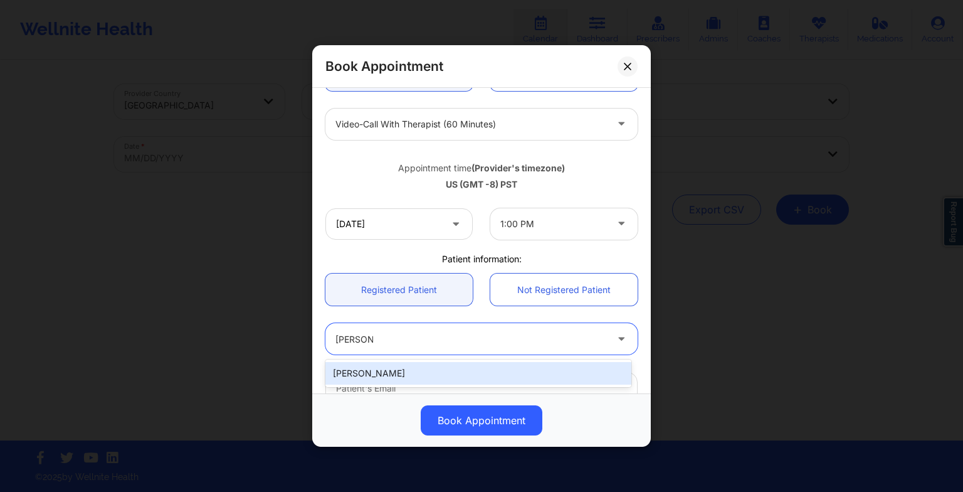
click at [406, 371] on div "[PERSON_NAME]" at bounding box center [478, 373] width 306 height 23
type input "[EMAIL_ADDRESS][DOMAIN_NAME]"
type input "9549804963"
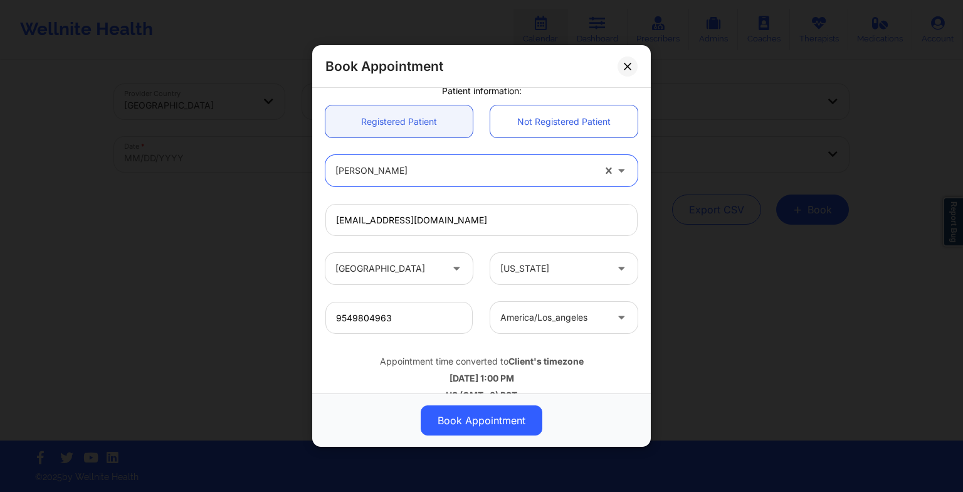
scroll to position [345, 0]
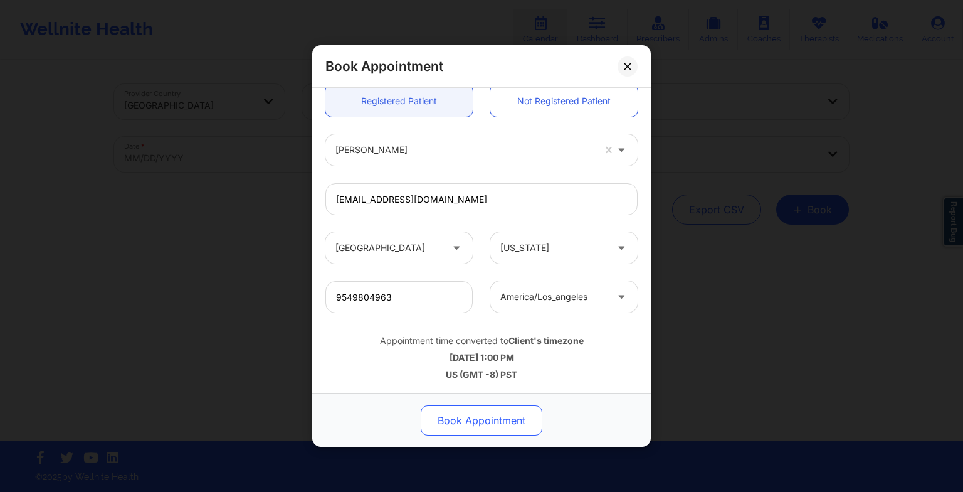
click at [499, 423] on button "Book Appointment" at bounding box center [482, 420] width 122 height 30
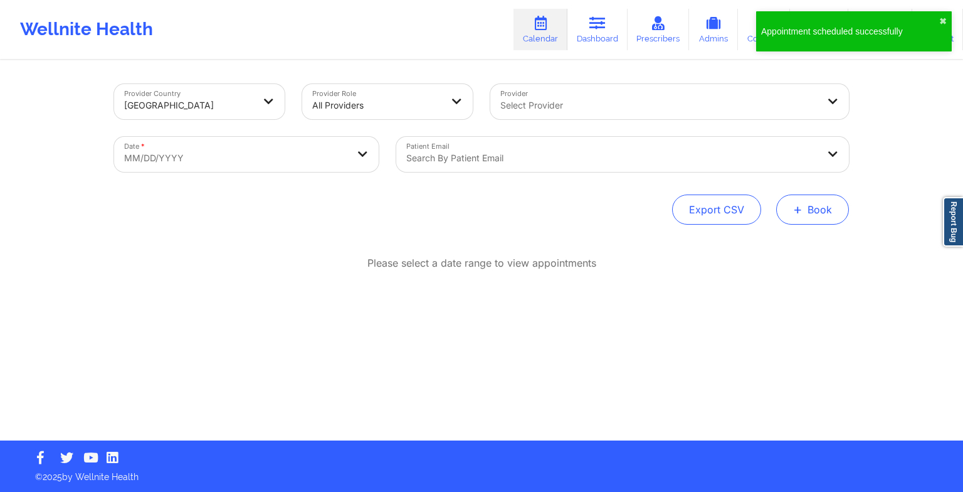
click at [799, 217] on button "+ Book" at bounding box center [812, 209] width 73 height 30
drag, startPoint x: 791, startPoint y: 238, endPoint x: 790, endPoint y: 250, distance: 11.3
click at [790, 250] on div "Therapy Session Doctor Consultation" at bounding box center [791, 259] width 115 height 57
click at [790, 250] on button "Therapy Session" at bounding box center [792, 249] width 96 height 21
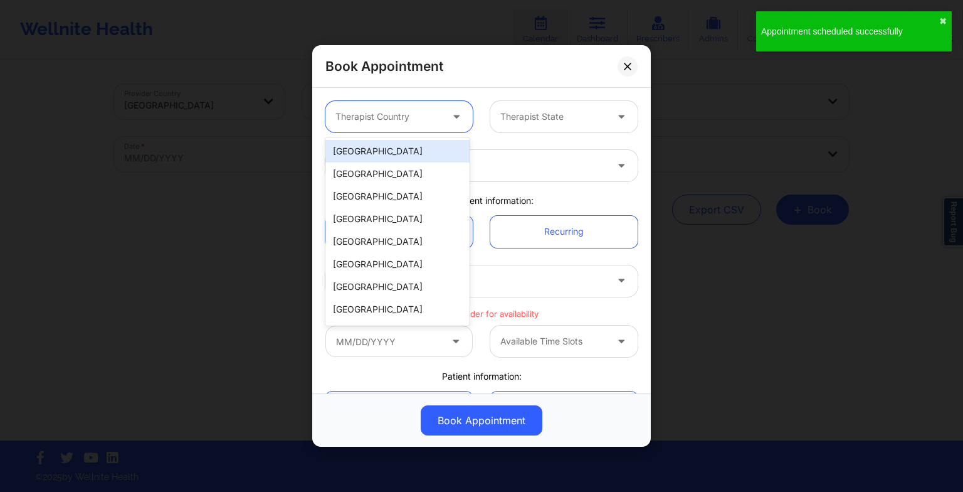
click at [401, 112] on div at bounding box center [388, 116] width 106 height 15
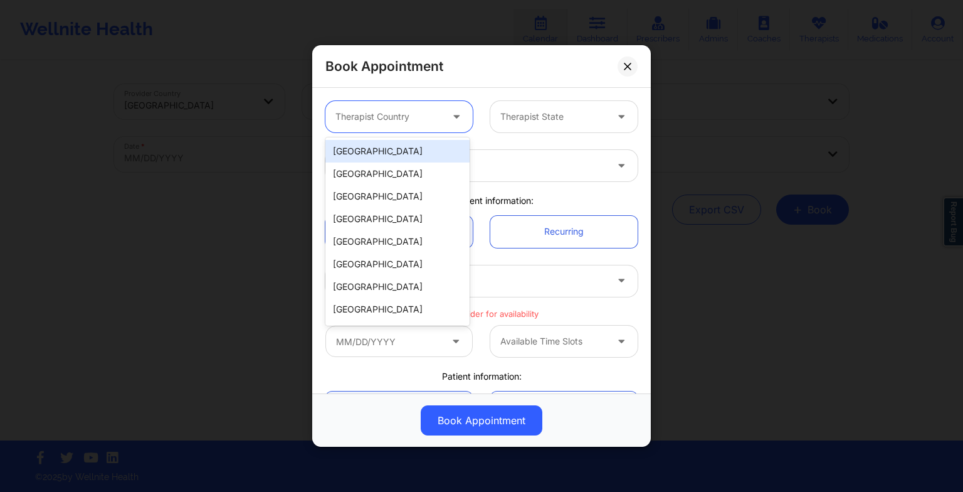
click at [382, 140] on div "[GEOGRAPHIC_DATA]" at bounding box center [397, 151] width 144 height 23
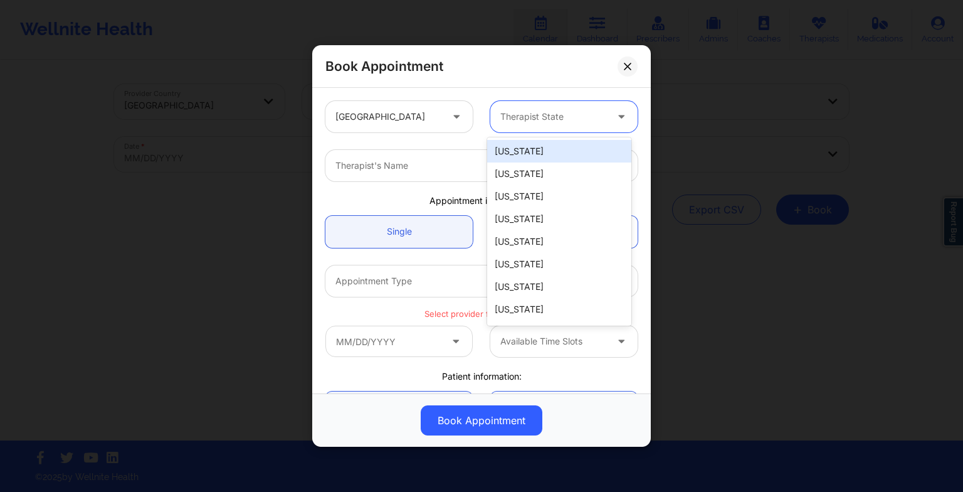
click at [512, 110] on div at bounding box center [553, 116] width 106 height 15
type input "CA"
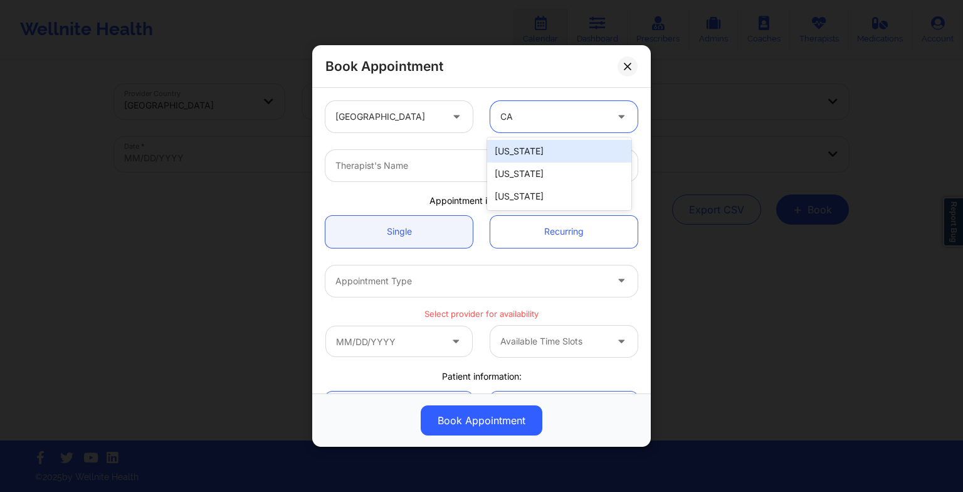
click at [520, 155] on div "[US_STATE]" at bounding box center [559, 151] width 144 height 23
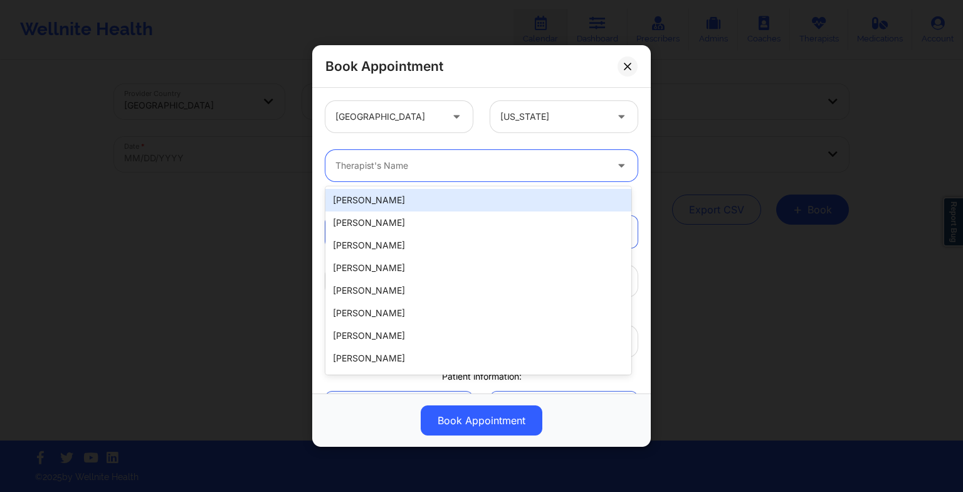
click at [391, 161] on div at bounding box center [470, 165] width 271 height 15
paste input "[PERSON_NAME] [PERSON_NAME]"
type input "[PERSON_NAME] [PERSON_NAME]"
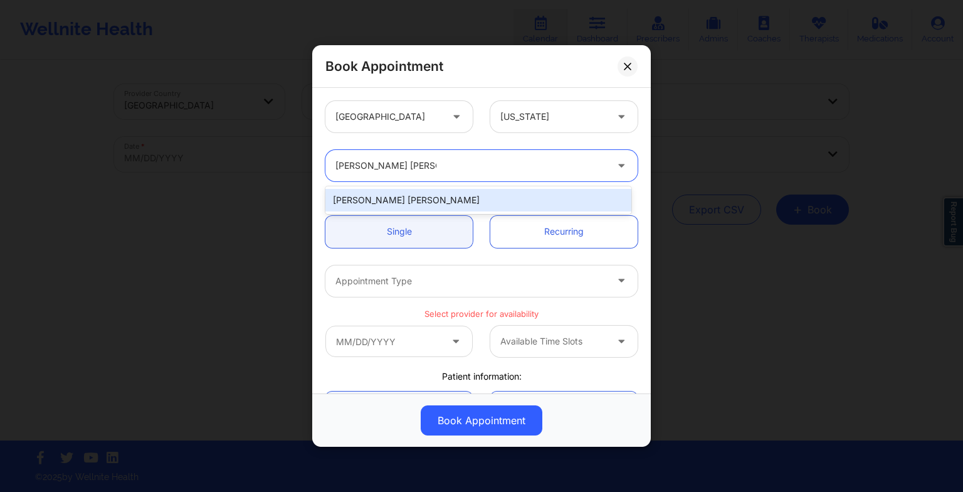
click at [404, 203] on div "[PERSON_NAME] [PERSON_NAME]" at bounding box center [478, 200] width 306 height 23
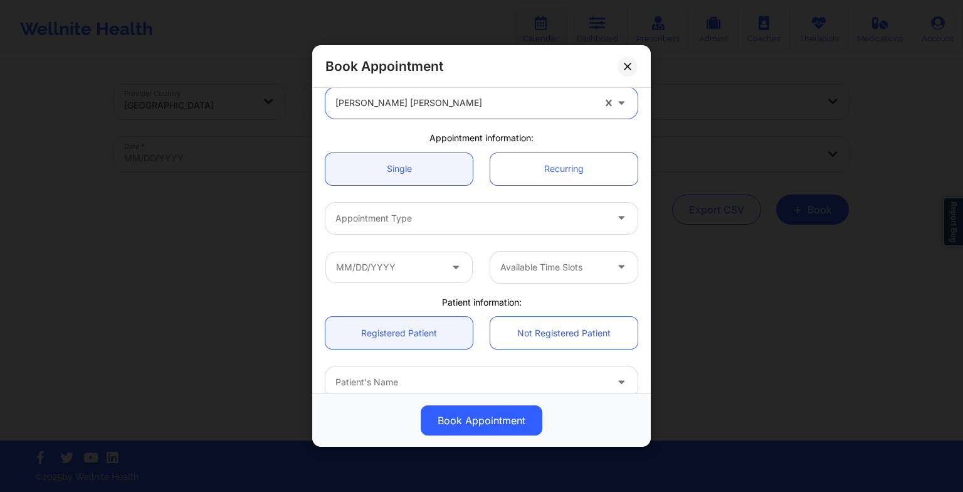
scroll to position [65, 0]
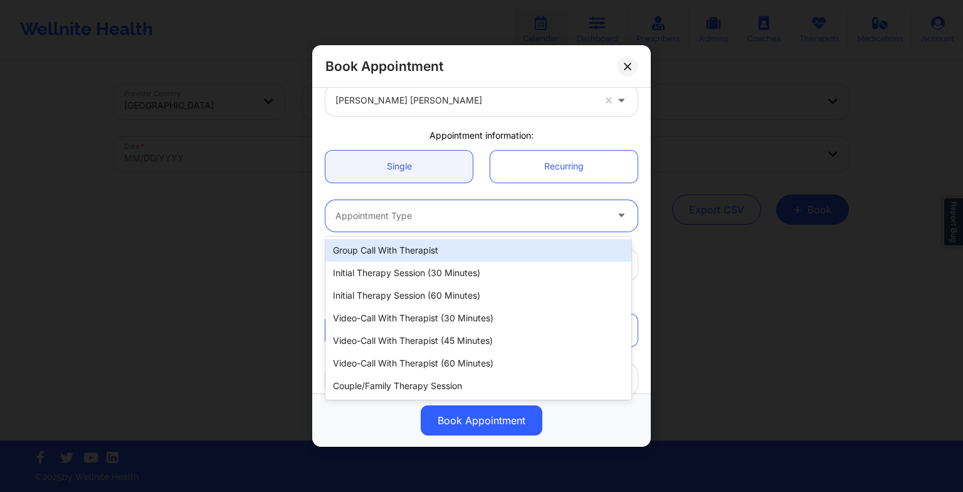
click at [386, 213] on div at bounding box center [470, 215] width 271 height 15
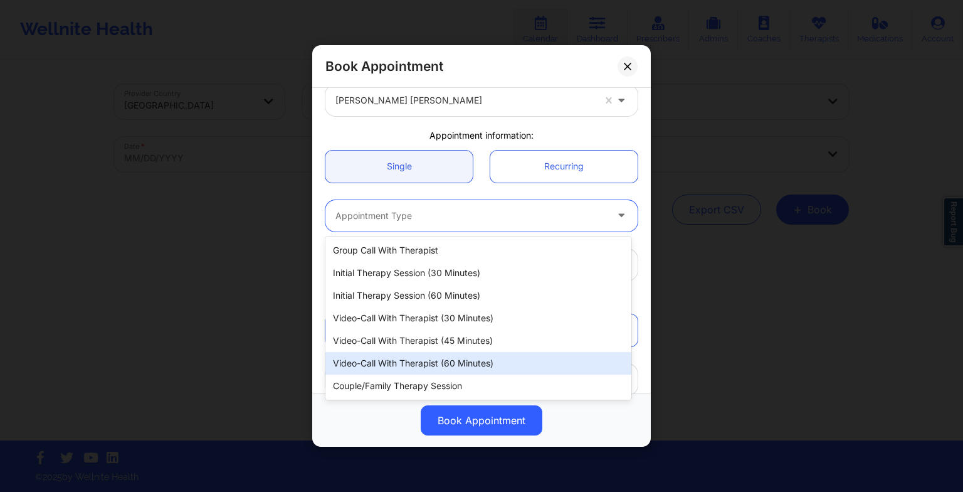
click at [403, 352] on div "Video-Call with Therapist (60 minutes)" at bounding box center [478, 363] width 306 height 23
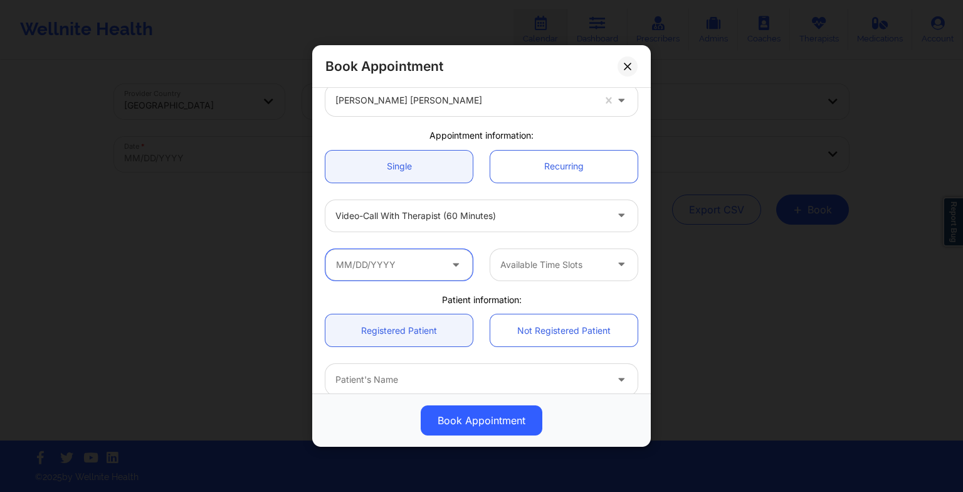
click at [409, 268] on input "text" at bounding box center [398, 264] width 147 height 31
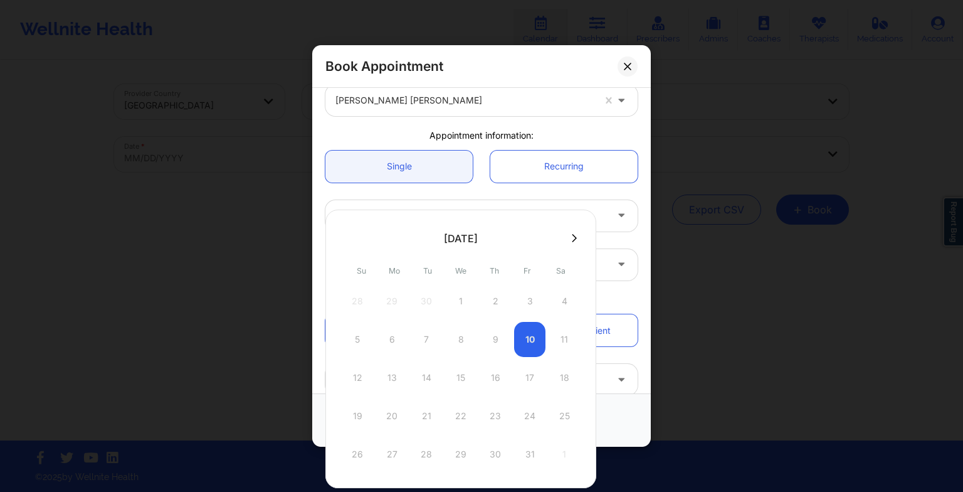
click at [571, 243] on div at bounding box center [460, 237] width 271 height 19
click at [572, 239] on icon at bounding box center [574, 237] width 5 height 9
click at [492, 381] on div "13" at bounding box center [495, 377] width 31 height 35
type input "[DATE]"
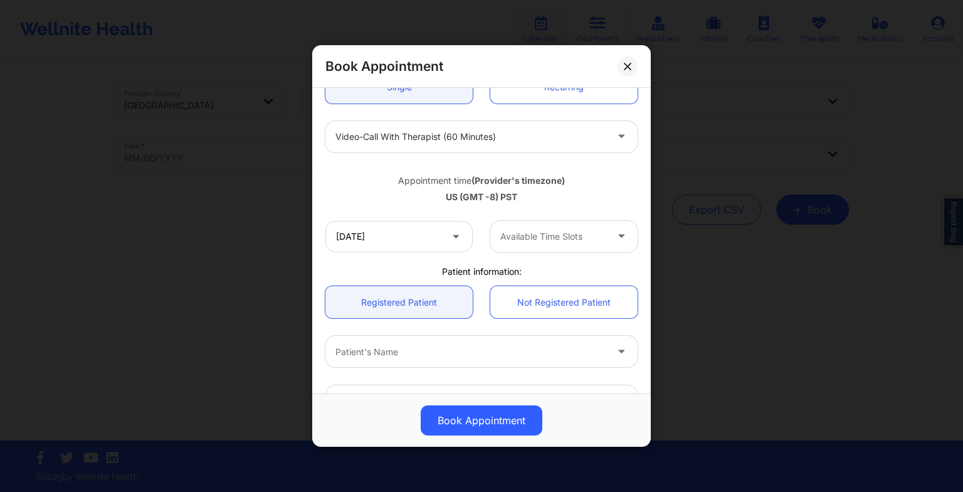
scroll to position [148, 0]
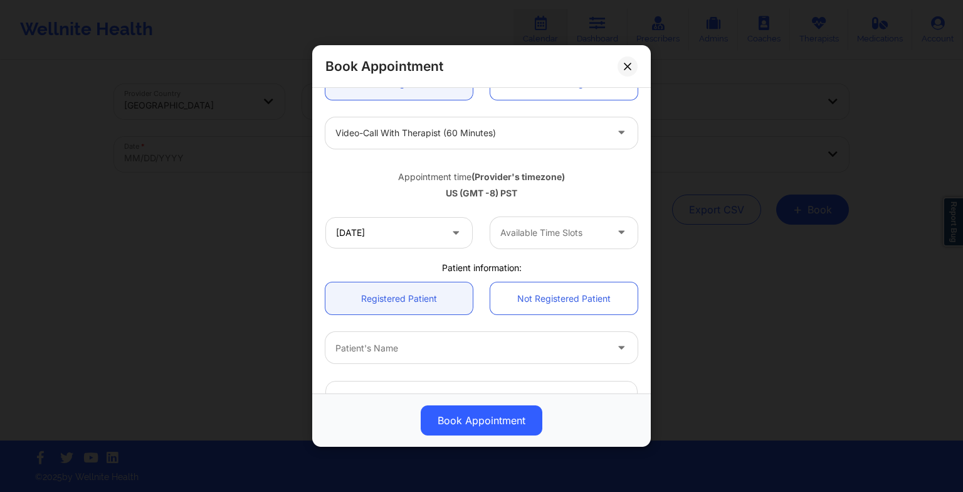
click at [536, 234] on div at bounding box center [553, 232] width 106 height 15
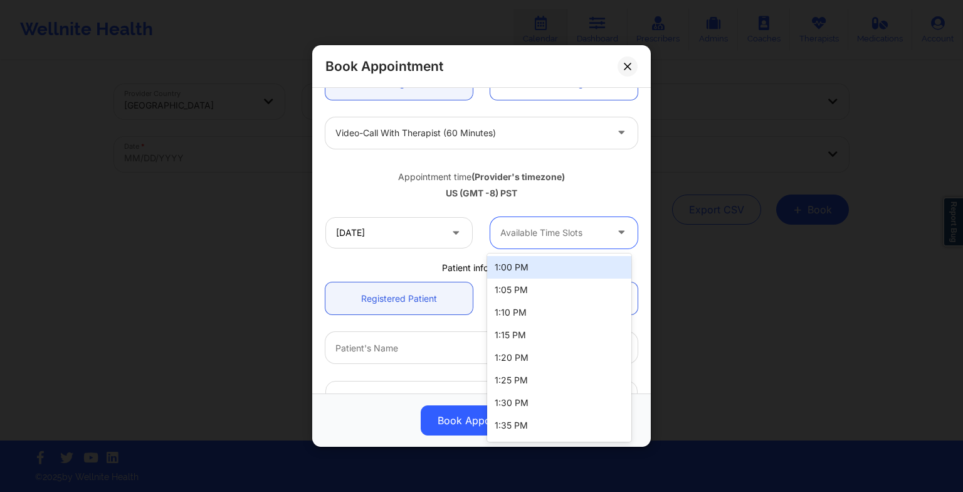
click at [531, 260] on div "1:00 PM" at bounding box center [559, 267] width 144 height 23
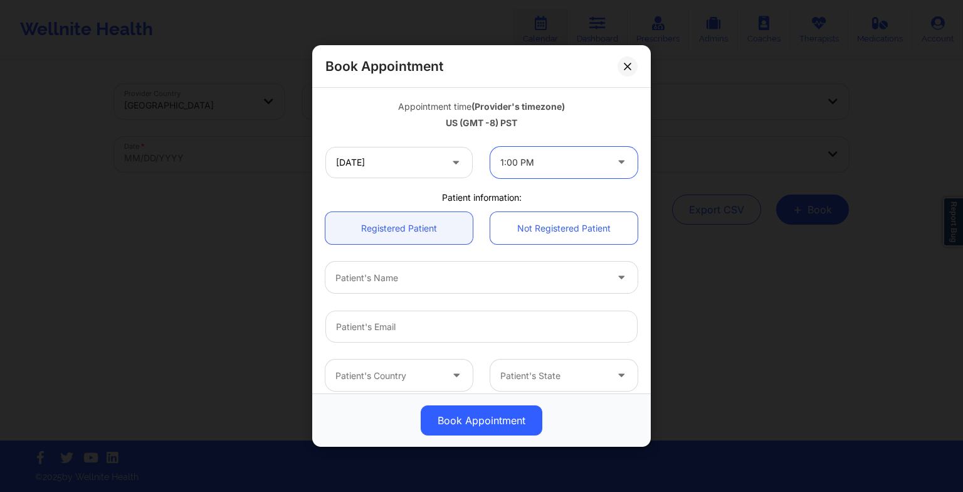
scroll to position [218, 0]
click at [441, 275] on div at bounding box center [470, 277] width 271 height 15
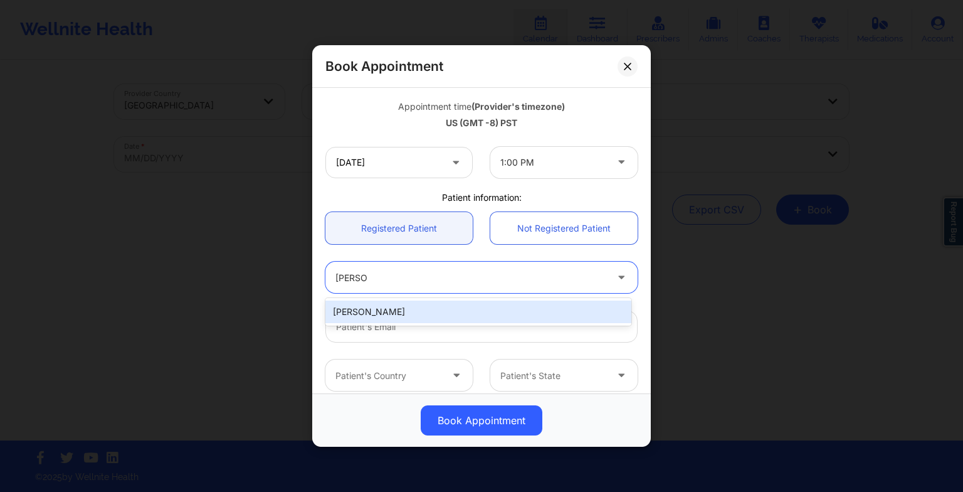
type input "[PERSON_NAME]"
click at [412, 310] on div "[PERSON_NAME]" at bounding box center [478, 311] width 306 height 23
type input "[EMAIL_ADDRESS][DOMAIN_NAME]"
type input "9549804963"
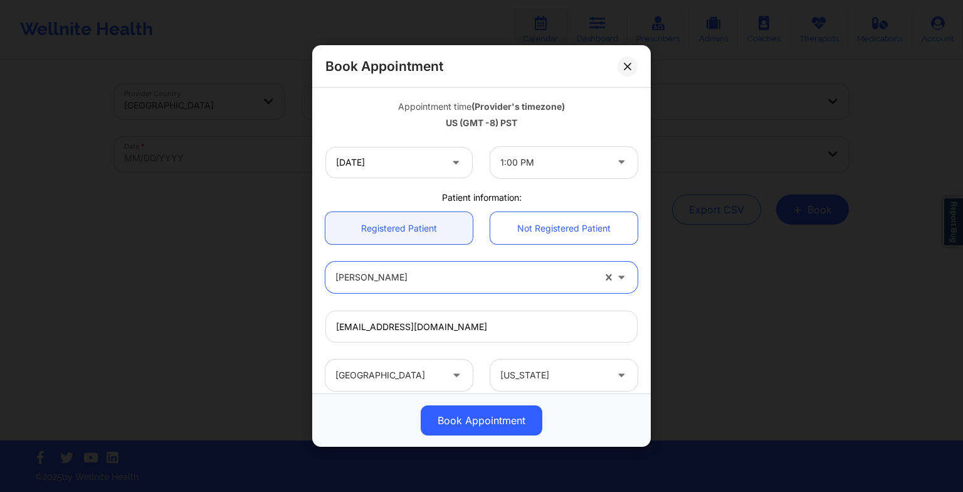
scroll to position [345, 0]
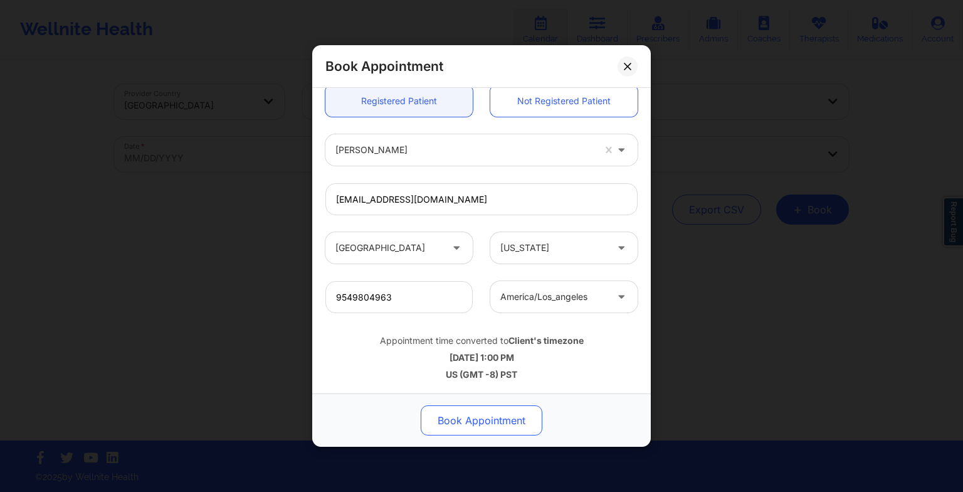
click at [512, 414] on button "Book Appointment" at bounding box center [482, 420] width 122 height 30
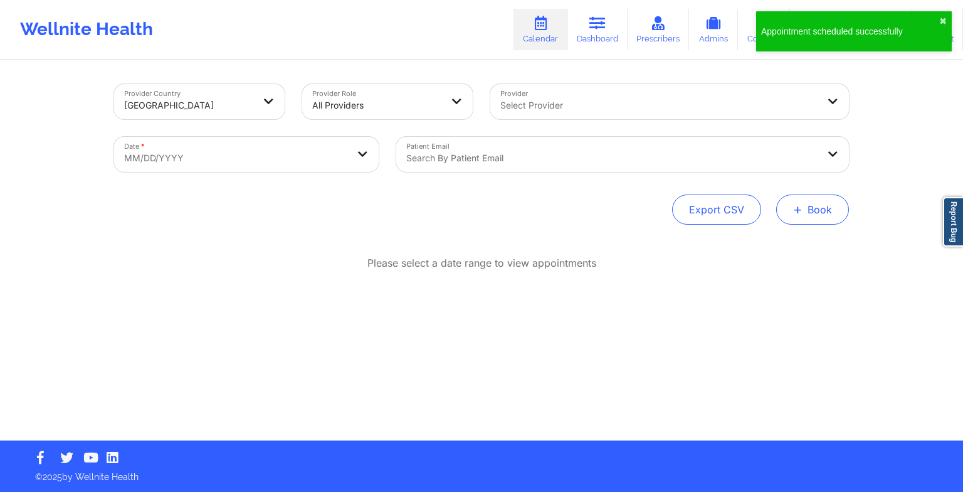
click at [792, 220] on button "+ Book" at bounding box center [812, 209] width 73 height 30
click at [770, 248] on button "Therapy Session" at bounding box center [792, 249] width 96 height 21
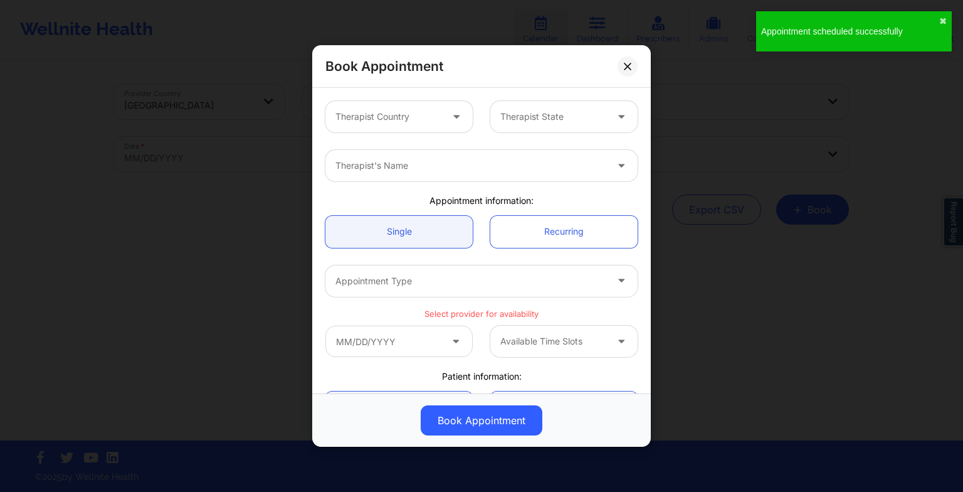
click at [436, 113] on div at bounding box center [388, 116] width 106 height 15
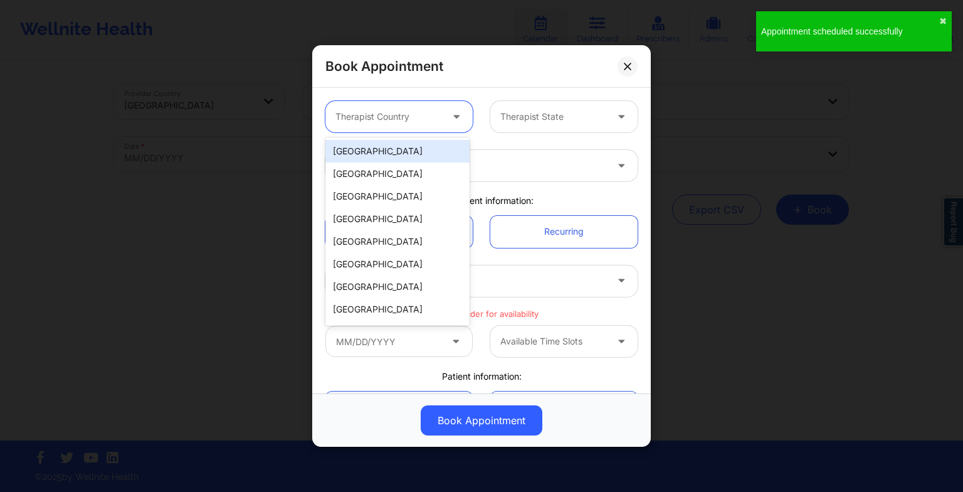
click at [414, 157] on div "[GEOGRAPHIC_DATA]" at bounding box center [397, 151] width 144 height 23
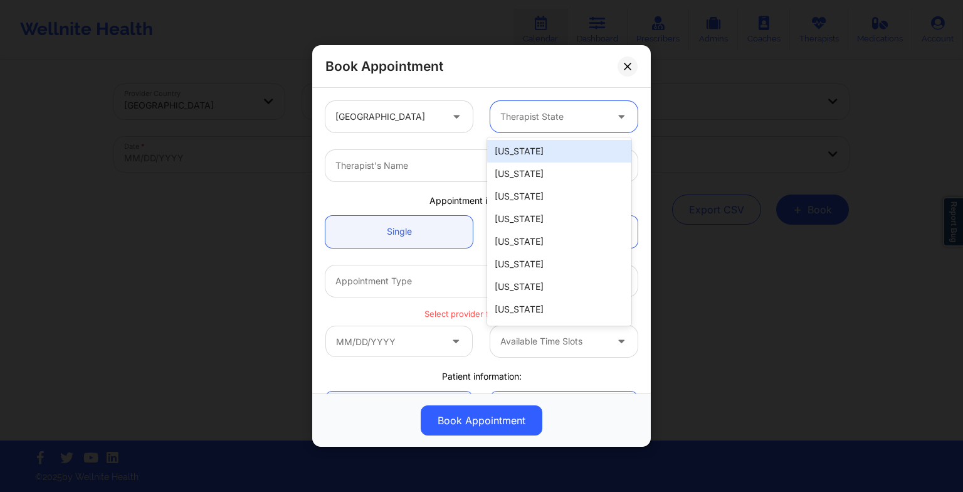
click at [537, 113] on div at bounding box center [553, 116] width 106 height 15
type input "Ca"
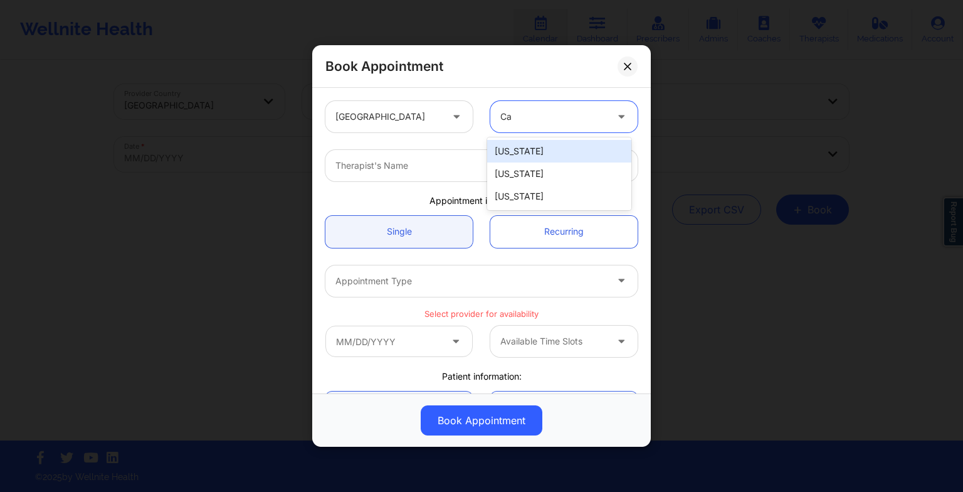
click at [525, 154] on div "[US_STATE]" at bounding box center [559, 151] width 144 height 23
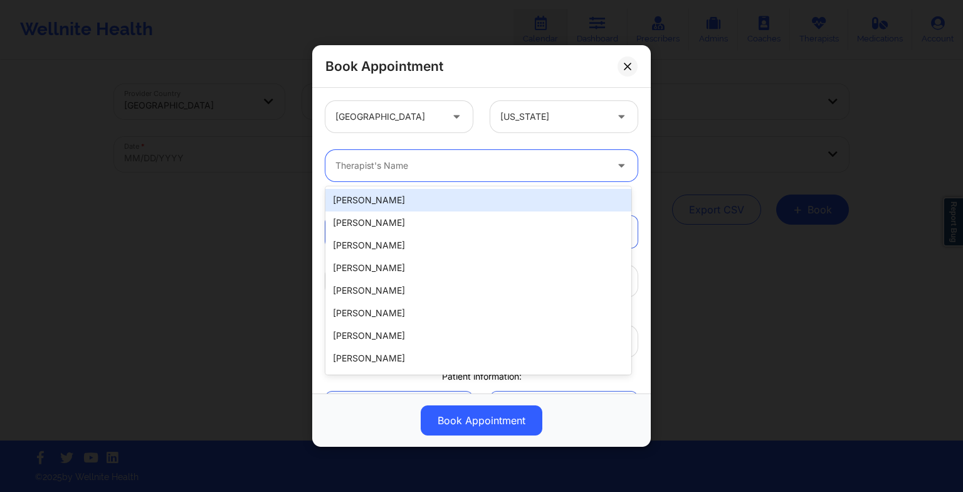
click at [456, 164] on div at bounding box center [470, 165] width 271 height 15
paste input "[PERSON_NAME] [PERSON_NAME]"
type input "[PERSON_NAME] [PERSON_NAME]"
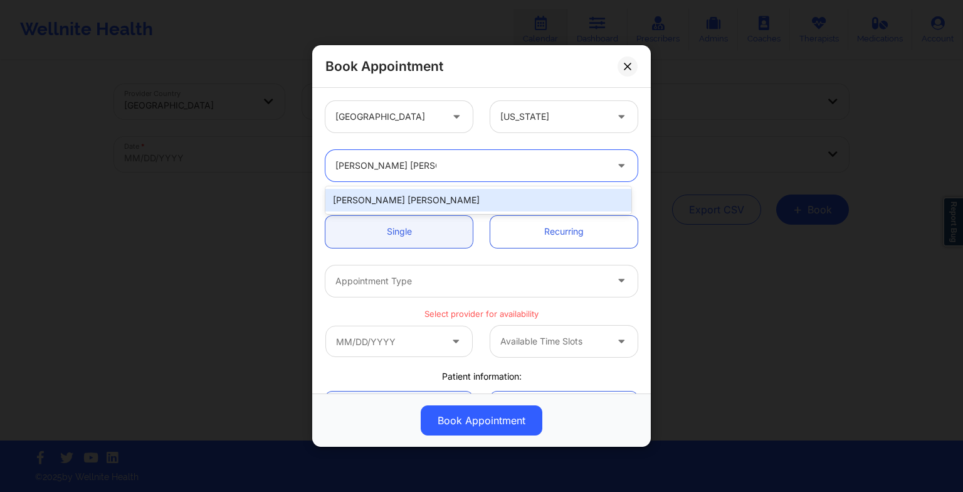
click at [394, 203] on div "[PERSON_NAME] [PERSON_NAME]" at bounding box center [478, 200] width 306 height 23
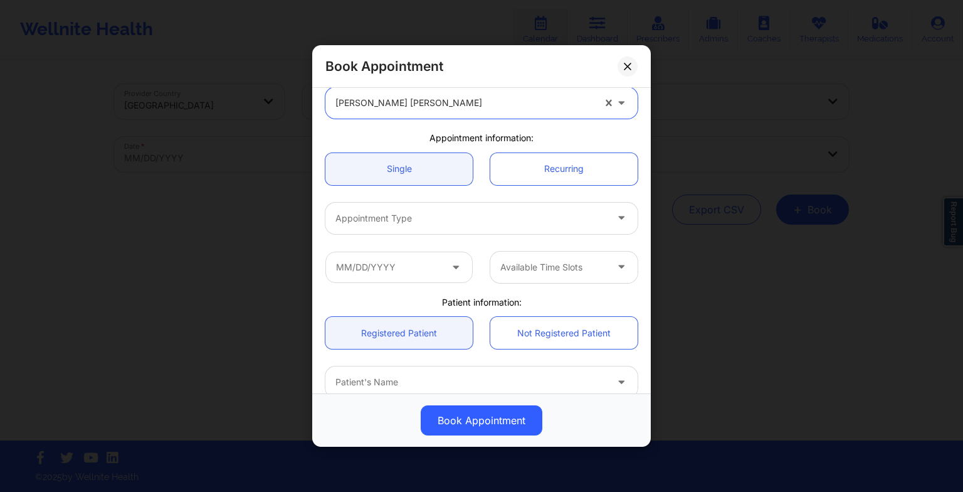
scroll to position [64, 0]
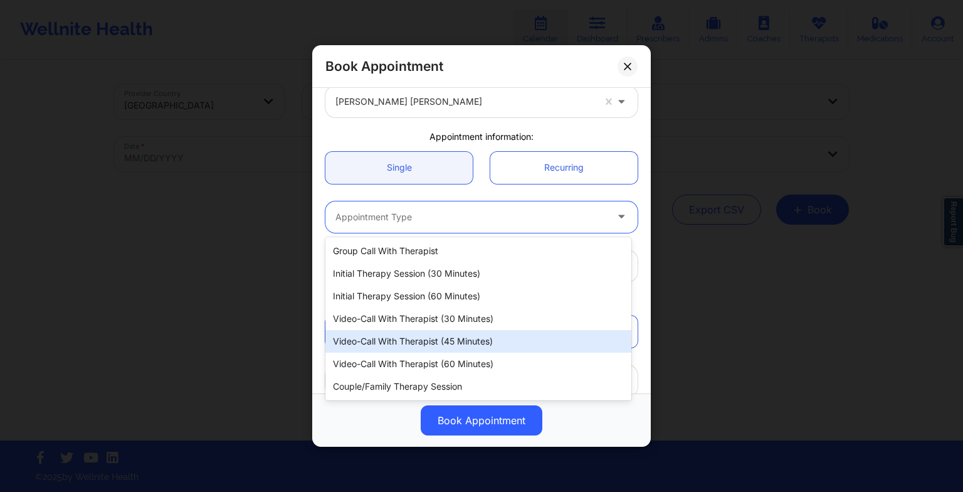
drag, startPoint x: 344, startPoint y: 224, endPoint x: 386, endPoint y: 357, distance: 140.0
click at [386, 357] on body "Wellnite Health Calendar Dashboard Prescribers Admins Coaches Therapists Medica…" at bounding box center [481, 246] width 963 height 492
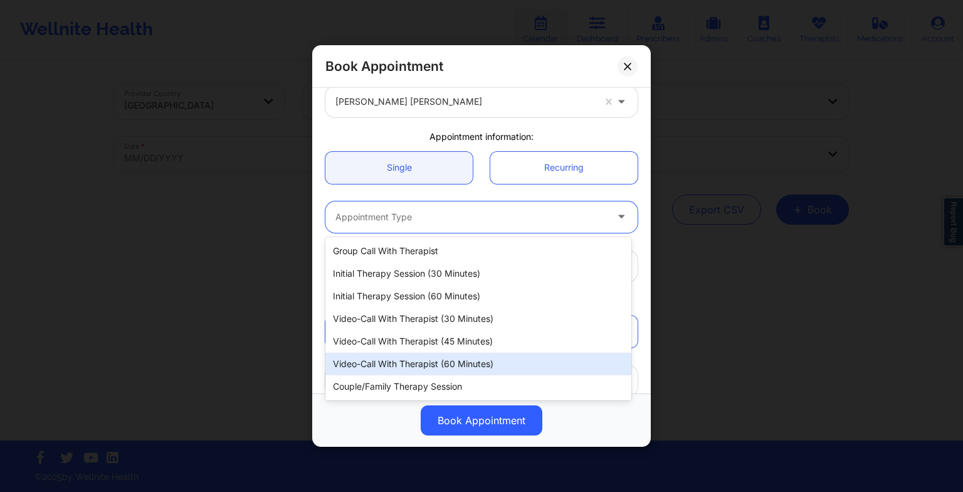
click at [386, 357] on div "Video-Call with Therapist (60 minutes)" at bounding box center [478, 363] width 306 height 23
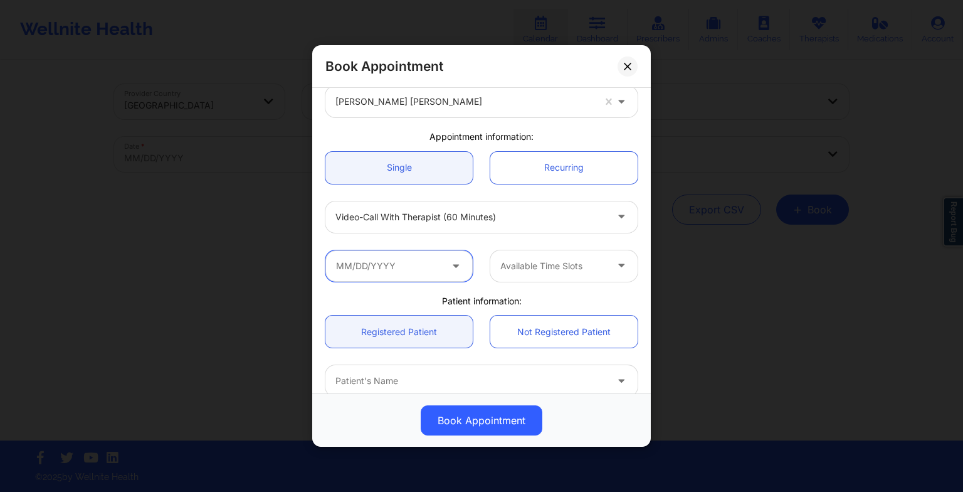
click at [372, 270] on input "text" at bounding box center [398, 265] width 147 height 31
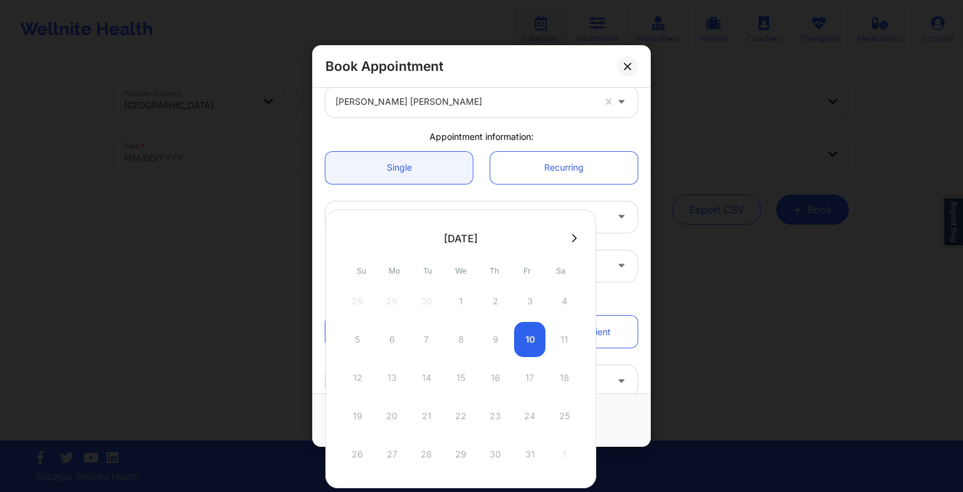
click at [572, 236] on icon at bounding box center [574, 238] width 5 height 8
click at [490, 425] on div "20" at bounding box center [495, 415] width 31 height 35
type input "[DATE]"
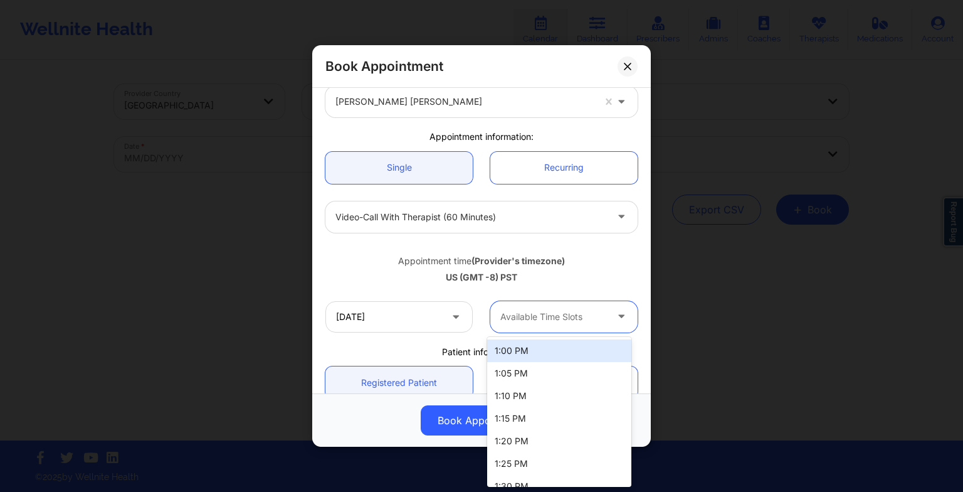
drag, startPoint x: 515, startPoint y: 325, endPoint x: 527, endPoint y: 346, distance: 24.1
click at [527, 346] on body "Wellnite Health Calendar Dashboard Prescribers Admins Coaches Therapists Medica…" at bounding box center [481, 246] width 963 height 492
click at [527, 346] on div "1:00 PM" at bounding box center [559, 350] width 144 height 23
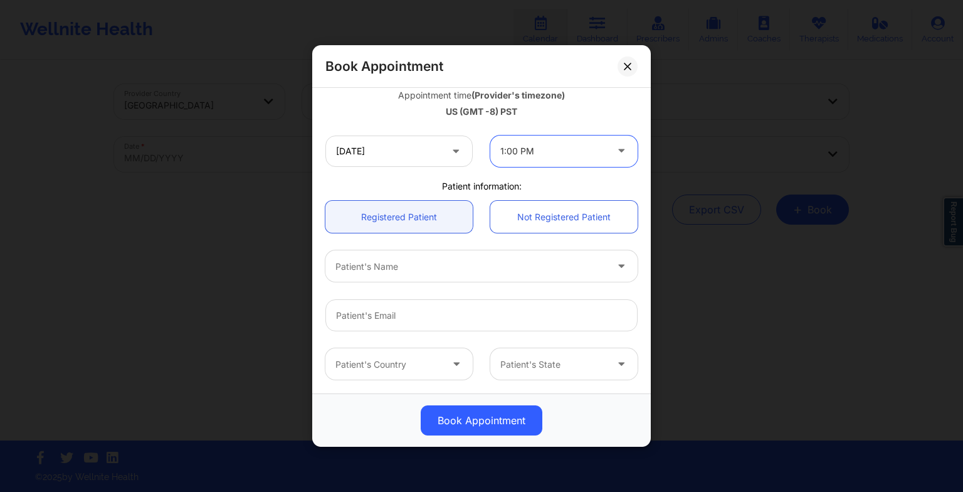
scroll to position [237, 0]
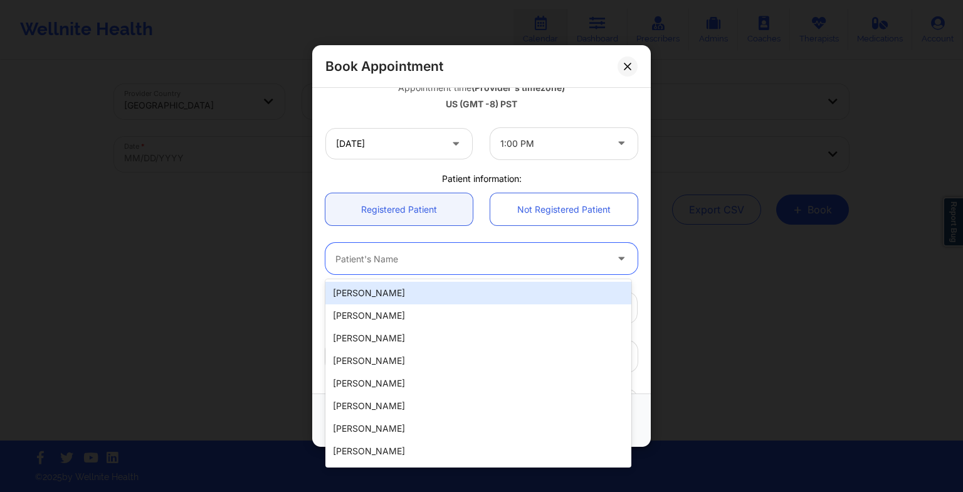
click at [429, 261] on div at bounding box center [470, 258] width 271 height 15
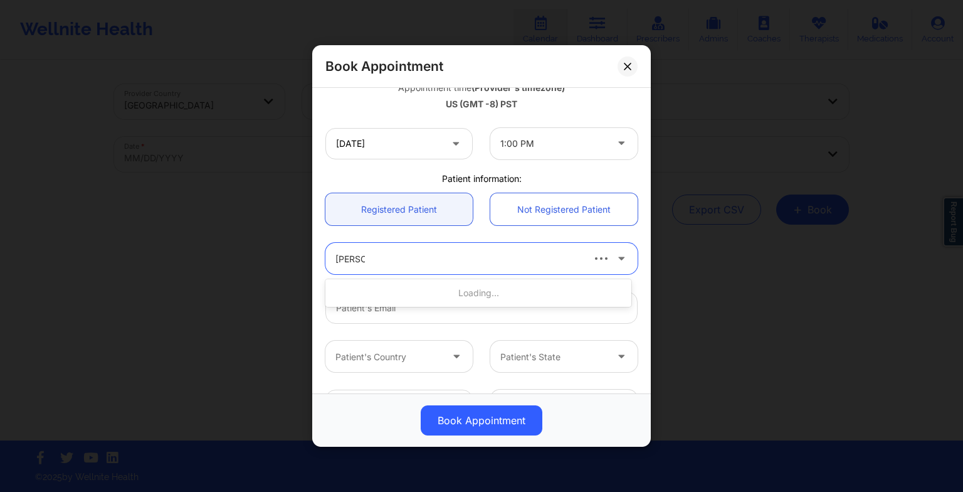
type input "[PERSON_NAME]"
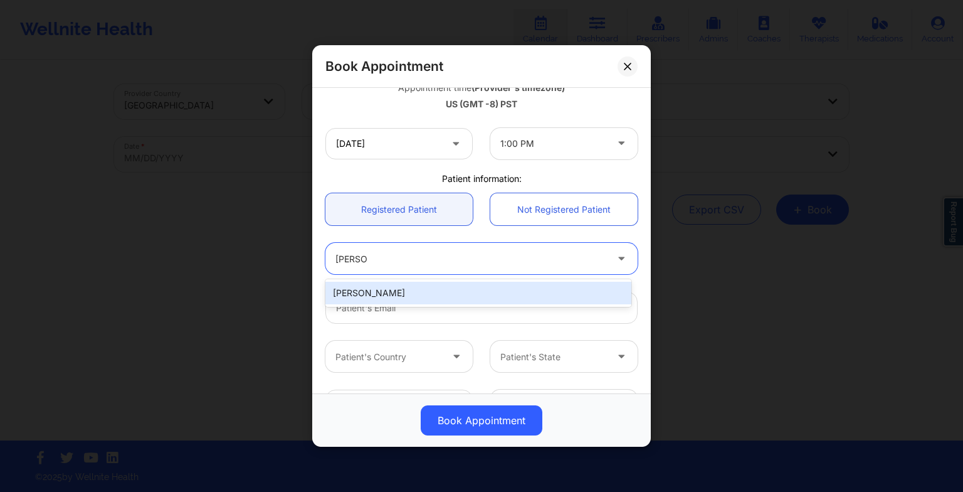
click at [426, 290] on div "[PERSON_NAME]" at bounding box center [478, 292] width 306 height 23
type input "[EMAIL_ADDRESS][DOMAIN_NAME]"
type input "9549804963"
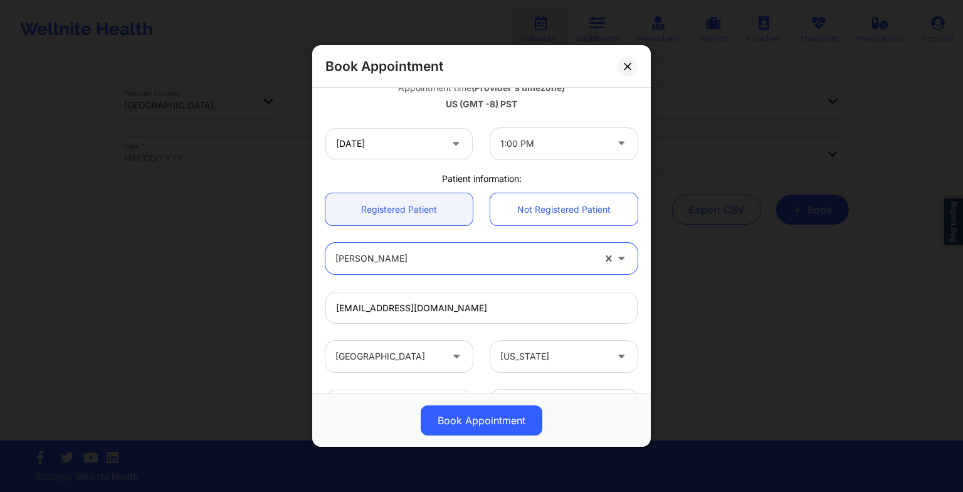
scroll to position [345, 0]
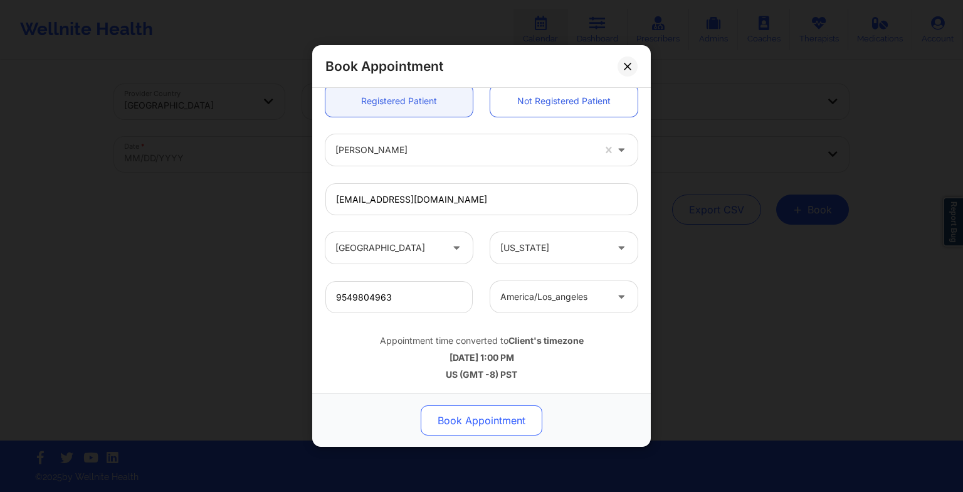
click at [485, 423] on button "Book Appointment" at bounding box center [482, 420] width 122 height 30
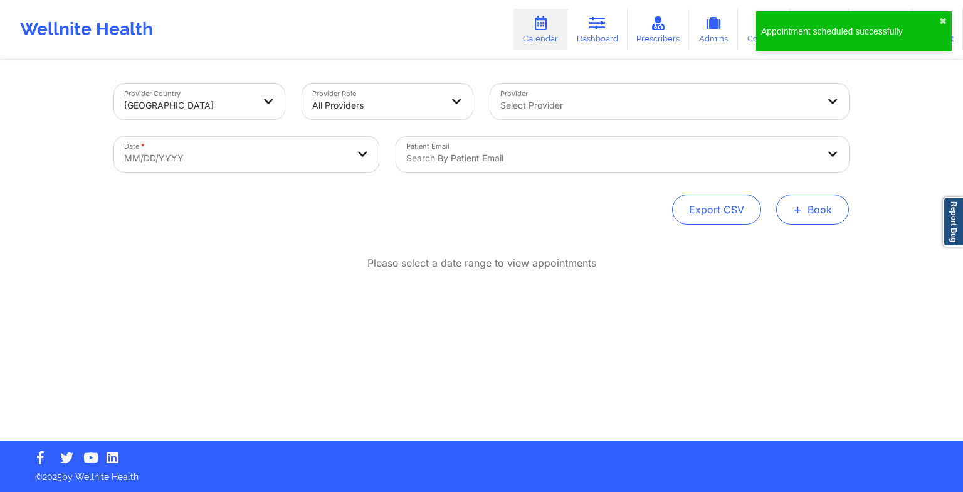
click at [812, 216] on button "+ Book" at bounding box center [812, 209] width 73 height 30
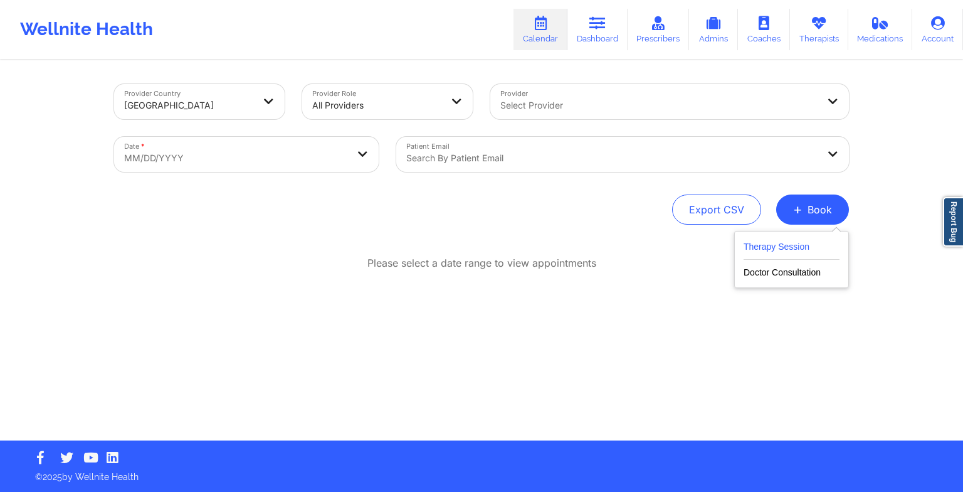
click at [789, 246] on button "Therapy Session" at bounding box center [792, 249] width 96 height 21
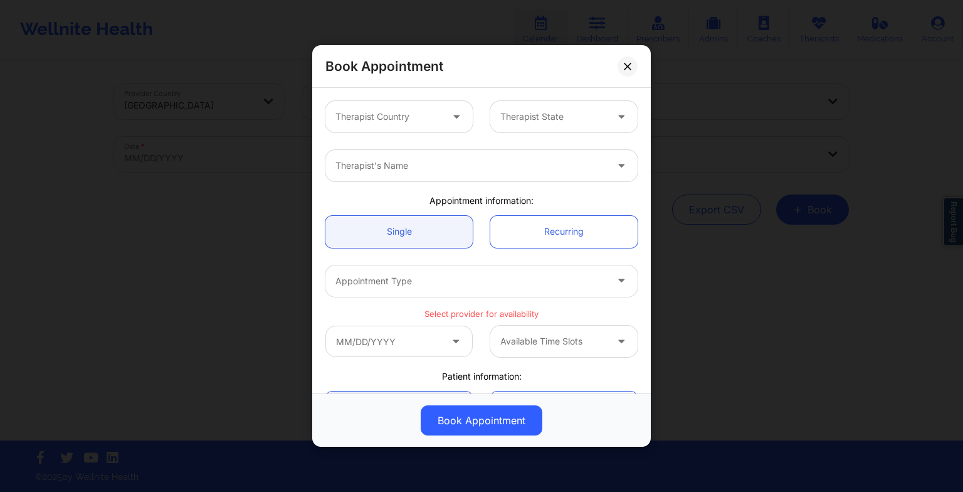
click at [409, 113] on div at bounding box center [388, 116] width 106 height 15
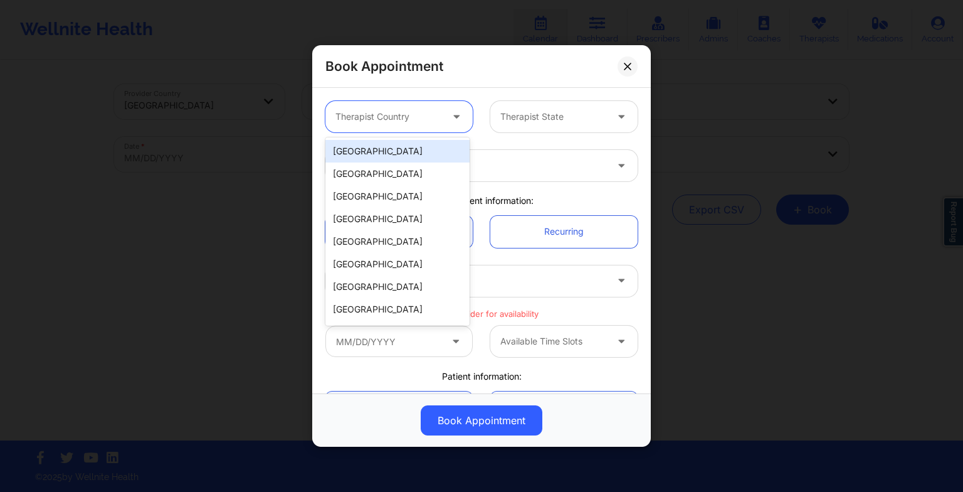
click at [404, 155] on div "[GEOGRAPHIC_DATA]" at bounding box center [397, 151] width 144 height 23
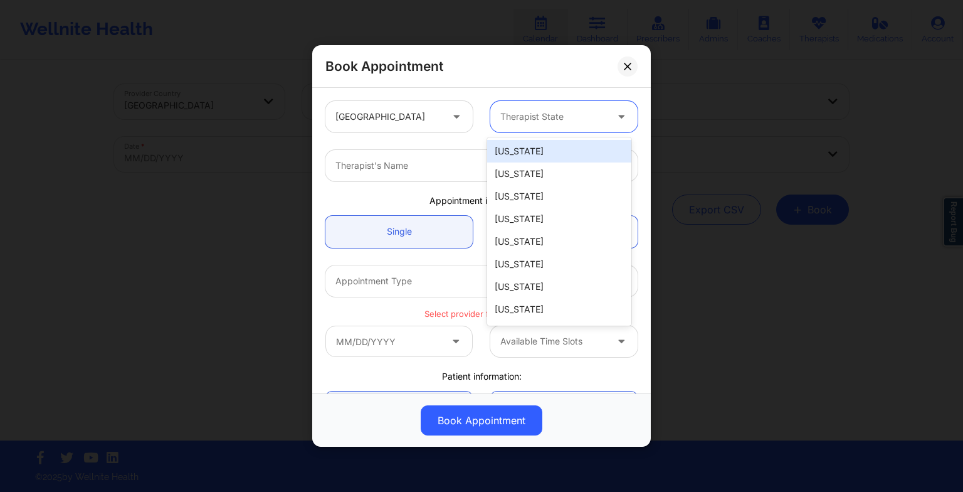
click at [521, 120] on div at bounding box center [553, 116] width 106 height 15
type input "CA"
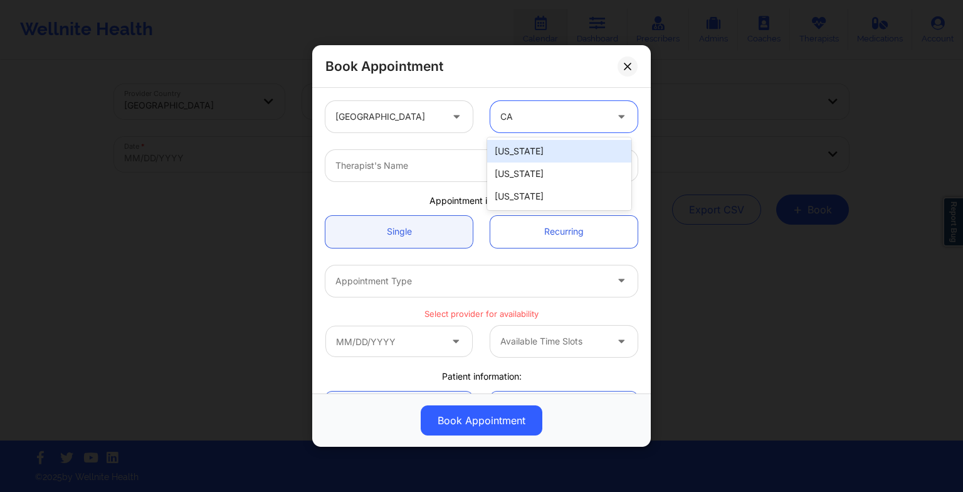
click at [521, 155] on div "[US_STATE]" at bounding box center [559, 151] width 144 height 23
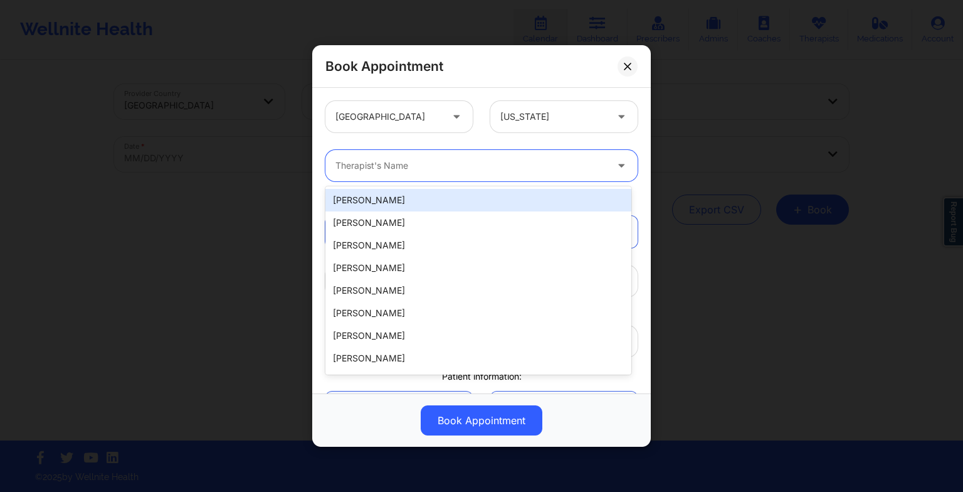
paste input "[PERSON_NAME] [PERSON_NAME]"
type input "[PERSON_NAME] [PERSON_NAME]"
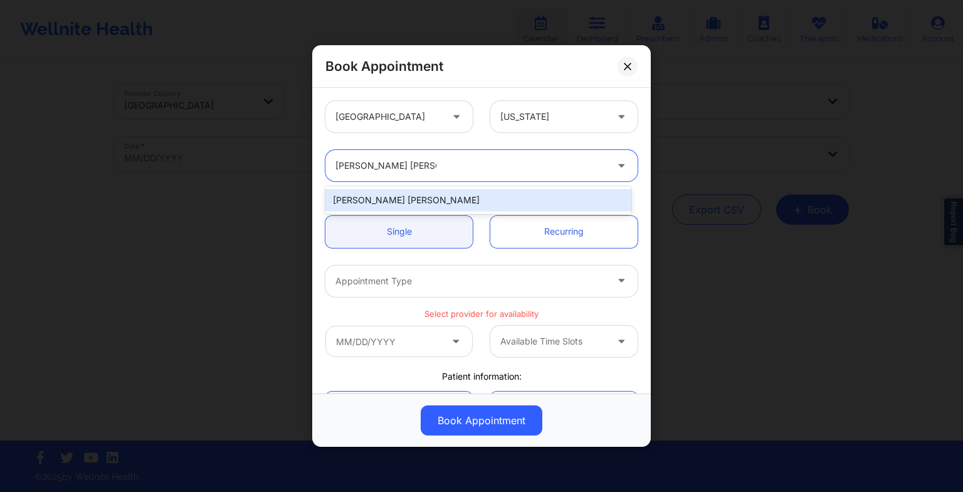
click at [381, 199] on div "[PERSON_NAME] [PERSON_NAME]" at bounding box center [478, 200] width 306 height 23
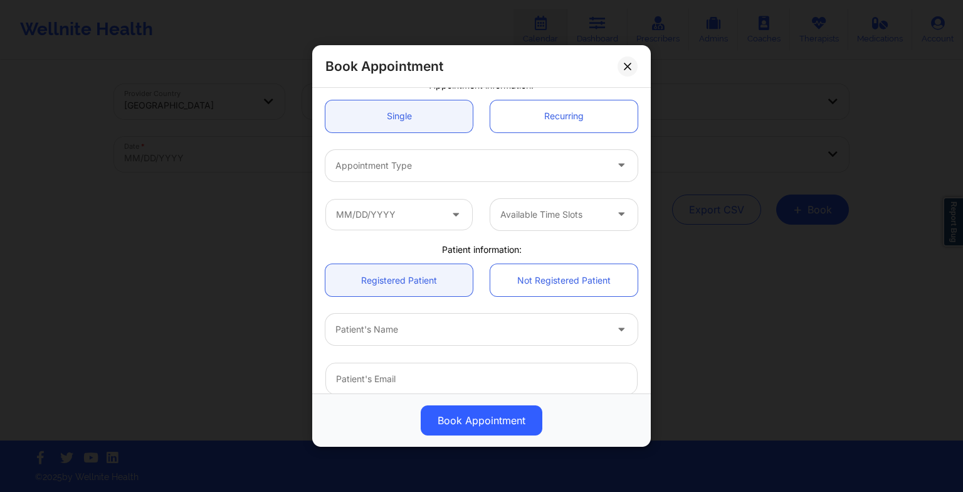
scroll to position [118, 0]
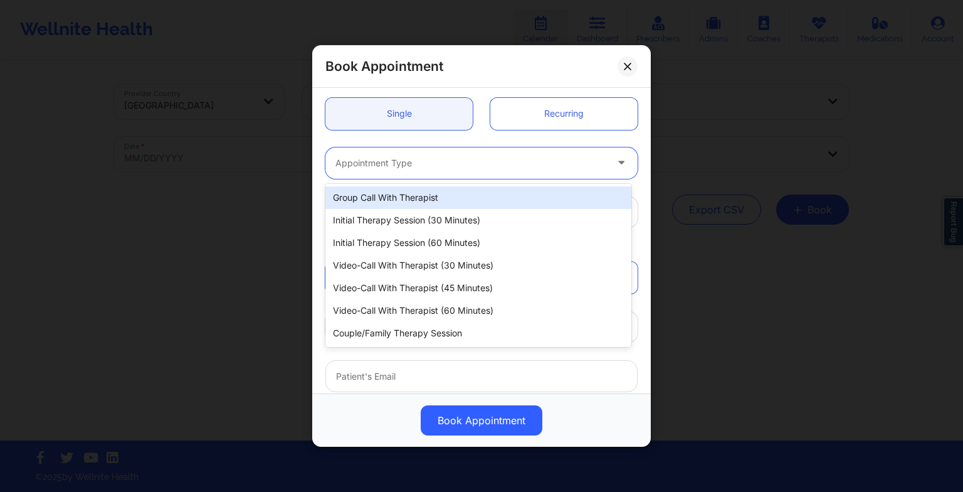
click at [365, 157] on div at bounding box center [470, 162] width 271 height 15
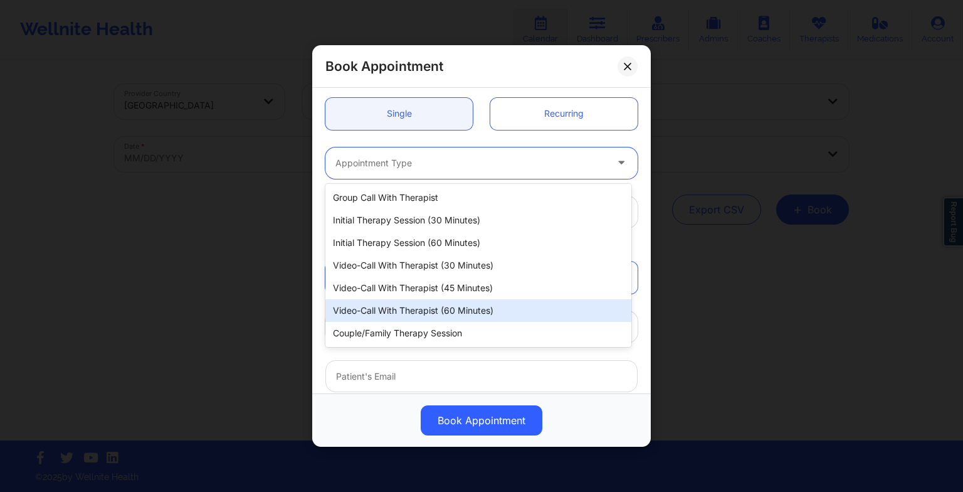
click at [401, 305] on div "Video-Call with Therapist (60 minutes)" at bounding box center [478, 310] width 306 height 23
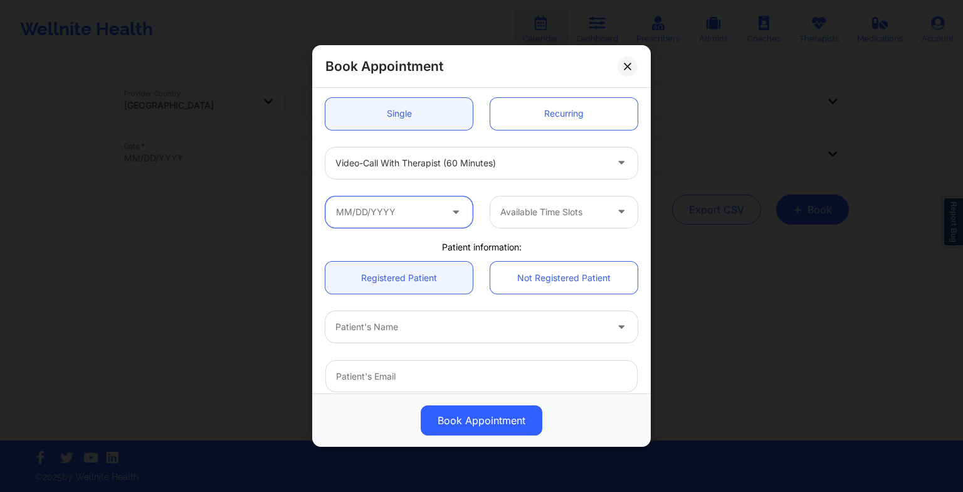
click at [424, 214] on input "text" at bounding box center [398, 211] width 147 height 31
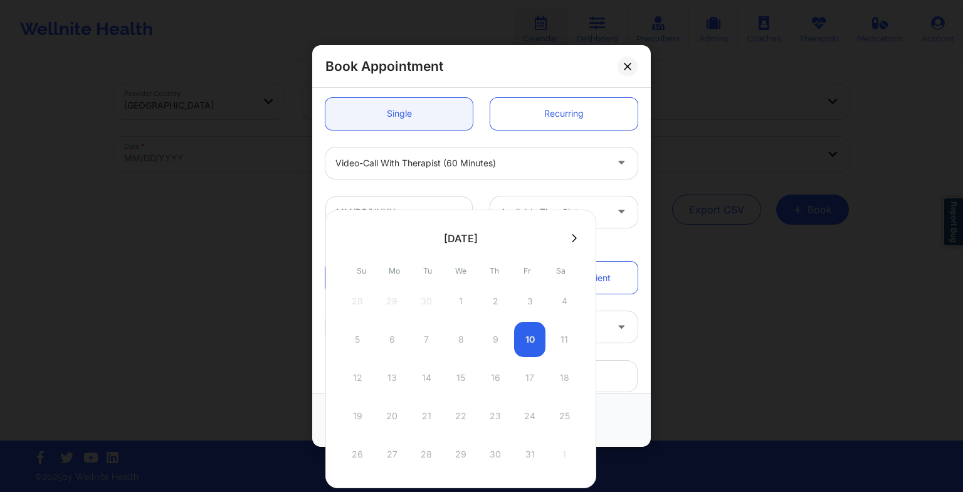
click at [568, 236] on button at bounding box center [574, 238] width 13 height 11
click at [572, 236] on icon at bounding box center [574, 237] width 5 height 9
click at [500, 311] on div "4" at bounding box center [495, 300] width 31 height 35
type input "[DATE]"
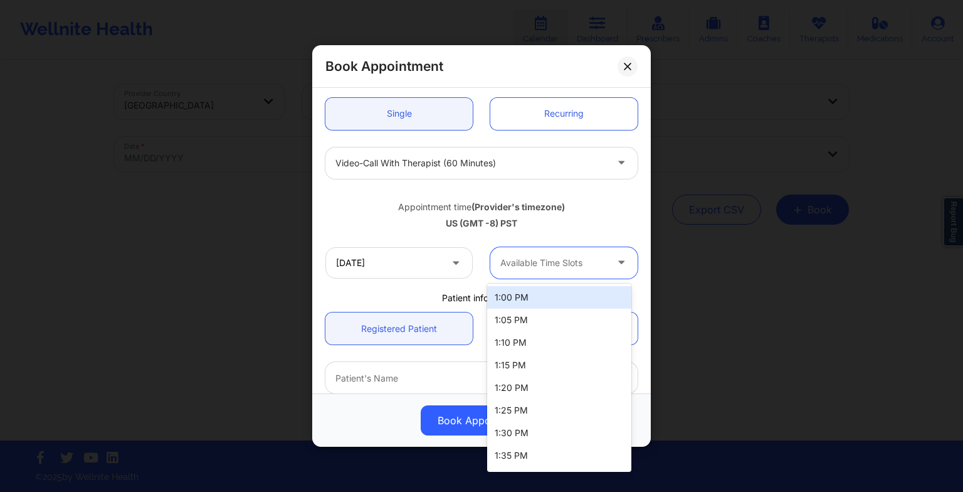
click at [511, 275] on div "Available Time Slots" at bounding box center [548, 262] width 117 height 31
click at [512, 297] on div "1:00 PM" at bounding box center [559, 297] width 144 height 23
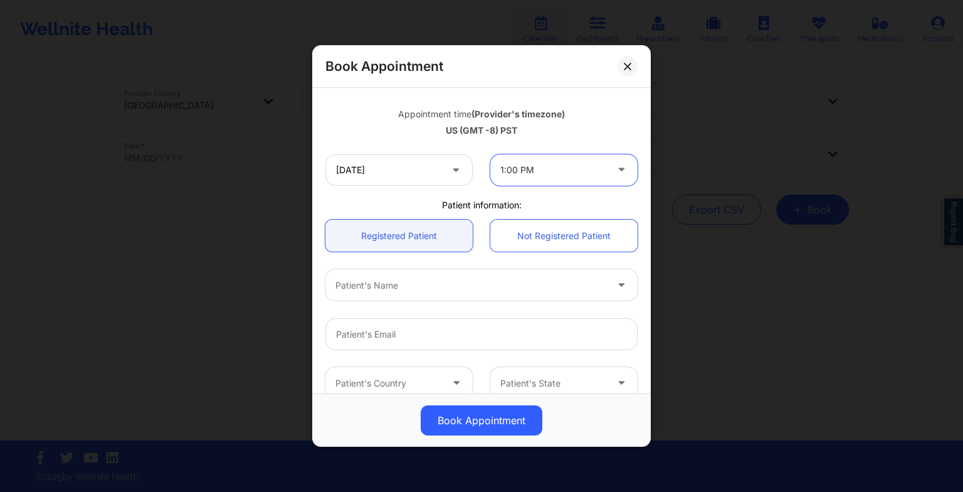
scroll to position [222, 0]
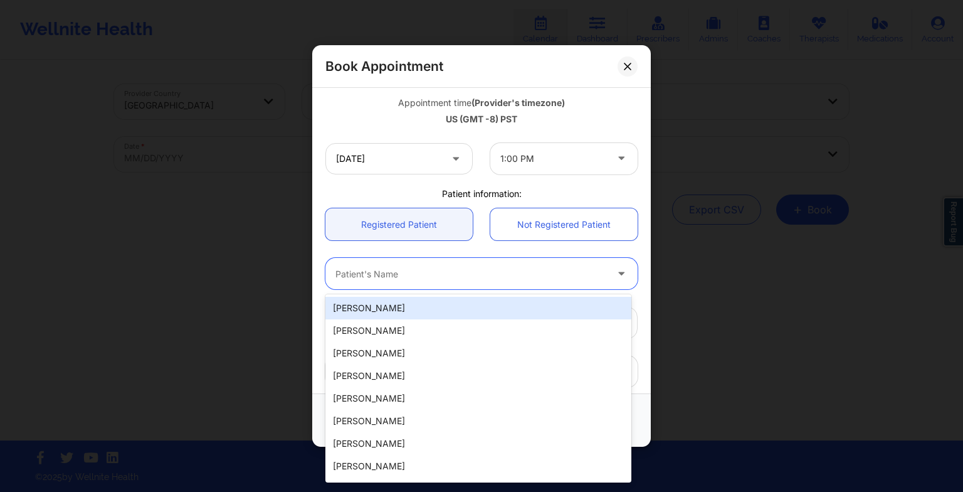
click at [502, 280] on div at bounding box center [470, 273] width 271 height 15
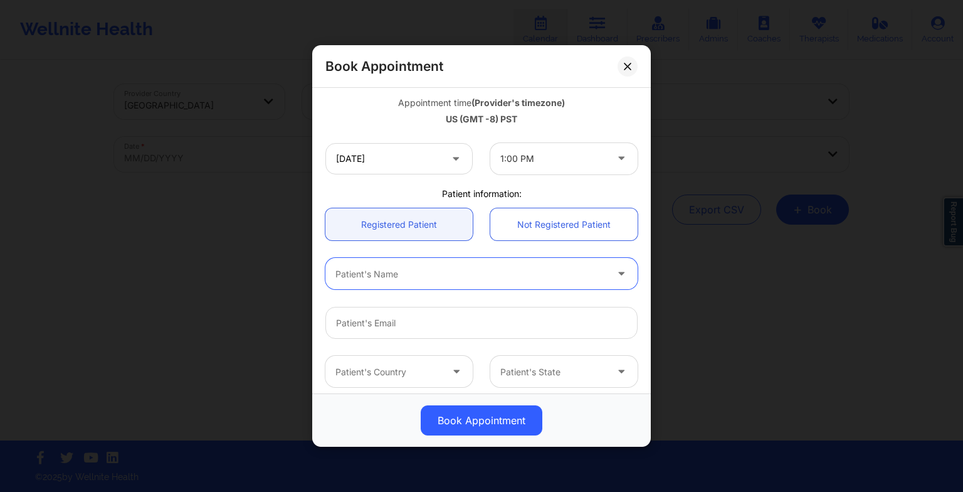
click at [342, 276] on div at bounding box center [470, 273] width 271 height 15
type input "[PERSON_NAME]"
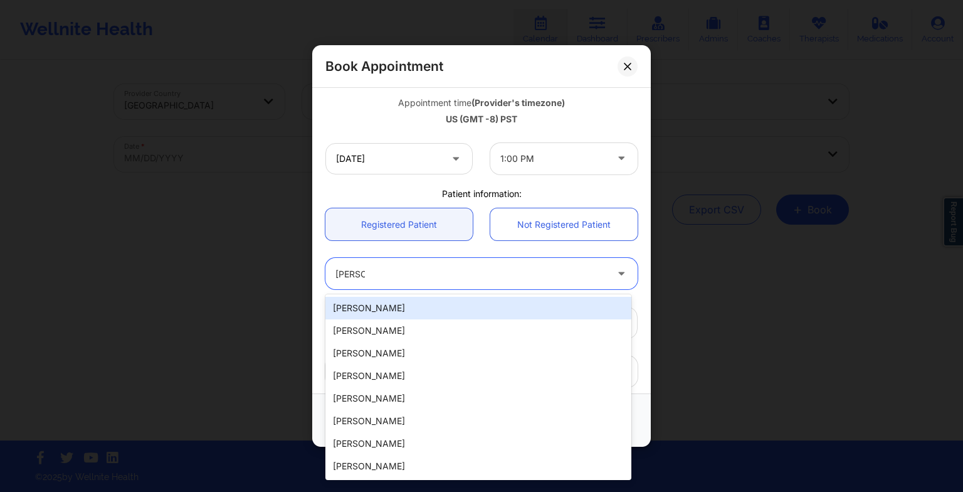
click at [352, 305] on div "[PERSON_NAME]" at bounding box center [478, 308] width 306 height 23
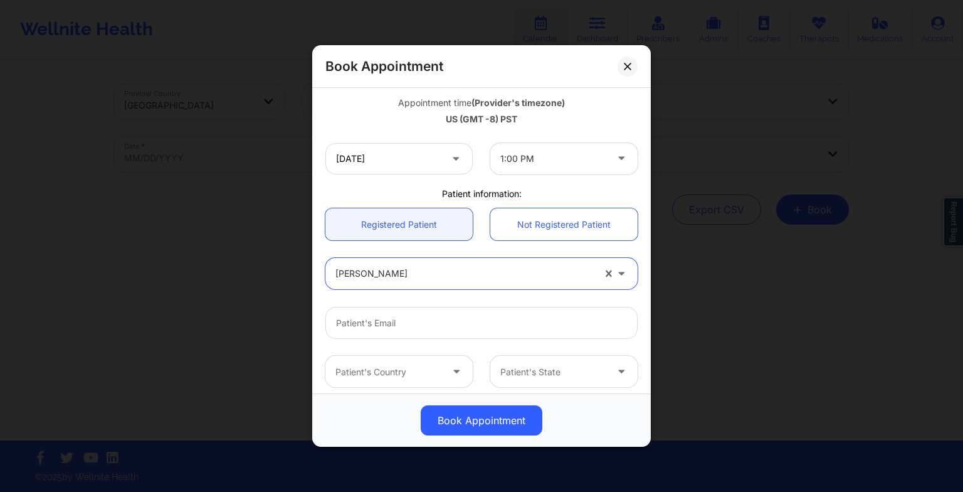
scroll to position [345, 0]
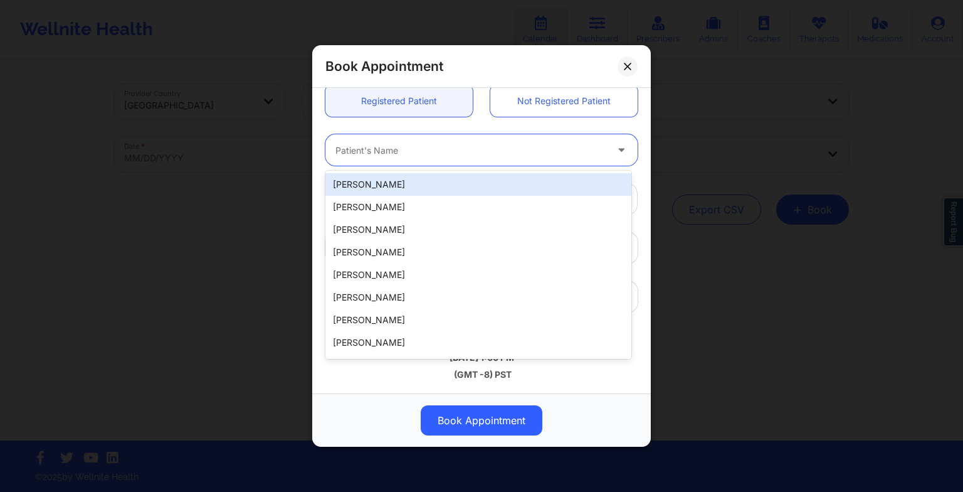
click at [389, 144] on div at bounding box center [470, 149] width 271 height 15
type input "Abba"
click at [354, 184] on div "[PERSON_NAME]" at bounding box center [478, 184] width 306 height 23
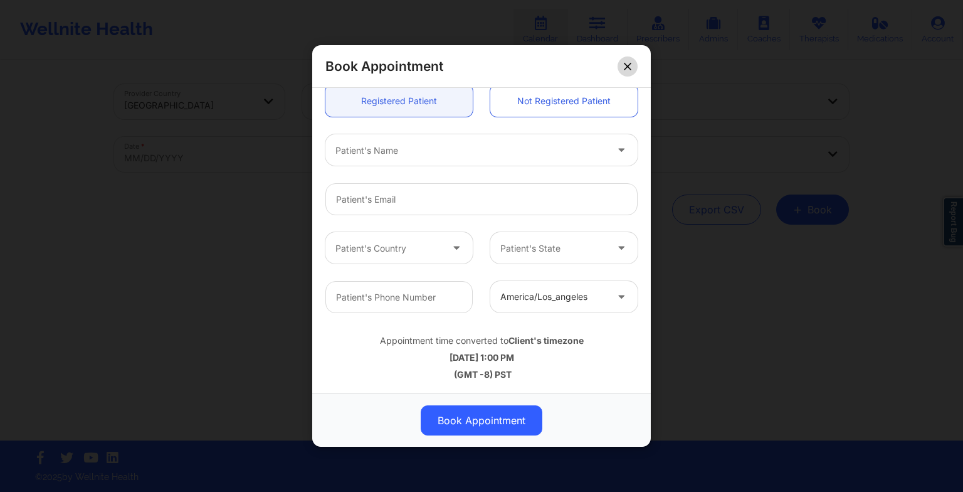
click at [630, 70] on icon at bounding box center [628, 66] width 8 height 8
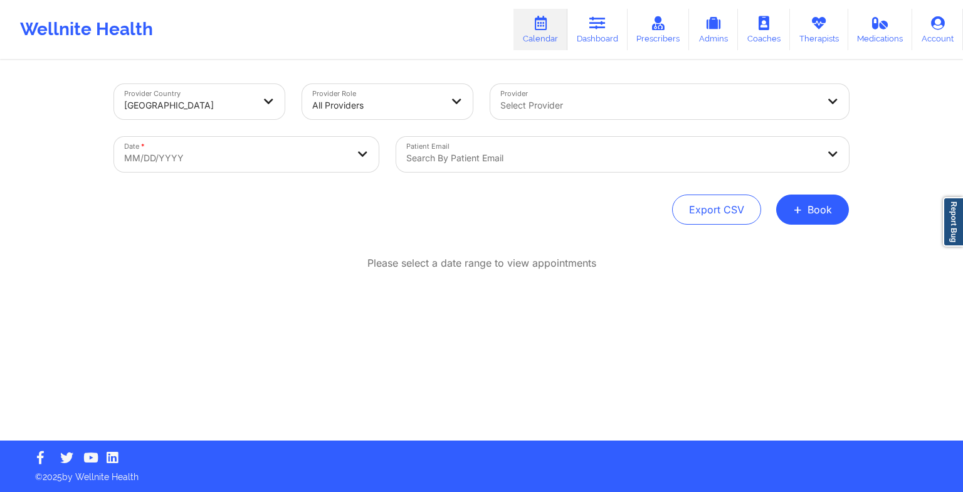
click at [660, 305] on div "Please select a date range to view appointments" at bounding box center [481, 304] width 735 height 96
click at [822, 211] on button "+ Book" at bounding box center [812, 209] width 73 height 30
click at [717, 364] on div "Provider Country [GEOGRAPHIC_DATA] Provider Role All Providers Provider Select …" at bounding box center [481, 250] width 752 height 379
click at [833, 30] on link "Therapists" at bounding box center [819, 29] width 58 height 41
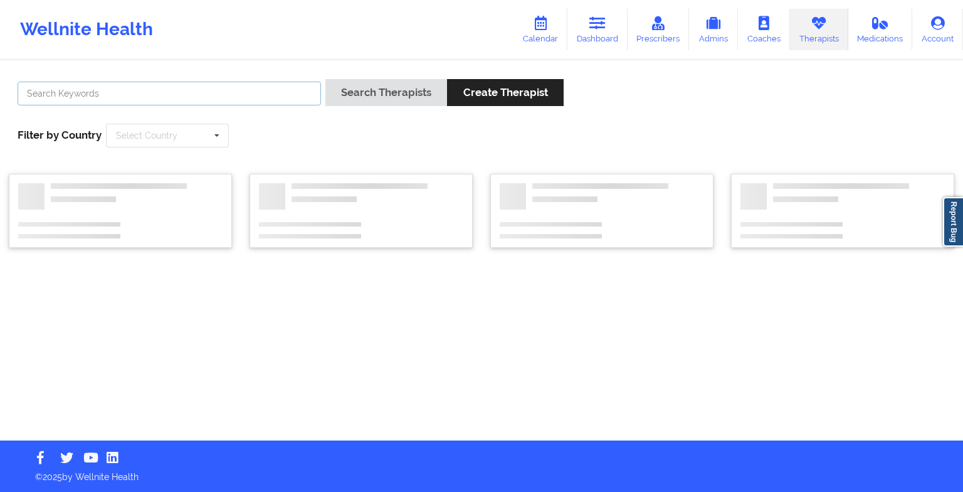
click at [256, 85] on input "text" at bounding box center [169, 94] width 303 height 24
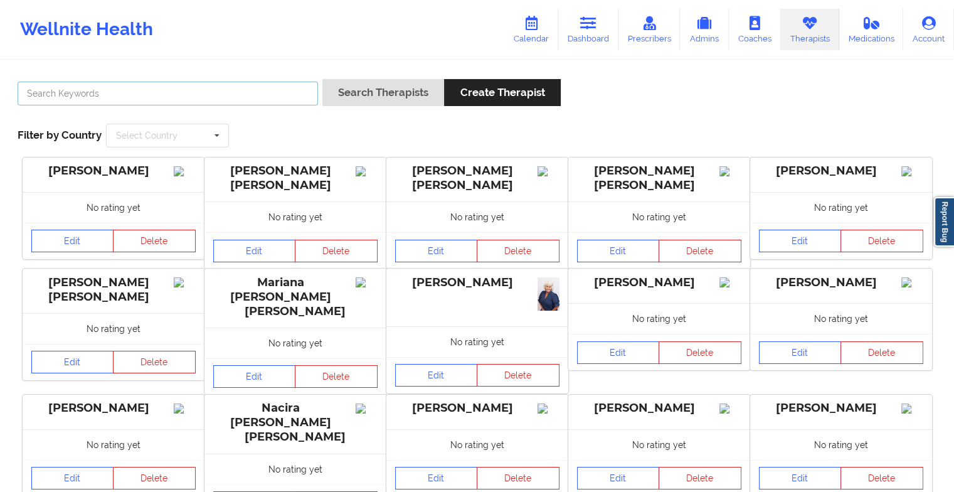
paste input "[PERSON_NAME] [PERSON_NAME]"
type input "[PERSON_NAME] [PERSON_NAME]"
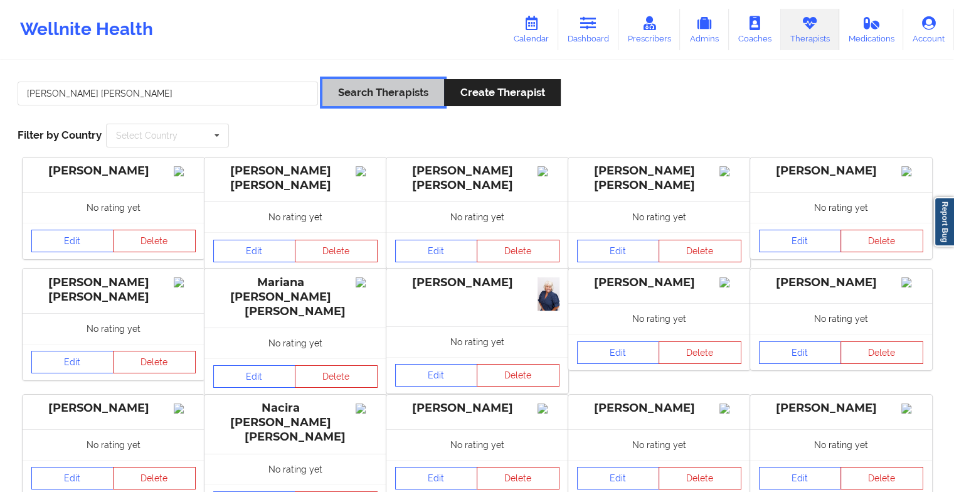
click at [359, 100] on button "Search Therapists" at bounding box center [383, 92] width 122 height 27
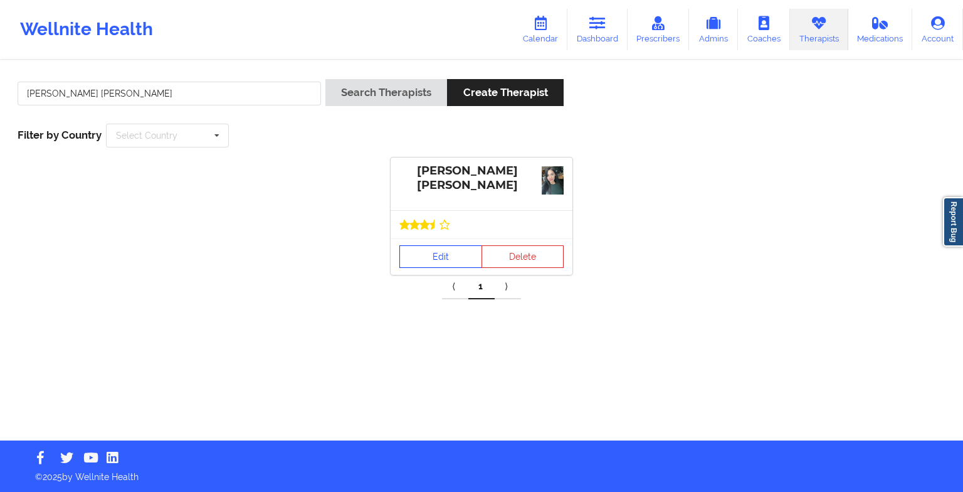
click at [420, 250] on link "Edit" at bounding box center [440, 256] width 83 height 23
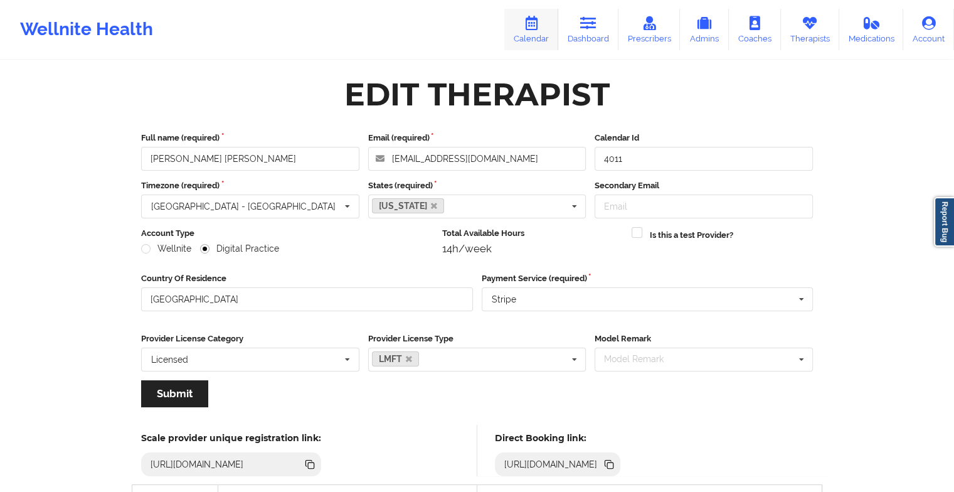
click at [548, 29] on link "Calendar" at bounding box center [531, 29] width 54 height 41
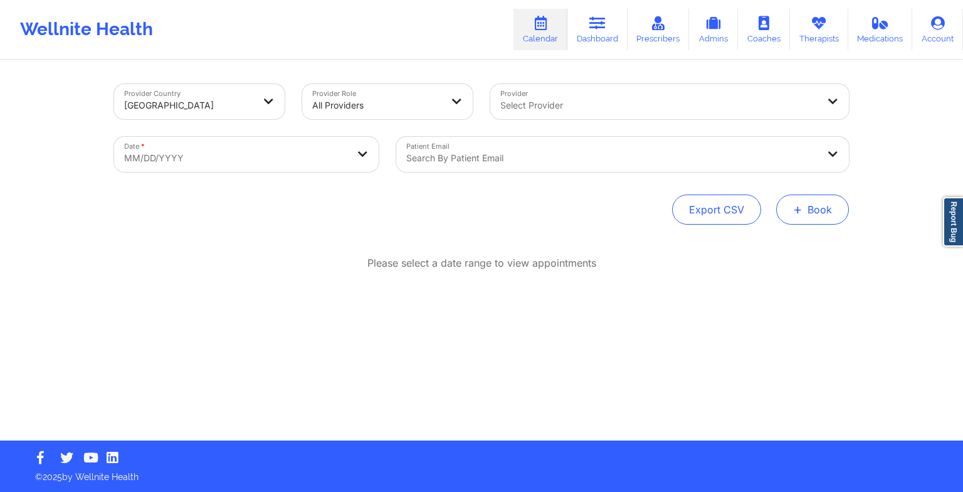
click at [825, 204] on button "+ Book" at bounding box center [812, 209] width 73 height 30
click at [756, 253] on button "Therapy Session" at bounding box center [792, 249] width 96 height 21
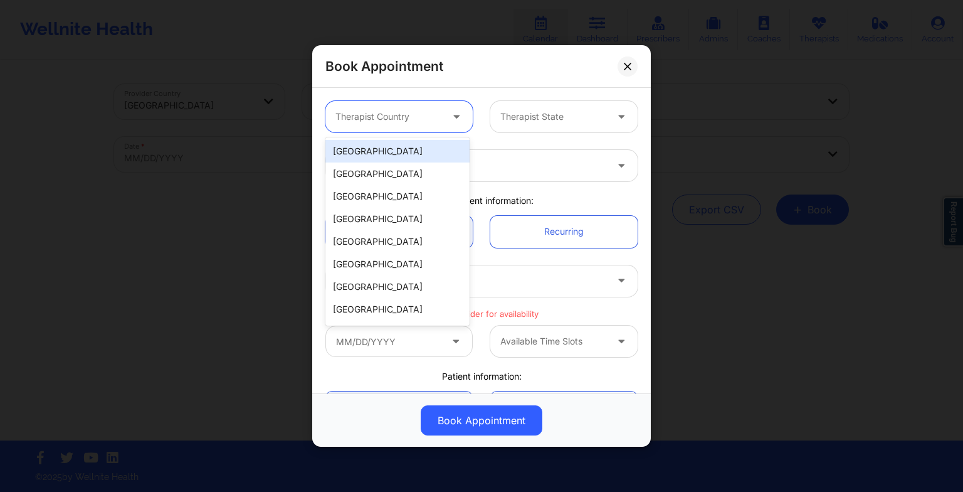
click at [417, 114] on div at bounding box center [388, 116] width 106 height 15
click at [392, 152] on div "[GEOGRAPHIC_DATA]" at bounding box center [397, 151] width 144 height 23
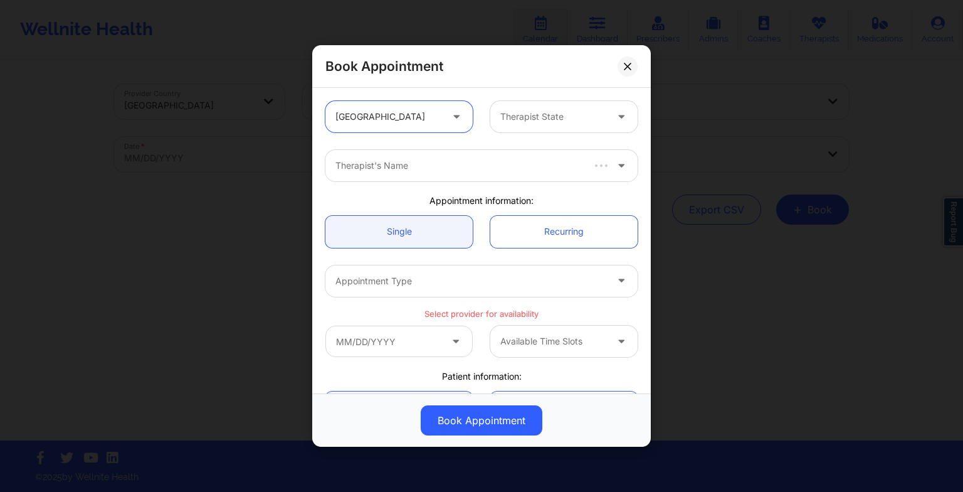
click at [514, 117] on div at bounding box center [553, 116] width 106 height 15
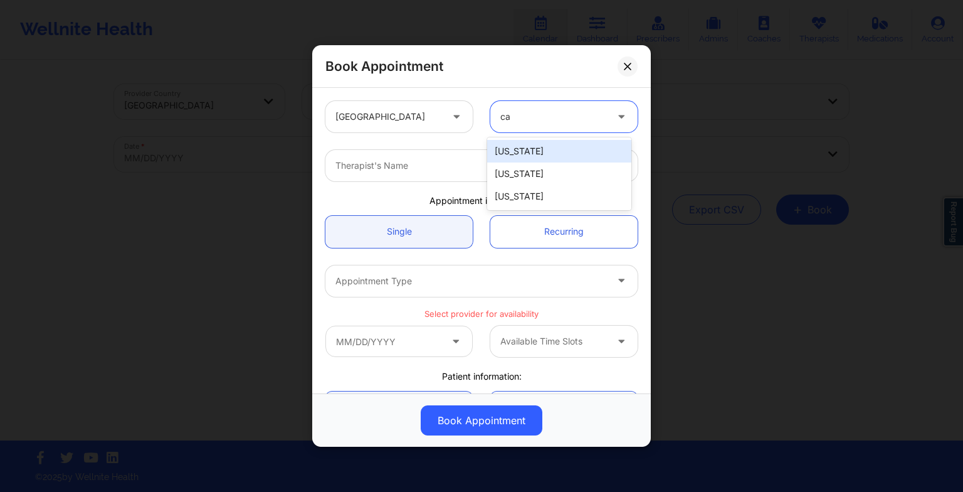
type input "cal"
click at [520, 148] on div "[US_STATE]" at bounding box center [559, 151] width 144 height 23
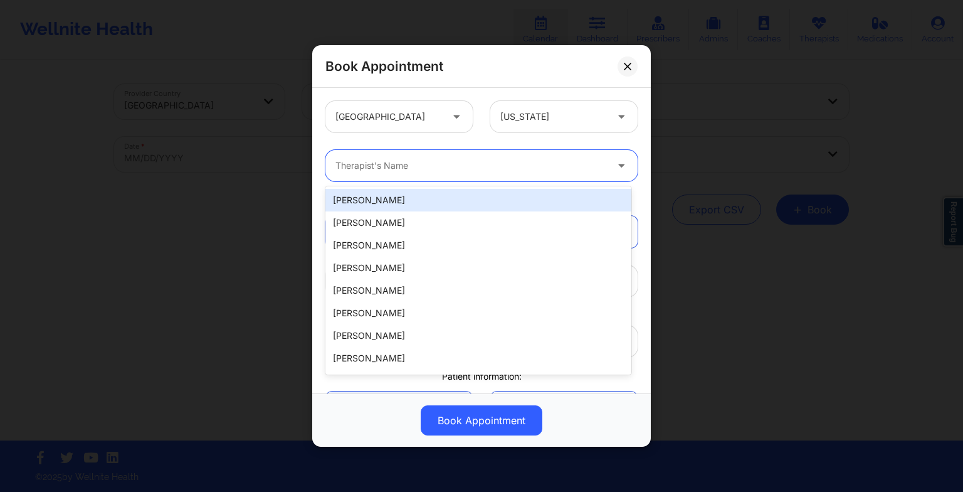
click at [351, 171] on div at bounding box center [470, 165] width 271 height 15
paste input "[PERSON_NAME] [PERSON_NAME]"
type input "[PERSON_NAME] [PERSON_NAME]"
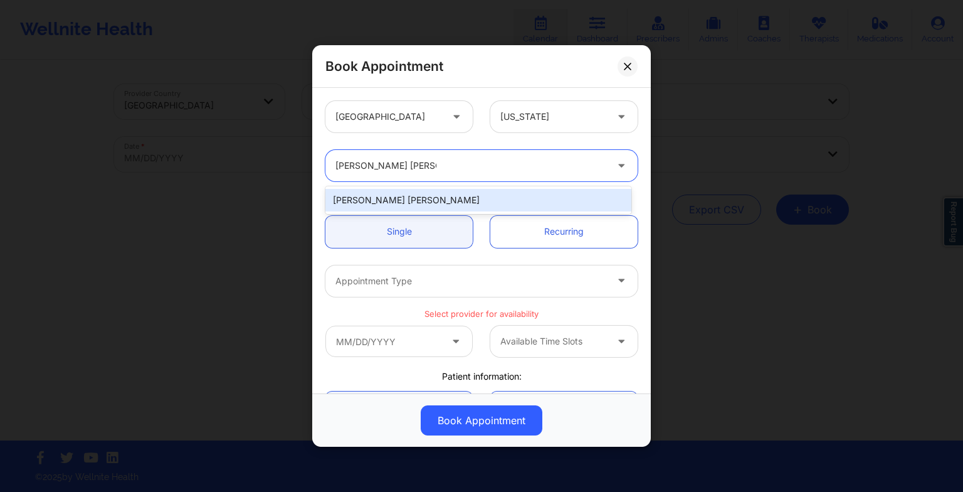
click at [391, 198] on div "[PERSON_NAME] [PERSON_NAME]" at bounding box center [478, 200] width 306 height 23
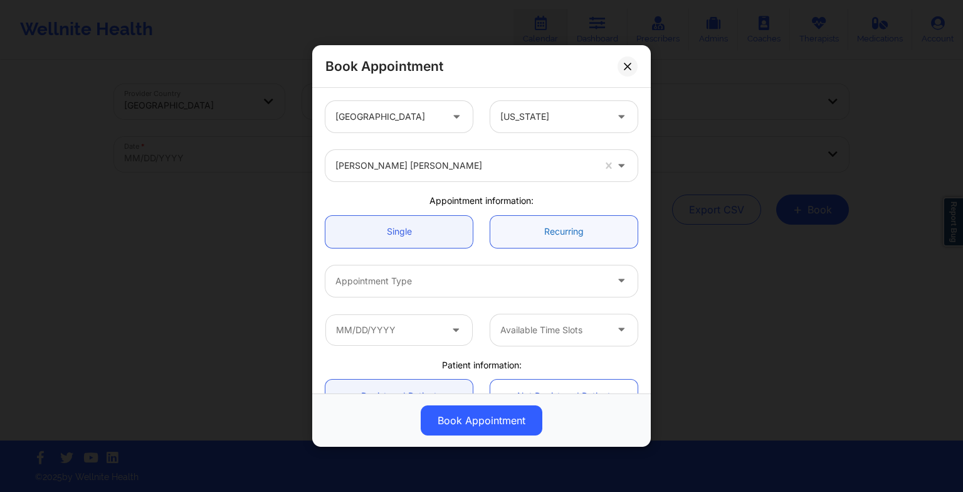
click at [619, 230] on link "Recurring" at bounding box center [563, 232] width 147 height 32
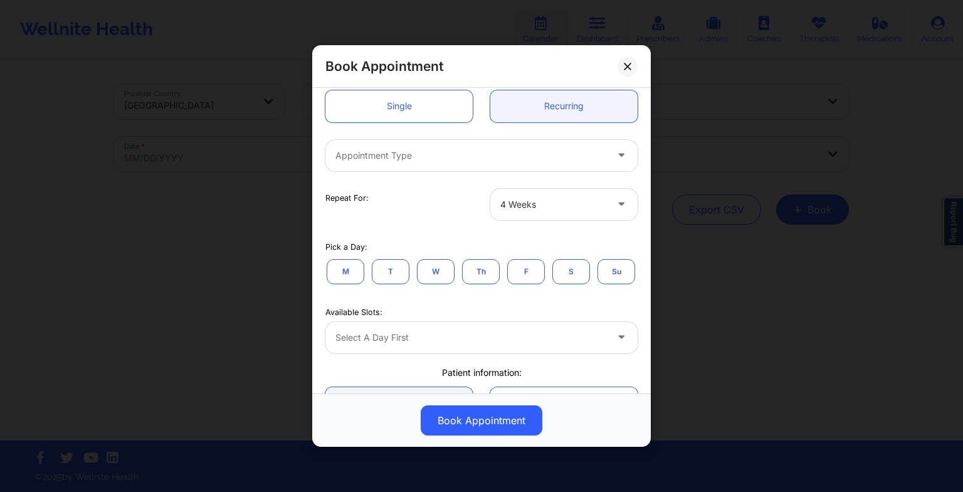
scroll to position [125, 0]
click at [409, 353] on div "Select a day first" at bounding box center [481, 337] width 312 height 31
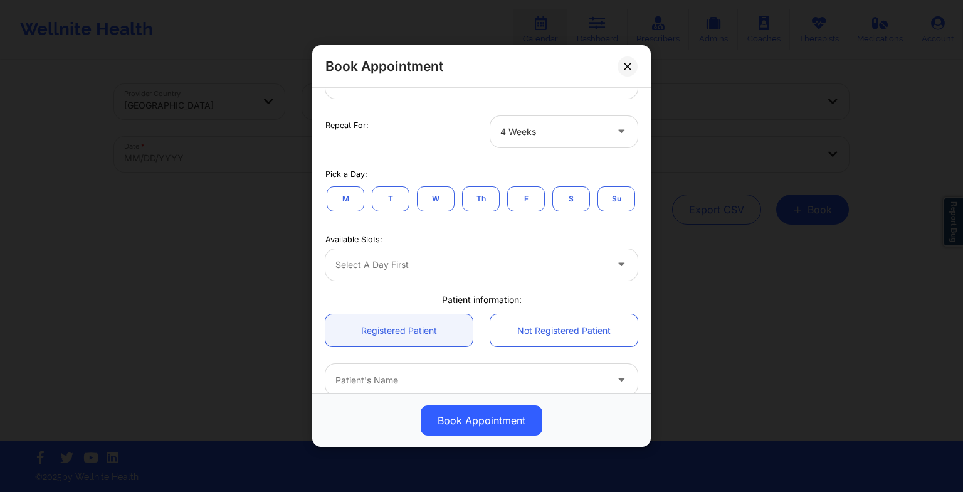
scroll to position [199, 0]
click at [344, 192] on button "M" at bounding box center [346, 196] width 38 height 25
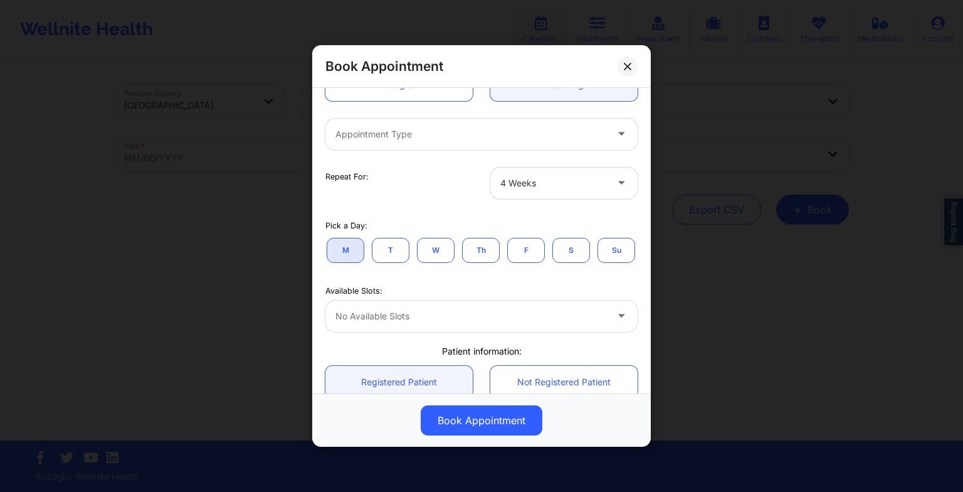
scroll to position [144, 0]
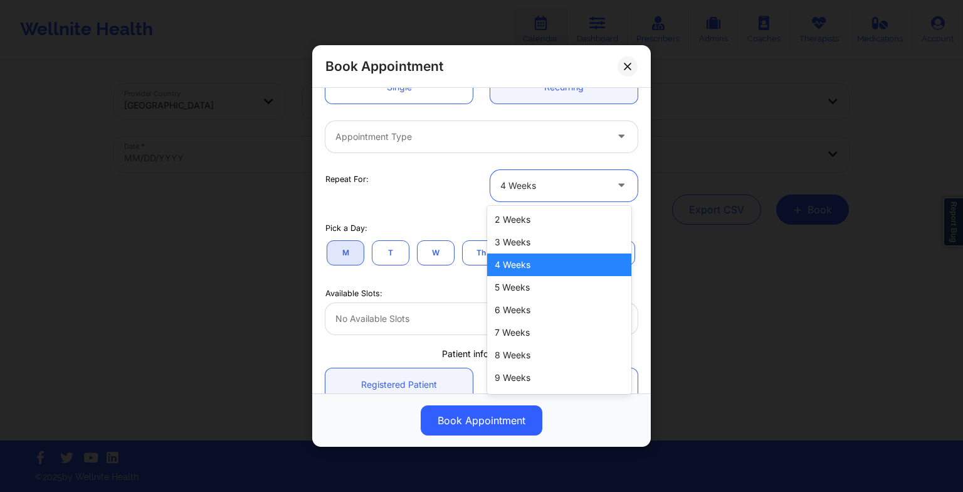
click at [565, 186] on div at bounding box center [553, 185] width 106 height 15
click at [532, 221] on div "2 Weeks" at bounding box center [559, 219] width 144 height 23
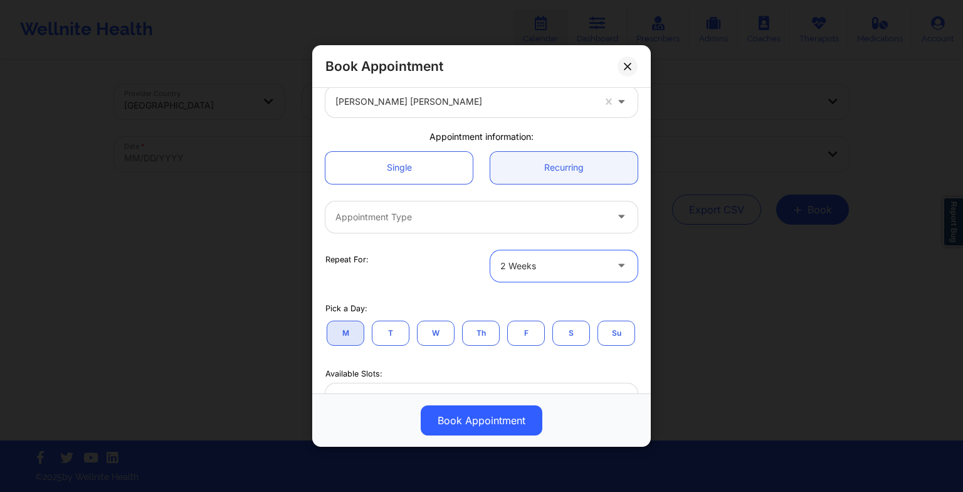
scroll to position [53, 0]
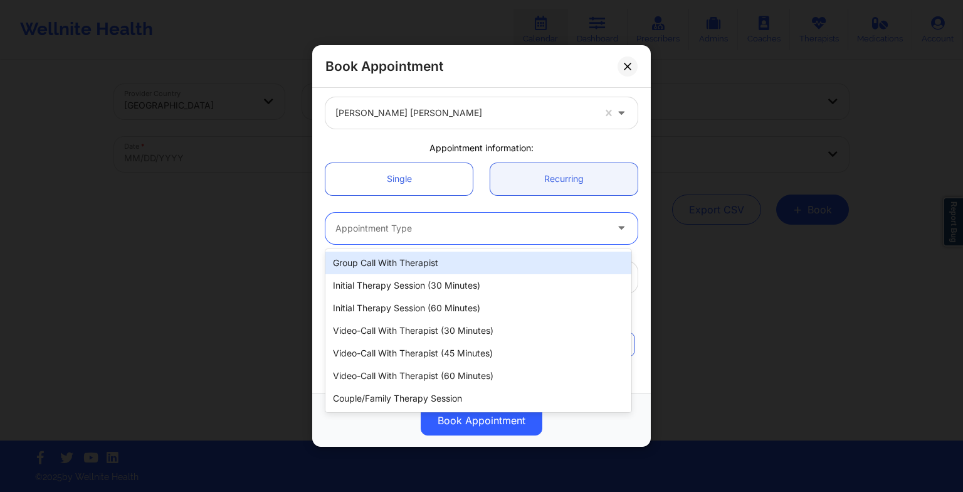
click at [489, 233] on div at bounding box center [470, 228] width 271 height 15
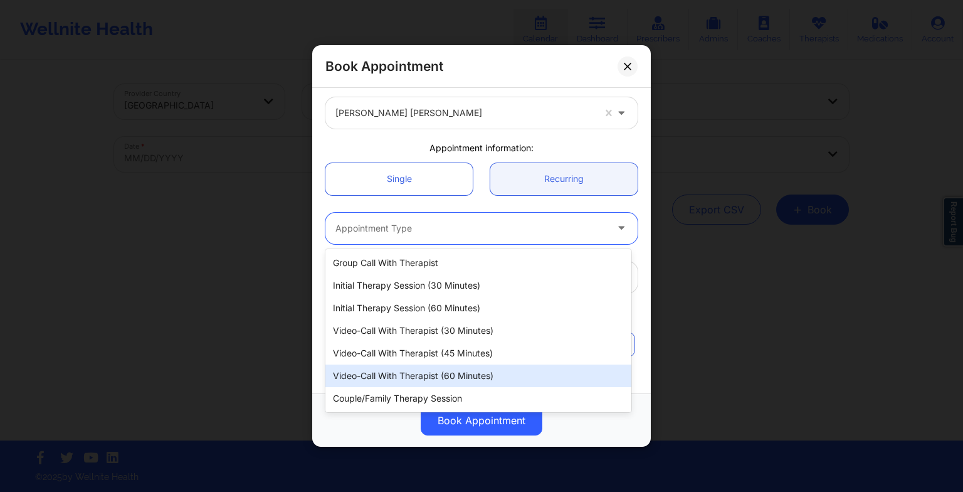
click at [409, 372] on div "Video-Call with Therapist (60 minutes)" at bounding box center [478, 375] width 306 height 23
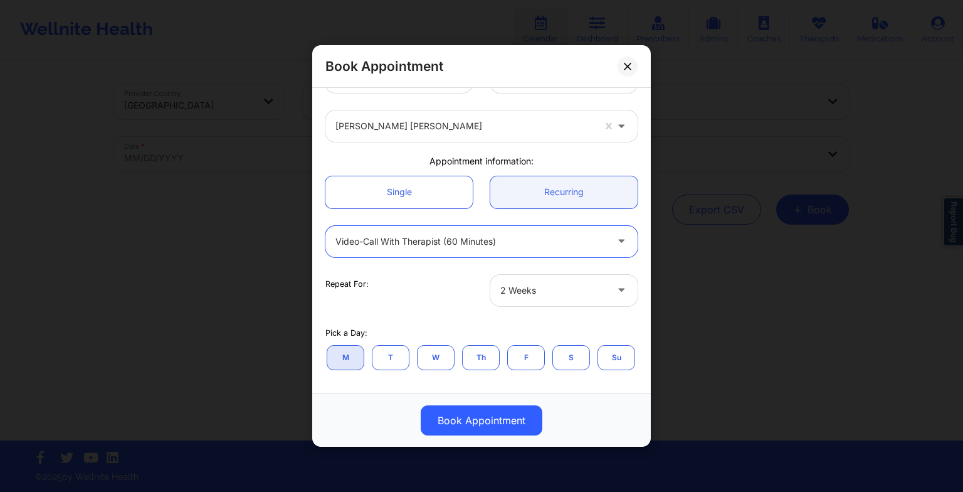
scroll to position [29, 0]
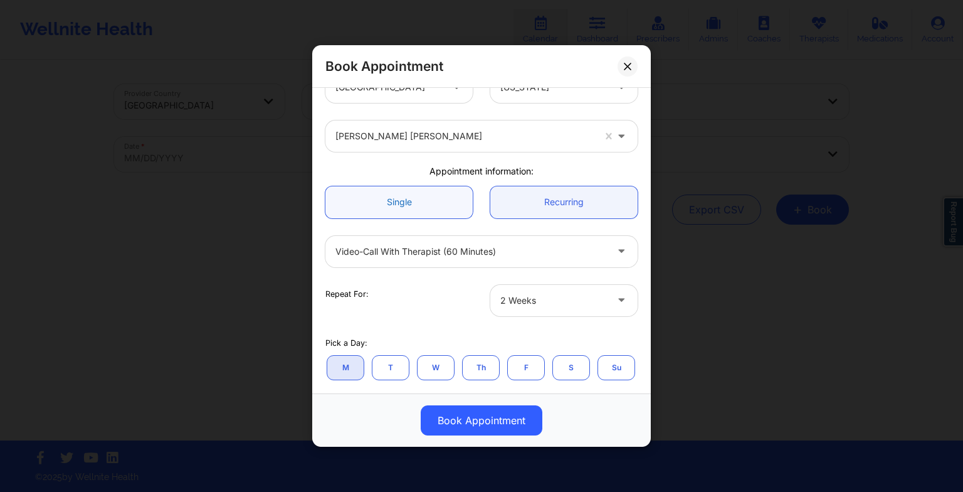
click at [401, 187] on link "Single" at bounding box center [398, 202] width 147 height 32
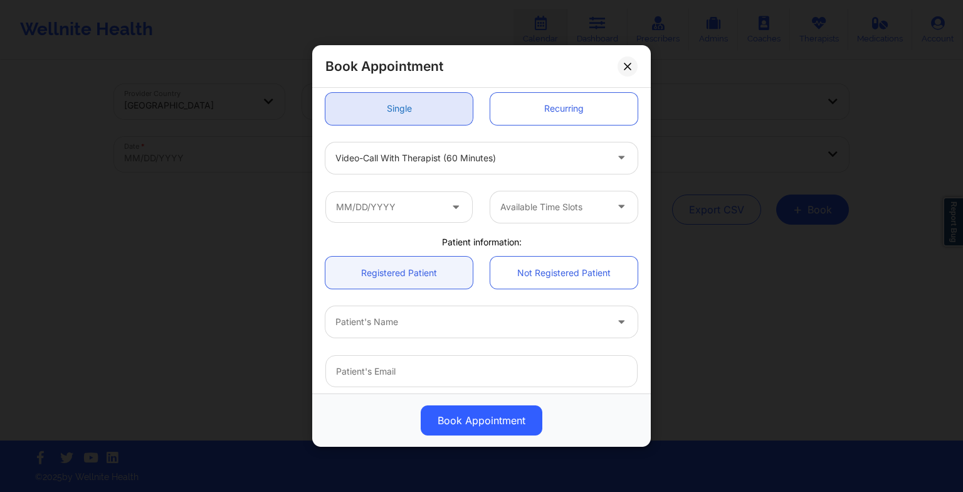
scroll to position [163, 0]
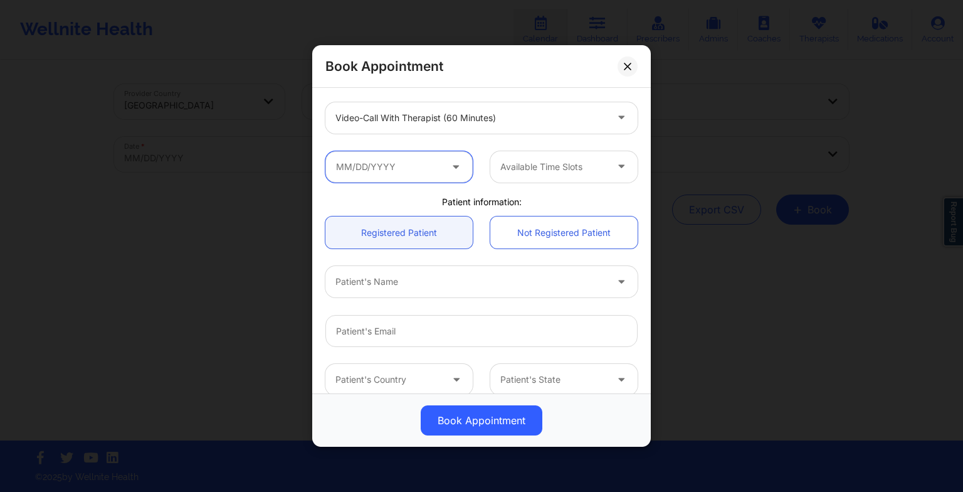
click at [372, 157] on input "text" at bounding box center [398, 166] width 147 height 31
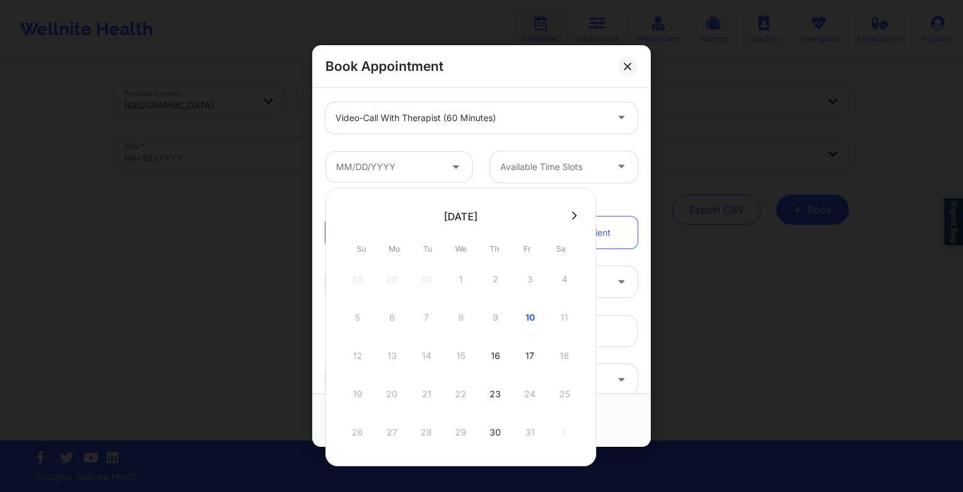
click at [572, 219] on icon at bounding box center [574, 215] width 5 height 9
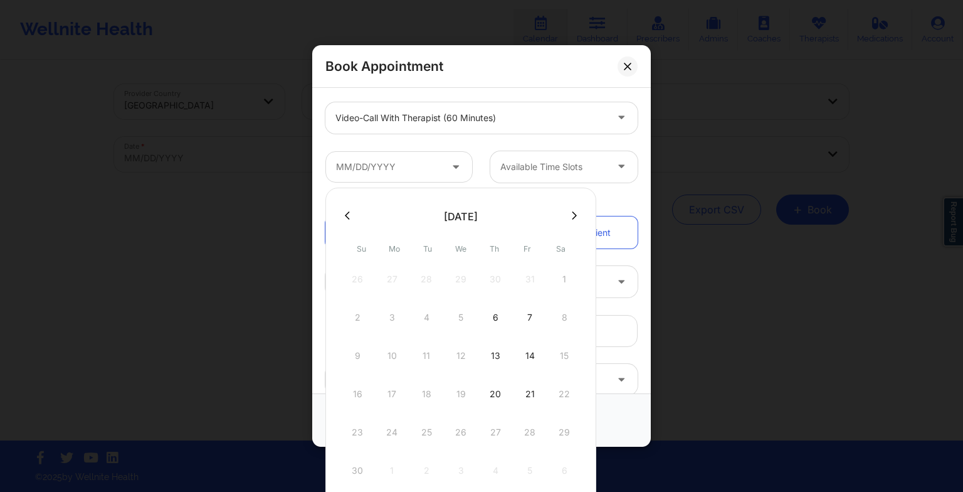
click at [572, 216] on button at bounding box center [574, 215] width 13 height 11
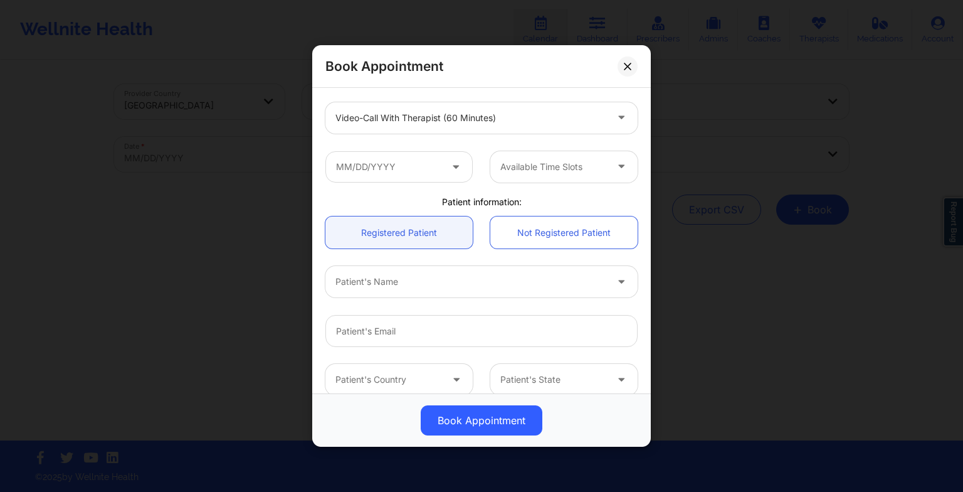
click at [590, 182] on div "Available Time Slots" at bounding box center [482, 166] width 330 height 49
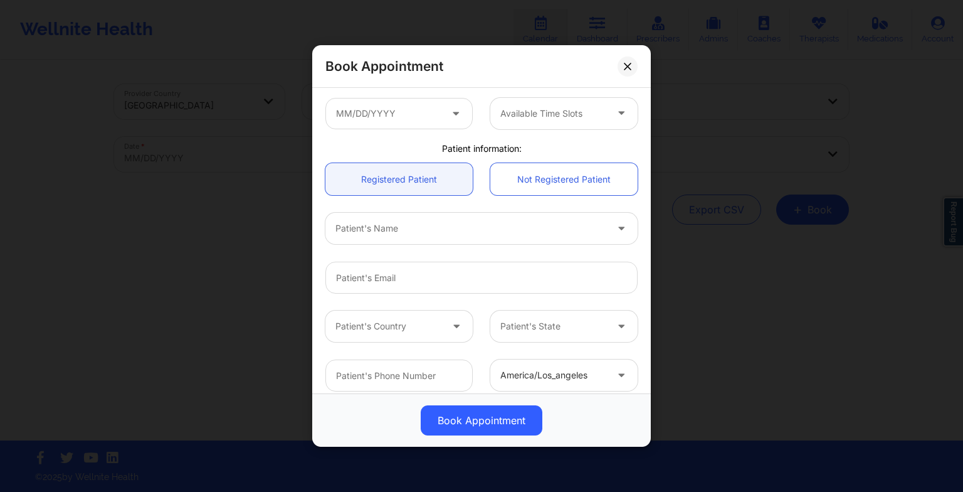
scroll to position [217, 0]
click at [393, 236] on div "Patient's Name" at bounding box center [466, 227] width 282 height 31
type input "[PERSON_NAME]"
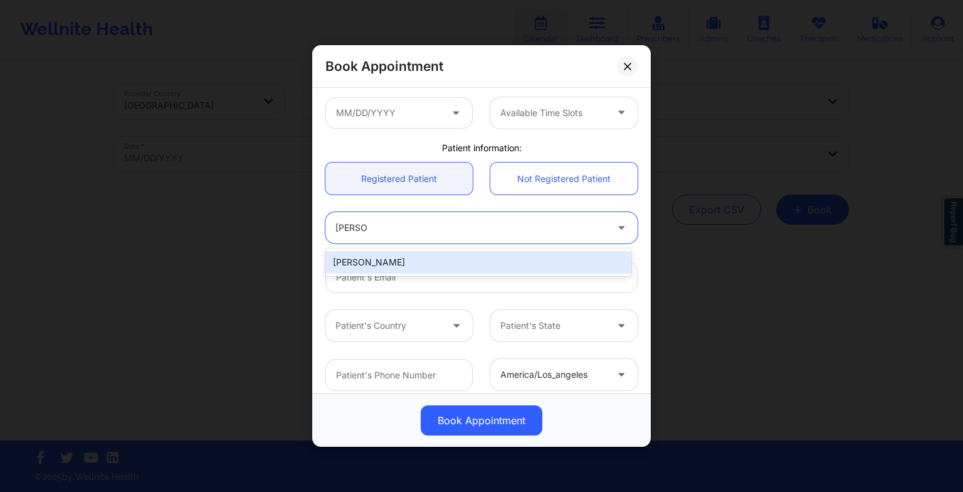
click at [360, 254] on div "[PERSON_NAME]" at bounding box center [478, 262] width 306 height 23
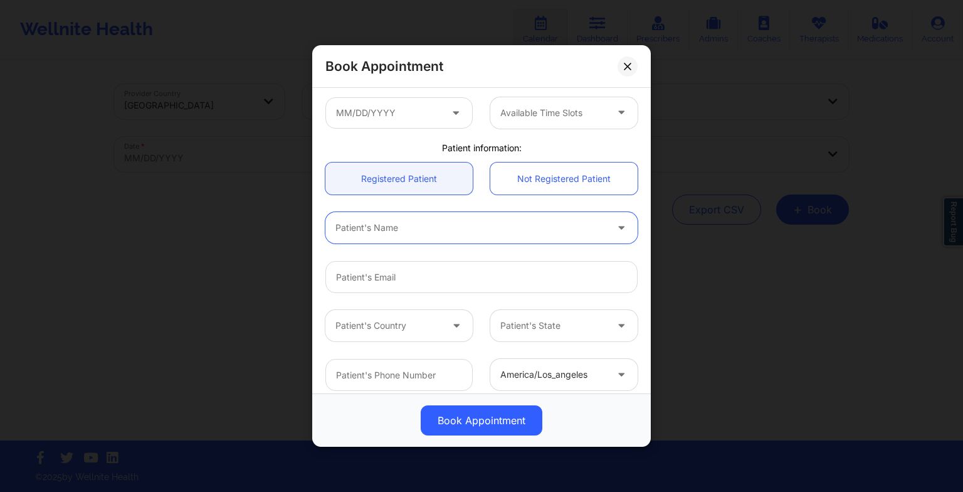
click at [454, 225] on div at bounding box center [470, 227] width 271 height 15
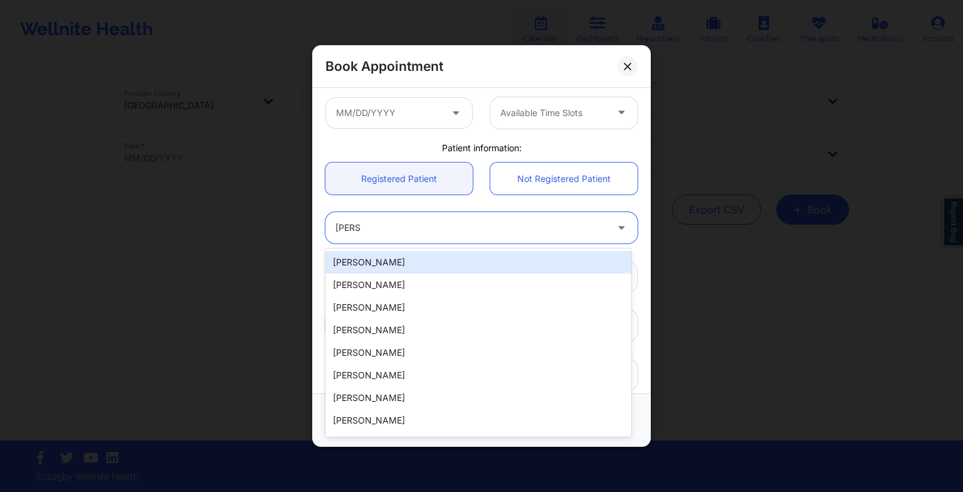
type input "[PERSON_NAME]"
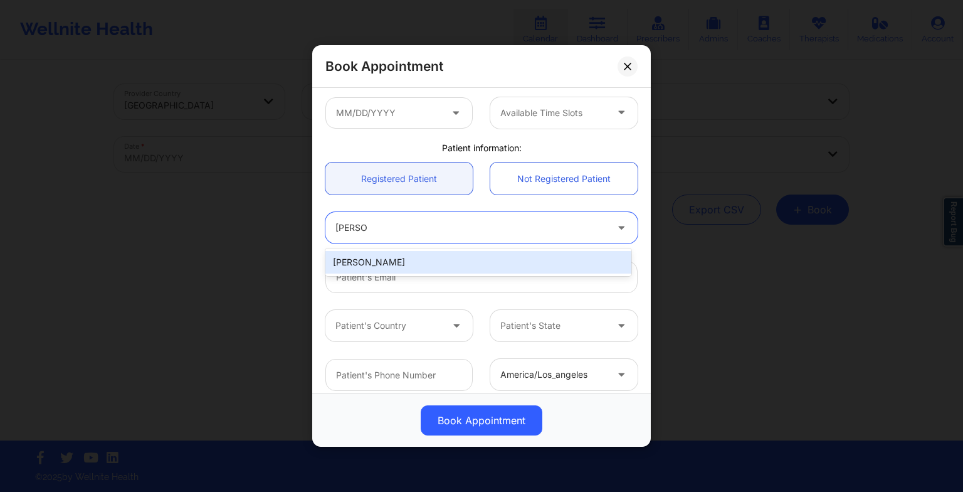
click at [425, 268] on div "[PERSON_NAME]" at bounding box center [478, 262] width 306 height 23
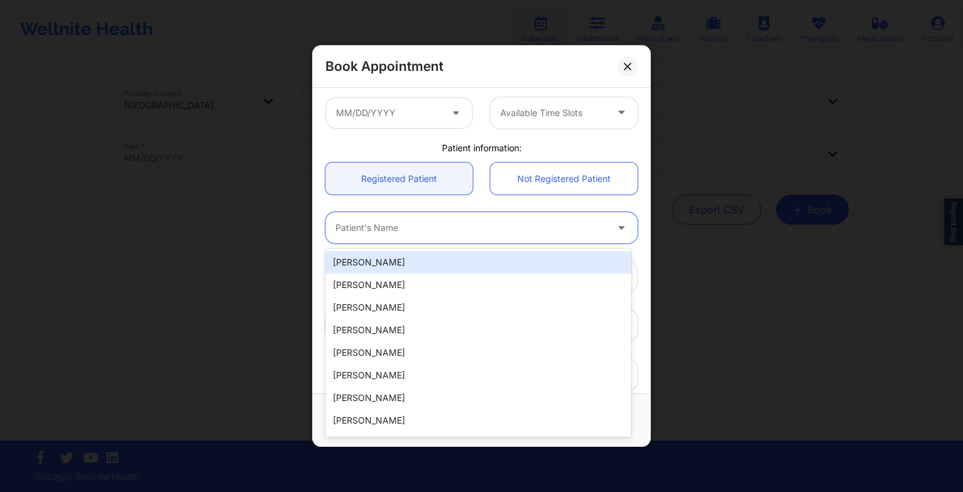
click at [339, 231] on div at bounding box center [470, 227] width 271 height 15
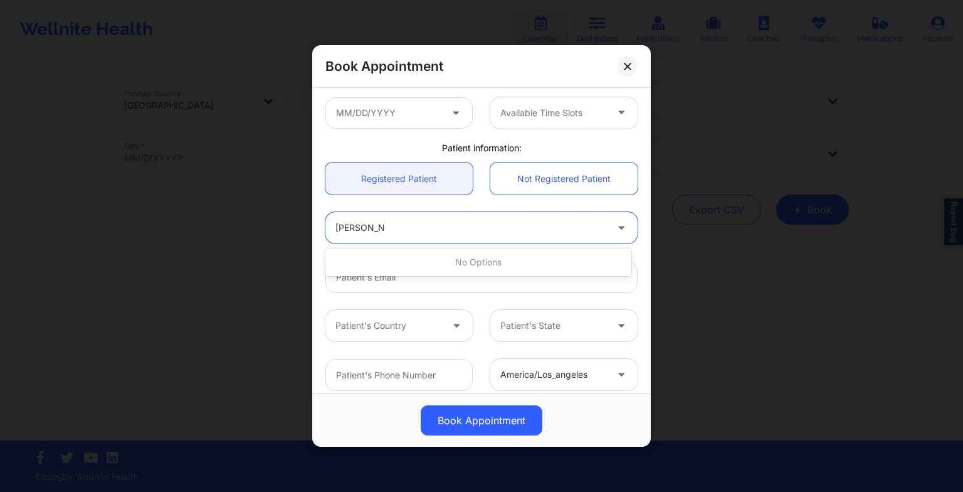
type input "[PERSON_NAME]"
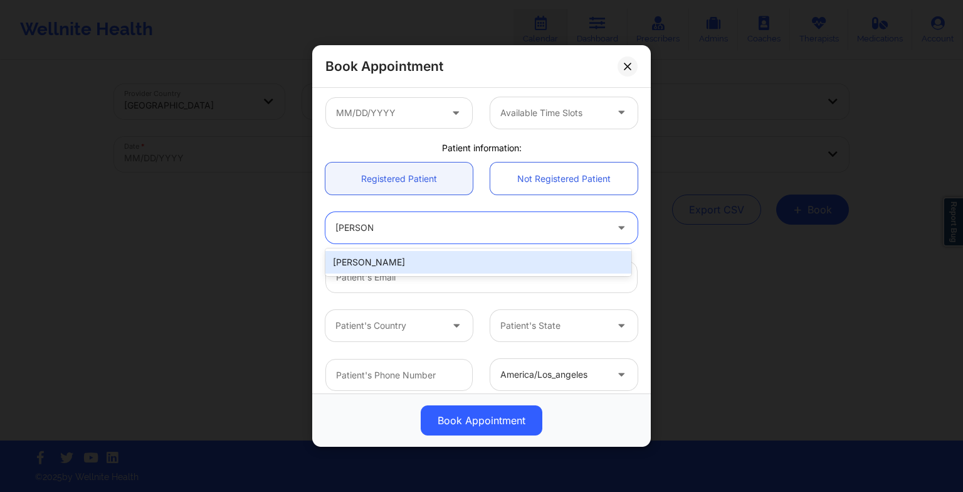
click at [369, 260] on div "[PERSON_NAME]" at bounding box center [478, 262] width 306 height 23
type input "[EMAIL_ADDRESS][DOMAIN_NAME]"
type input "9549804963"
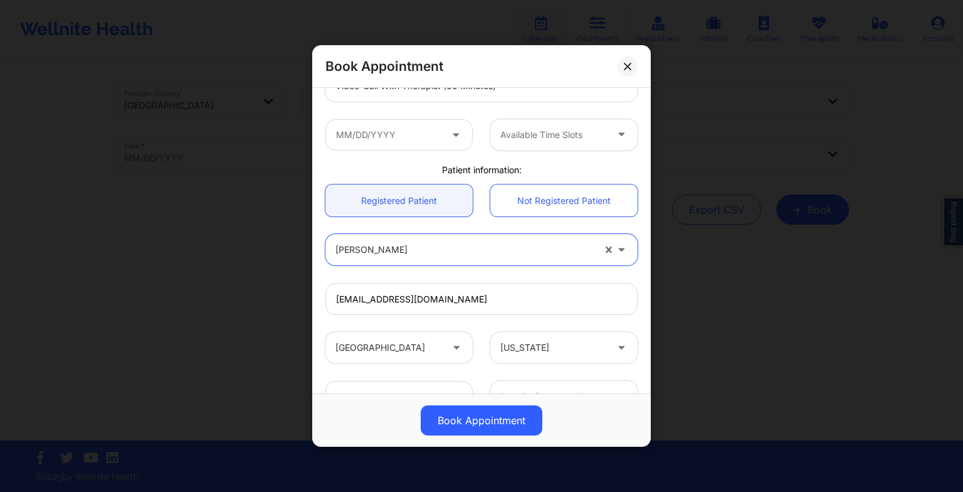
scroll to position [226, 0]
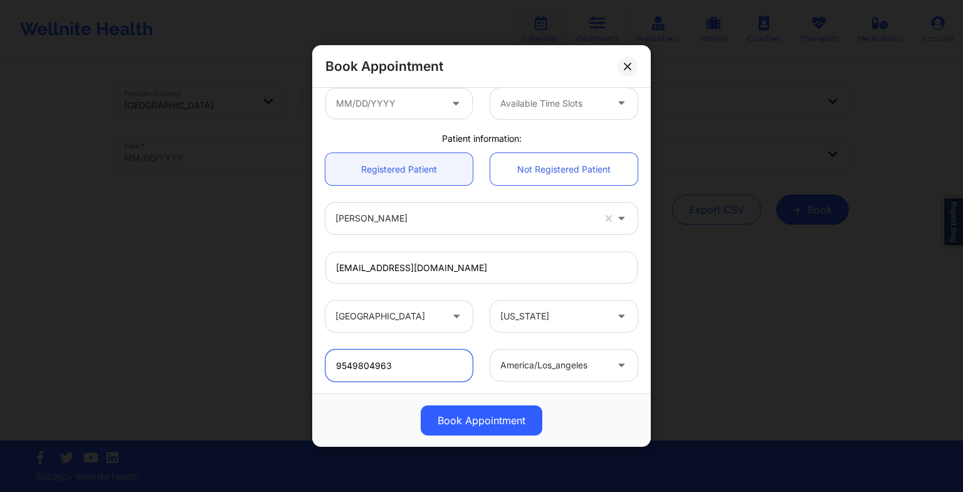
drag, startPoint x: 393, startPoint y: 362, endPoint x: 315, endPoint y: 359, distance: 78.5
click at [315, 359] on div "[GEOGRAPHIC_DATA] [US_STATE] [PERSON_NAME] [PERSON_NAME] Appointment informatio…" at bounding box center [481, 240] width 339 height 305
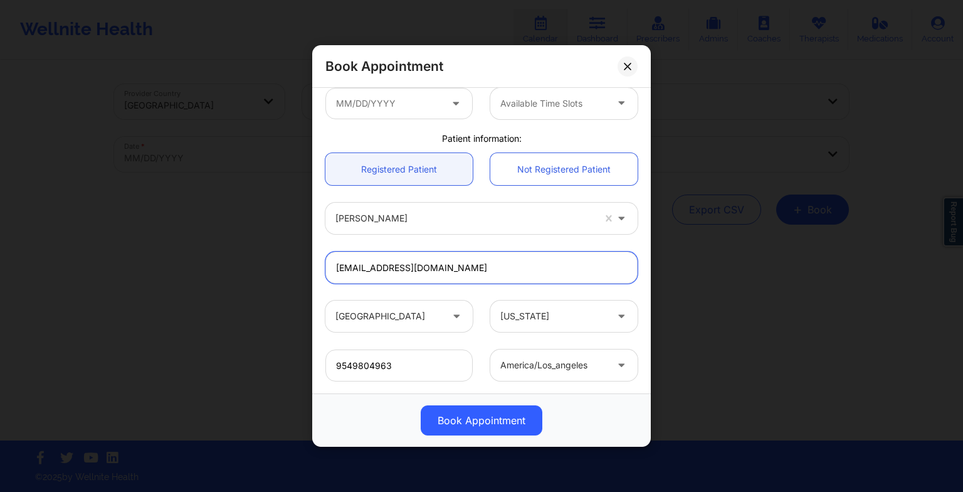
click at [426, 272] on input "[EMAIL_ADDRESS][DOMAIN_NAME]" at bounding box center [481, 267] width 312 height 32
drag, startPoint x: 434, startPoint y: 268, endPoint x: 331, endPoint y: 262, distance: 103.0
click at [331, 262] on input "[EMAIL_ADDRESS][DOMAIN_NAME]" at bounding box center [481, 267] width 312 height 32
click at [456, 254] on input "[EMAIL_ADDRESS][DOMAIN_NAME]" at bounding box center [481, 267] width 312 height 32
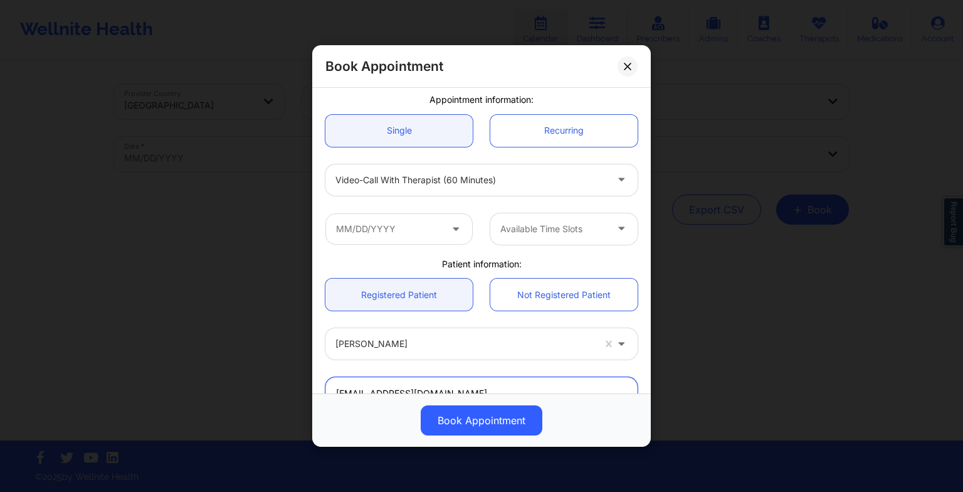
scroll to position [98, 0]
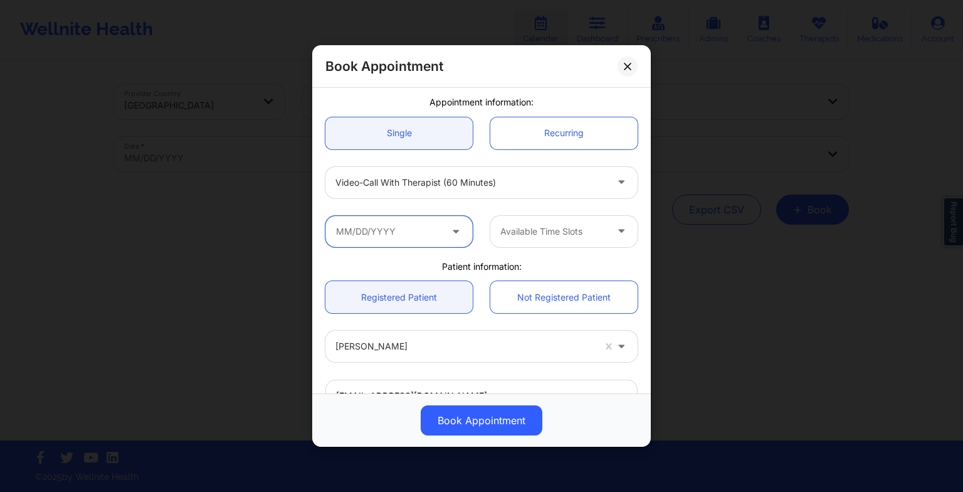
click at [429, 224] on input "text" at bounding box center [398, 231] width 147 height 31
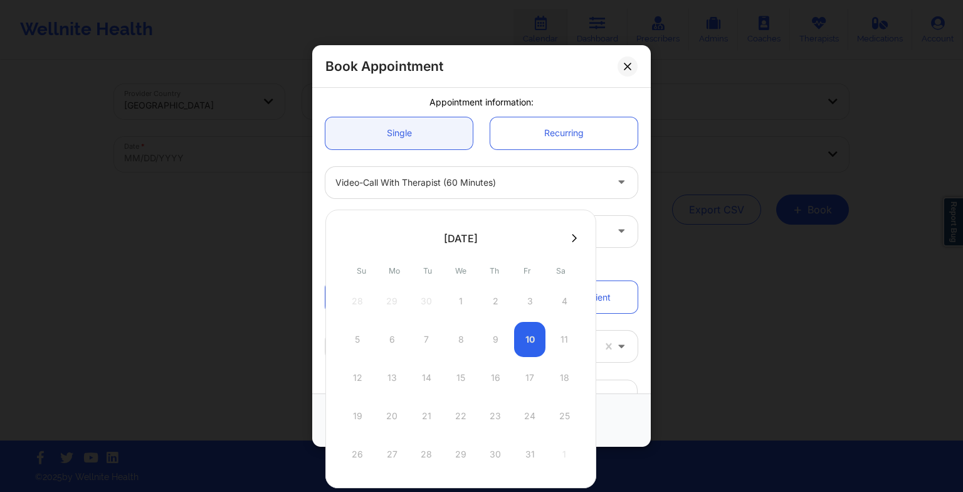
click at [568, 236] on button at bounding box center [574, 238] width 13 height 11
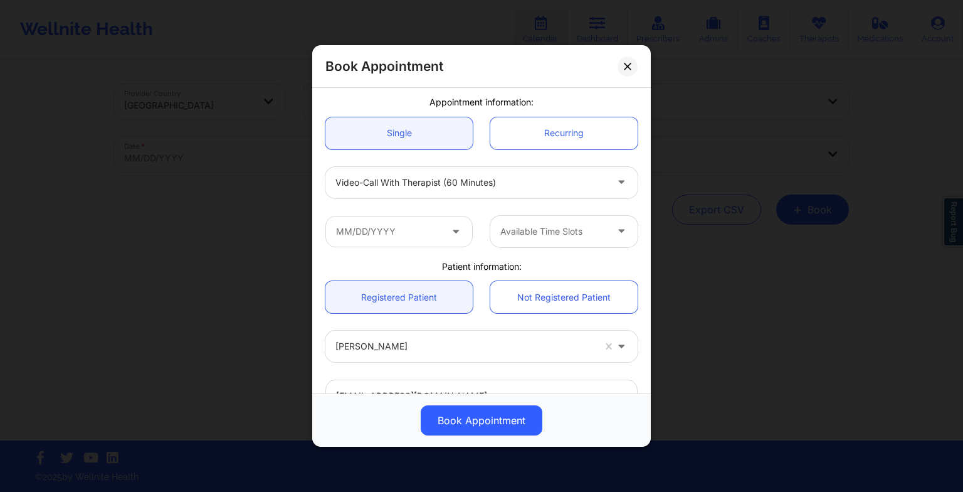
click at [612, 396] on div "Book Appointment" at bounding box center [481, 419] width 339 height 53
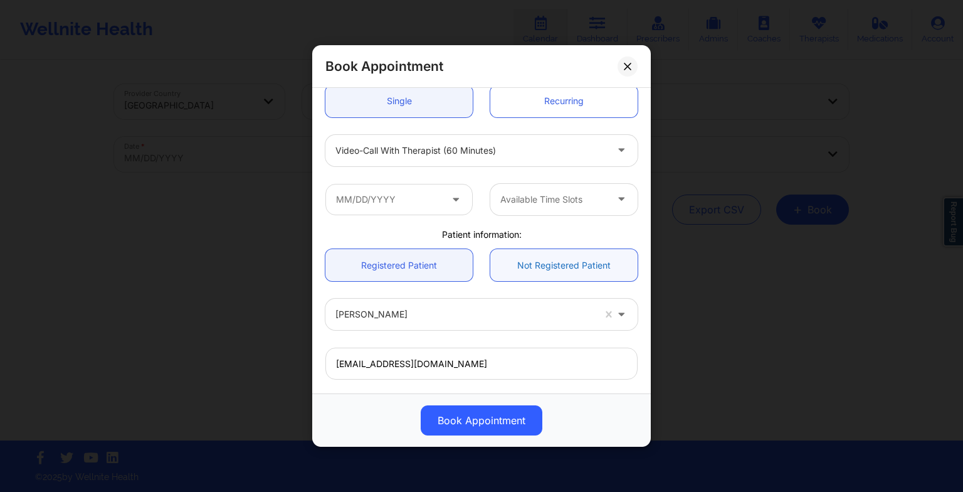
scroll to position [128, 0]
click at [534, 195] on div at bounding box center [553, 201] width 106 height 15
click at [483, 209] on div "Available Time Slots" at bounding box center [563, 201] width 165 height 31
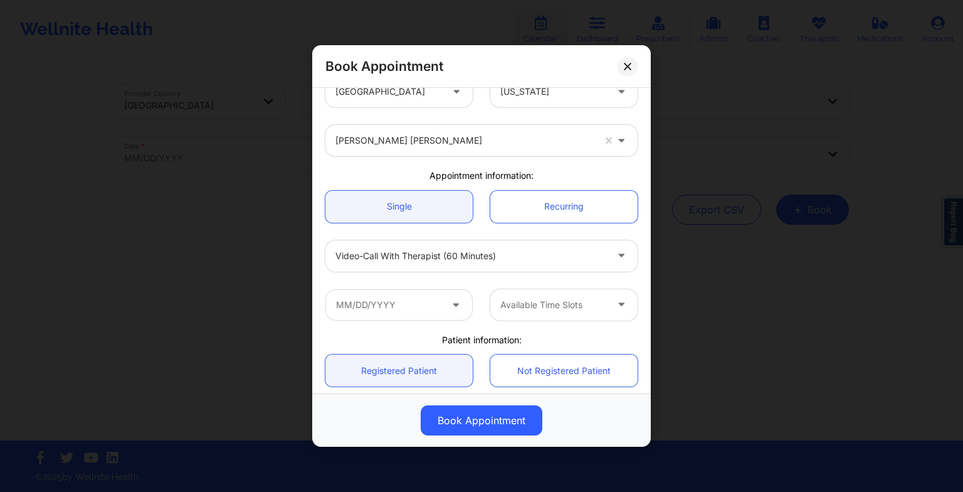
scroll to position [0, 0]
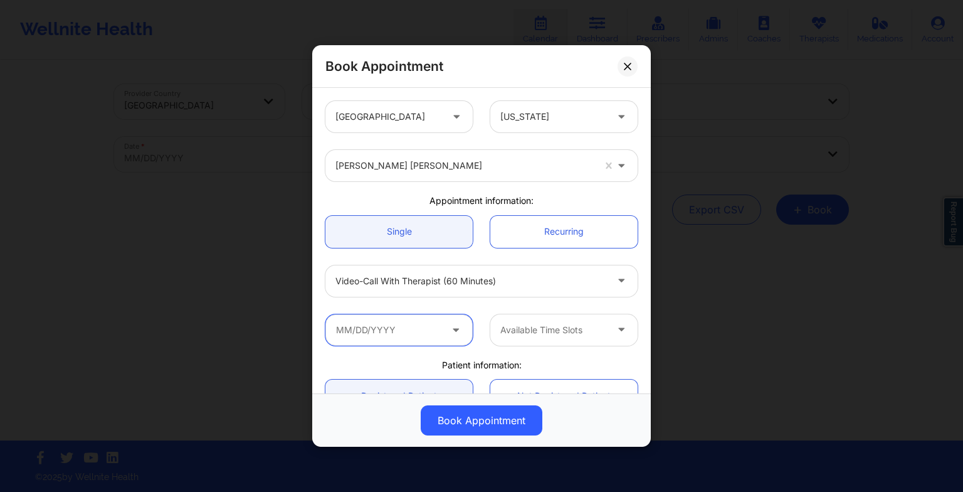
click at [394, 341] on input "text" at bounding box center [398, 329] width 147 height 31
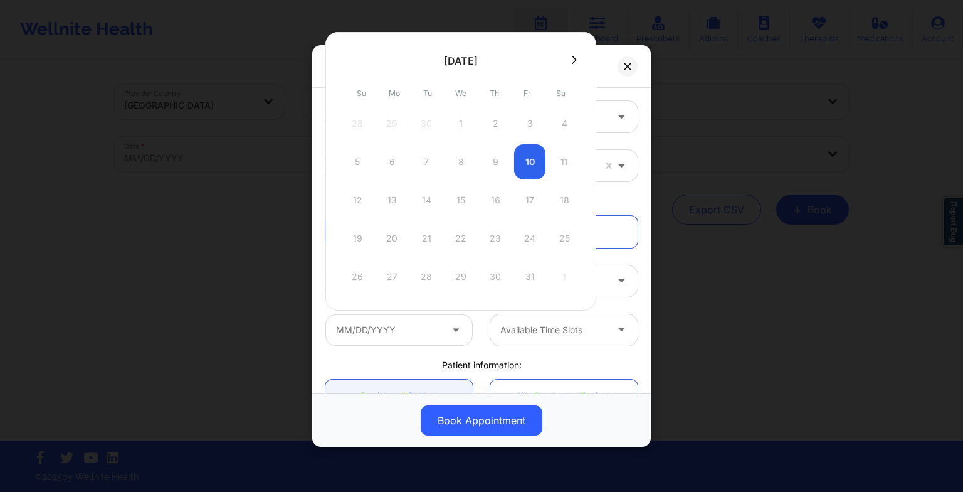
click at [572, 60] on icon at bounding box center [574, 59] width 5 height 9
click at [572, 60] on icon at bounding box center [574, 60] width 5 height 8
click at [493, 132] on div "4" at bounding box center [495, 123] width 31 height 35
type input "[DATE]"
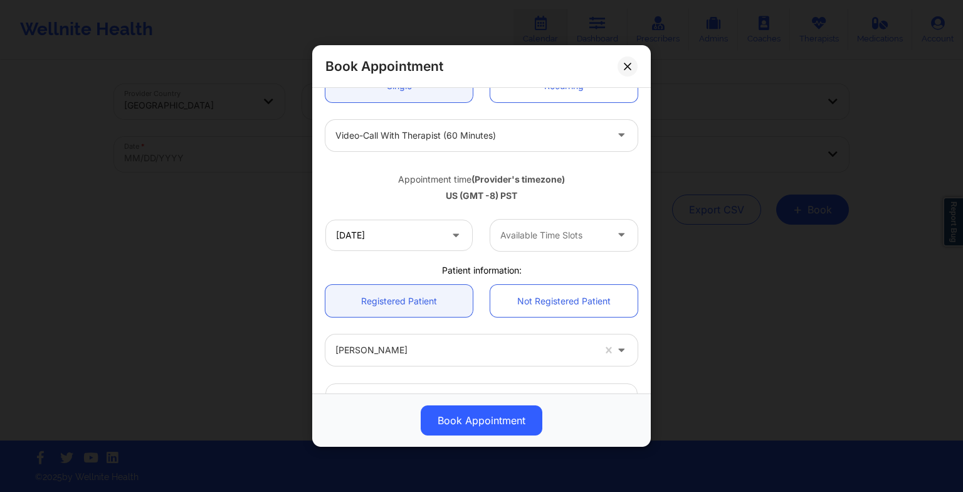
scroll to position [145, 0]
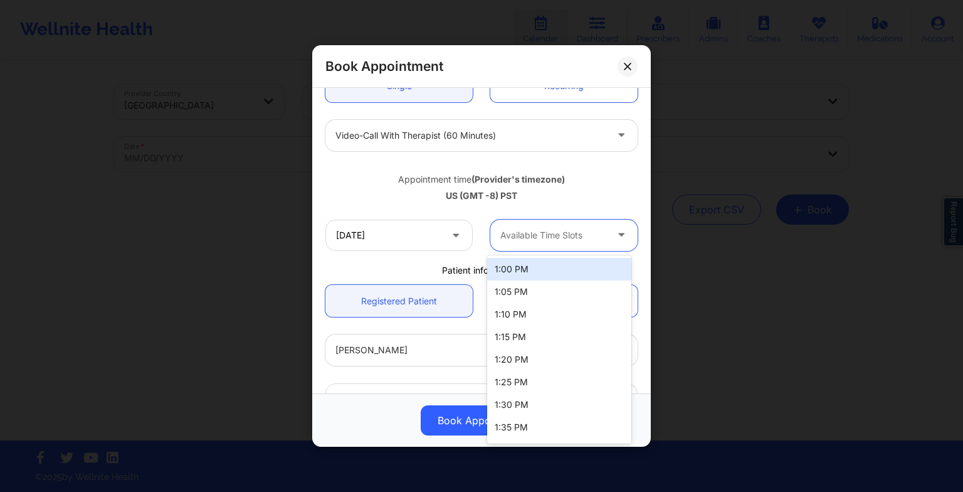
drag, startPoint x: 511, startPoint y: 243, endPoint x: 517, endPoint y: 273, distance: 30.6
click at [517, 273] on body "Wellnite Health Calendar Dashboard Prescribers Admins Coaches Therapists Medica…" at bounding box center [481, 246] width 963 height 492
click at [517, 273] on div "1:00 PM" at bounding box center [559, 269] width 144 height 23
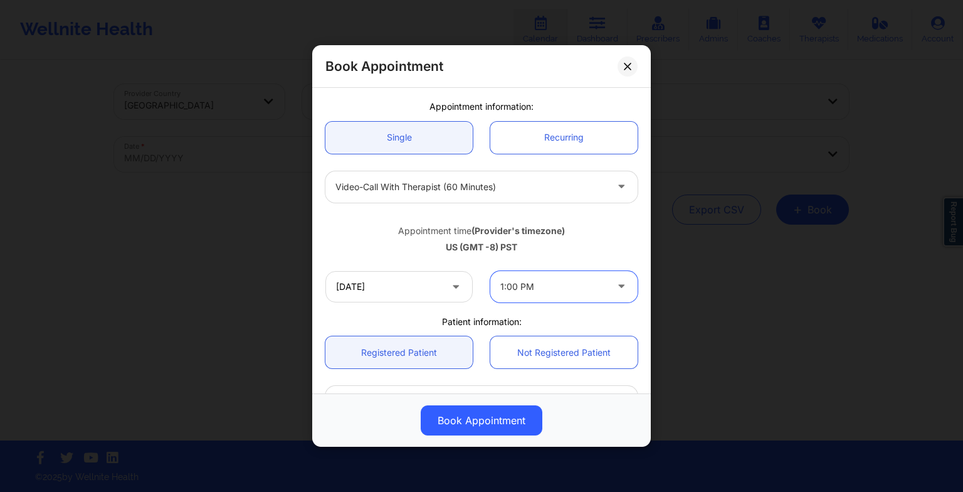
scroll to position [0, 0]
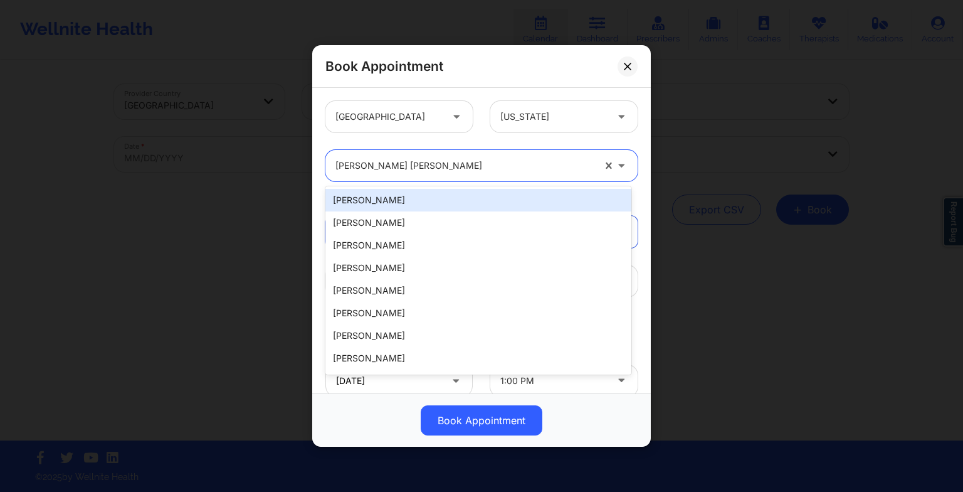
click at [443, 163] on div at bounding box center [464, 165] width 258 height 15
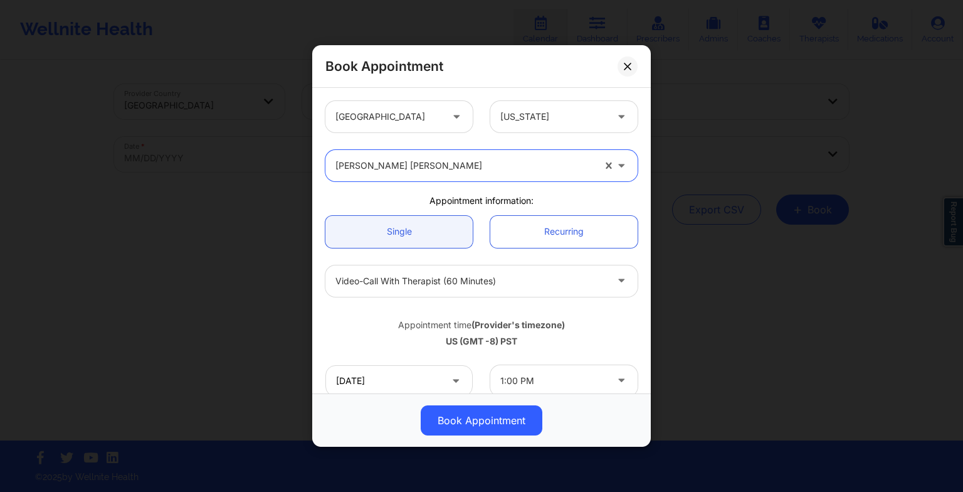
drag, startPoint x: 432, startPoint y: 164, endPoint x: 366, endPoint y: 156, distance: 66.9
click at [366, 156] on div "[PERSON_NAME] [PERSON_NAME]" at bounding box center [460, 165] width 270 height 31
click at [603, 317] on div "Appointment time (Provider's timezone) [GEOGRAPHIC_DATA] (GMT -8) PST" at bounding box center [482, 330] width 330 height 33
